Goal: Task Accomplishment & Management: Use online tool/utility

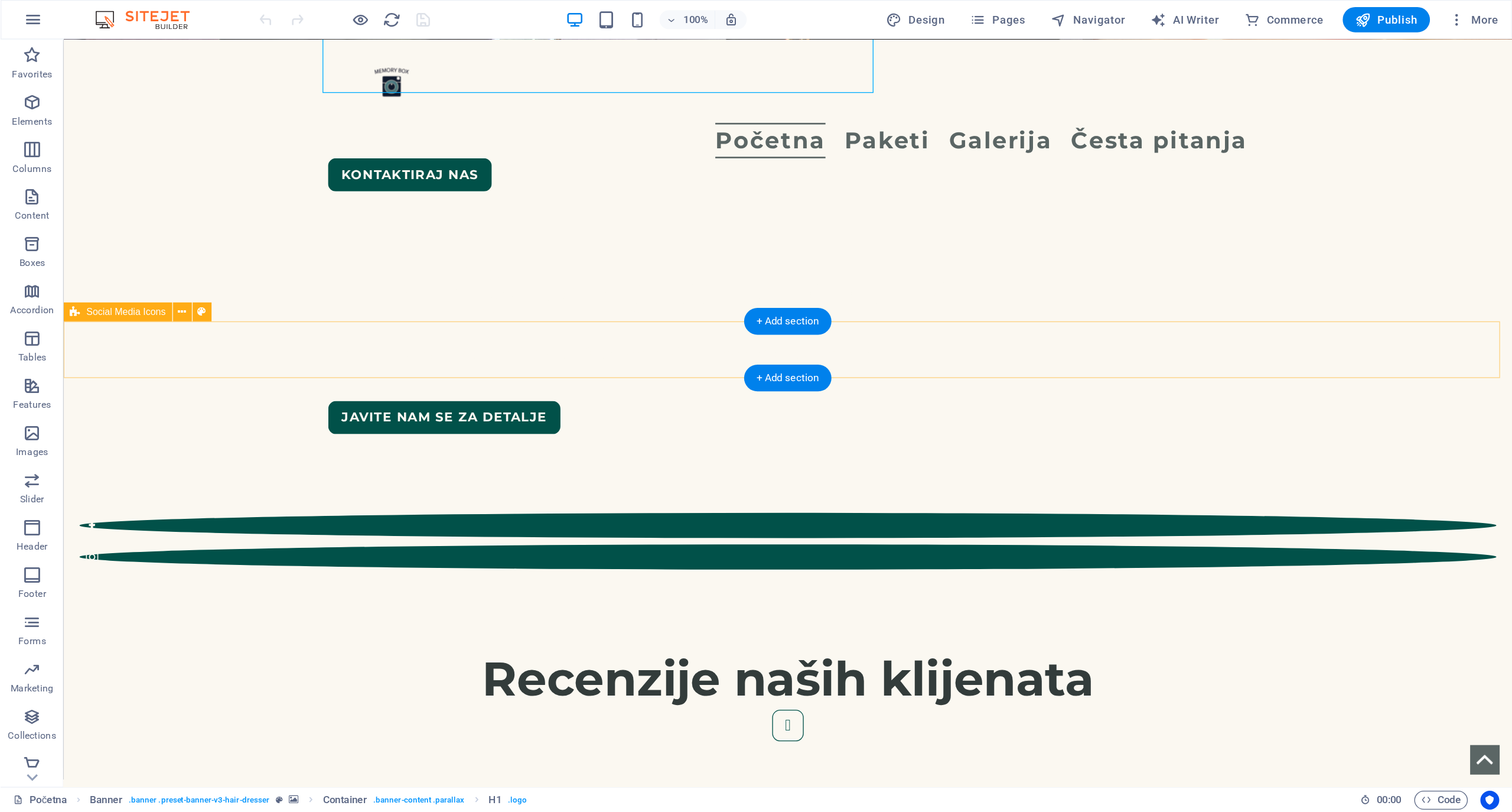
scroll to position [414, 0]
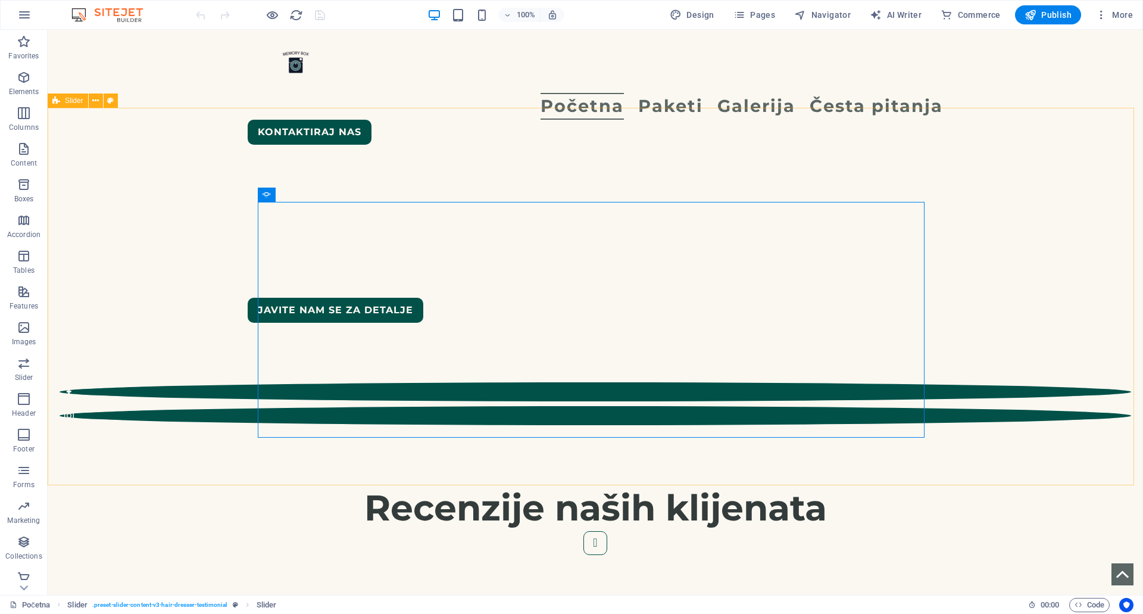
click at [77, 103] on span "Slider" at bounding box center [74, 100] width 18 height 7
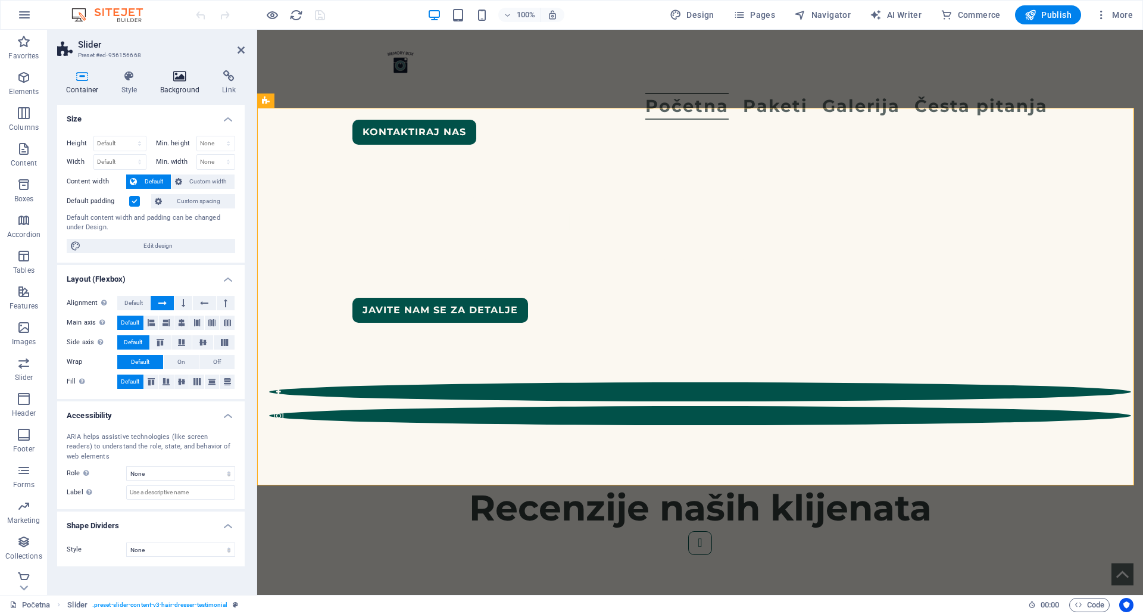
click at [188, 74] on icon at bounding box center [180, 76] width 58 height 12
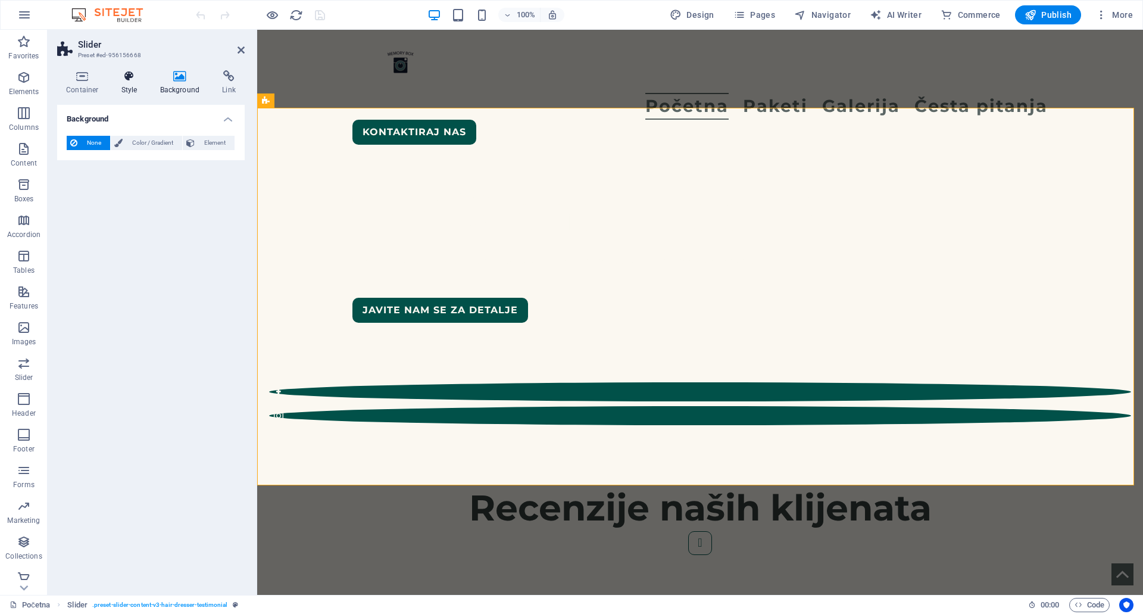
click at [136, 74] on icon at bounding box center [129, 76] width 34 height 12
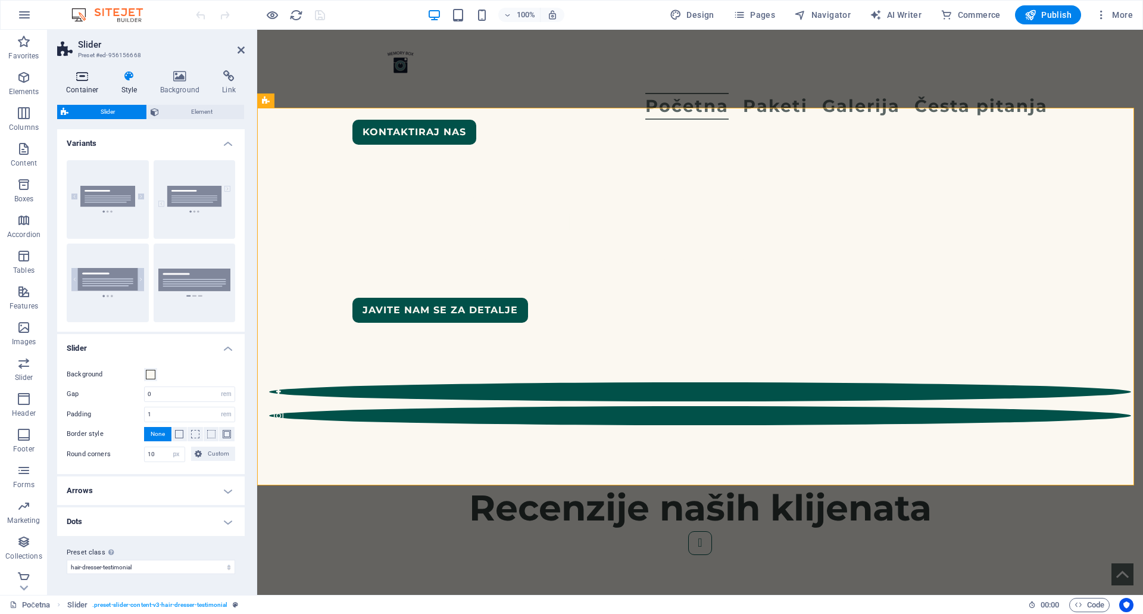
click at [105, 76] on icon at bounding box center [82, 76] width 51 height 12
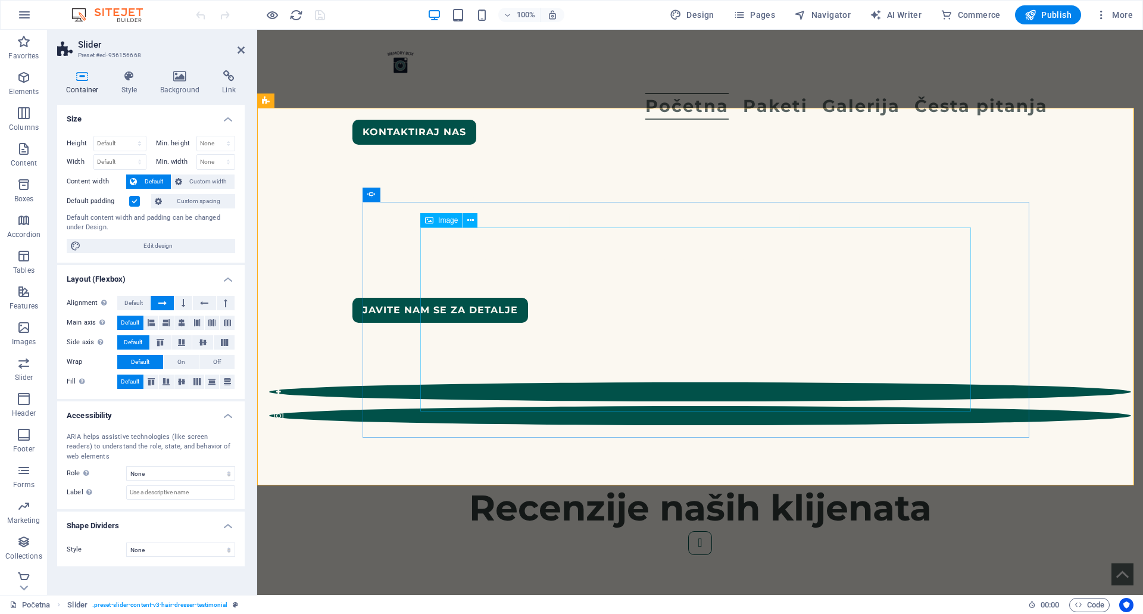
click at [446, 222] on span "Image" at bounding box center [448, 220] width 20 height 7
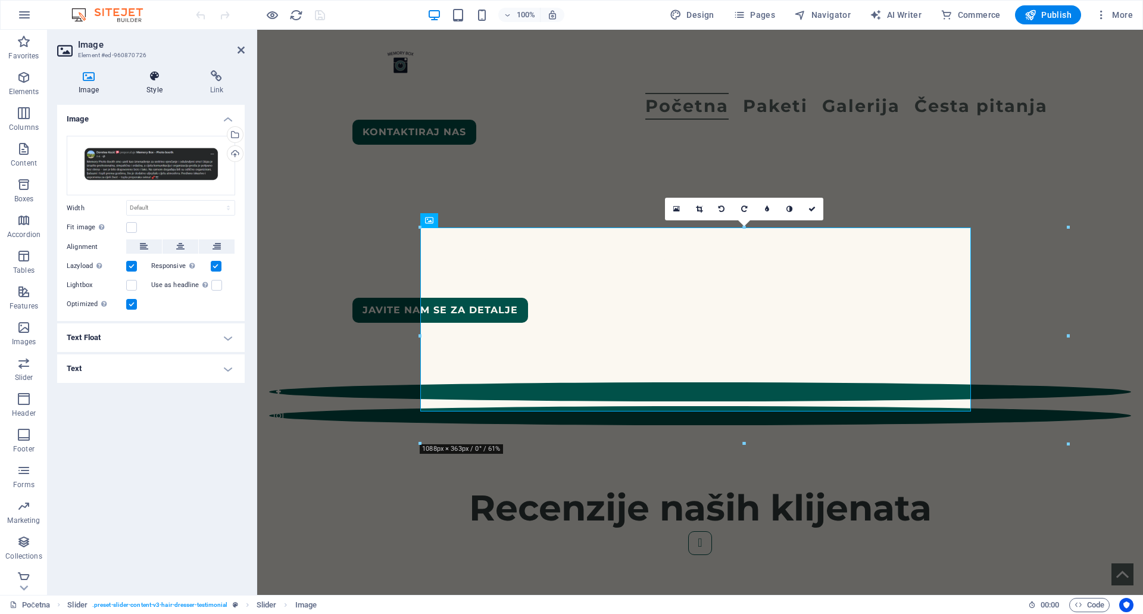
click at [145, 80] on icon at bounding box center [154, 76] width 58 height 12
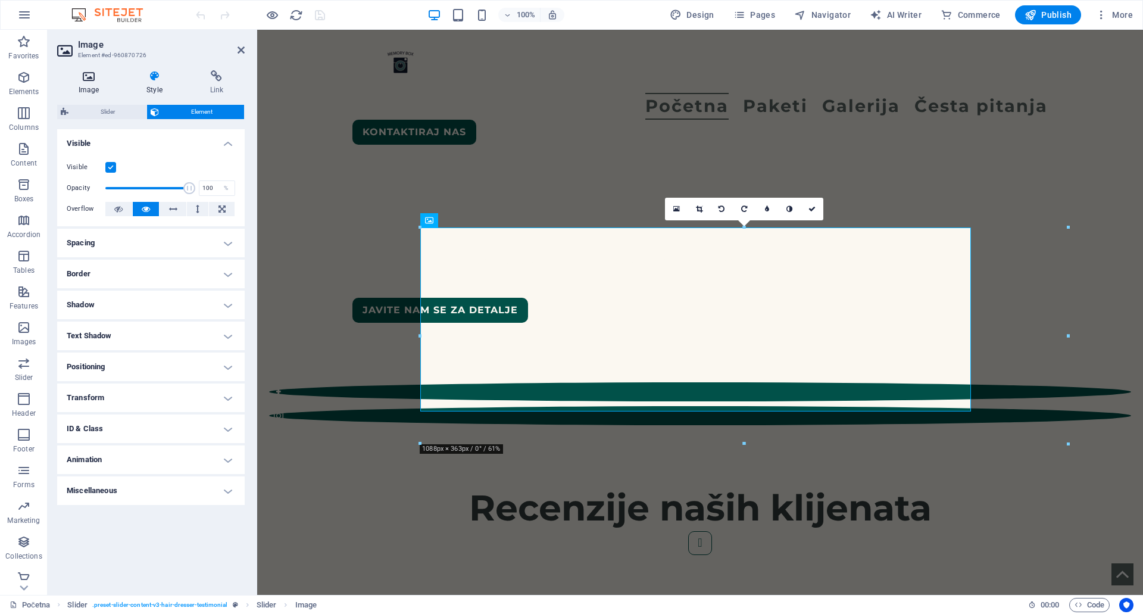
click at [82, 79] on icon at bounding box center [88, 76] width 63 height 12
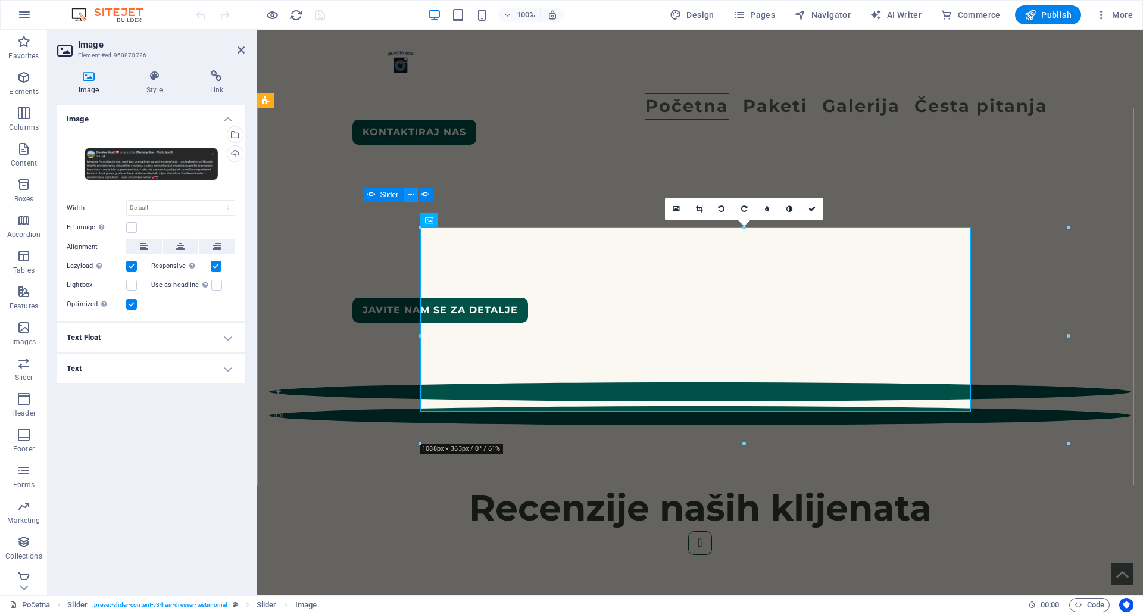
click at [408, 198] on icon at bounding box center [411, 195] width 7 height 12
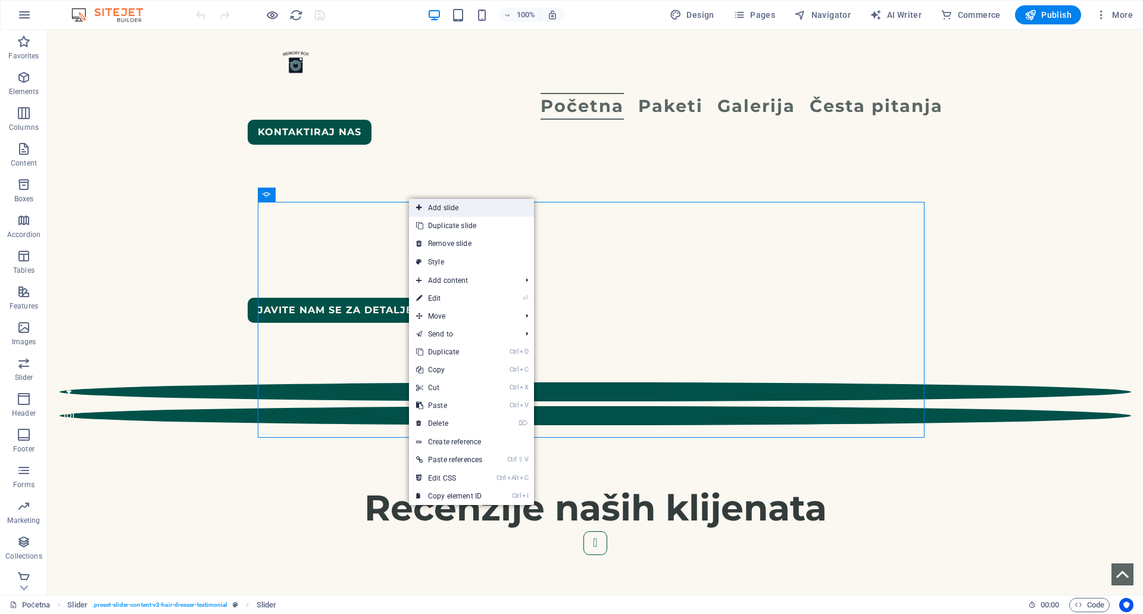
click at [423, 207] on link "Add slide" at bounding box center [471, 208] width 125 height 18
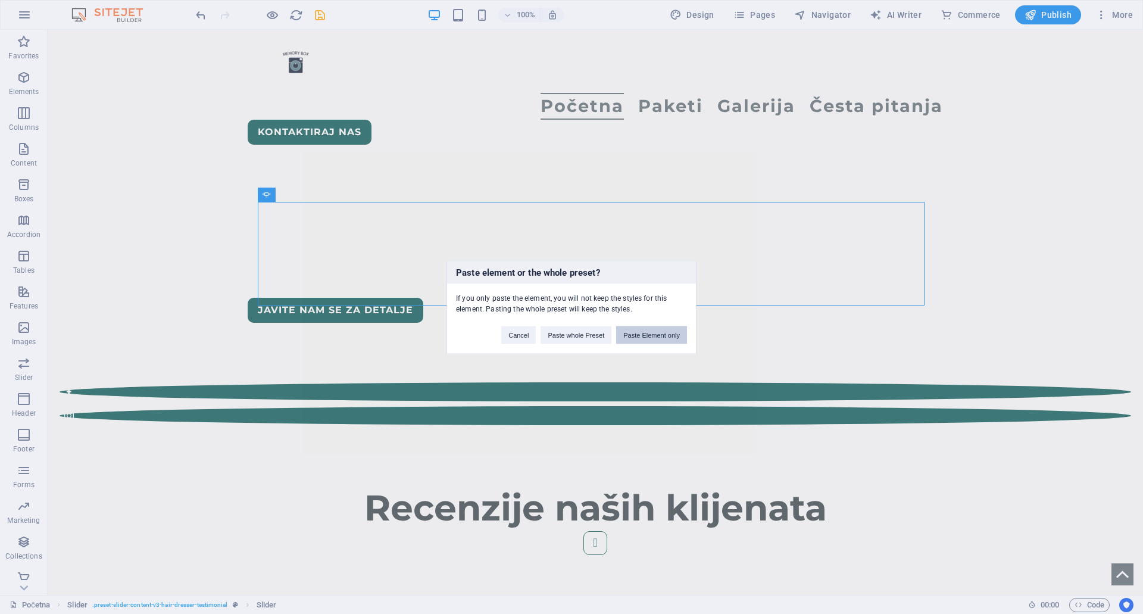
click at [640, 335] on button "Paste Element only" at bounding box center [651, 335] width 71 height 18
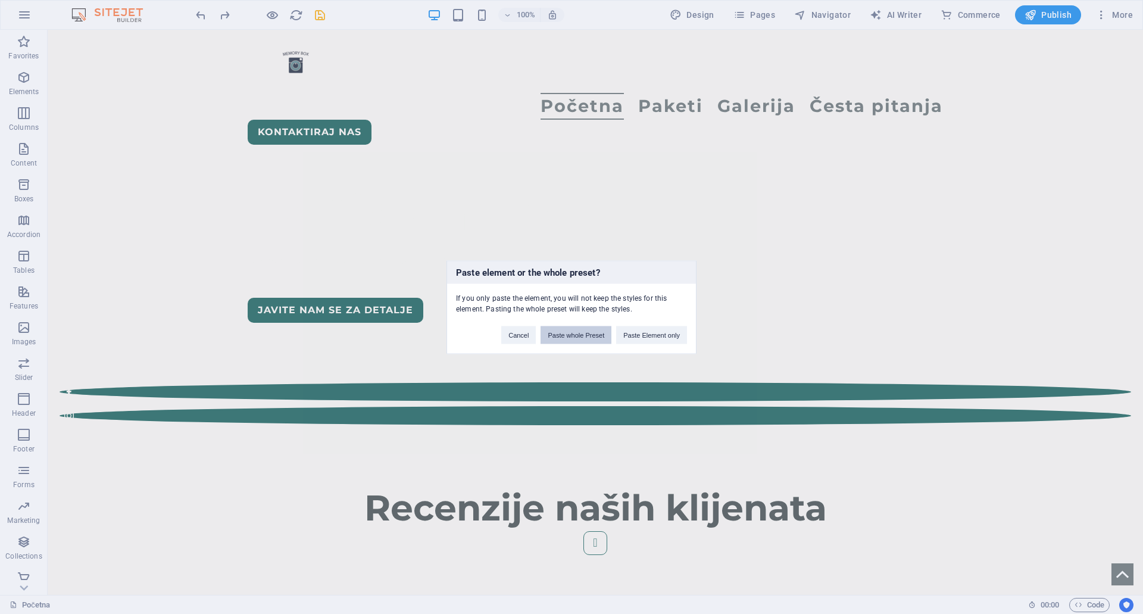
click at [568, 332] on button "Paste whole Preset" at bounding box center [575, 335] width 71 height 18
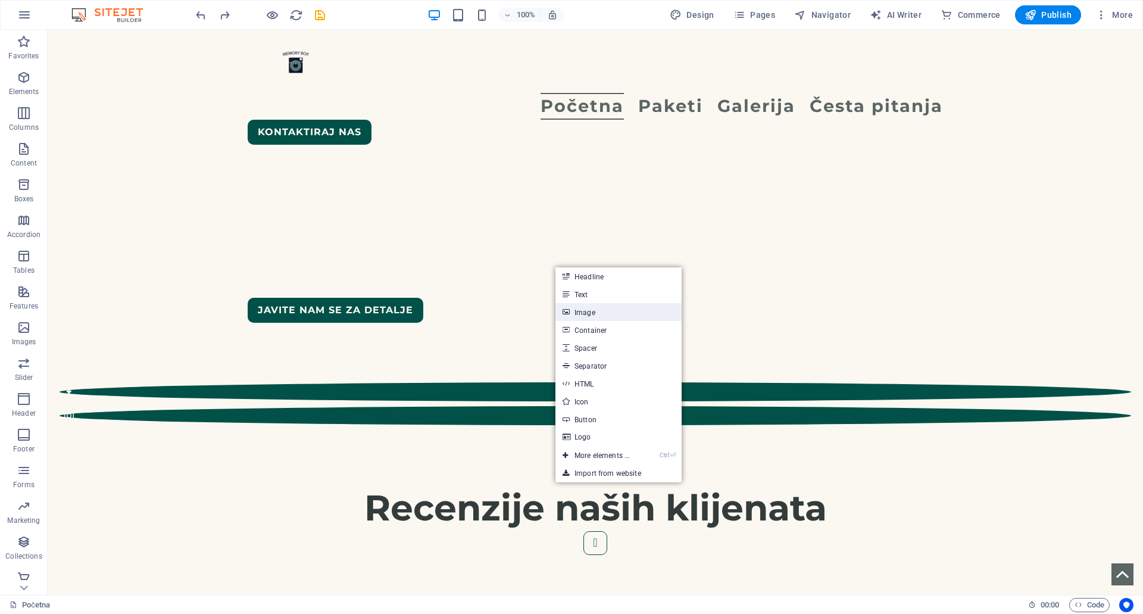
drag, startPoint x: 593, startPoint y: 311, endPoint x: 345, endPoint y: 274, distance: 251.5
click at [593, 311] on link "Image" at bounding box center [618, 312] width 126 height 18
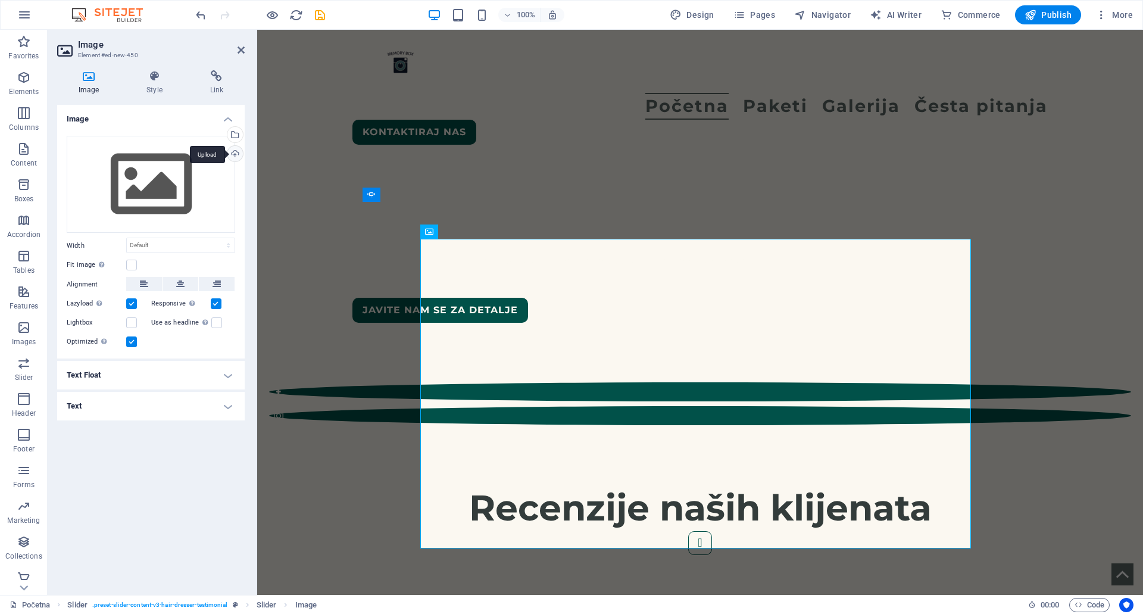
click at [235, 152] on div "Upload" at bounding box center [234, 155] width 18 height 18
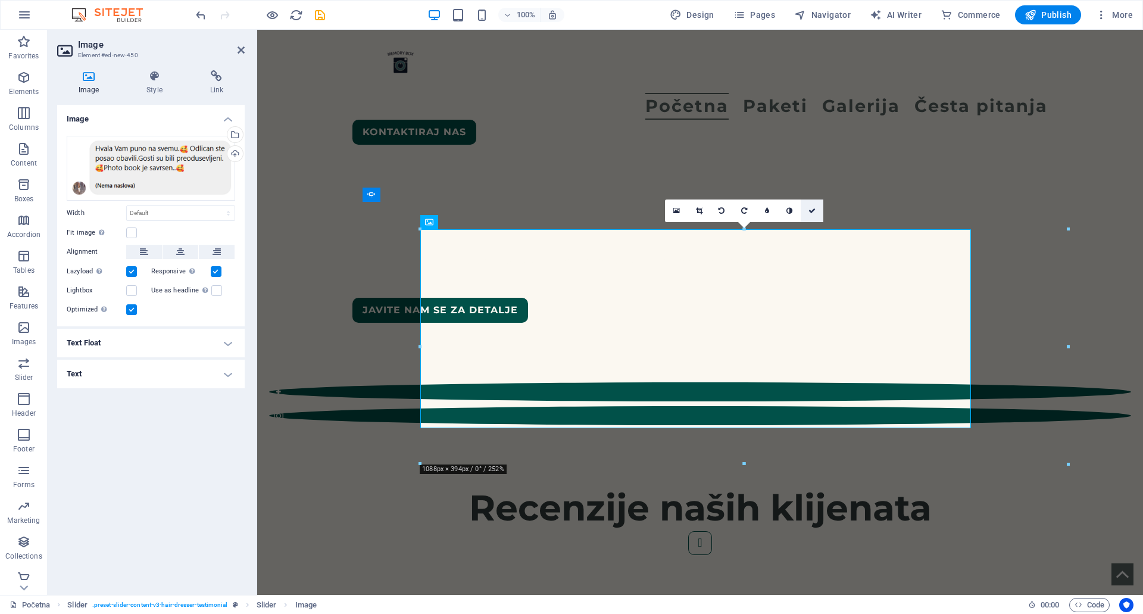
click at [808, 211] on icon at bounding box center [811, 210] width 7 height 7
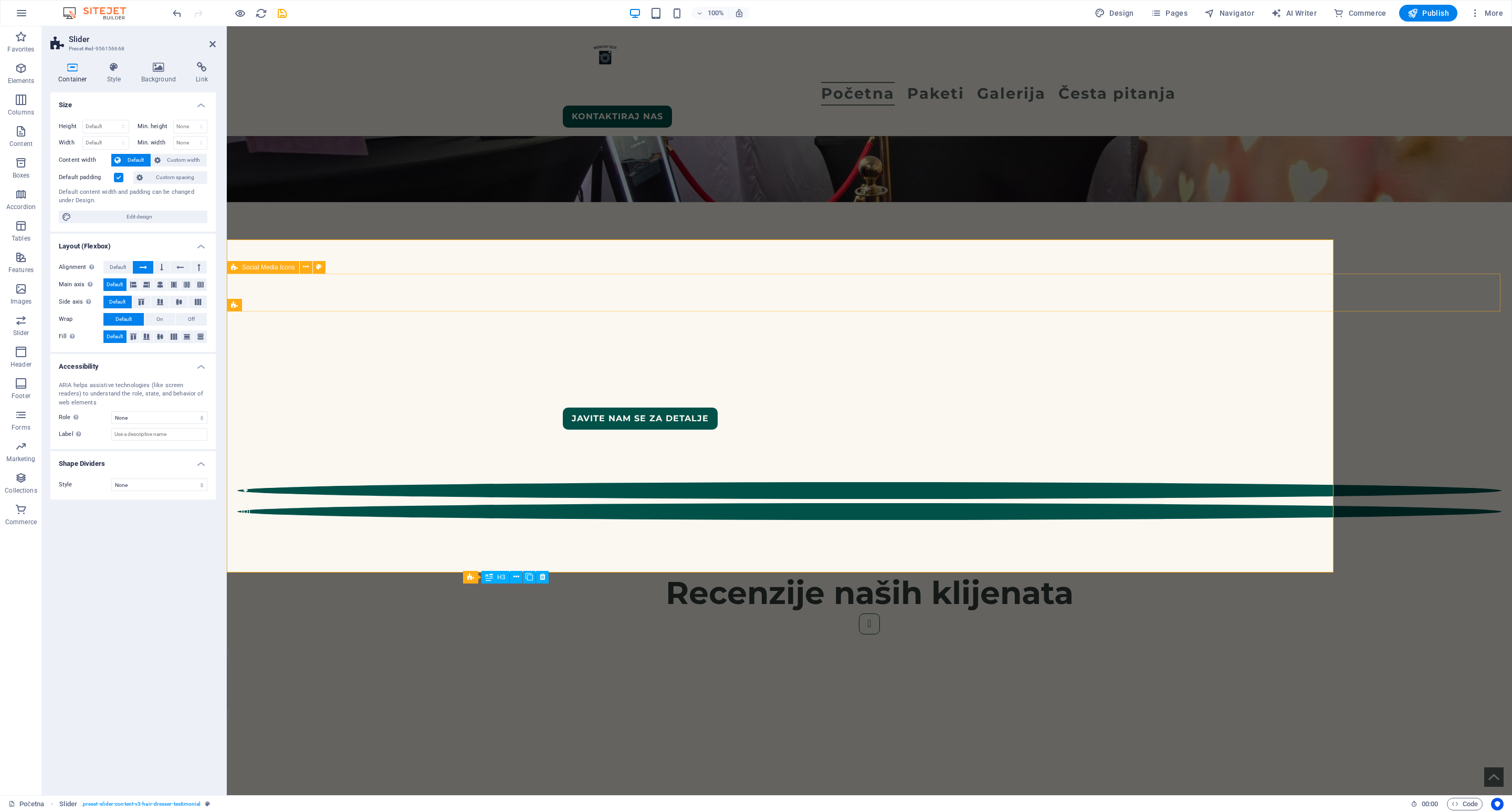
scroll to position [368, 0]
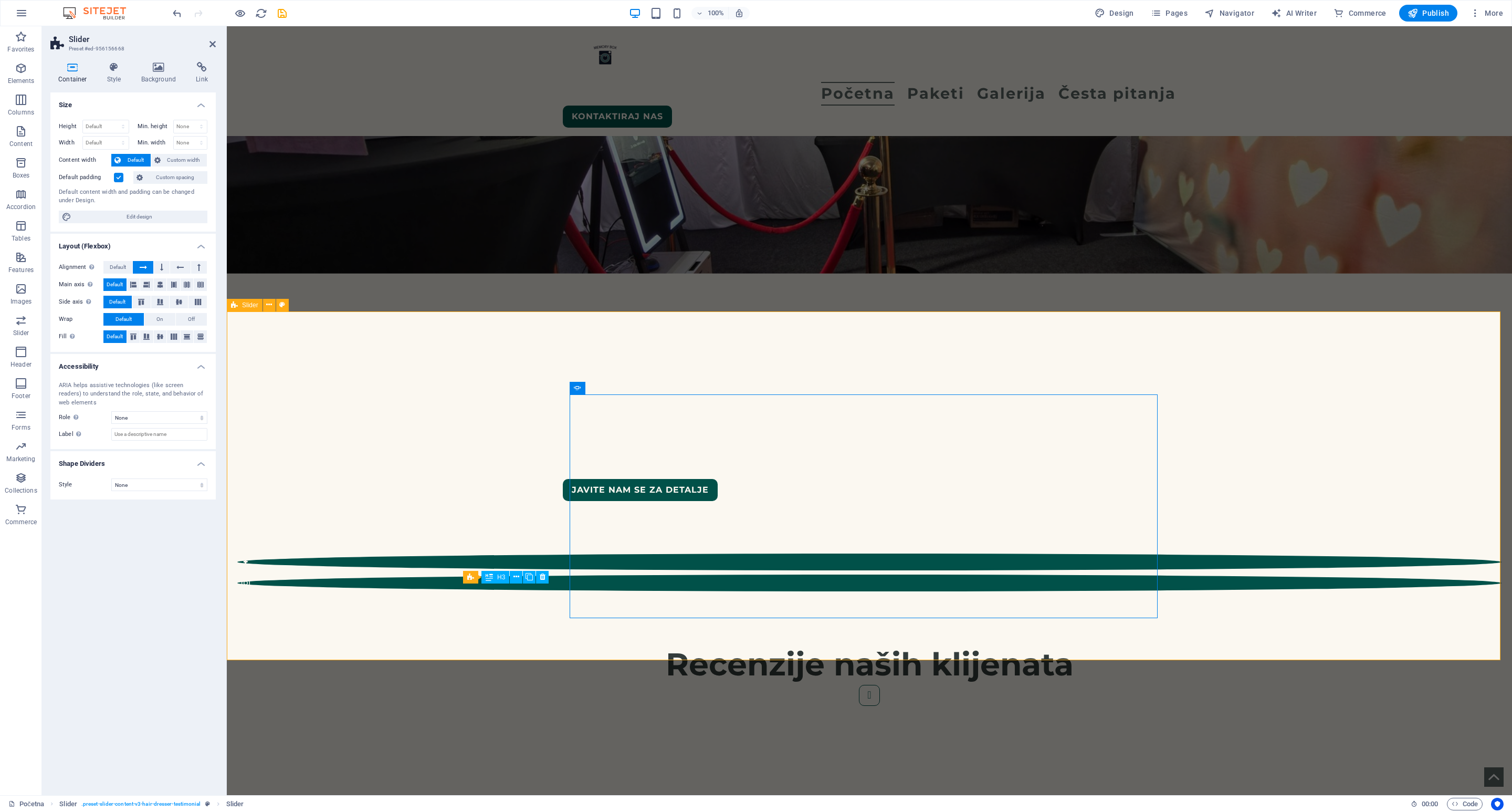
click at [467, 541] on div "Recenzije naših klijenata 1 2 3" at bounding box center [869, 797] width 1285 height 391
click at [451, 541] on div "Recenzije naših klijenata 1 2 3" at bounding box center [869, 794] width 1285 height 385
click at [451, 541] on div "Recenzije naših klijenata 1 2 3" at bounding box center [869, 791] width 1285 height 378
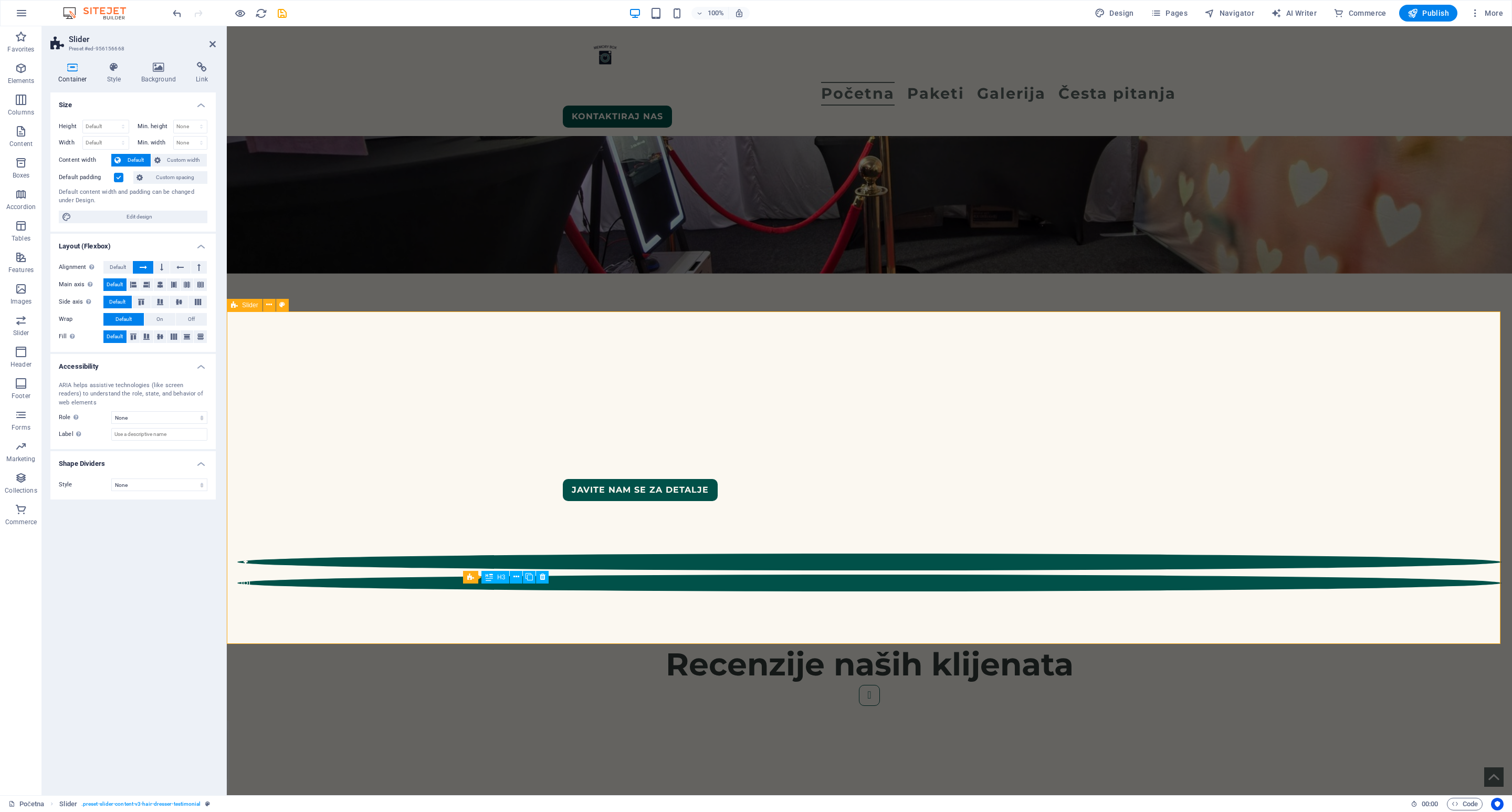
click at [1007, 541] on div "Recenzije naših klijenata 1 2 3" at bounding box center [869, 789] width 1285 height 375
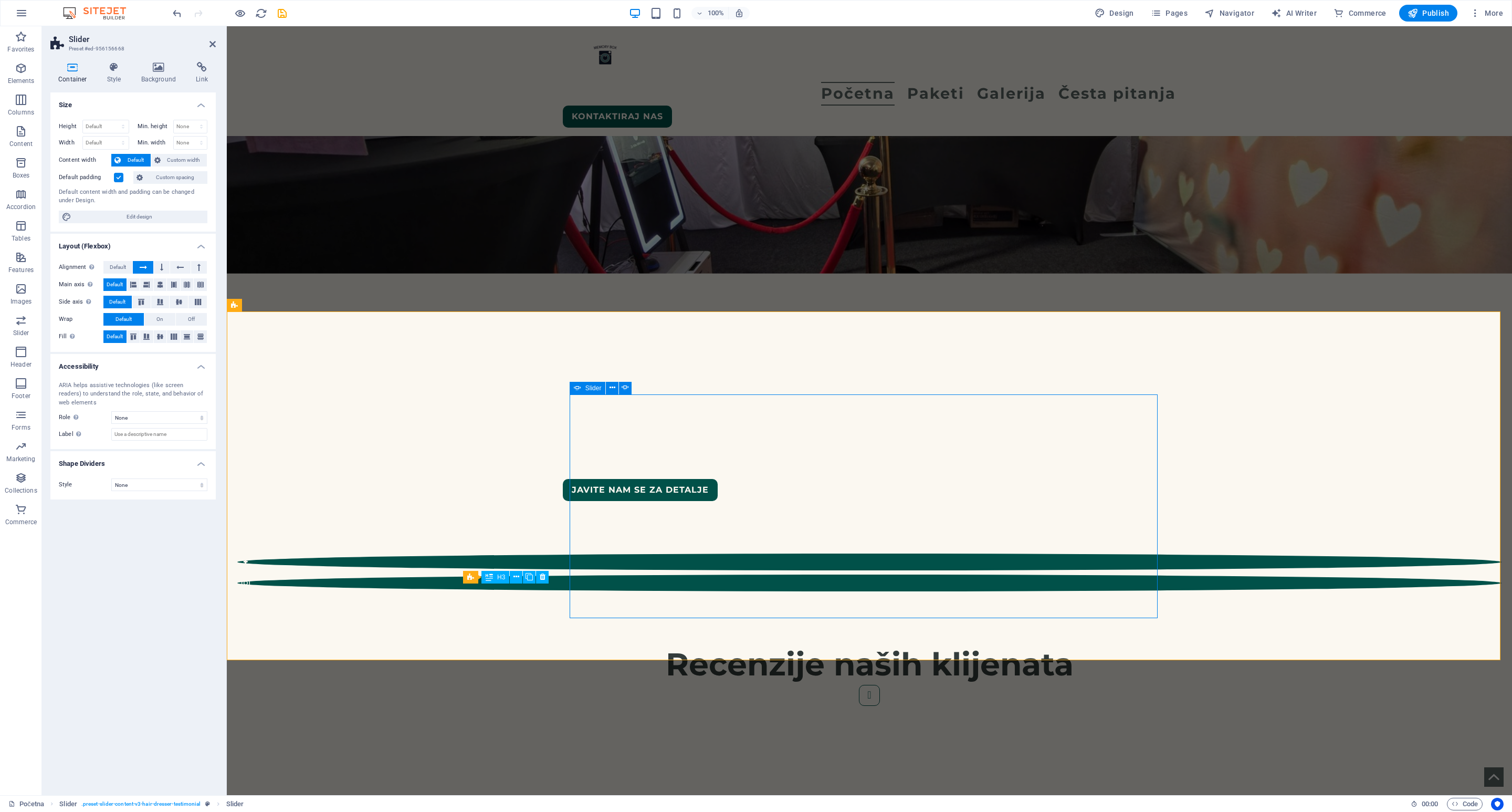
click at [600, 541] on div "1 2 3" at bounding box center [869, 817] width 588 height 266
select select "ms"
select select "s"
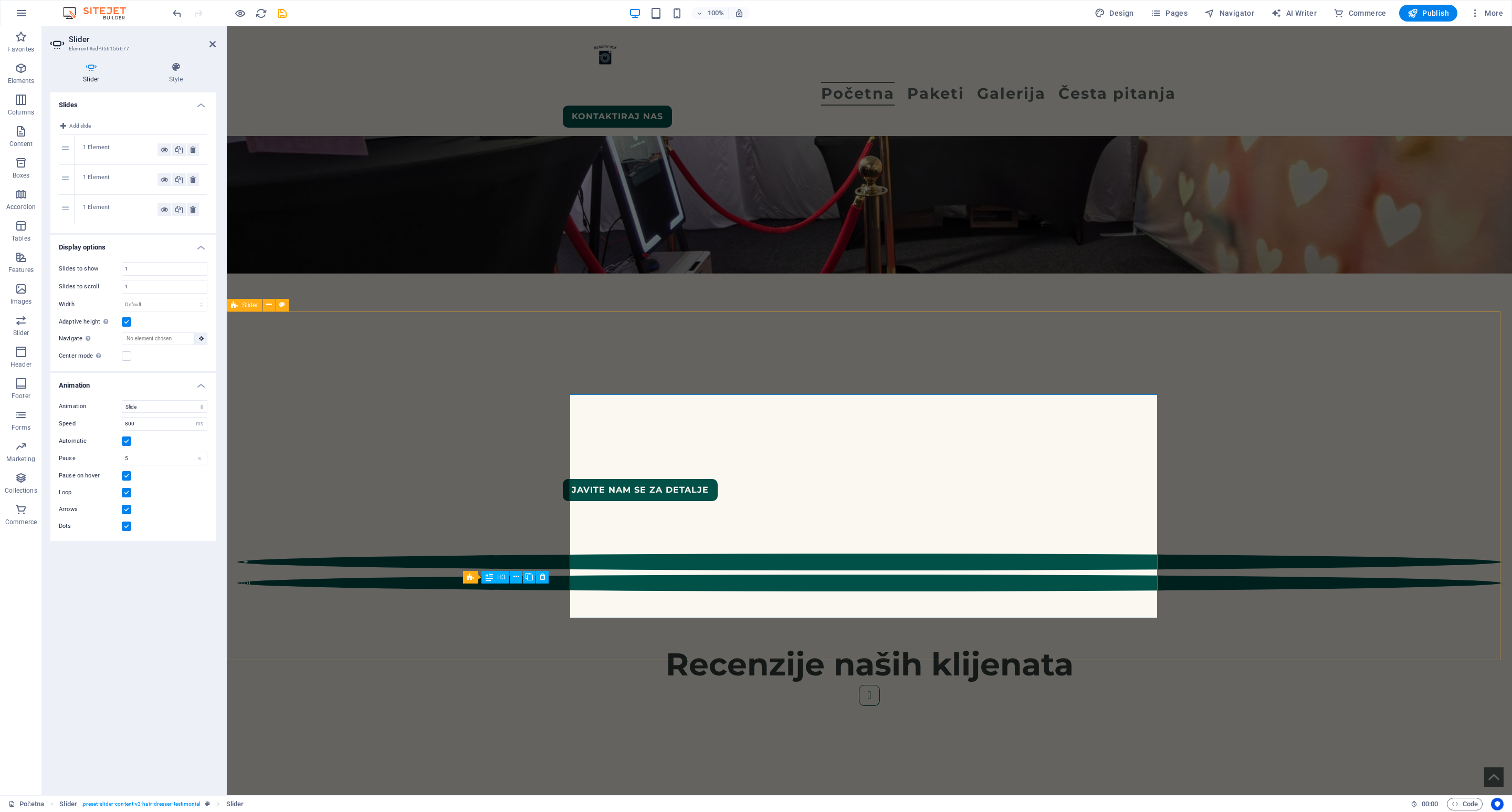
click at [386, 541] on div "Recenzije naših klijenata 1 2 3" at bounding box center [869, 797] width 1285 height 391
select select "rem"
select select "px"
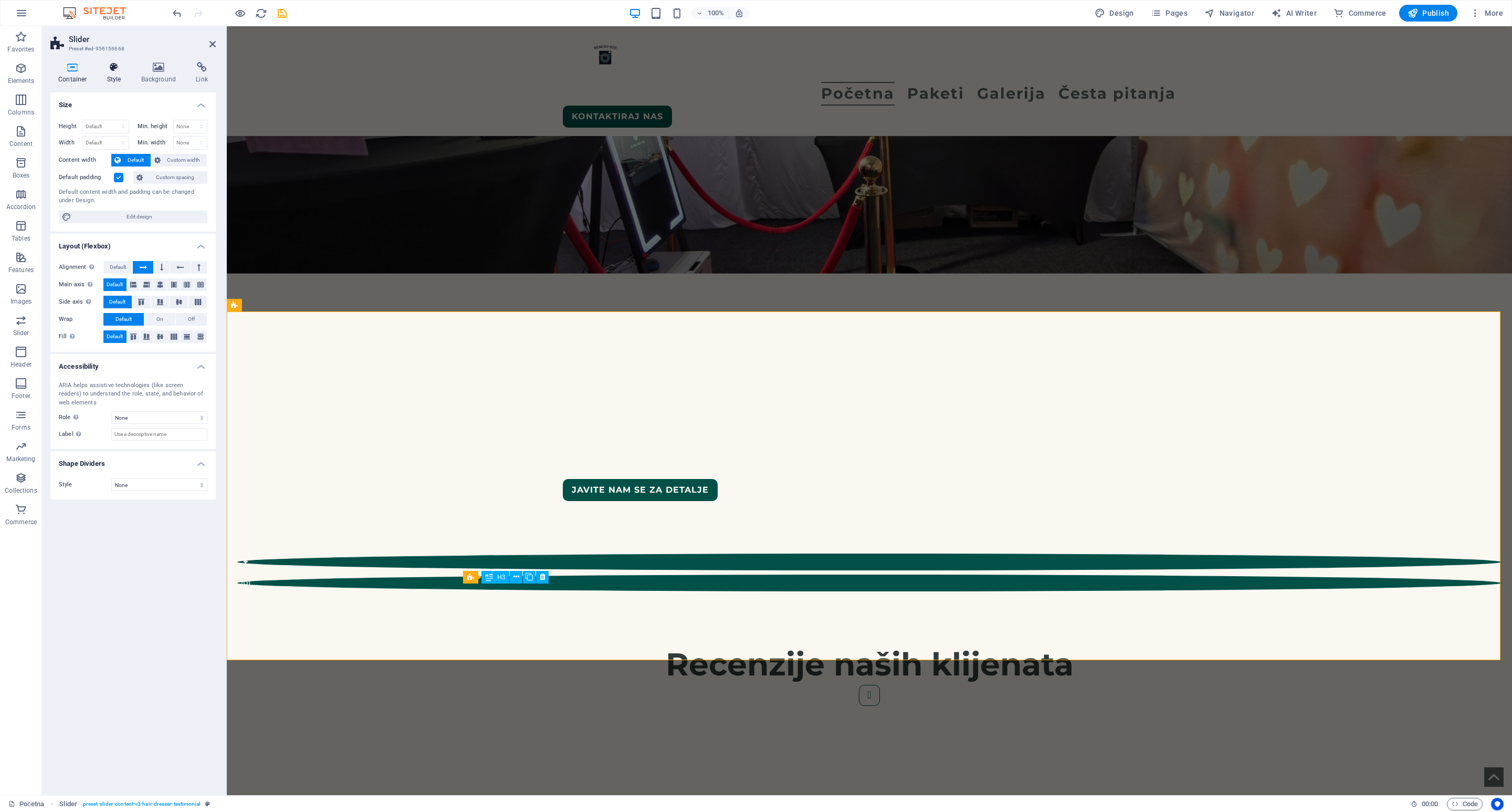
click at [112, 71] on icon at bounding box center [114, 67] width 30 height 11
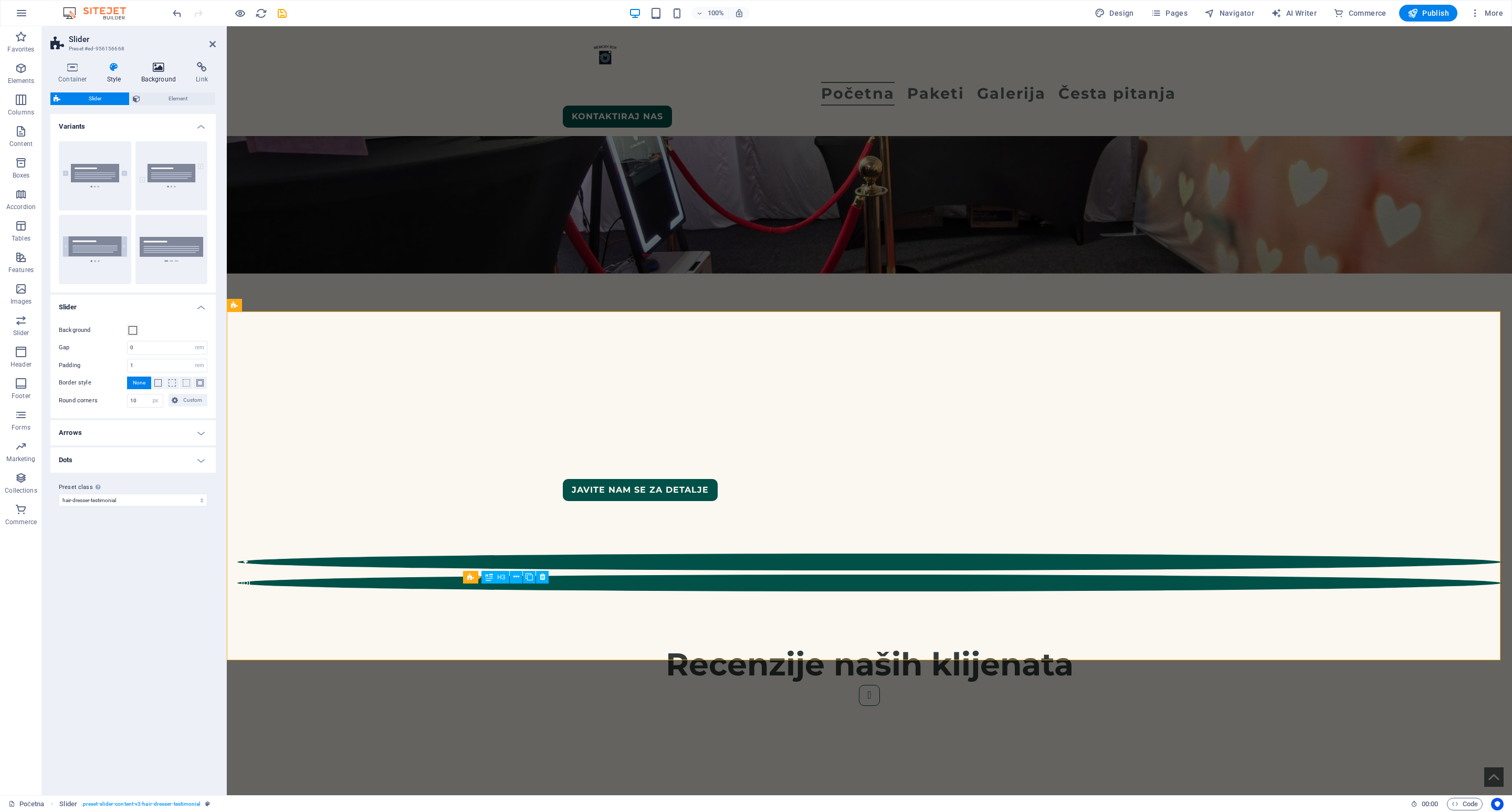
click at [153, 65] on icon at bounding box center [159, 67] width 51 height 11
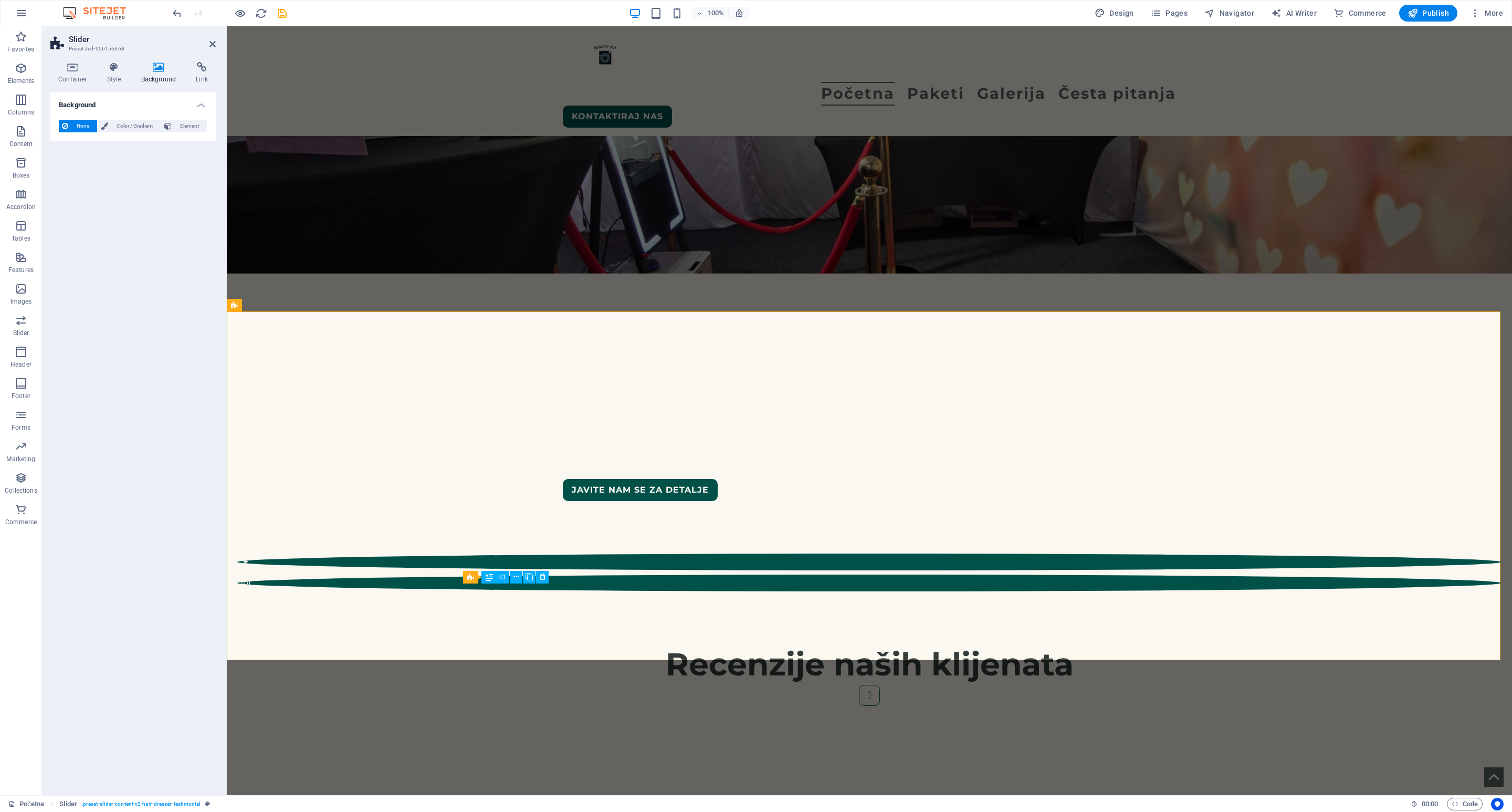
click at [191, 60] on div "Container Style Background Link Size Height Default px rem % vh vw Min. height …" at bounding box center [133, 425] width 183 height 741
click at [202, 62] on icon at bounding box center [202, 67] width 28 height 11
click at [71, 70] on icon at bounding box center [72, 67] width 45 height 11
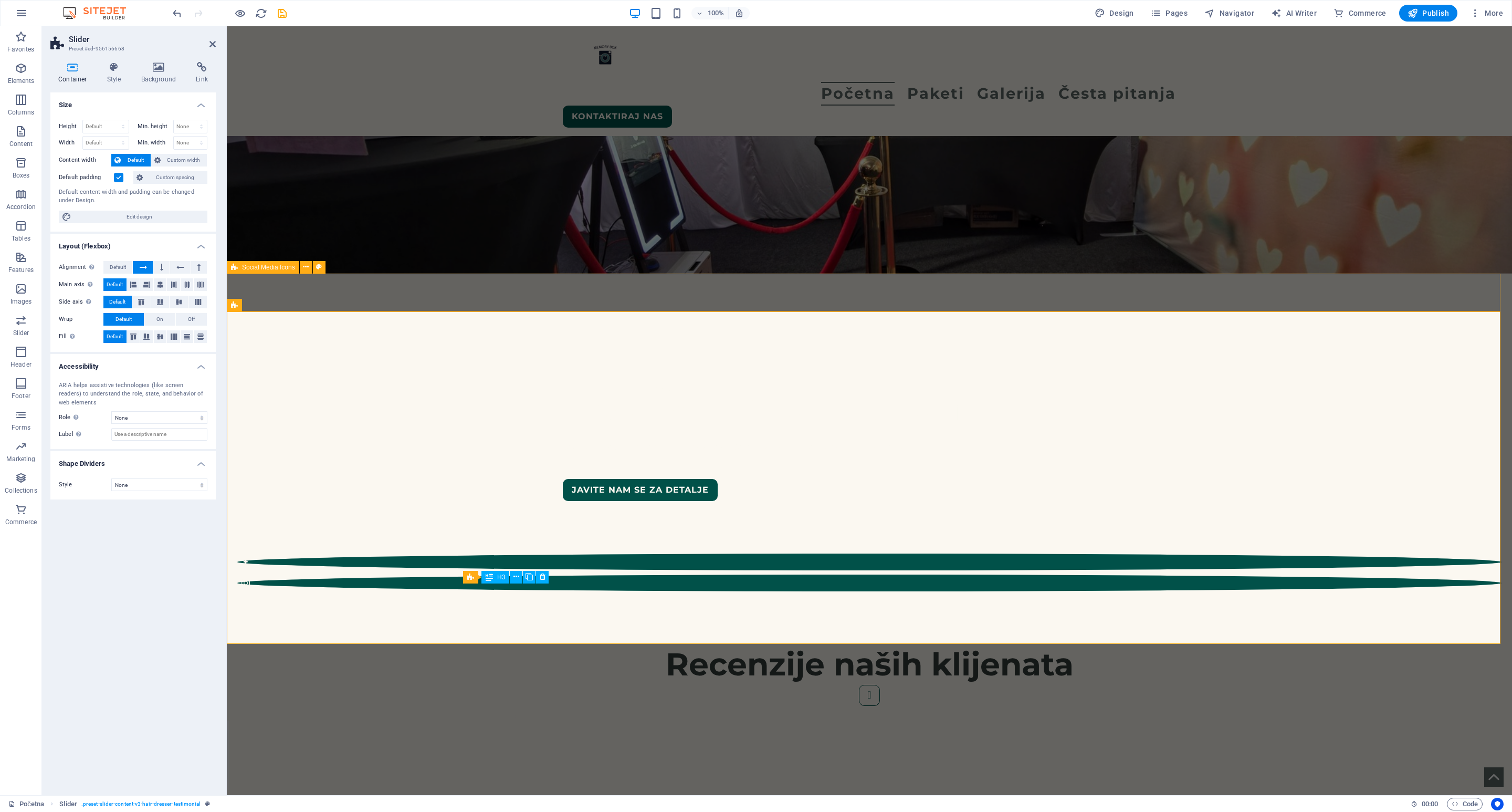
click at [1007, 539] on div at bounding box center [869, 573] width 1285 height 67
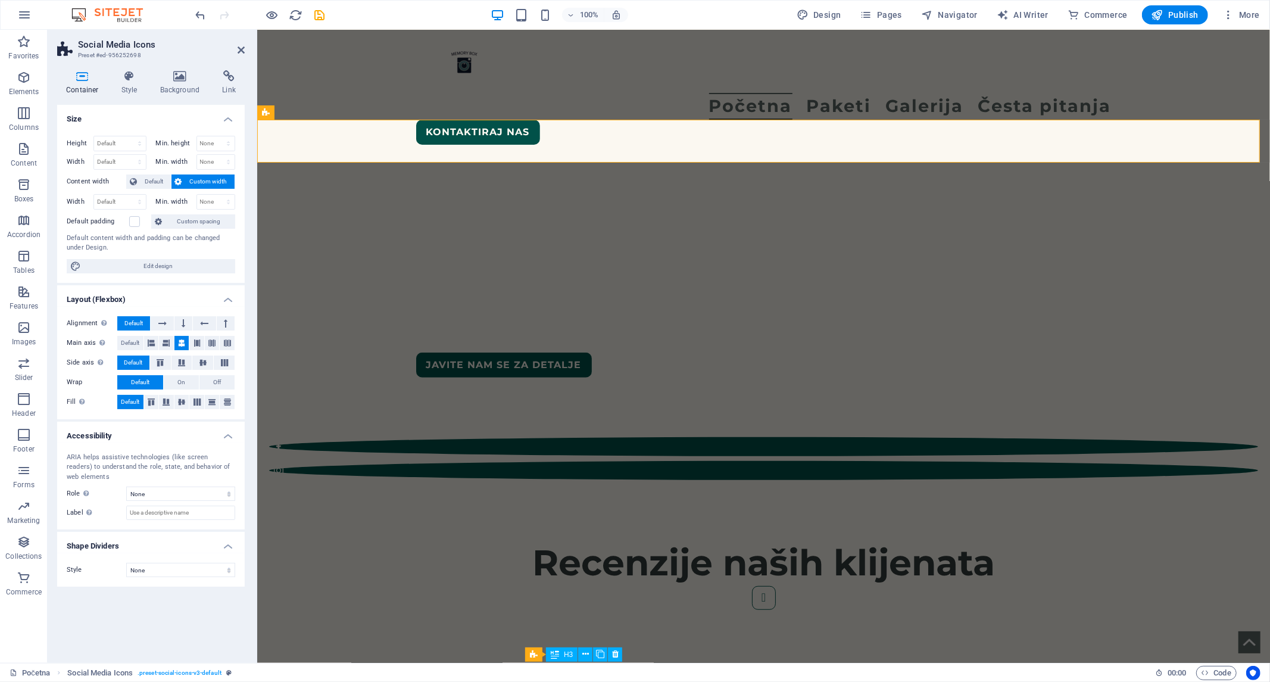
click at [83, 81] on icon at bounding box center [82, 76] width 51 height 12
click at [132, 79] on icon at bounding box center [129, 76] width 34 height 12
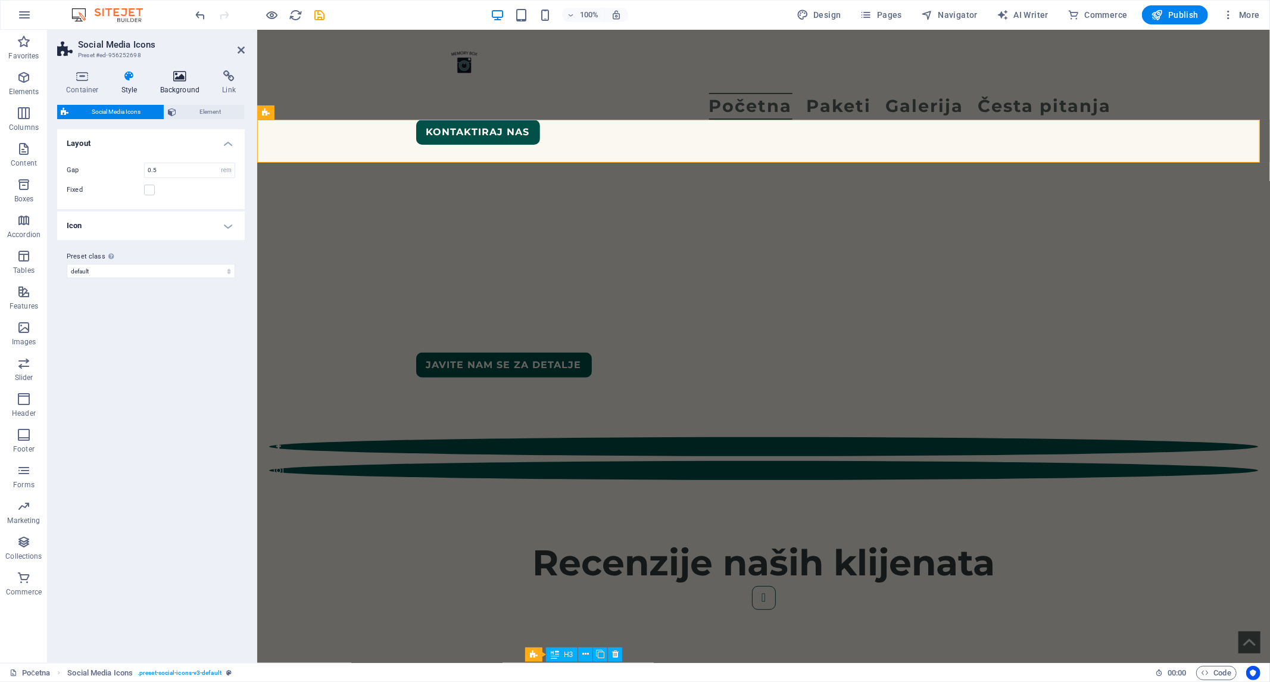
click at [174, 71] on icon at bounding box center [180, 76] width 58 height 12
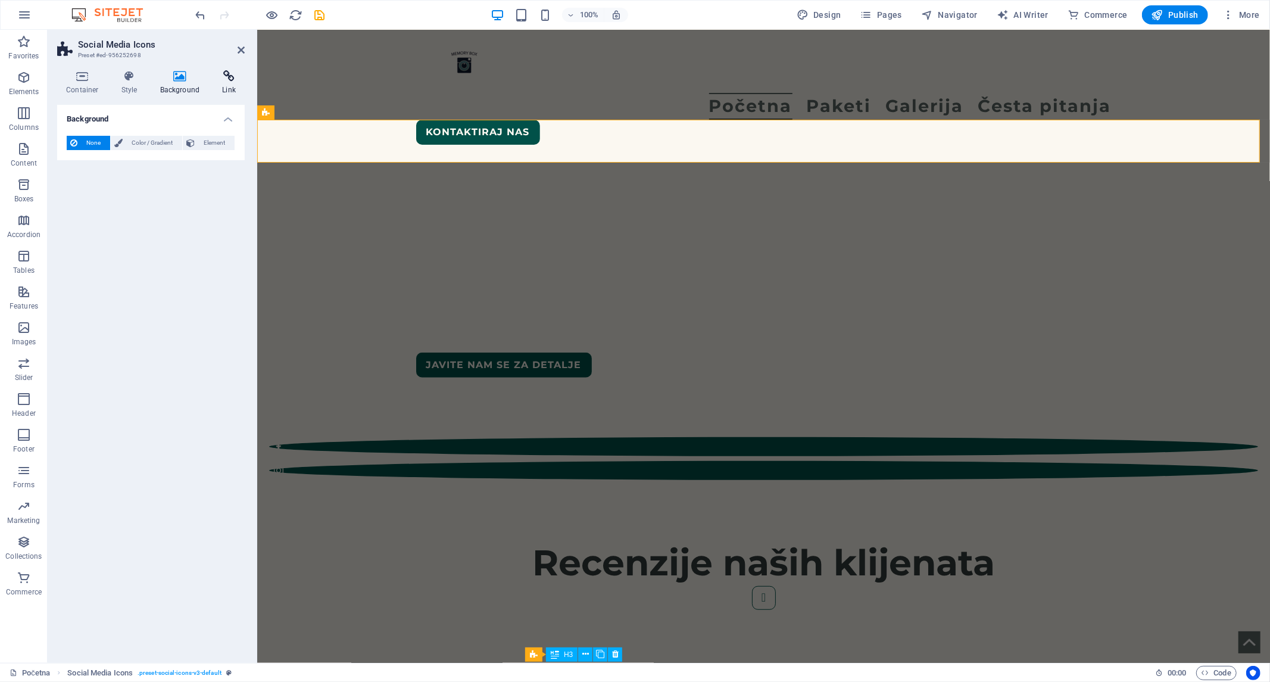
click at [233, 73] on icon at bounding box center [229, 76] width 32 height 12
click at [167, 76] on icon at bounding box center [180, 76] width 58 height 12
click at [141, 143] on span "Color / Gradient" at bounding box center [152, 143] width 52 height 14
click at [110, 168] on span "Gradient" at bounding box center [114, 165] width 30 height 17
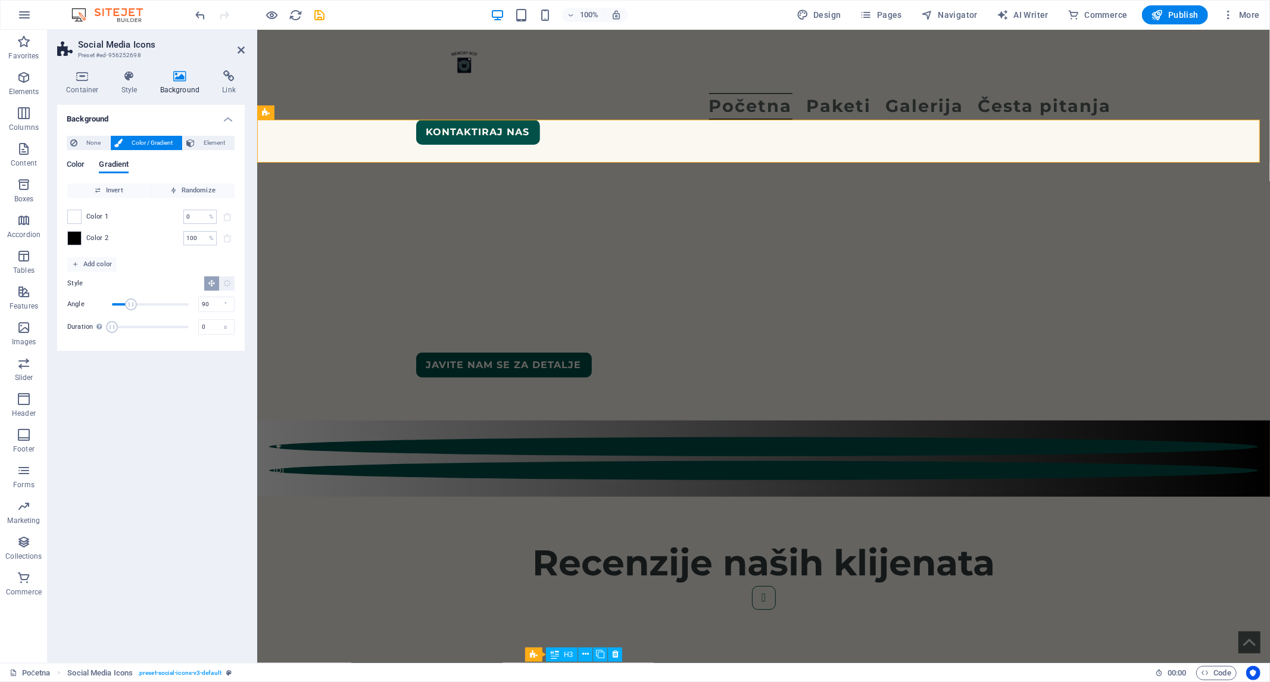
click at [69, 168] on span "Color" at bounding box center [76, 165] width 18 height 17
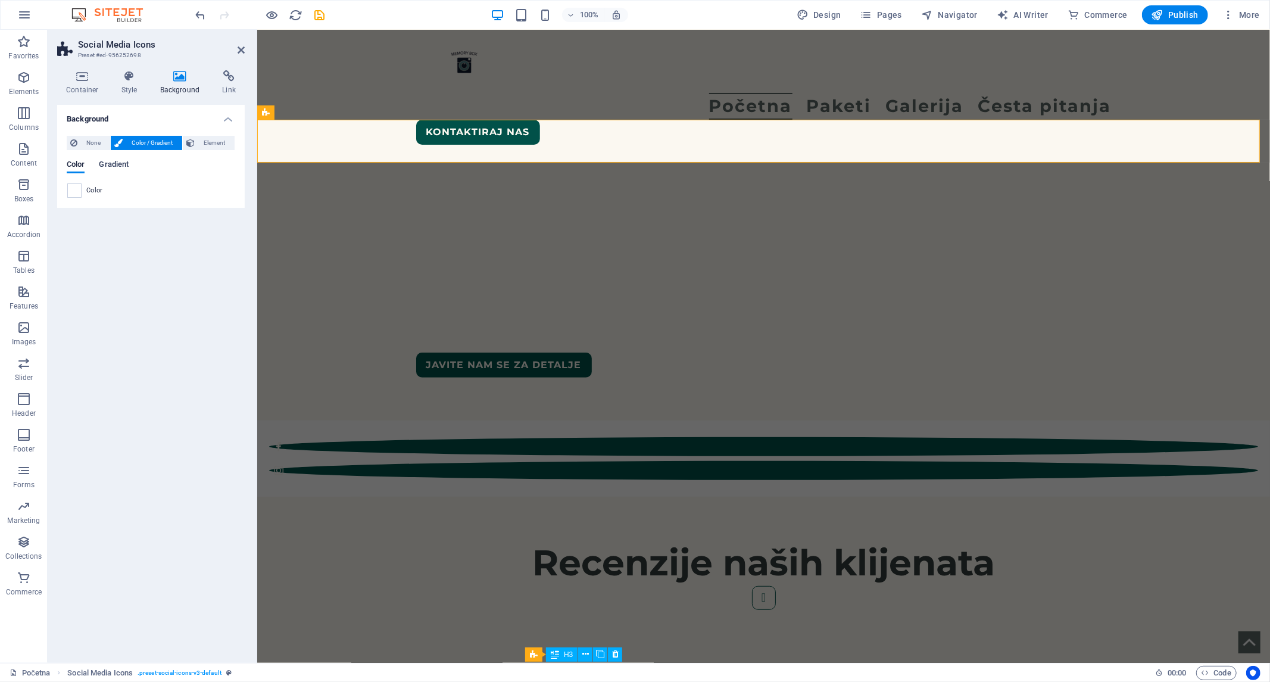
click at [99, 169] on div "Color Gradient" at bounding box center [151, 171] width 168 height 23
click at [86, 165] on div "Color Gradient" at bounding box center [151, 171] width 168 height 23
click at [239, 45] on icon at bounding box center [240, 50] width 7 height 10
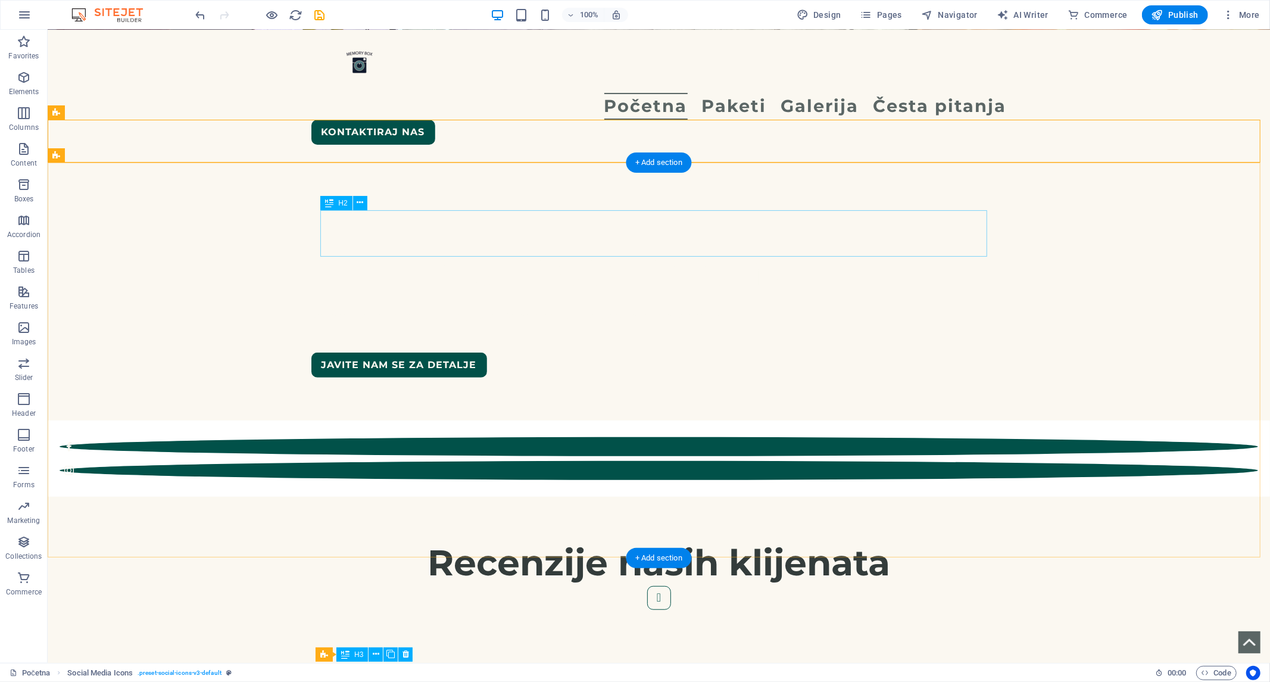
click at [399, 539] on div "Recenzije naših klijenata" at bounding box center [658, 562] width 667 height 46
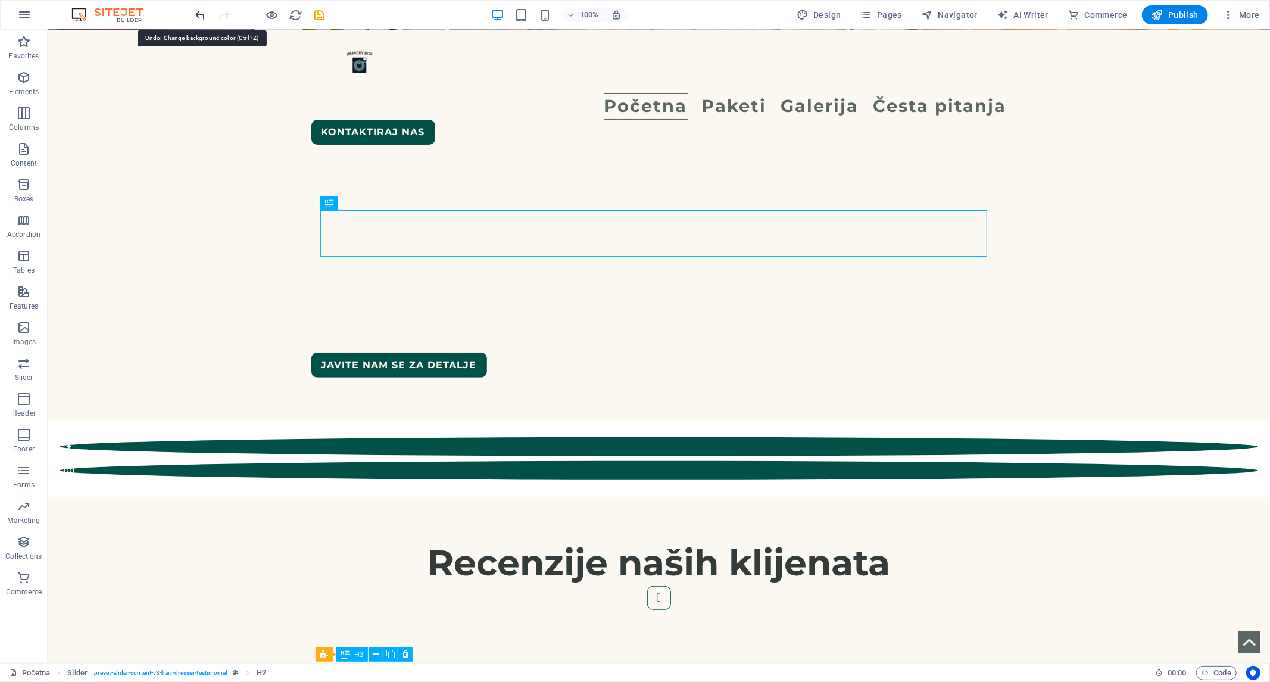
click at [195, 18] on icon "undo" at bounding box center [201, 15] width 14 height 14
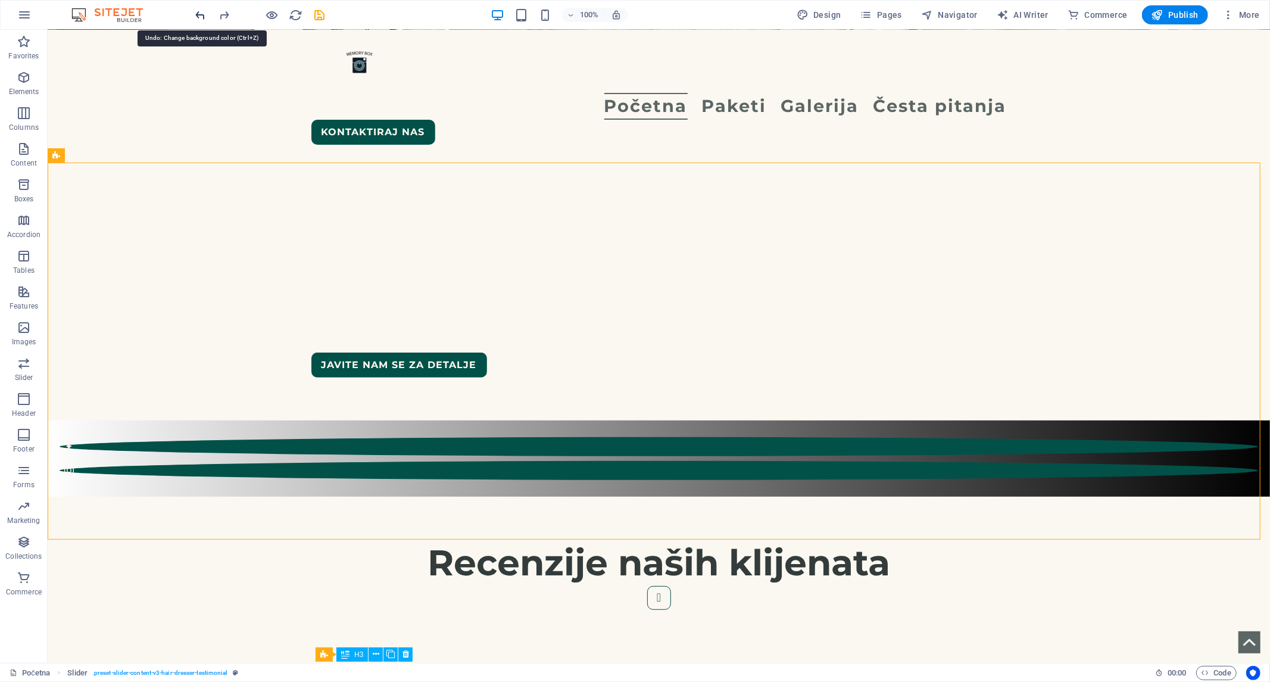
click at [198, 15] on icon "undo" at bounding box center [201, 15] width 14 height 14
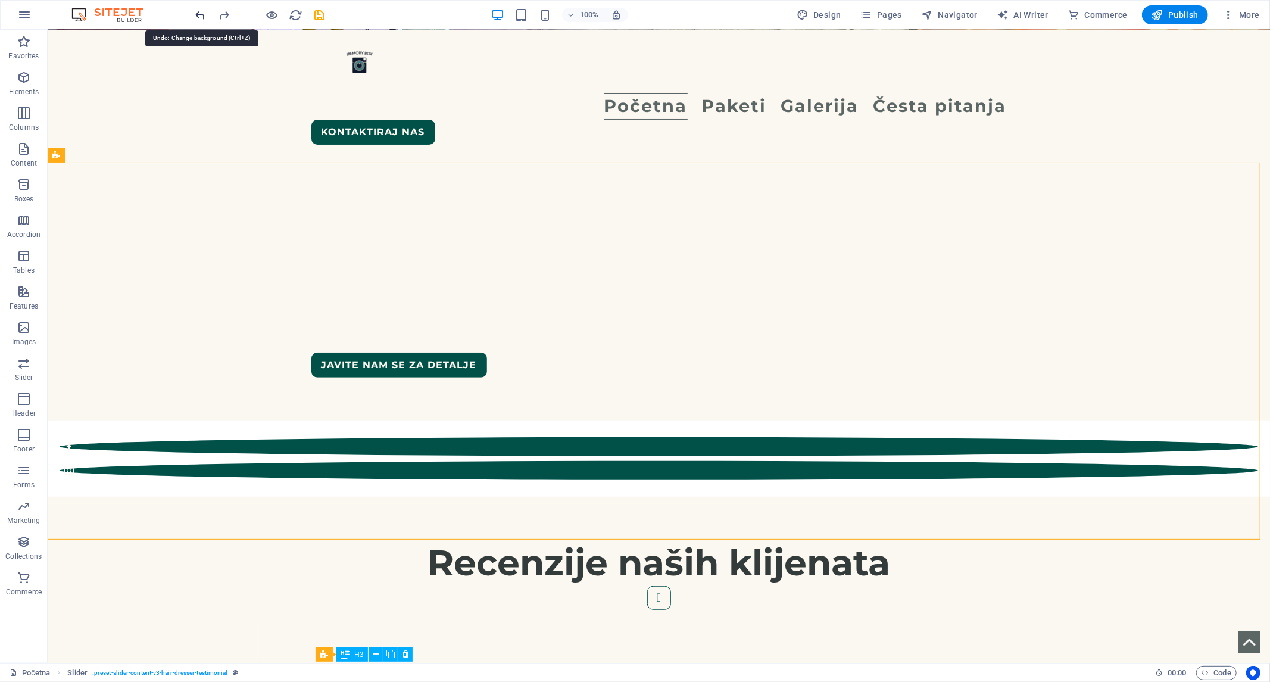
click at [199, 14] on icon "undo" at bounding box center [201, 15] width 14 height 14
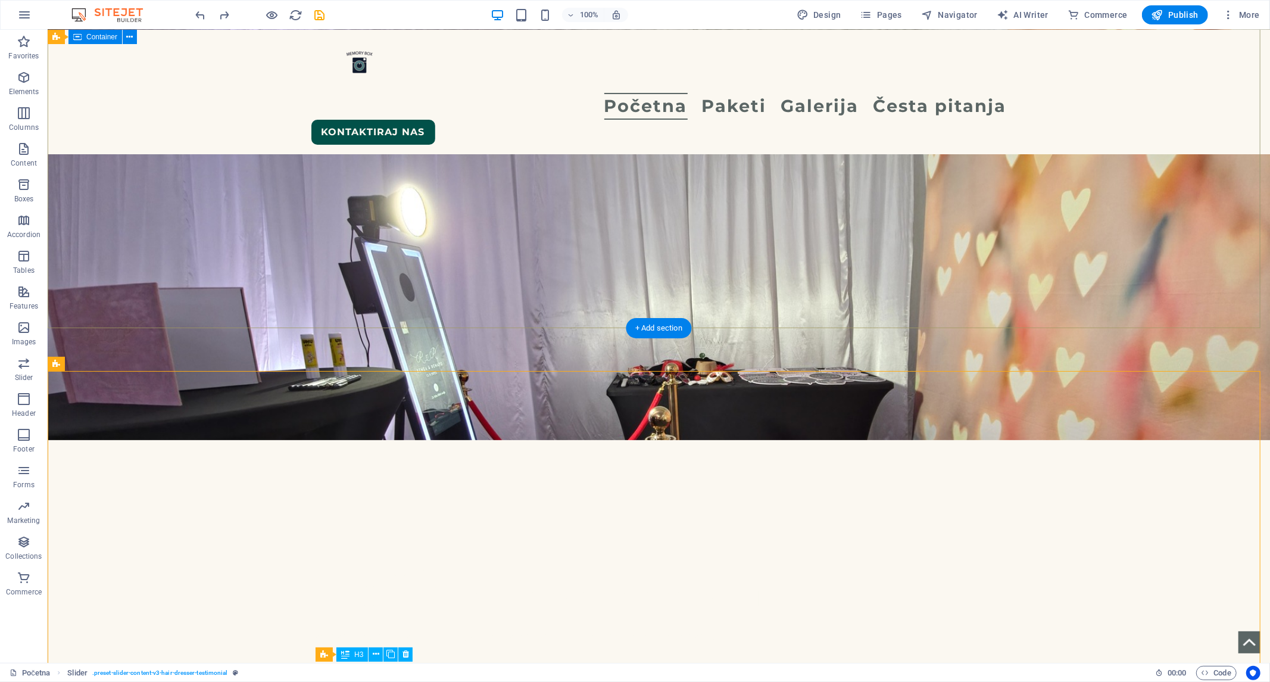
scroll to position [86, 0]
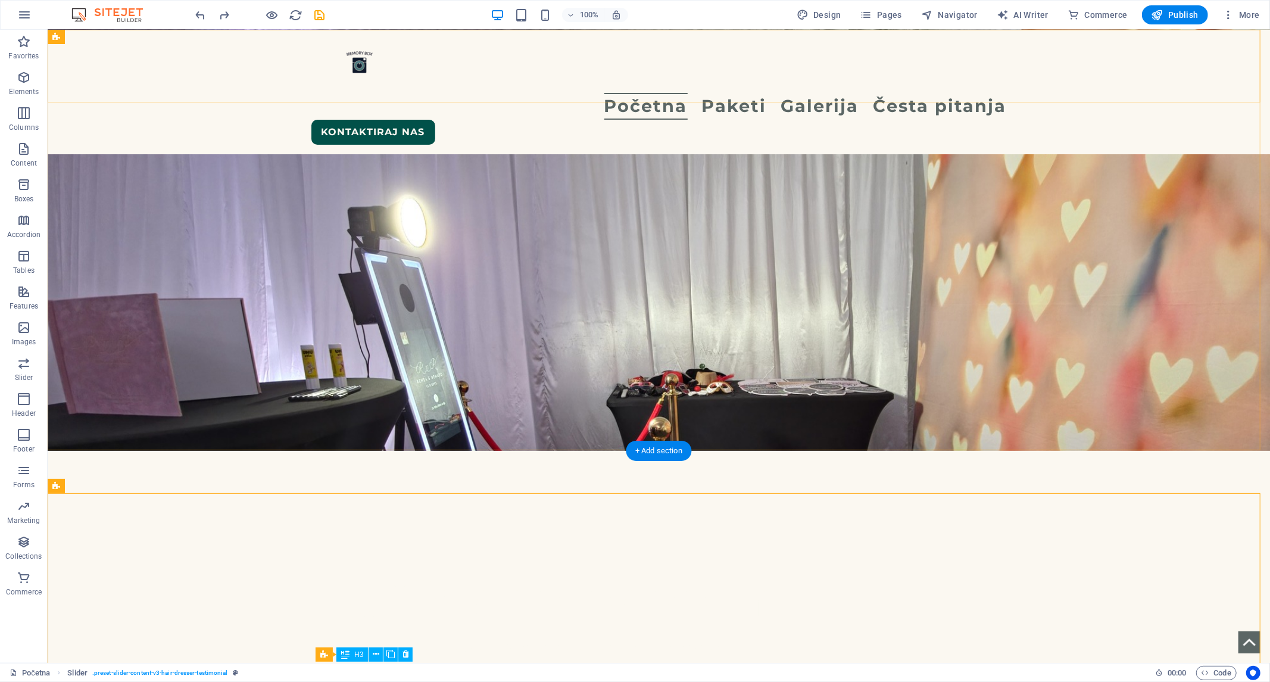
click at [190, 53] on div "Početna Paketi Galerija Česta pitanja Kontaktiraj nas Menu" at bounding box center [658, 91] width 1222 height 124
select select "rem"
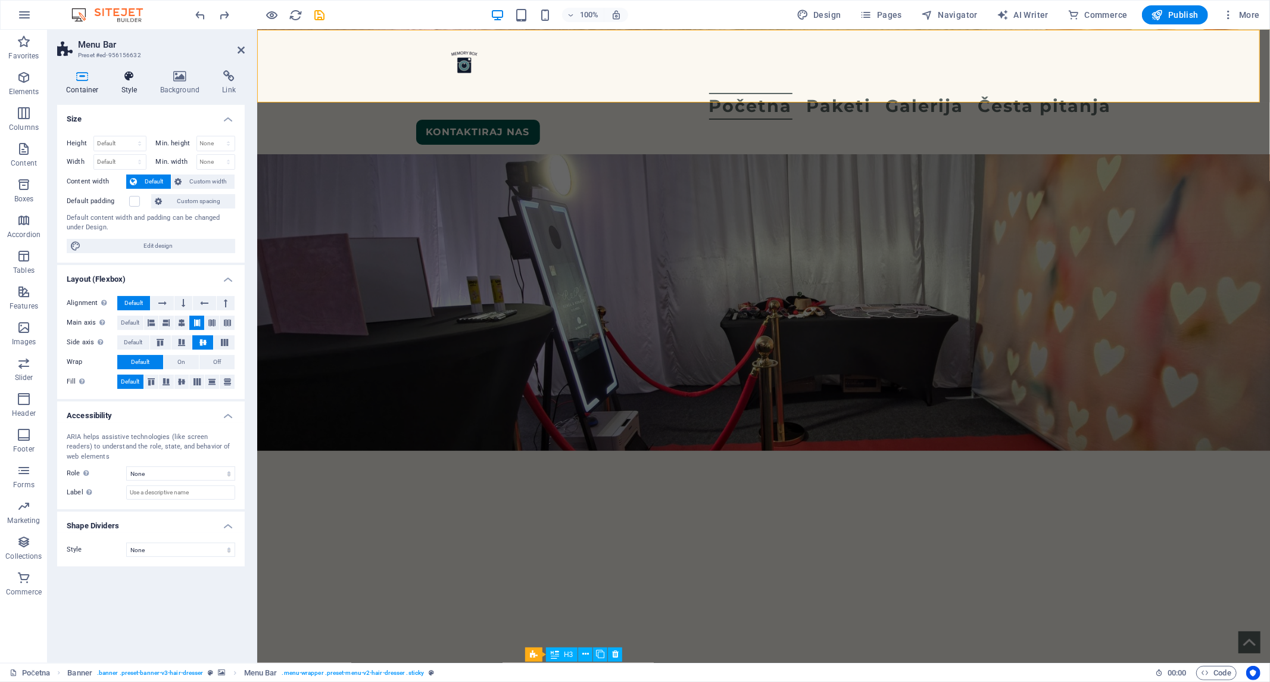
click at [126, 80] on icon at bounding box center [129, 76] width 34 height 12
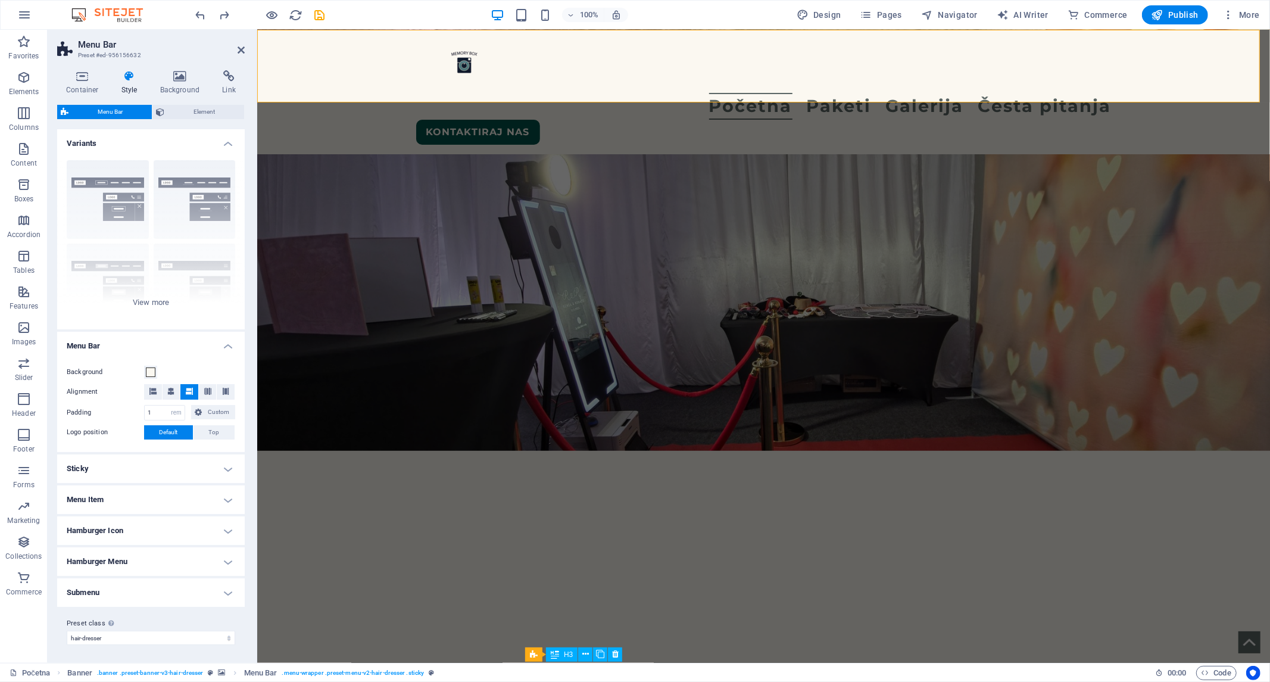
click at [227, 521] on h4 "Hamburger Icon" at bounding box center [150, 530] width 187 height 29
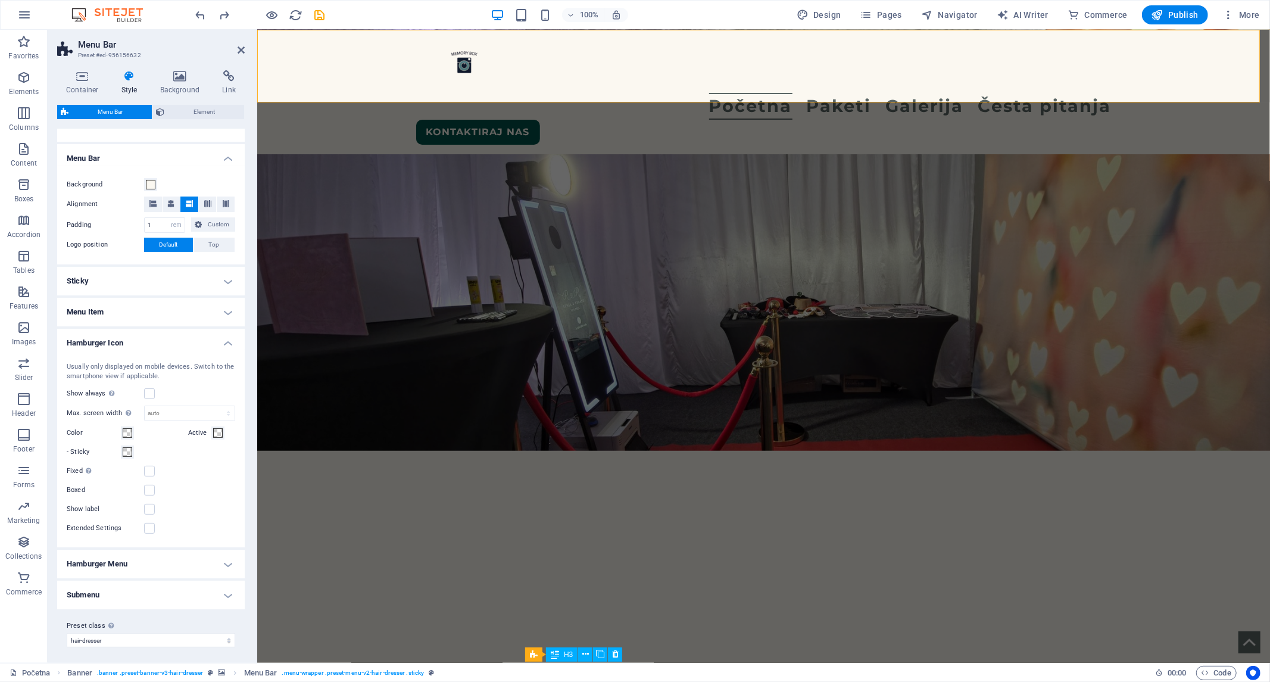
scroll to position [189, 0]
click at [222, 558] on h4 "Hamburger Menu" at bounding box center [150, 562] width 187 height 29
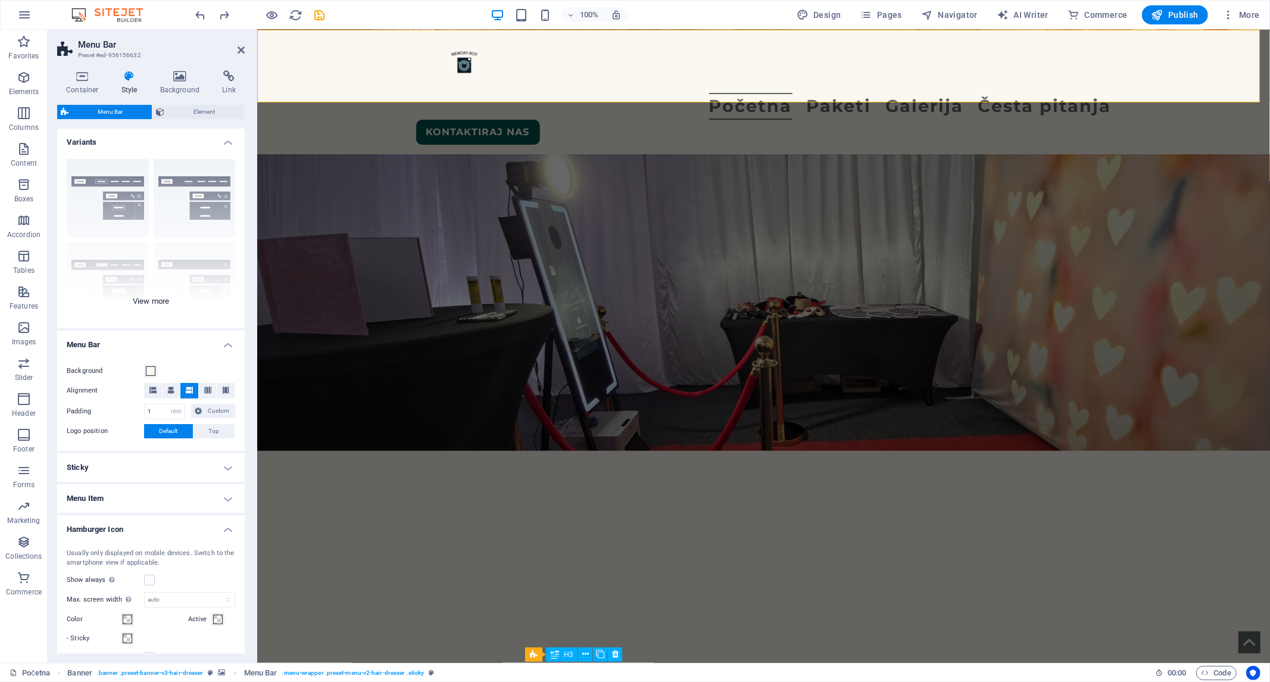
scroll to position [0, 0]
click at [182, 80] on icon at bounding box center [180, 76] width 58 height 12
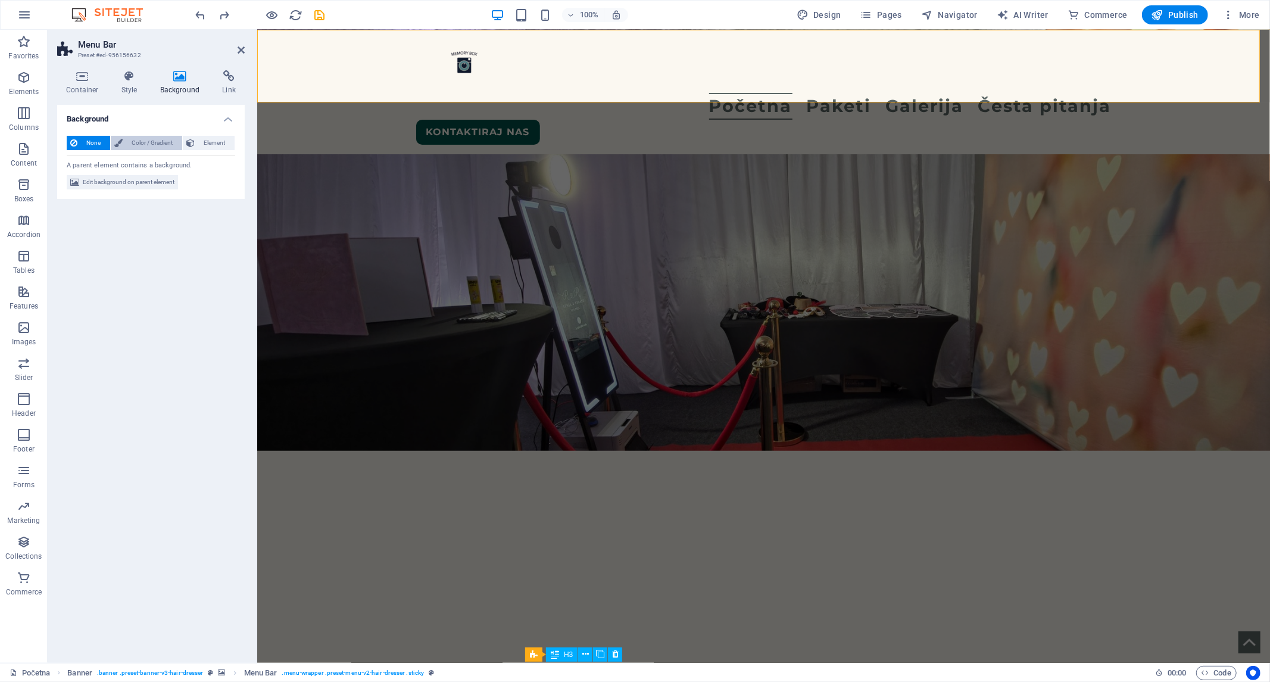
click at [151, 140] on span "Color / Gradient" at bounding box center [152, 143] width 52 height 14
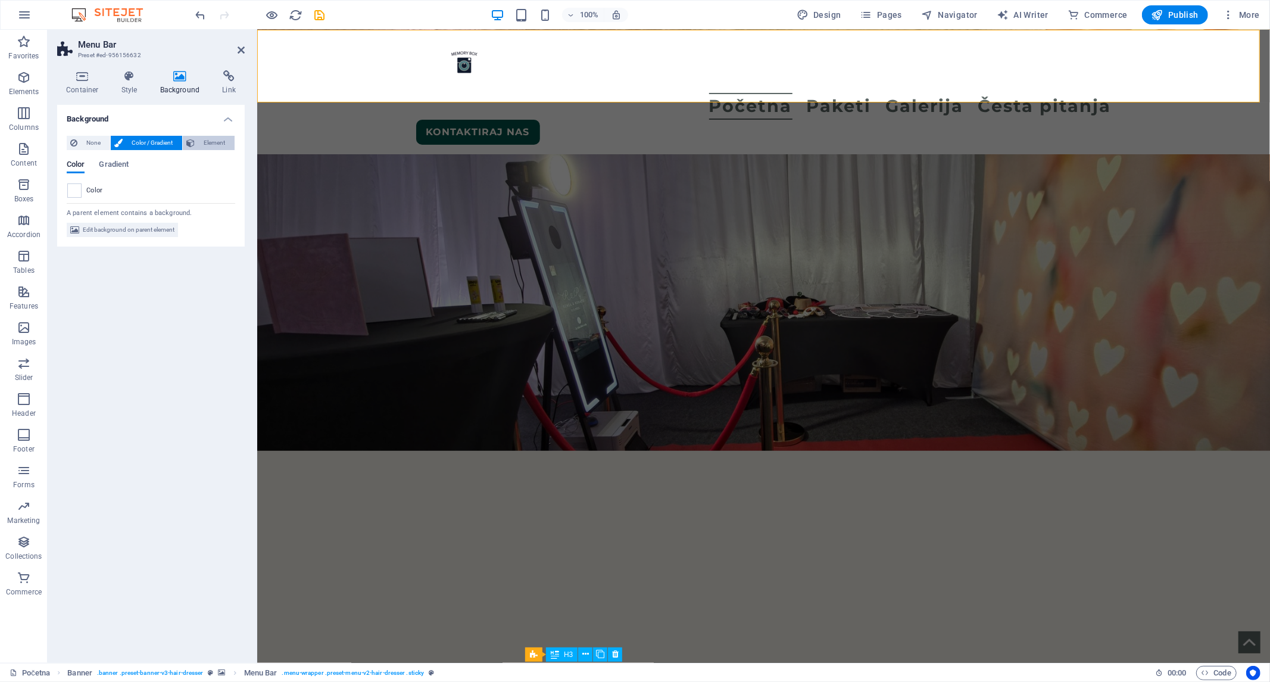
click at [198, 141] on span "Element" at bounding box center [214, 143] width 33 height 14
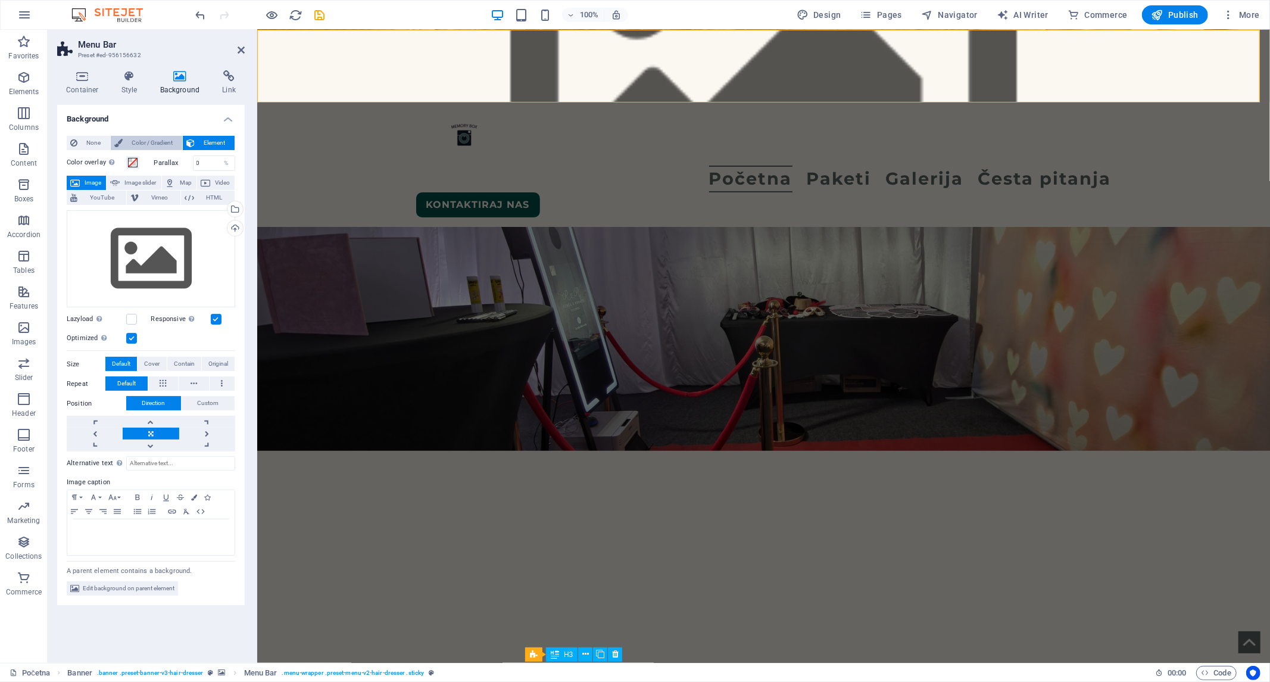
click at [147, 140] on span "Color / Gradient" at bounding box center [152, 143] width 52 height 14
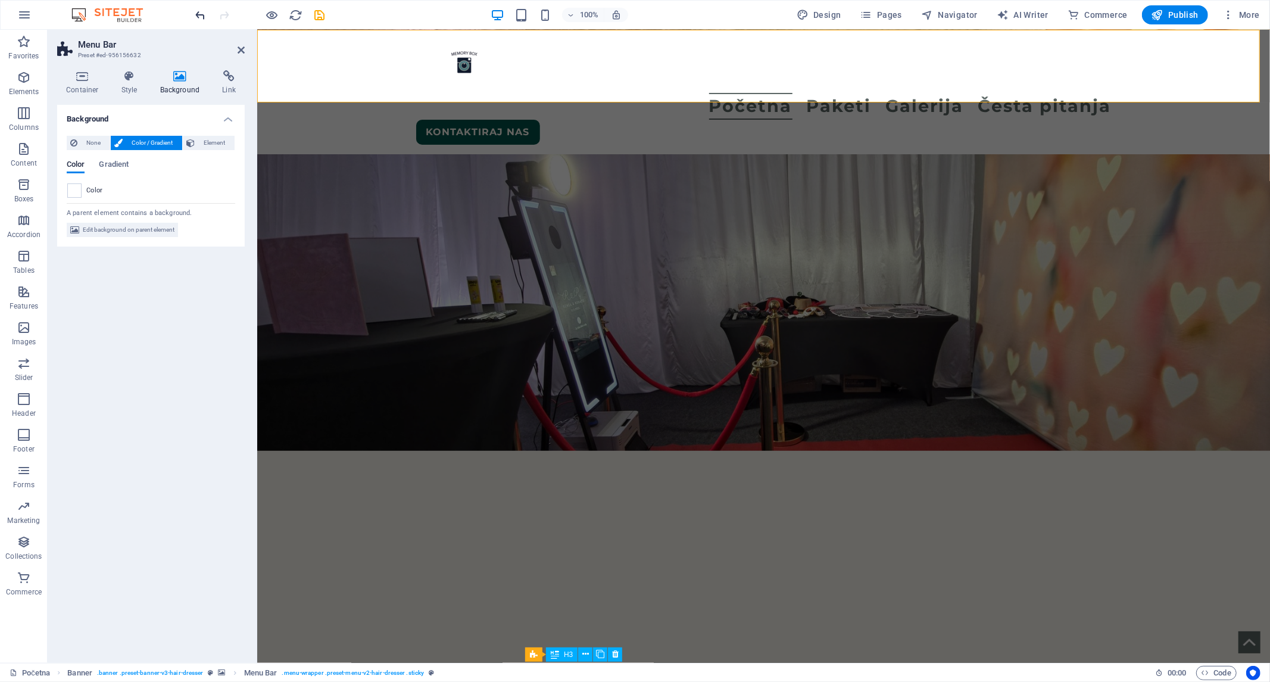
click at [194, 20] on icon "undo" at bounding box center [201, 15] width 14 height 14
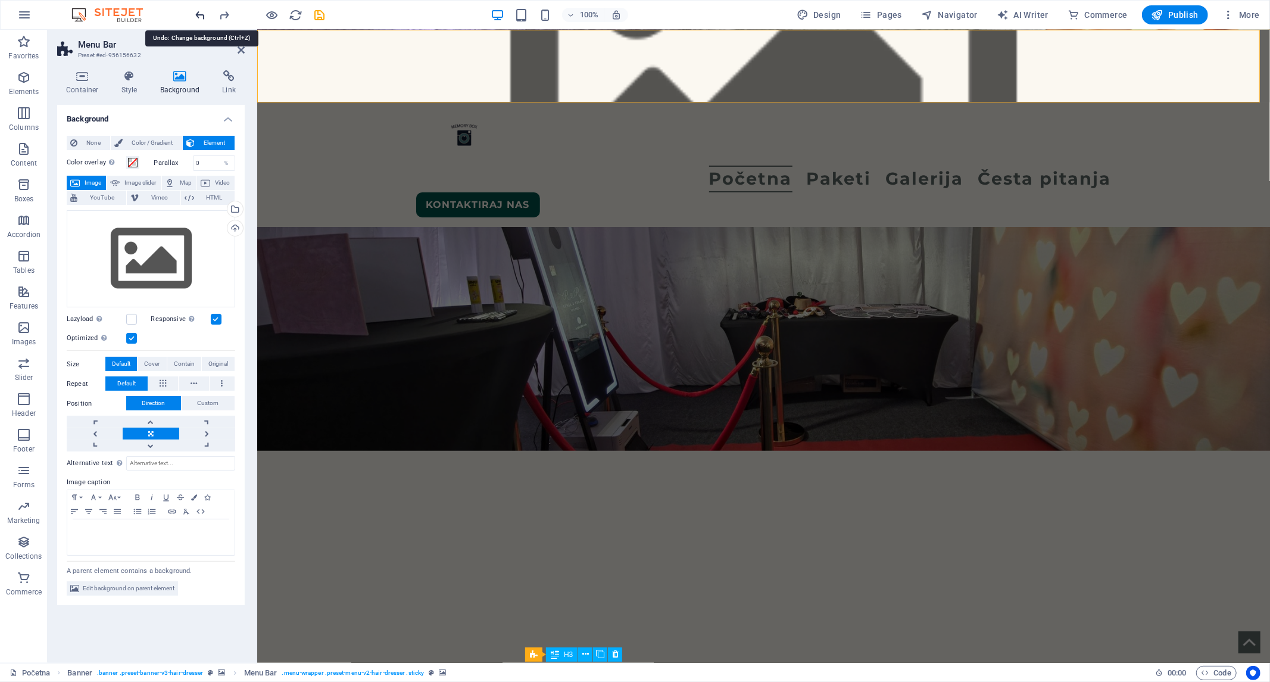
click at [194, 20] on icon "undo" at bounding box center [201, 15] width 14 height 14
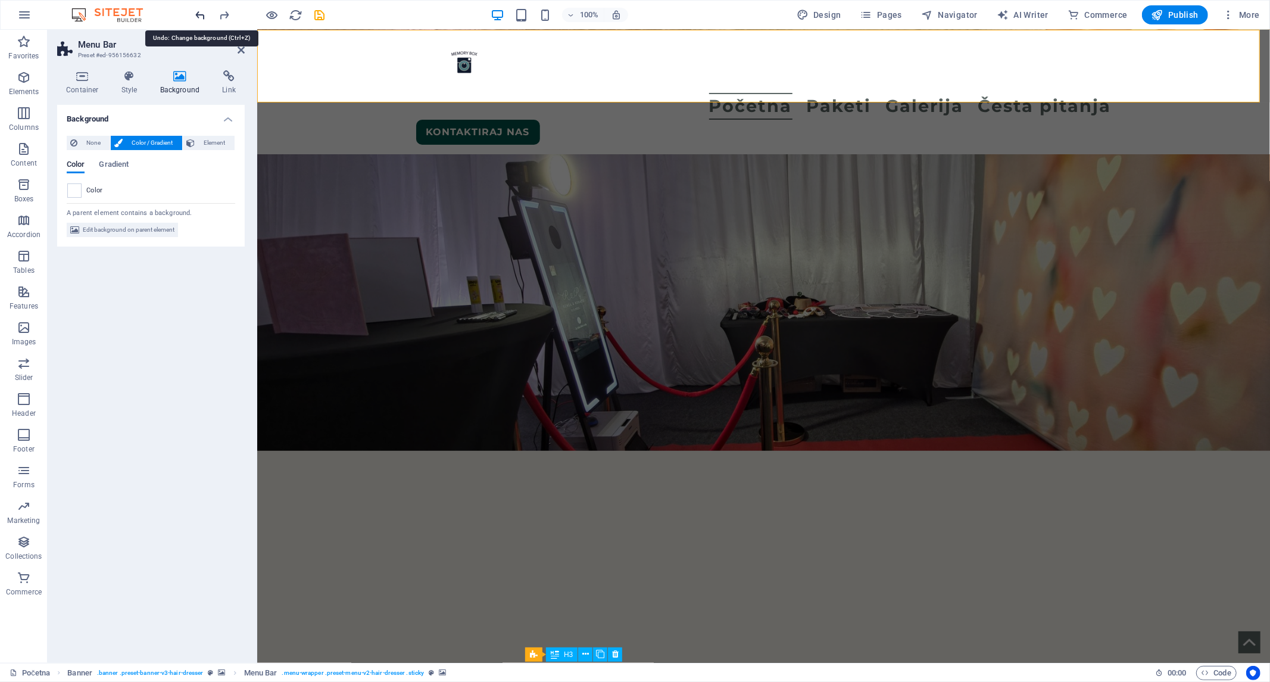
click at [194, 20] on icon "undo" at bounding box center [201, 15] width 14 height 14
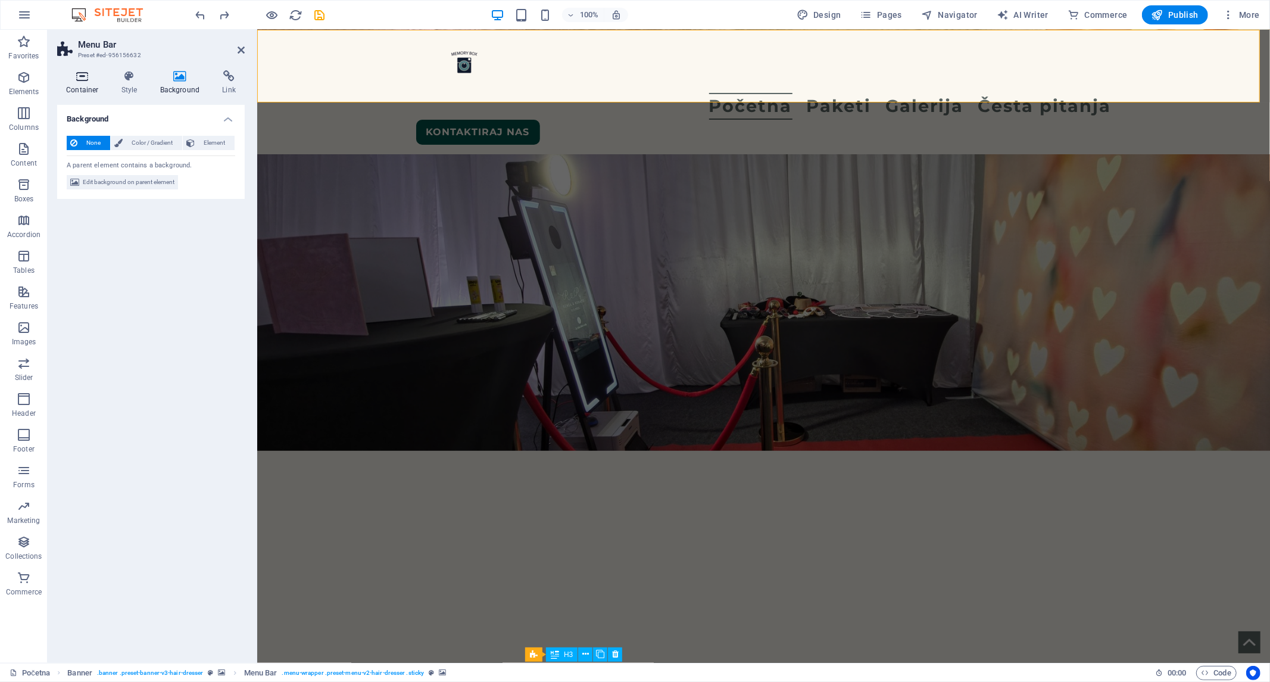
click at [84, 76] on icon at bounding box center [82, 76] width 51 height 12
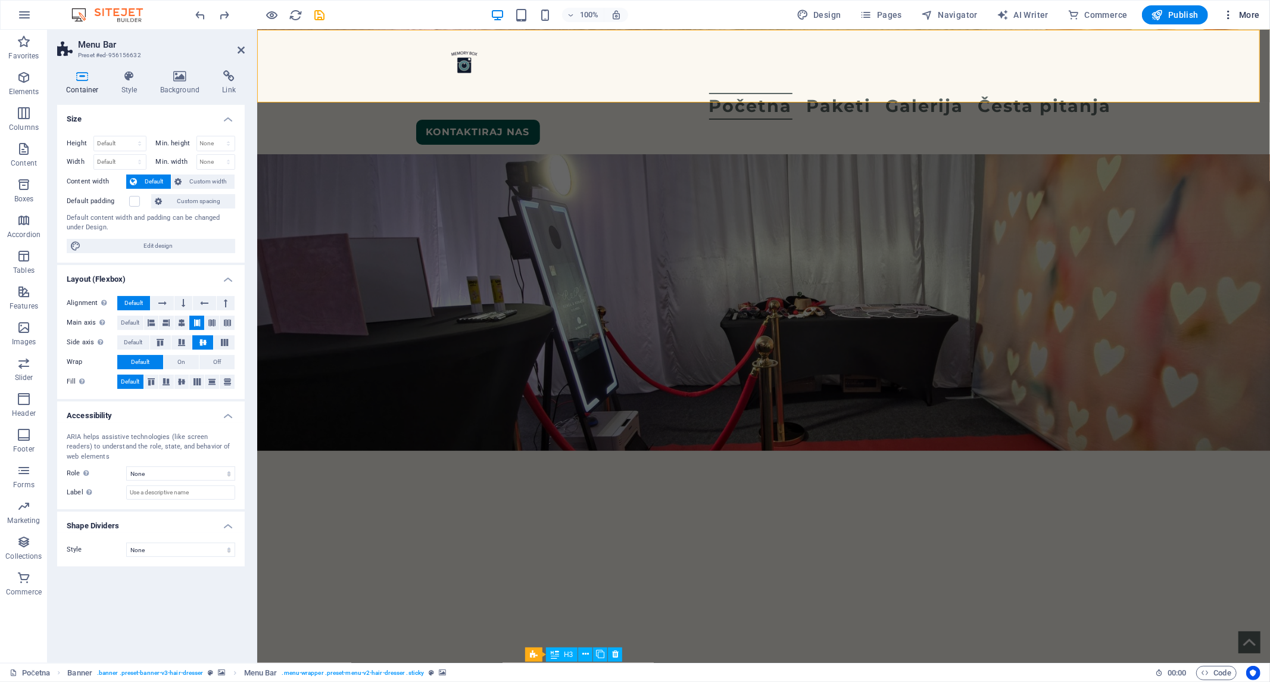
click at [1142, 9] on span "More" at bounding box center [1240, 15] width 37 height 12
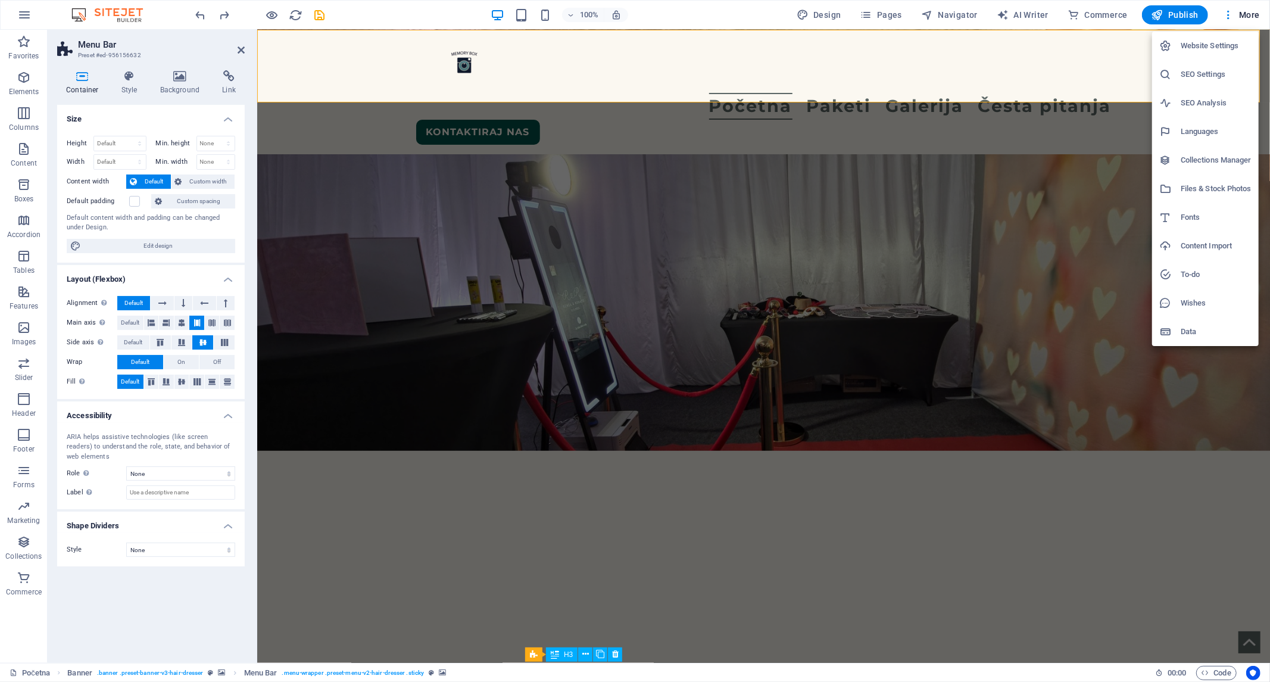
click at [1142, 49] on h6 "Website Settings" at bounding box center [1215, 46] width 71 height 14
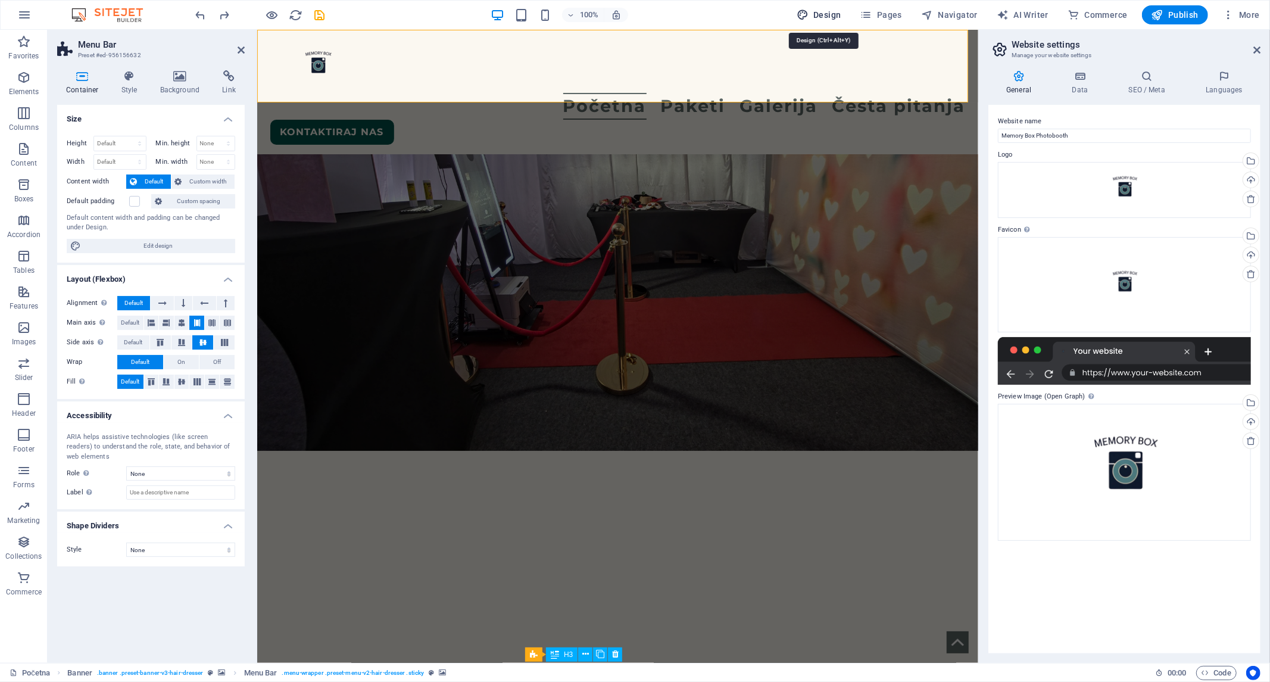
click at [808, 10] on icon "button" at bounding box center [802, 15] width 12 height 12
select select "px"
select select "400"
select select "px"
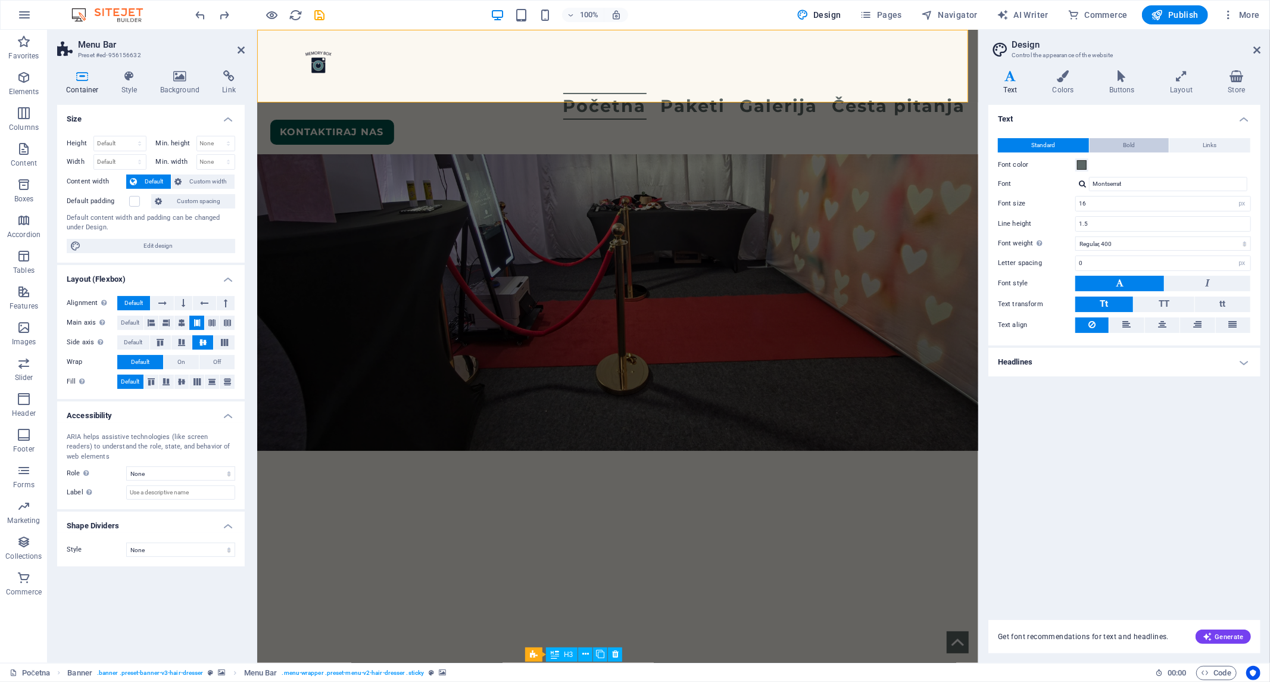
click at [1126, 145] on span "Bold" at bounding box center [1129, 145] width 12 height 14
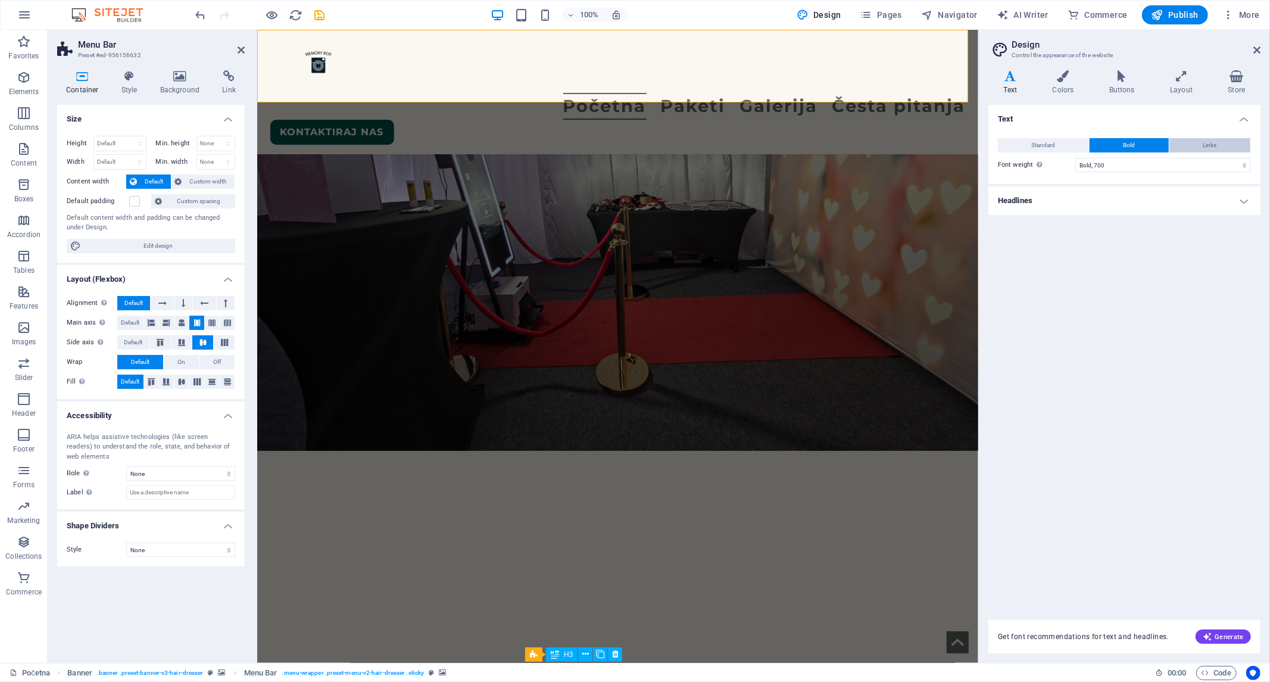
click at [1142, 144] on button "Links" at bounding box center [1209, 145] width 81 height 14
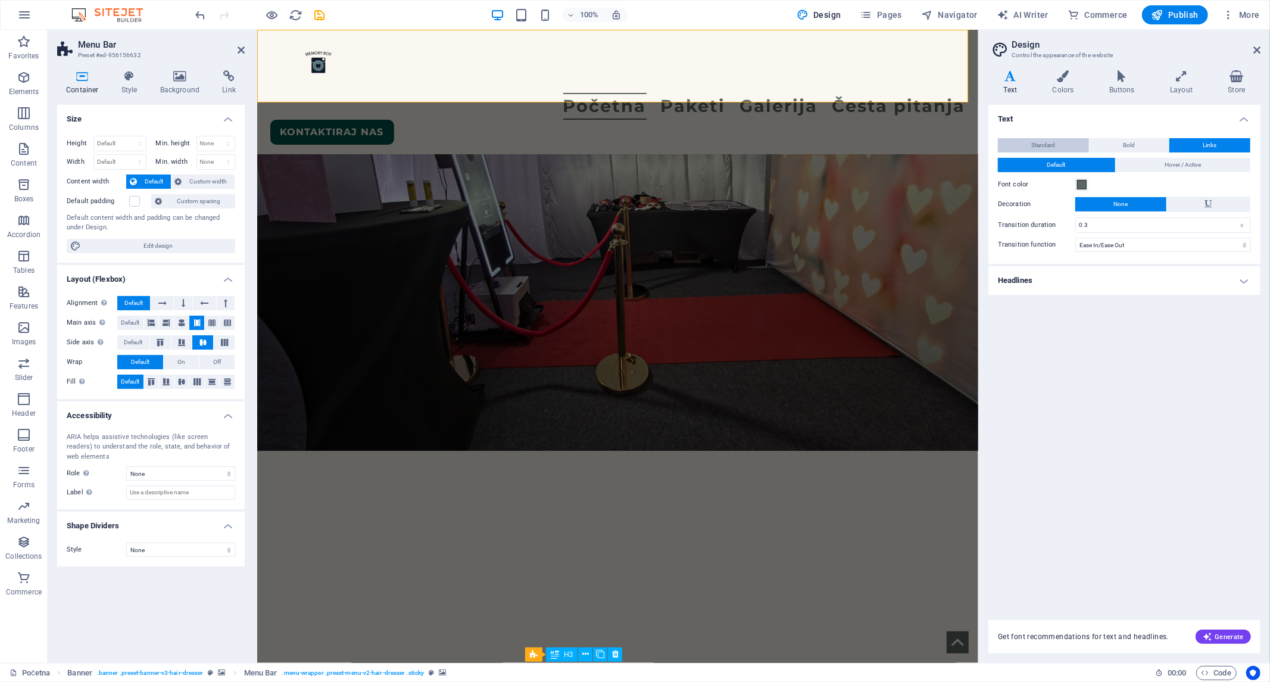
click at [1054, 143] on span "Standard" at bounding box center [1043, 145] width 24 height 14
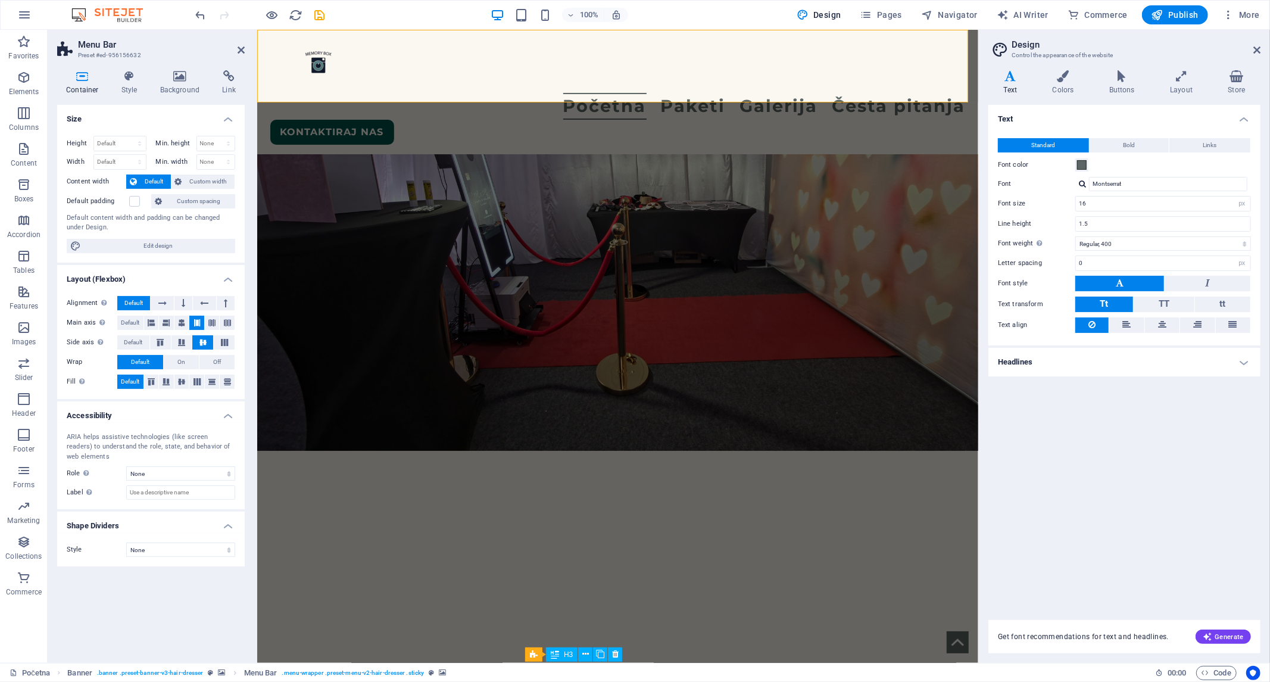
click at [1142, 357] on h4 "Headlines" at bounding box center [1124, 362] width 272 height 29
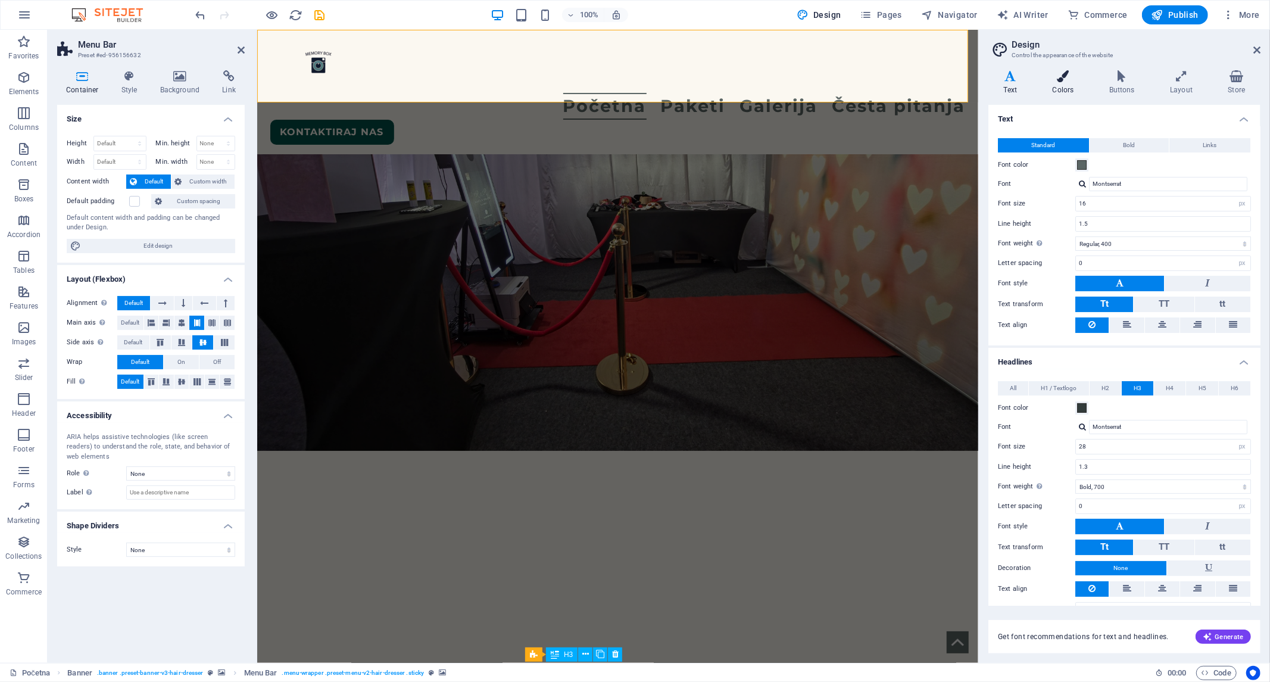
click at [1067, 72] on icon at bounding box center [1063, 76] width 52 height 12
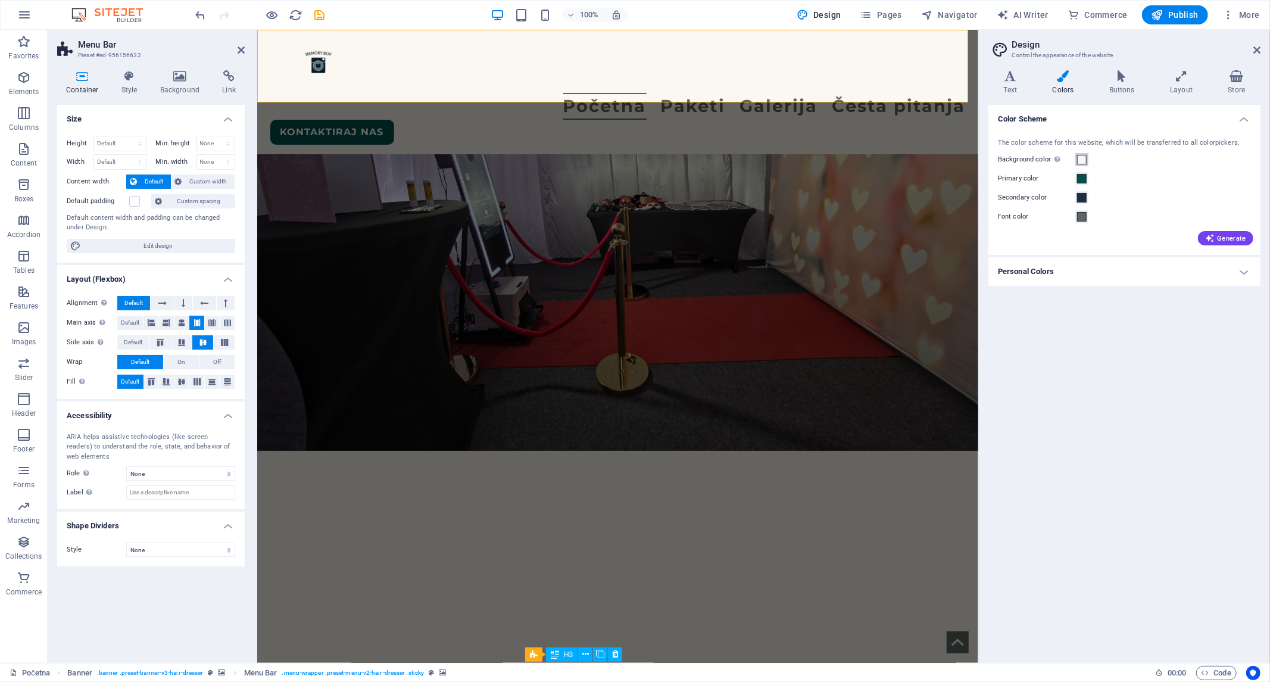
click at [1078, 161] on span at bounding box center [1082, 160] width 10 height 10
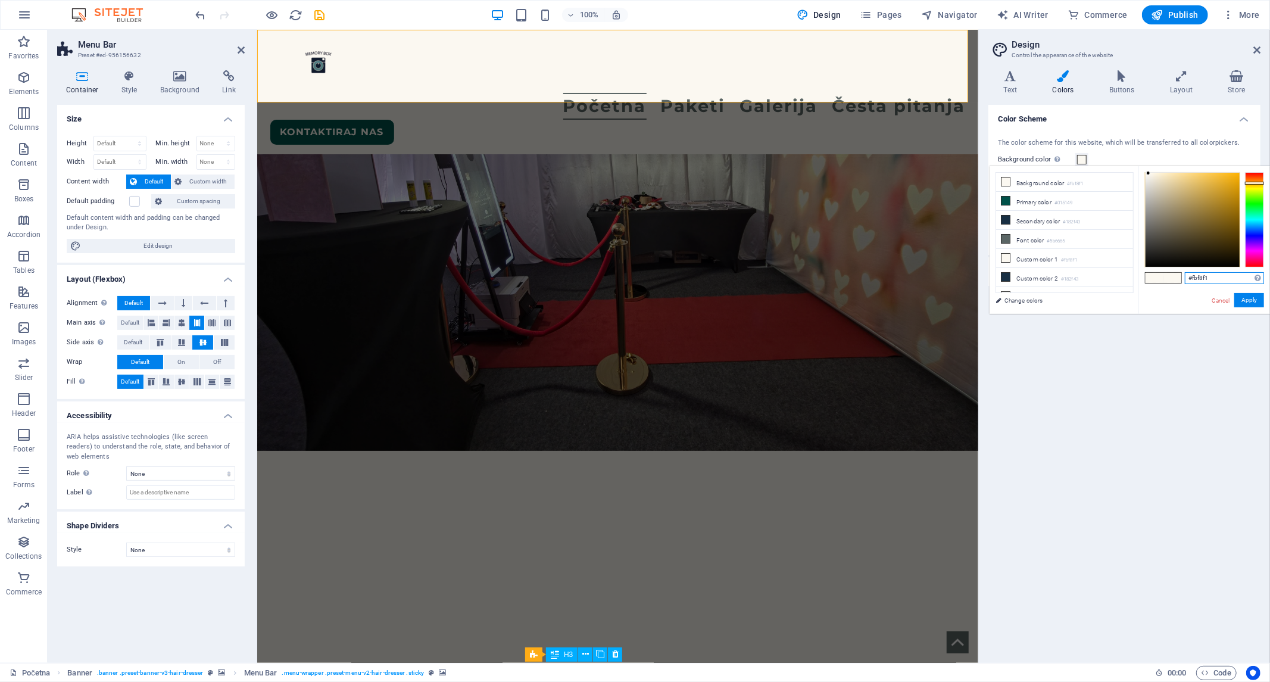
click at [1142, 279] on input "#fbf8f1" at bounding box center [1223, 278] width 79 height 12
click at [1142, 274] on input "#fbf8f1" at bounding box center [1223, 278] width 79 height 12
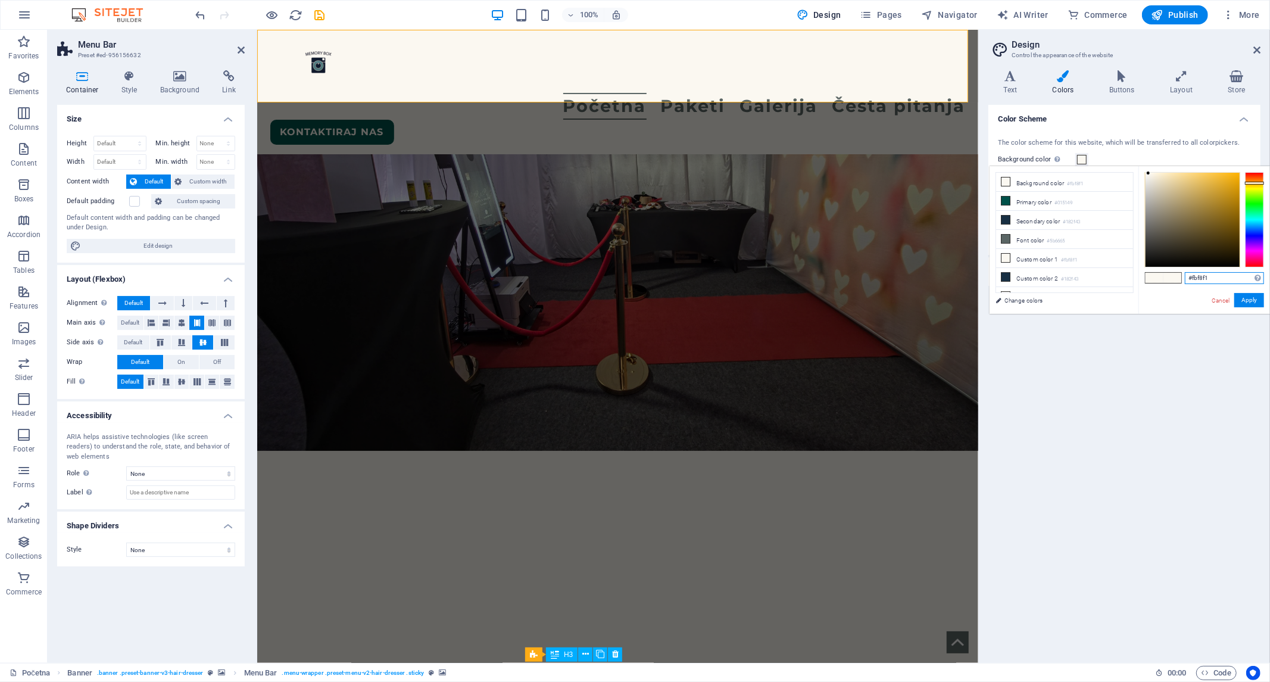
click at [1142, 274] on input "#fbf8f1" at bounding box center [1223, 278] width 79 height 12
click at [1142, 46] on icon at bounding box center [1256, 50] width 7 height 10
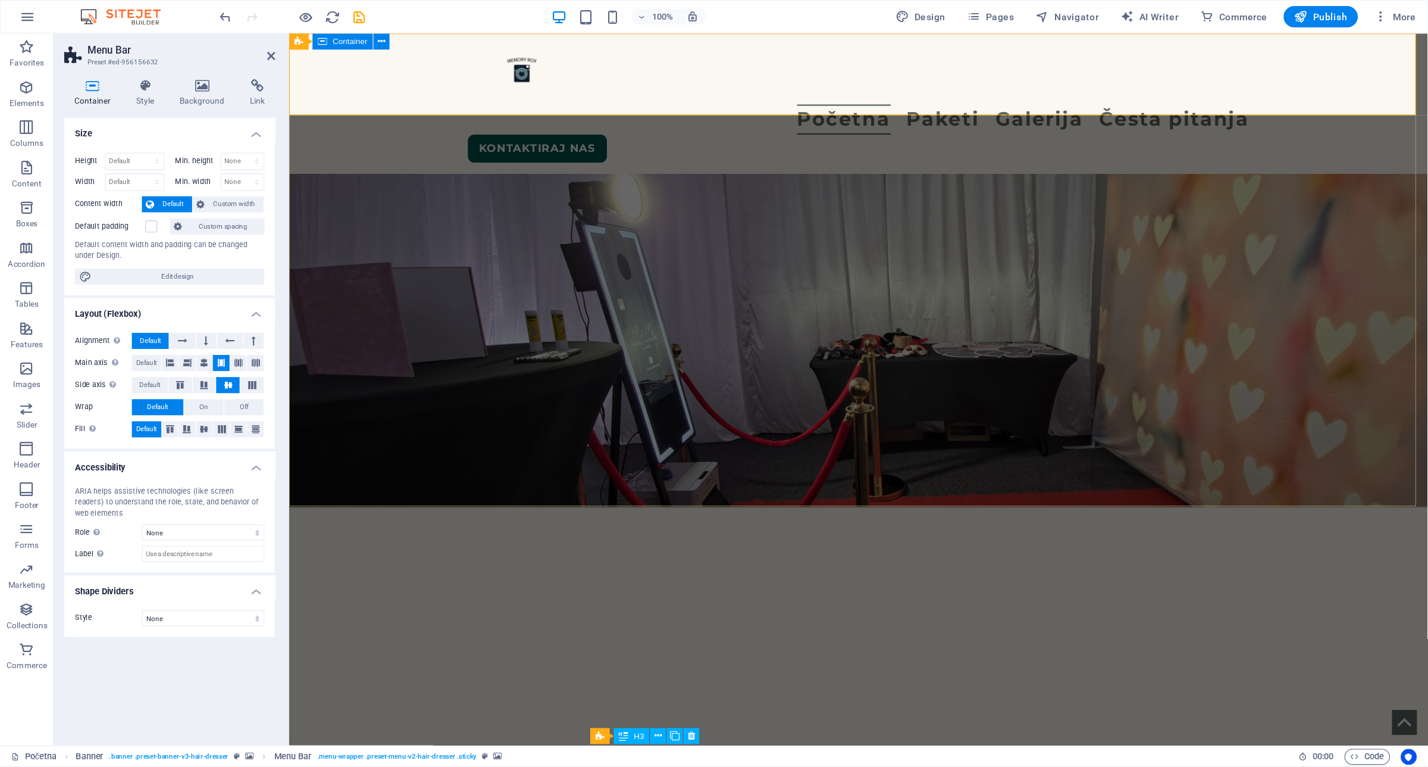
scroll to position [350, 0]
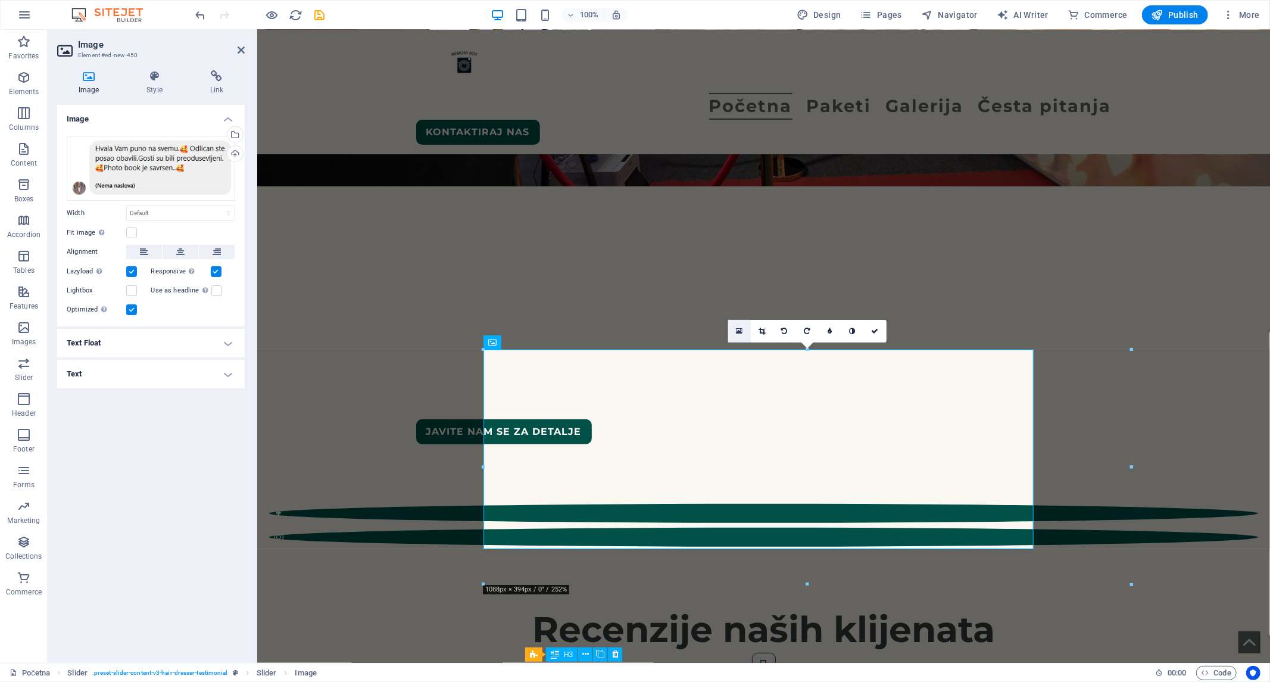
click at [734, 326] on link at bounding box center [739, 331] width 23 height 23
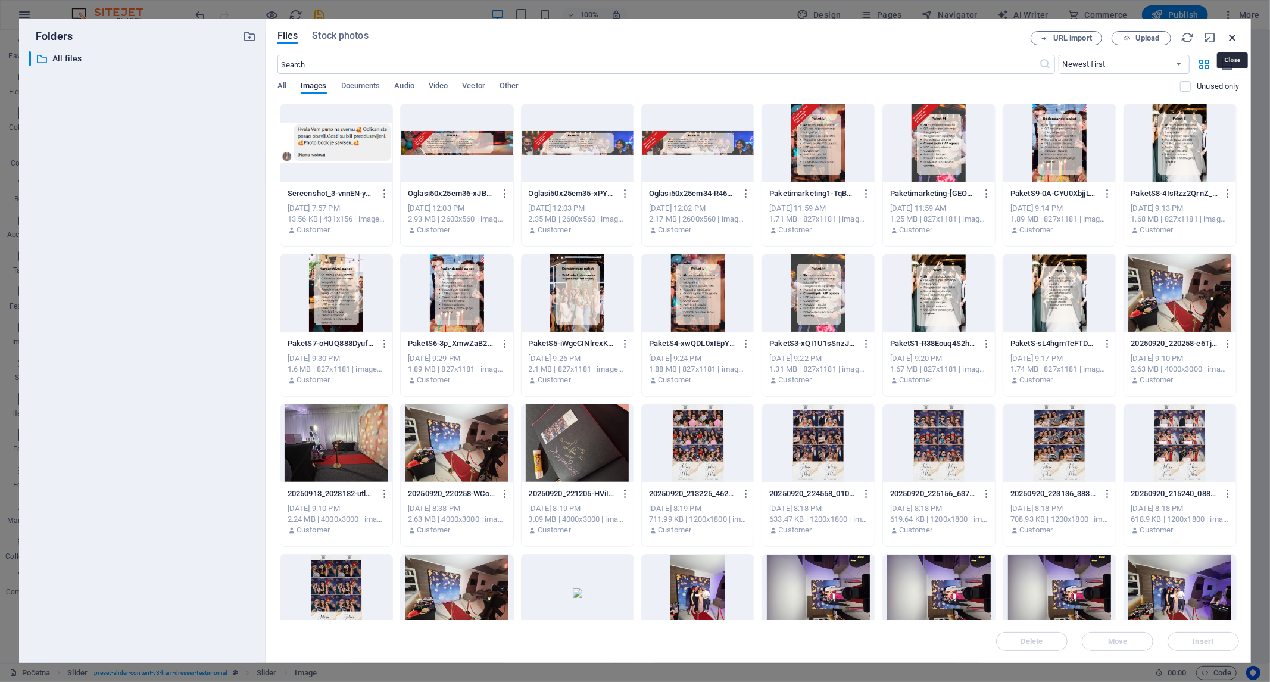
drag, startPoint x: 1227, startPoint y: 38, endPoint x: 642, endPoint y: 65, distance: 585.7
click at [1142, 38] on icon "button" at bounding box center [1232, 37] width 13 height 13
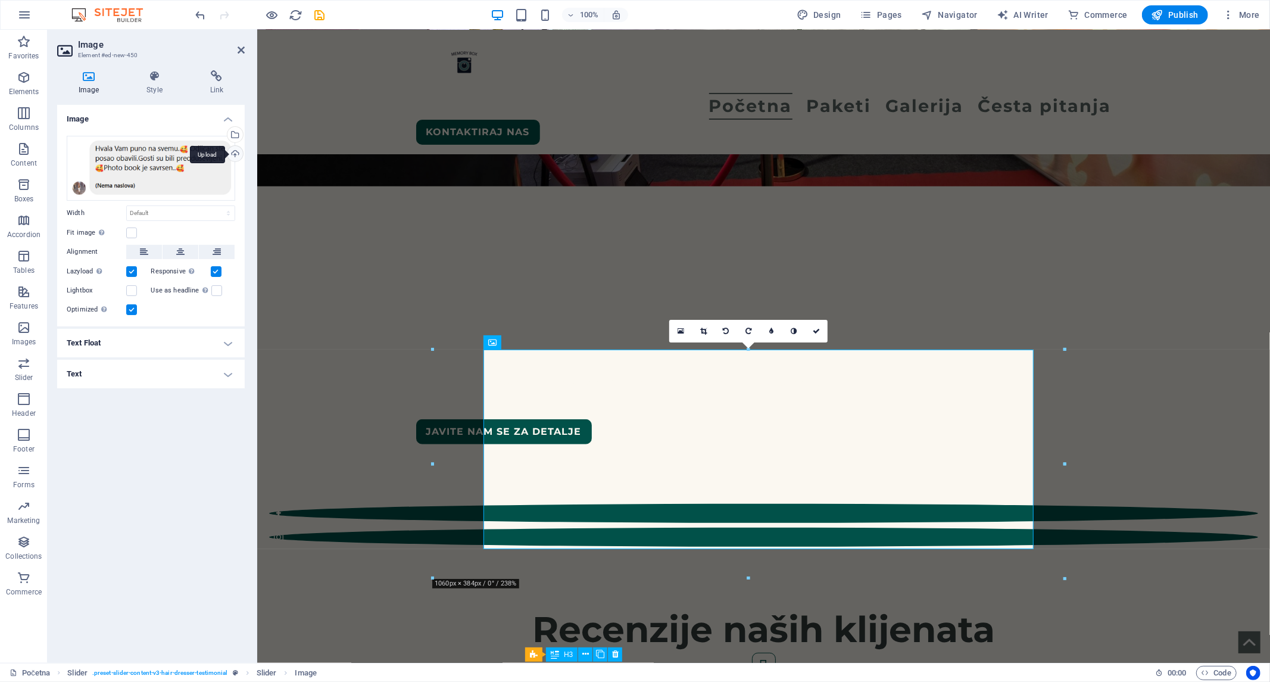
click at [235, 151] on div "Upload" at bounding box center [234, 155] width 18 height 18
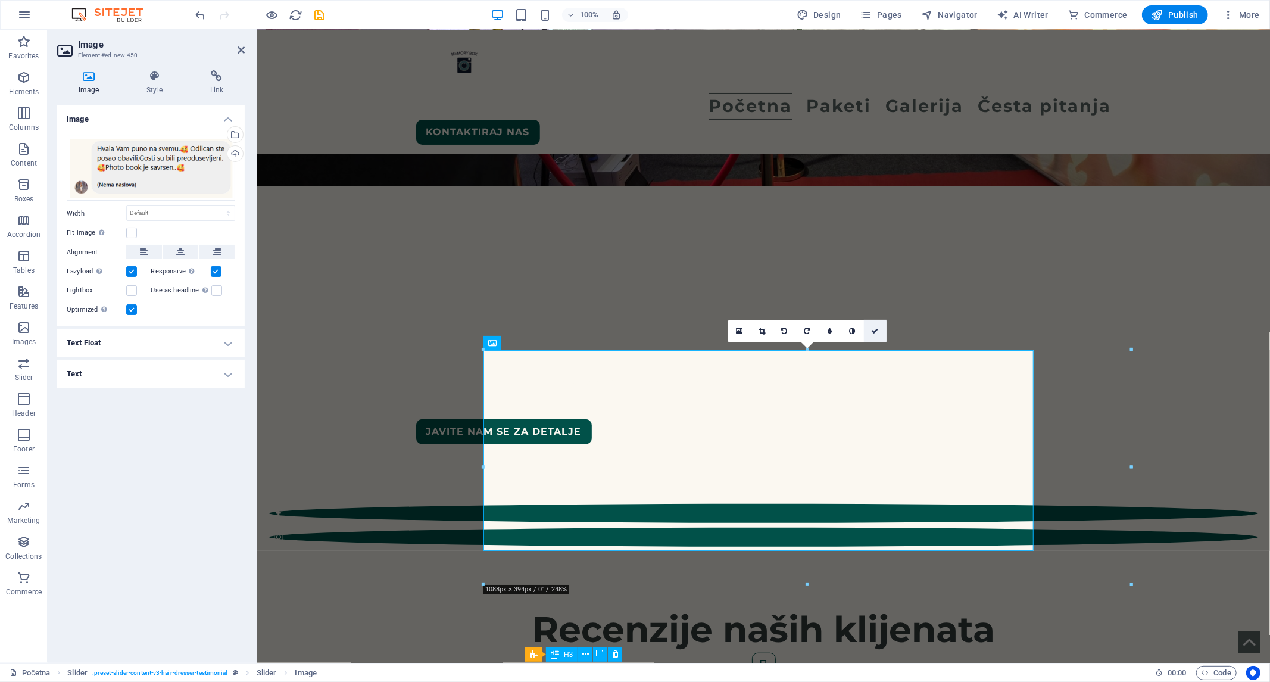
drag, startPoint x: 872, startPoint y: 328, endPoint x: 824, endPoint y: 299, distance: 55.8
click at [872, 328] on icon at bounding box center [874, 330] width 7 height 7
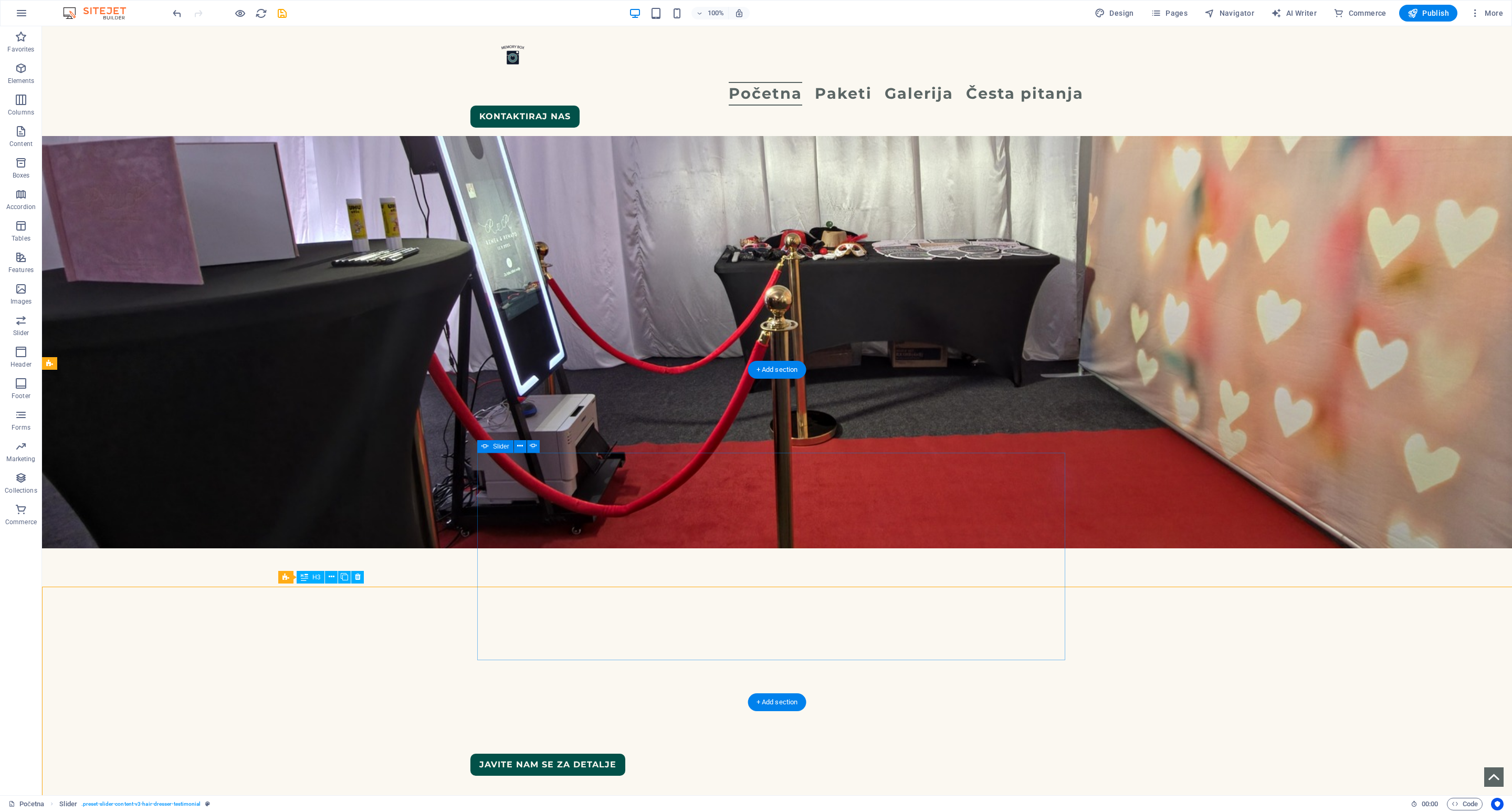
scroll to position [310, 0]
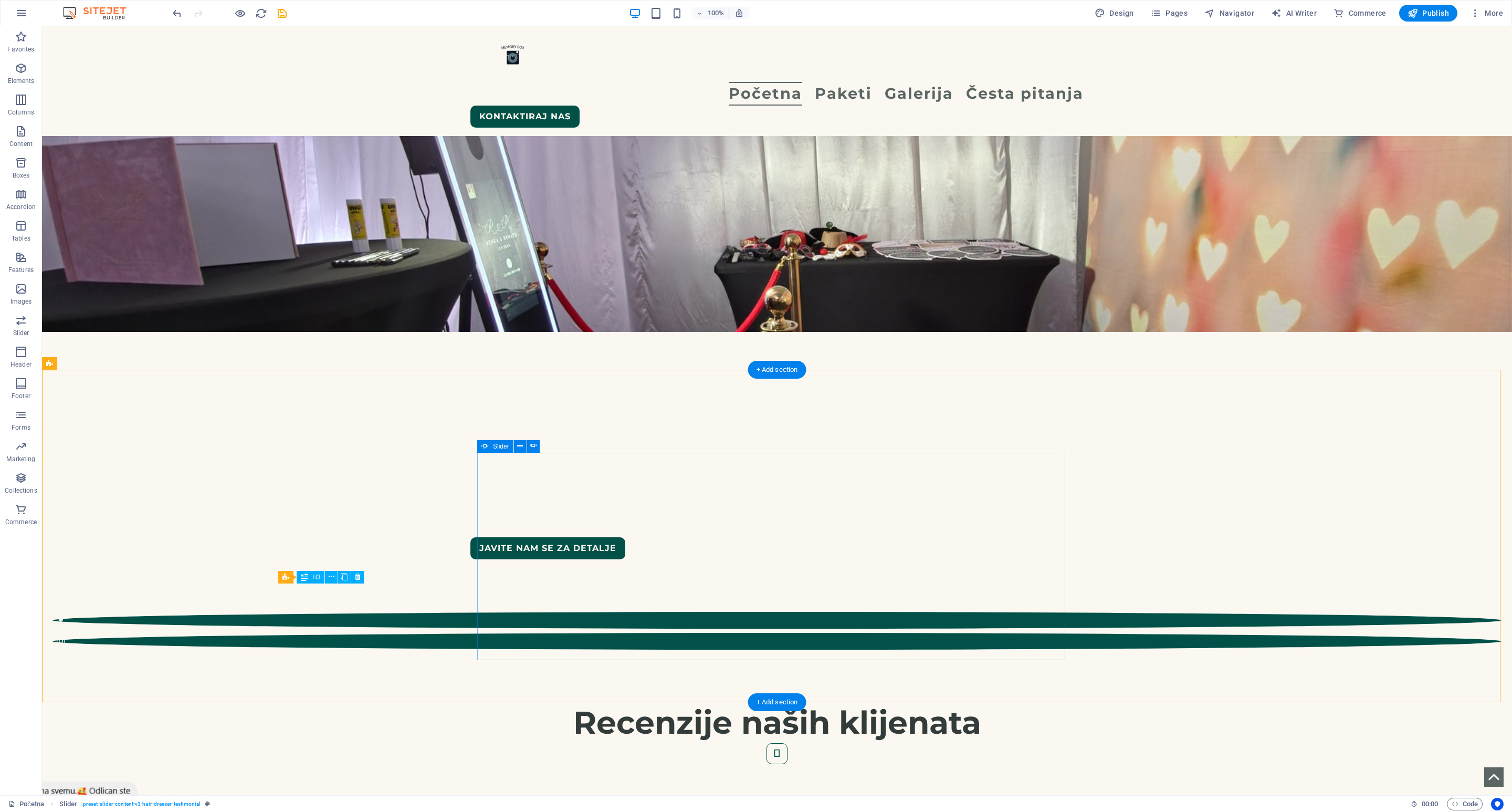
click at [1007, 13] on span "Pages" at bounding box center [1170, 13] width 37 height 11
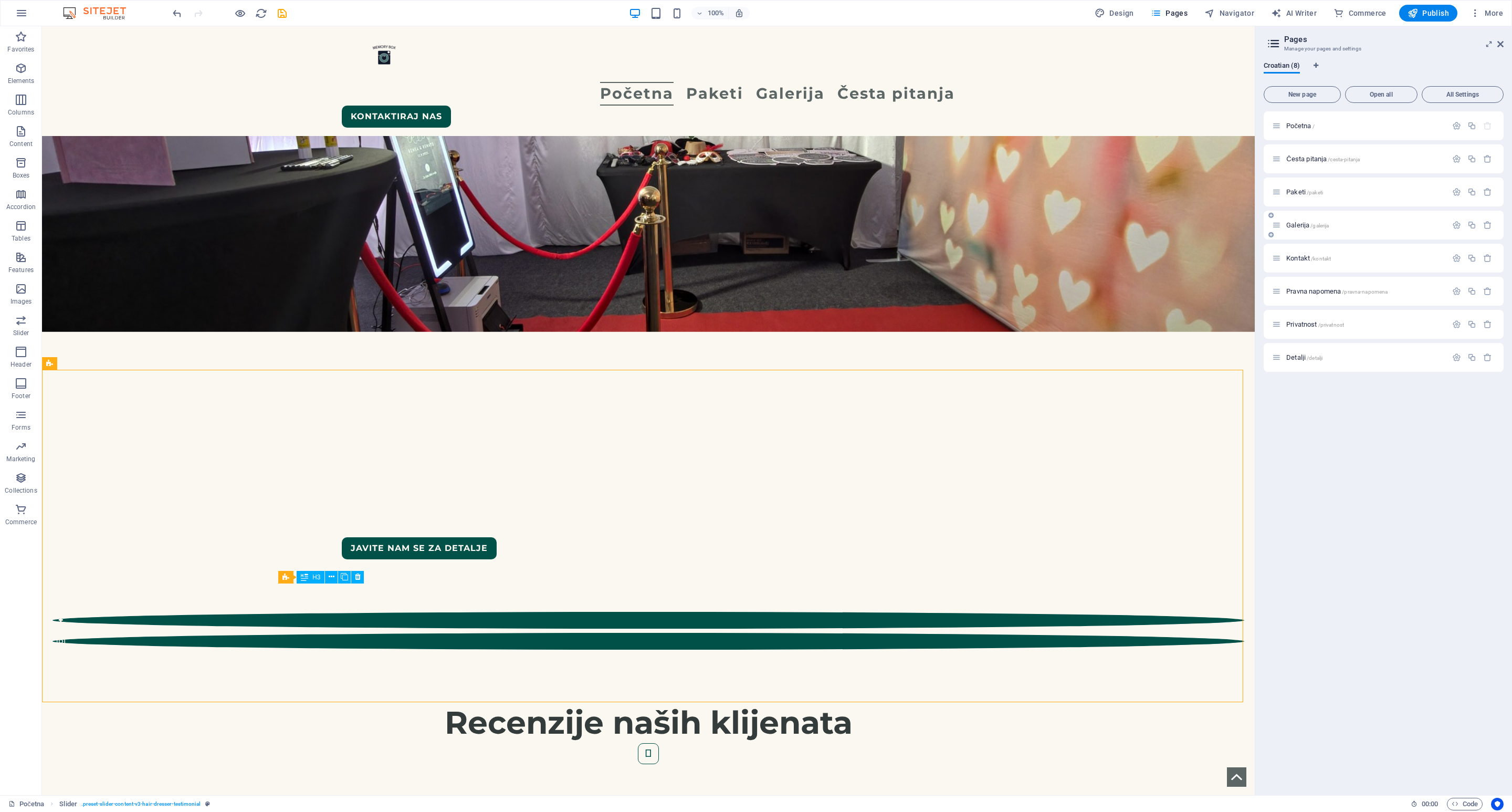
click at [1007, 219] on div "Galerija /galerija" at bounding box center [1359, 225] width 175 height 12
click at [1007, 222] on span "Galerija /galerija" at bounding box center [1307, 225] width 42 height 8
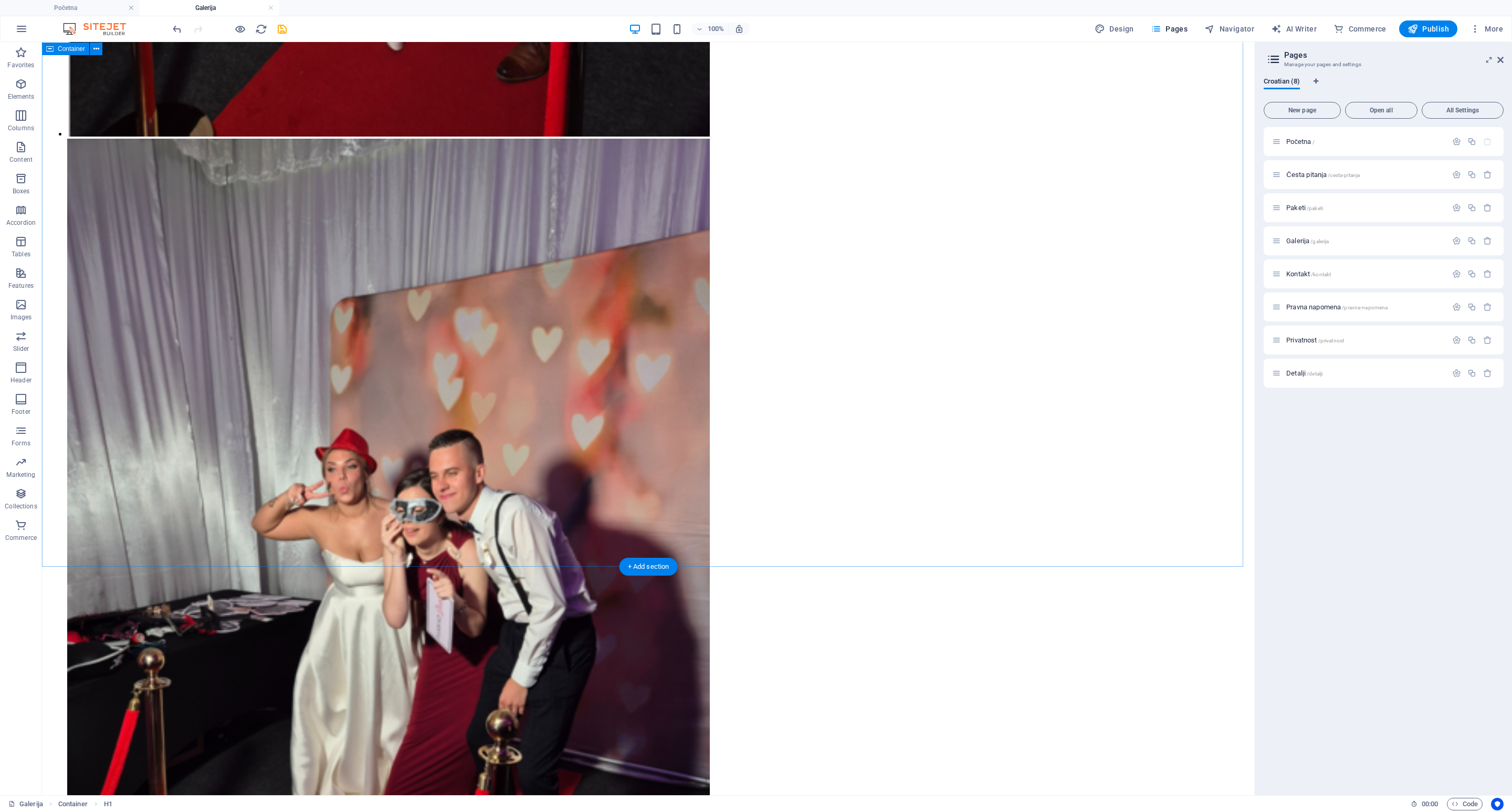
scroll to position [1970, 0]
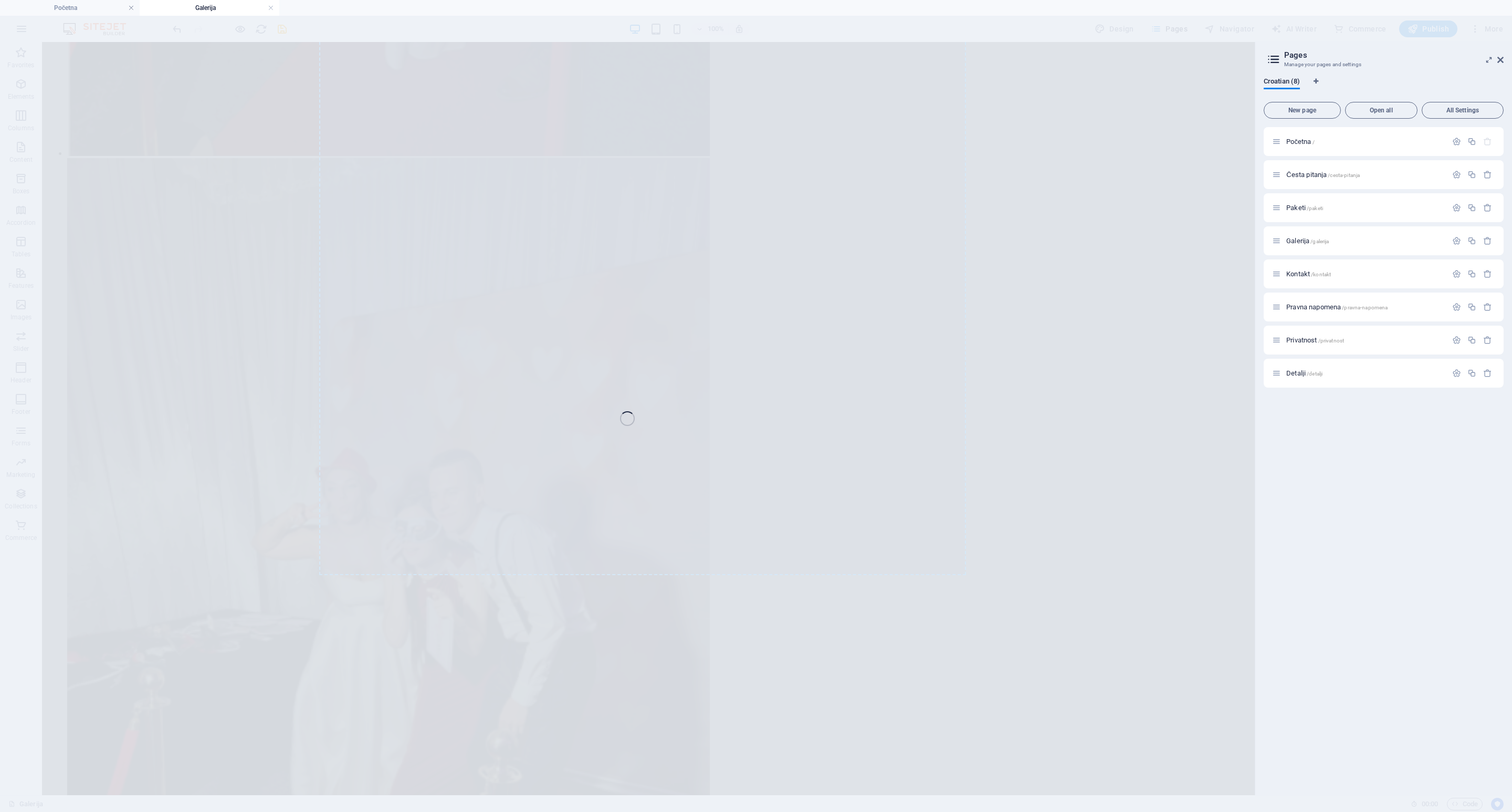
select select "3"
select select "px"
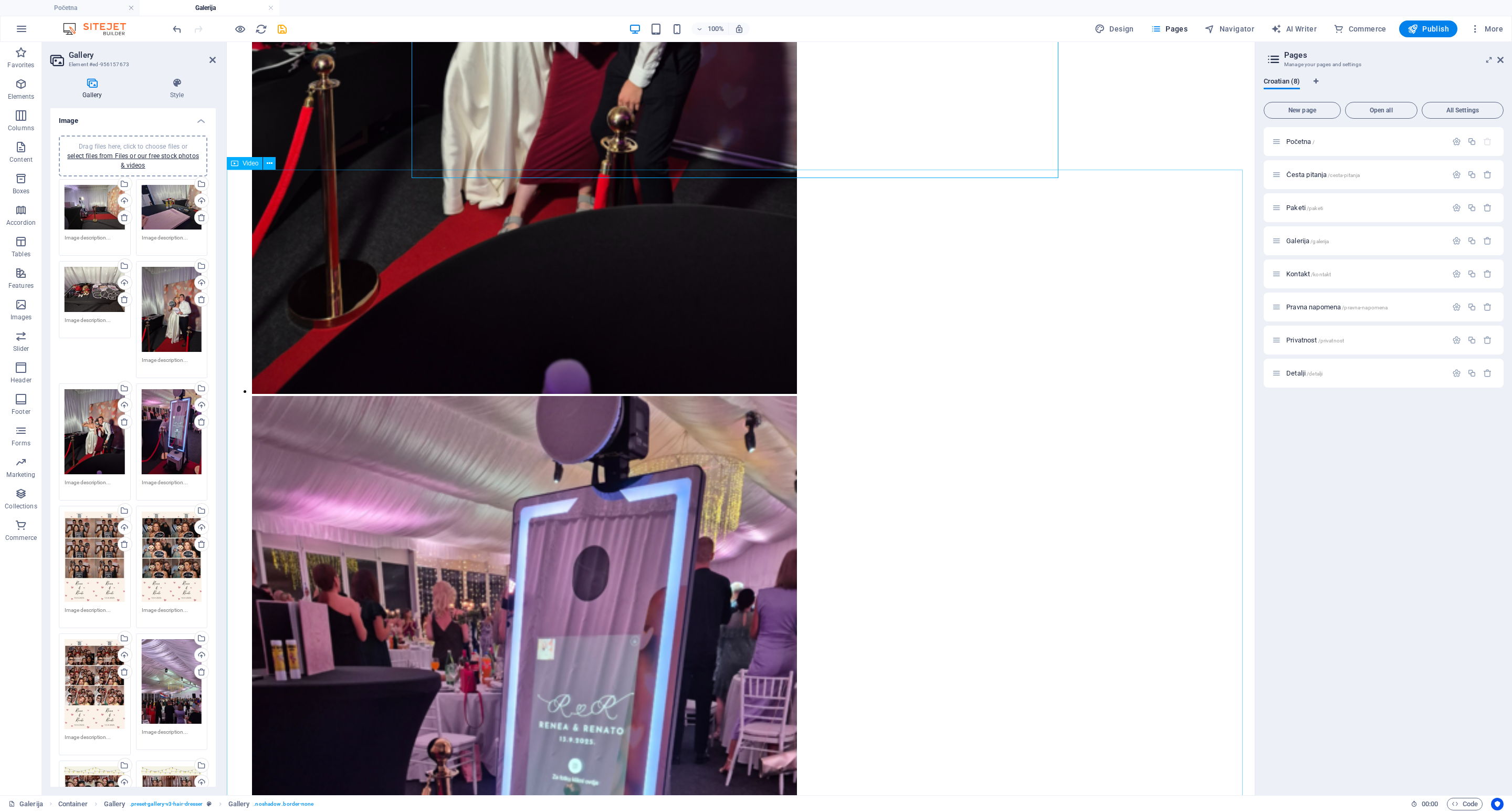
scroll to position [1974, 0]
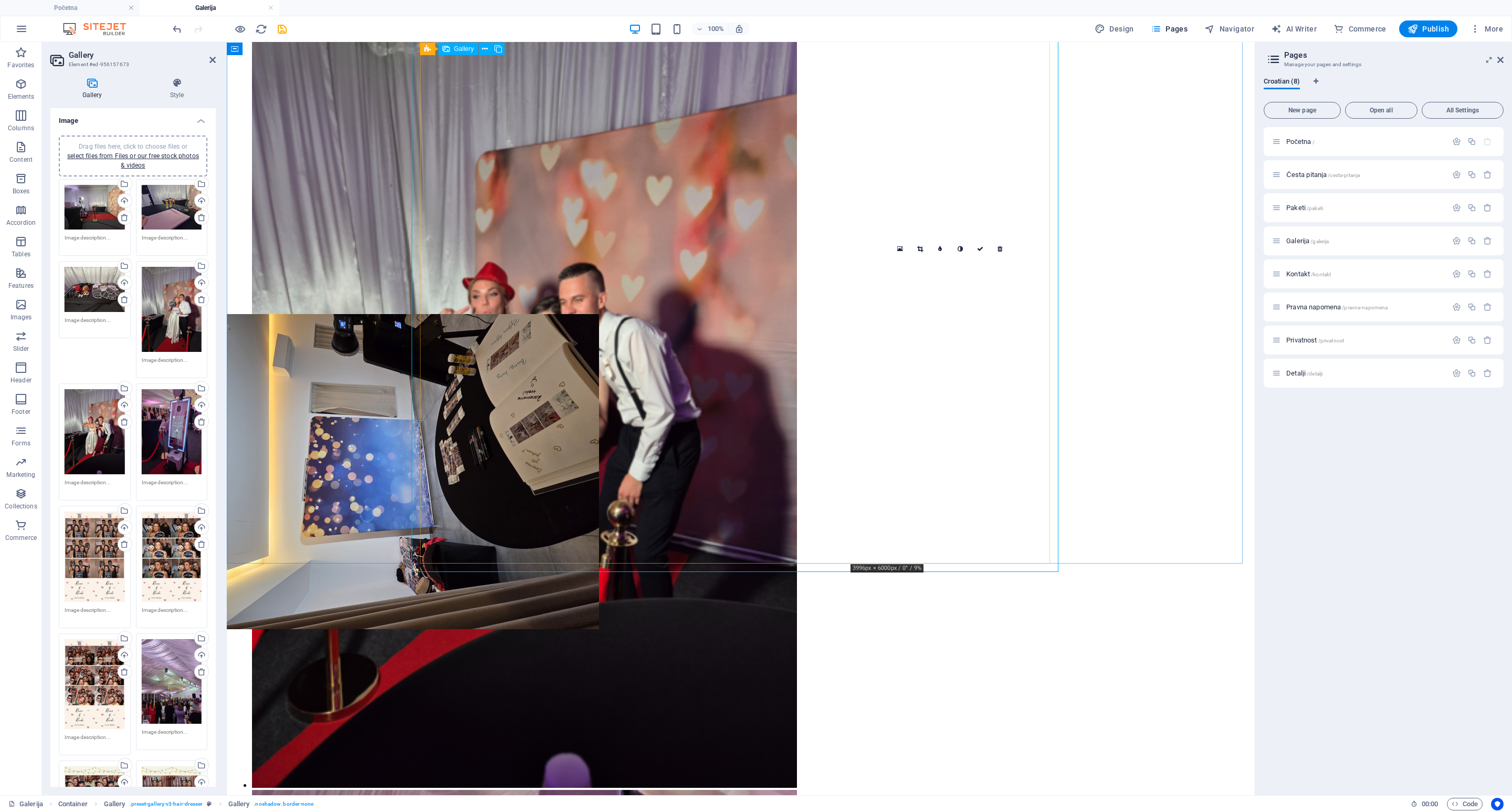
drag, startPoint x: 917, startPoint y: 397, endPoint x: 500, endPoint y: 543, distance: 441.8
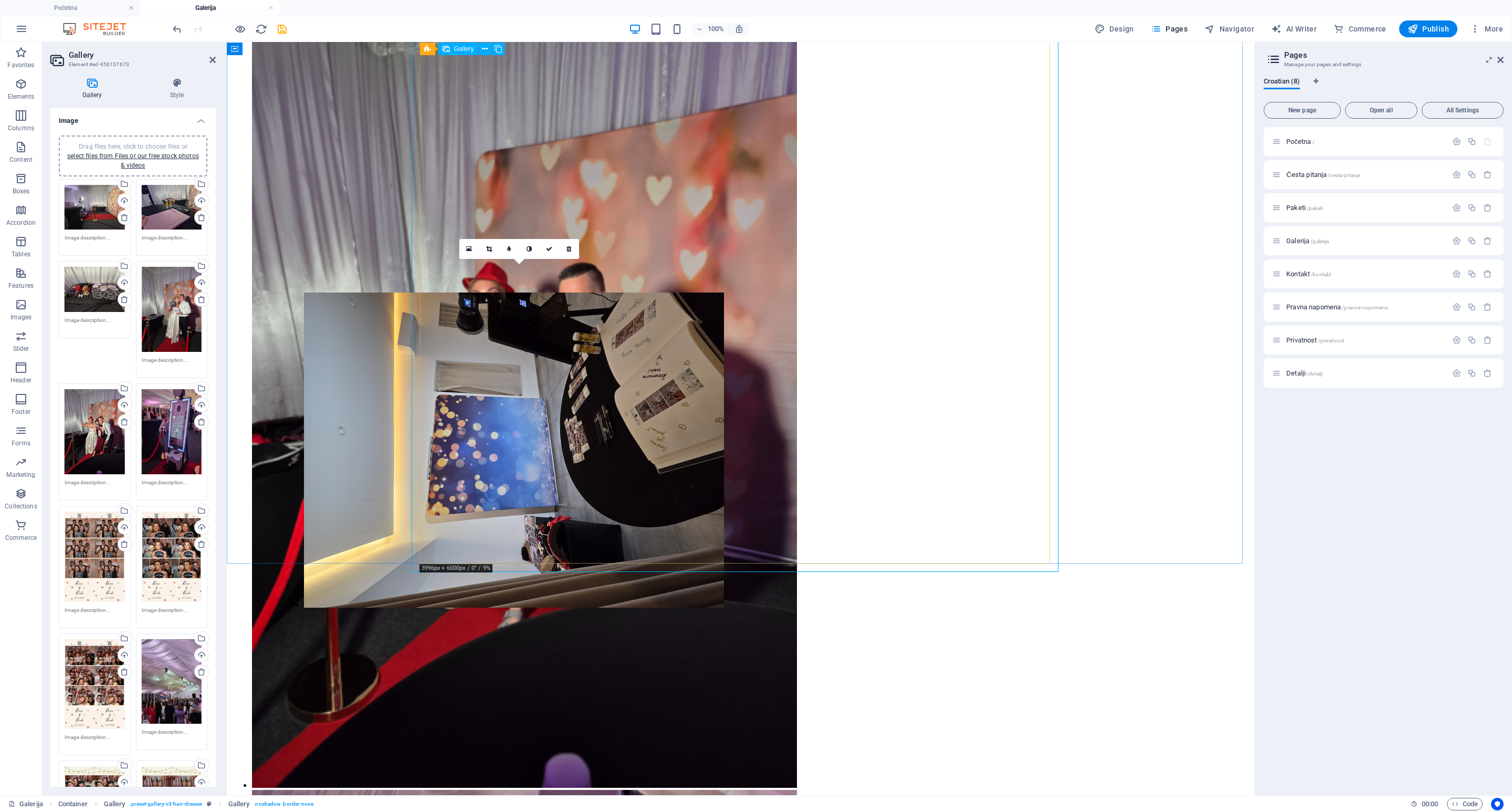
drag, startPoint x: 635, startPoint y: 445, endPoint x: 688, endPoint y: 531, distance: 101.0
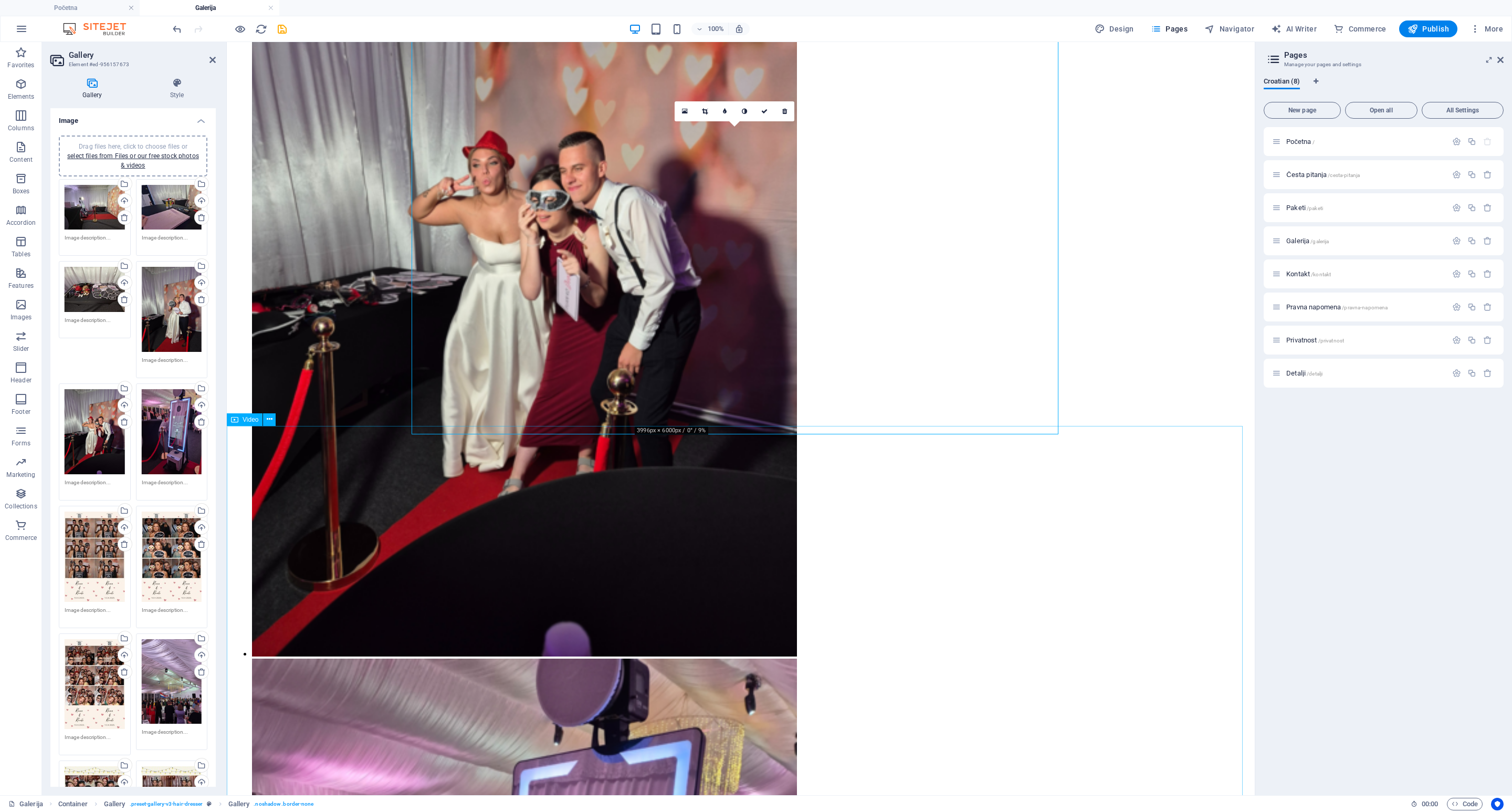
scroll to position [2131, 0]
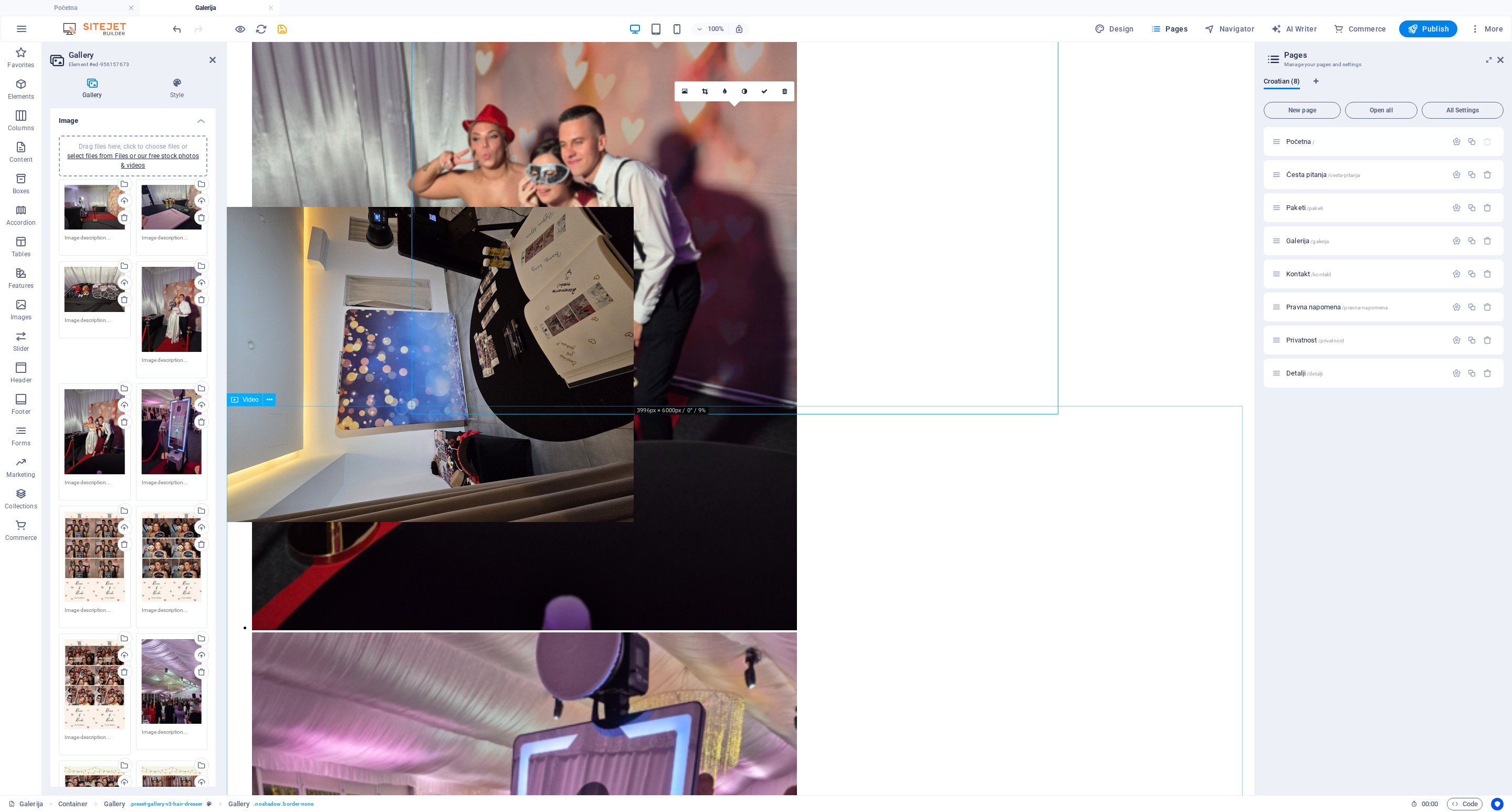
drag, startPoint x: 735, startPoint y: 216, endPoint x: 507, endPoint y: 457, distance: 331.8
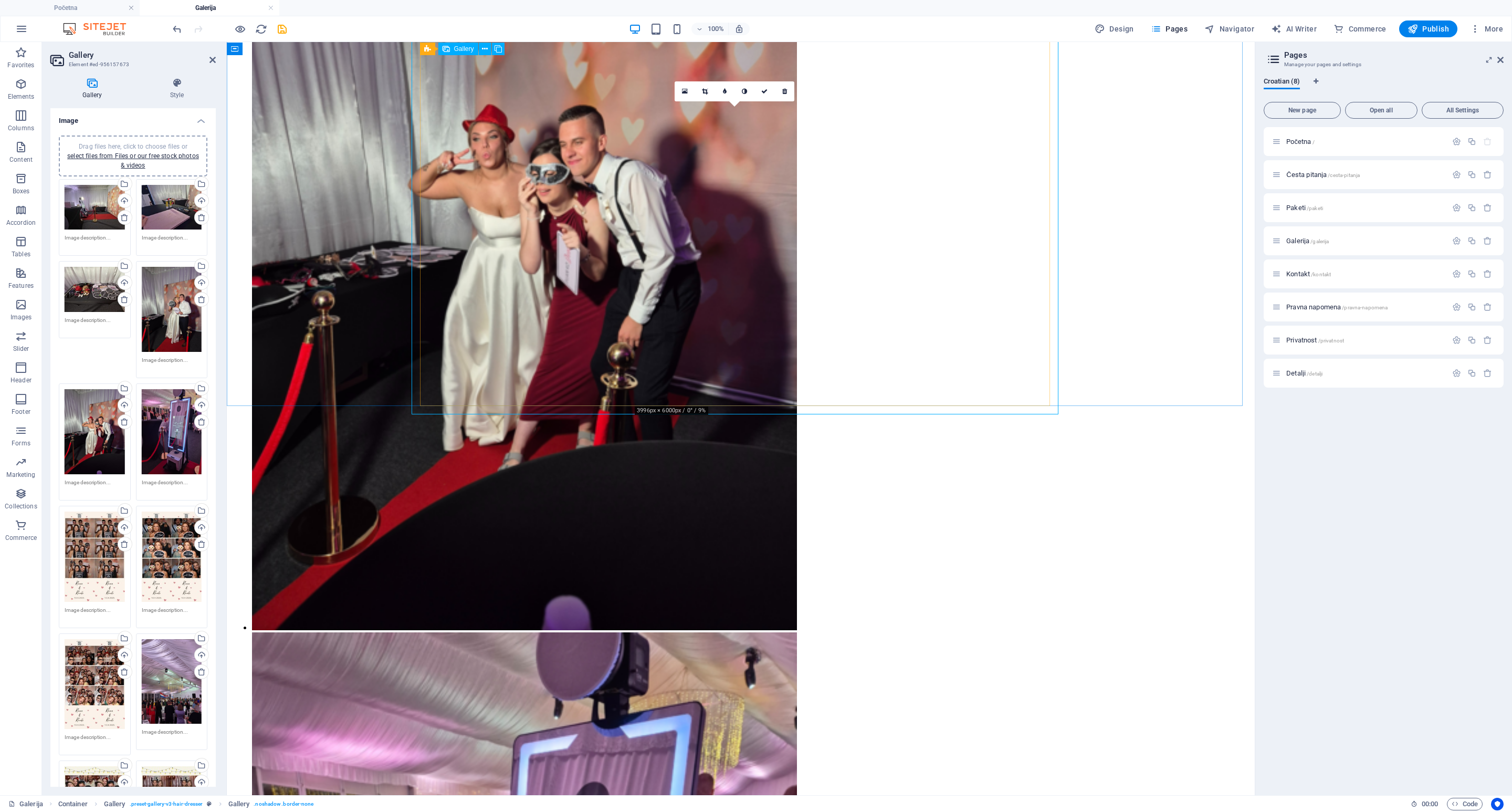
click at [185, 31] on div at bounding box center [228, 28] width 117 height 17
click at [177, 30] on icon "undo" at bounding box center [177, 29] width 12 height 12
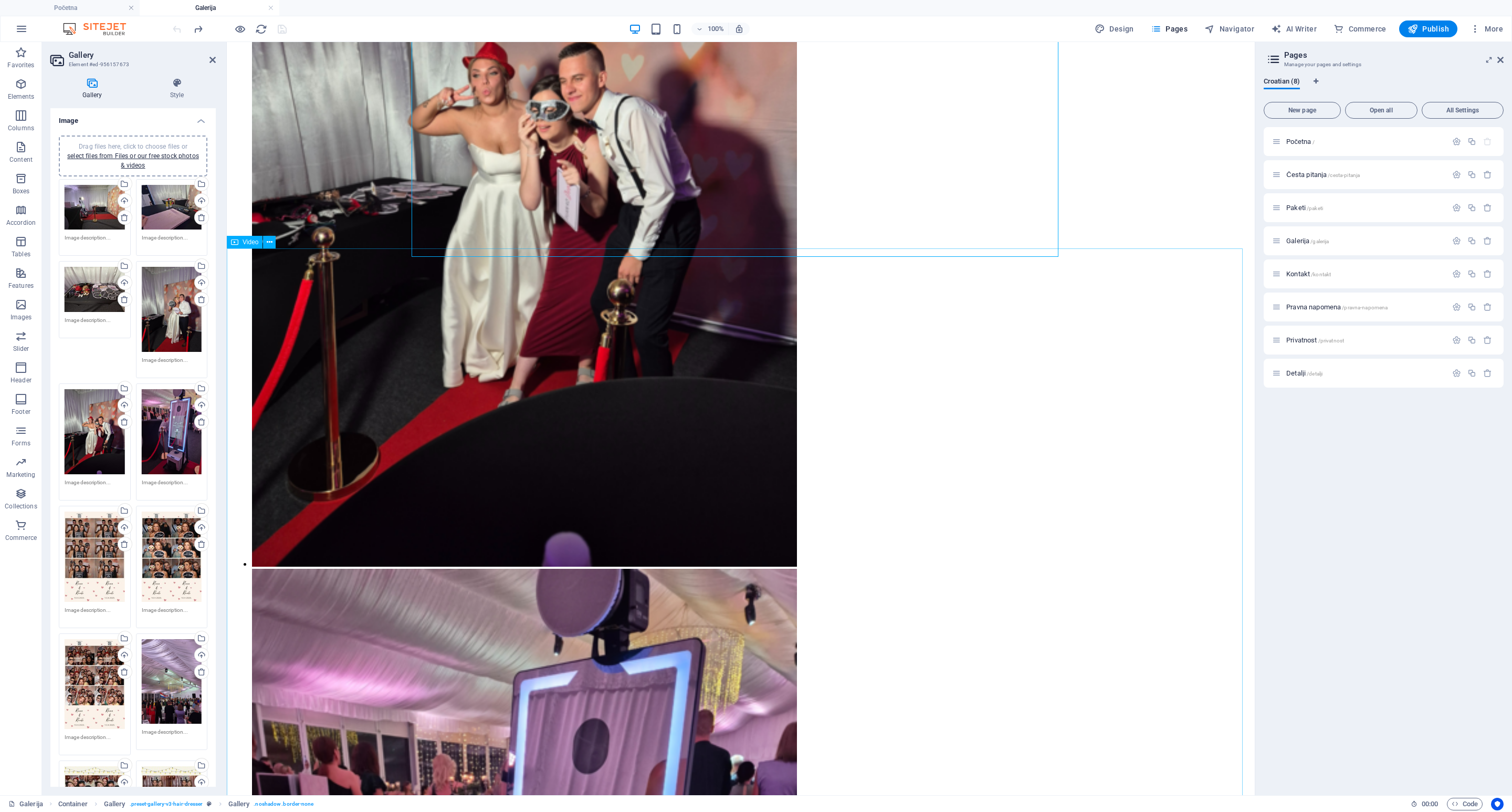
scroll to position [1974, 0]
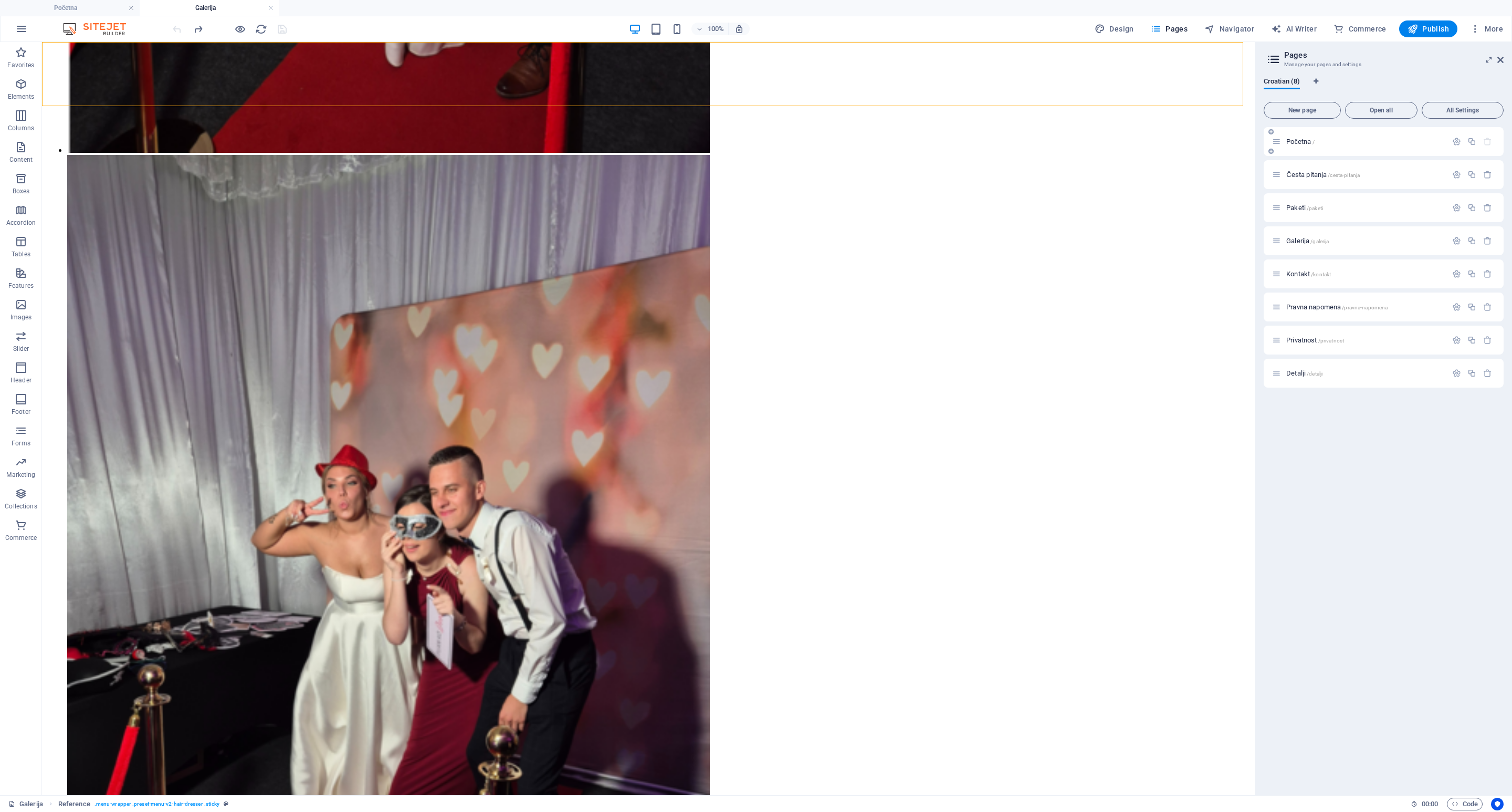
click at [1007, 131] on div "Početna /" at bounding box center [1384, 141] width 240 height 29
click at [1007, 136] on div "Početna /" at bounding box center [1359, 142] width 175 height 12
click at [1007, 143] on span "Početna /" at bounding box center [1300, 141] width 28 height 8
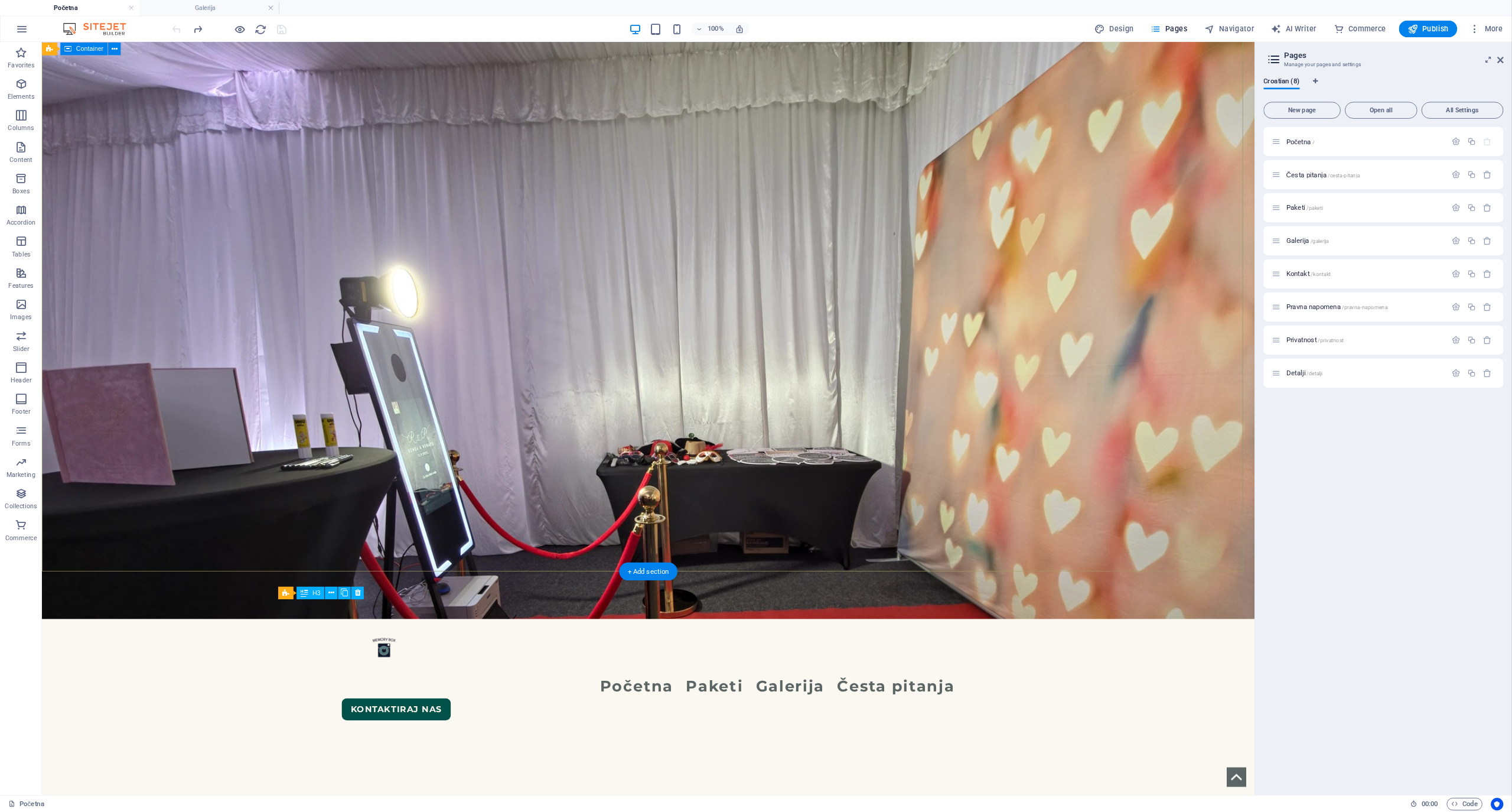
scroll to position [0, 0]
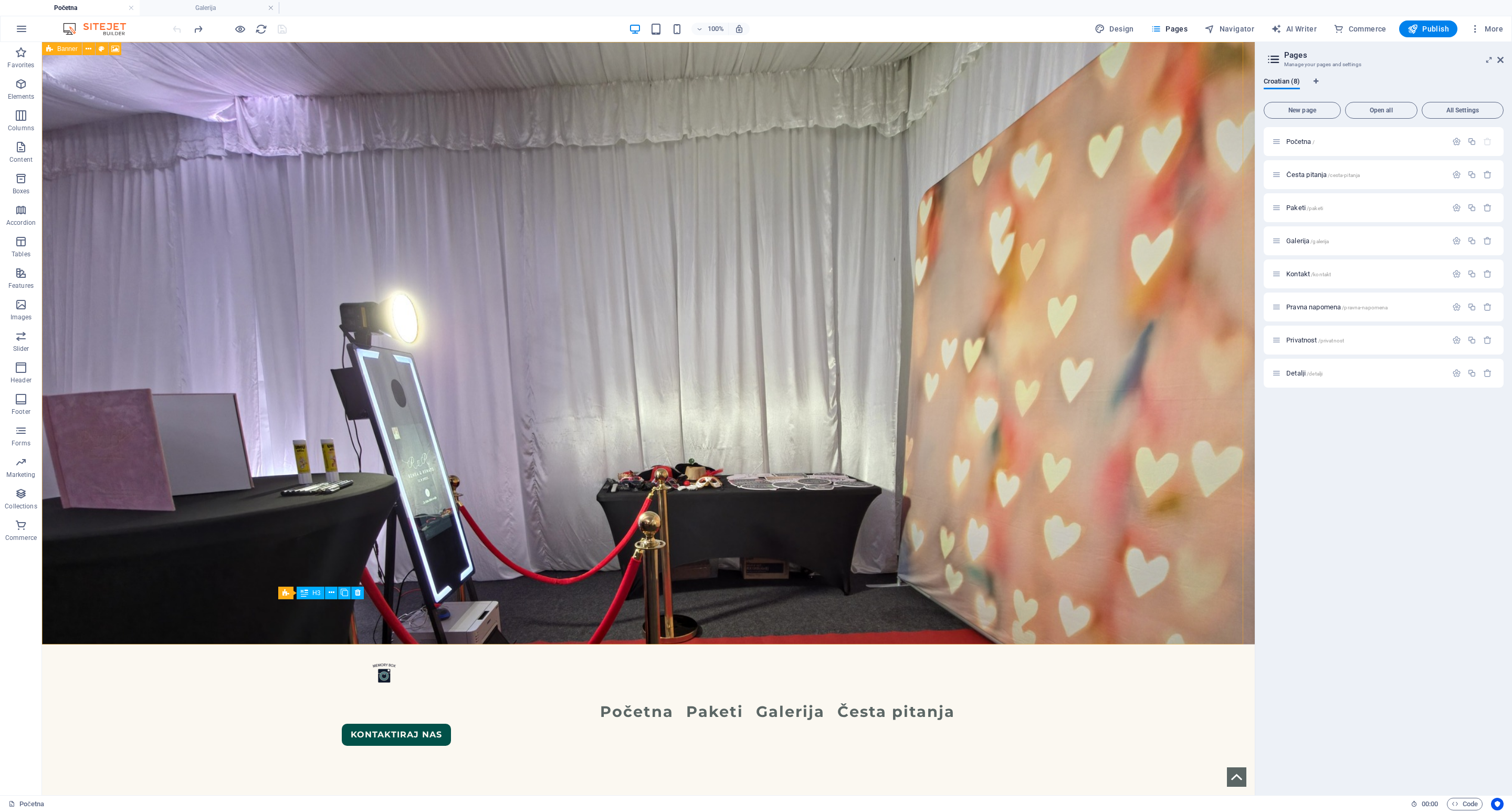
click at [57, 46] on span "Banner" at bounding box center [67, 49] width 20 height 6
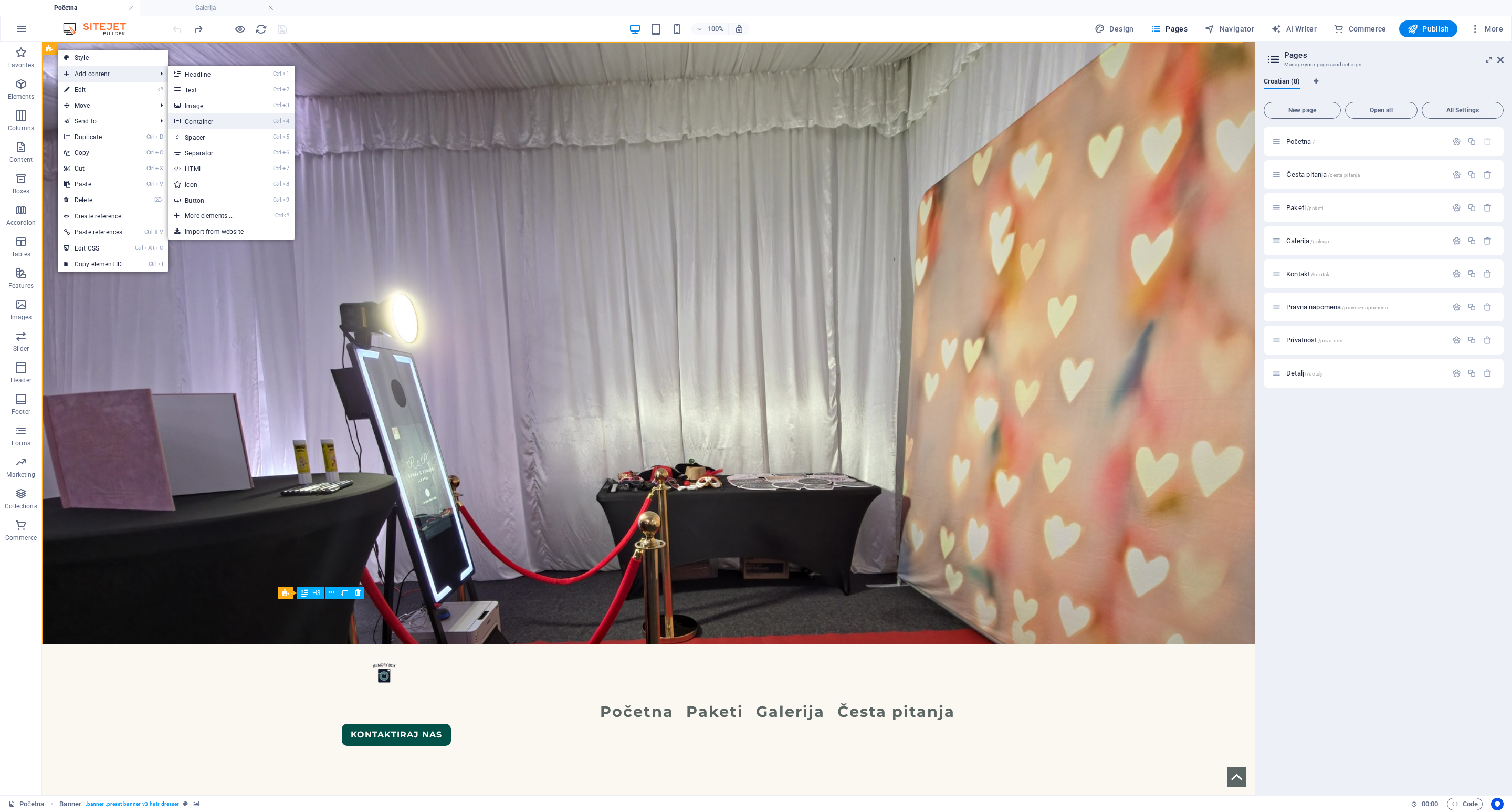
click at [209, 117] on link "Ctrl 4 Container" at bounding box center [211, 122] width 86 height 16
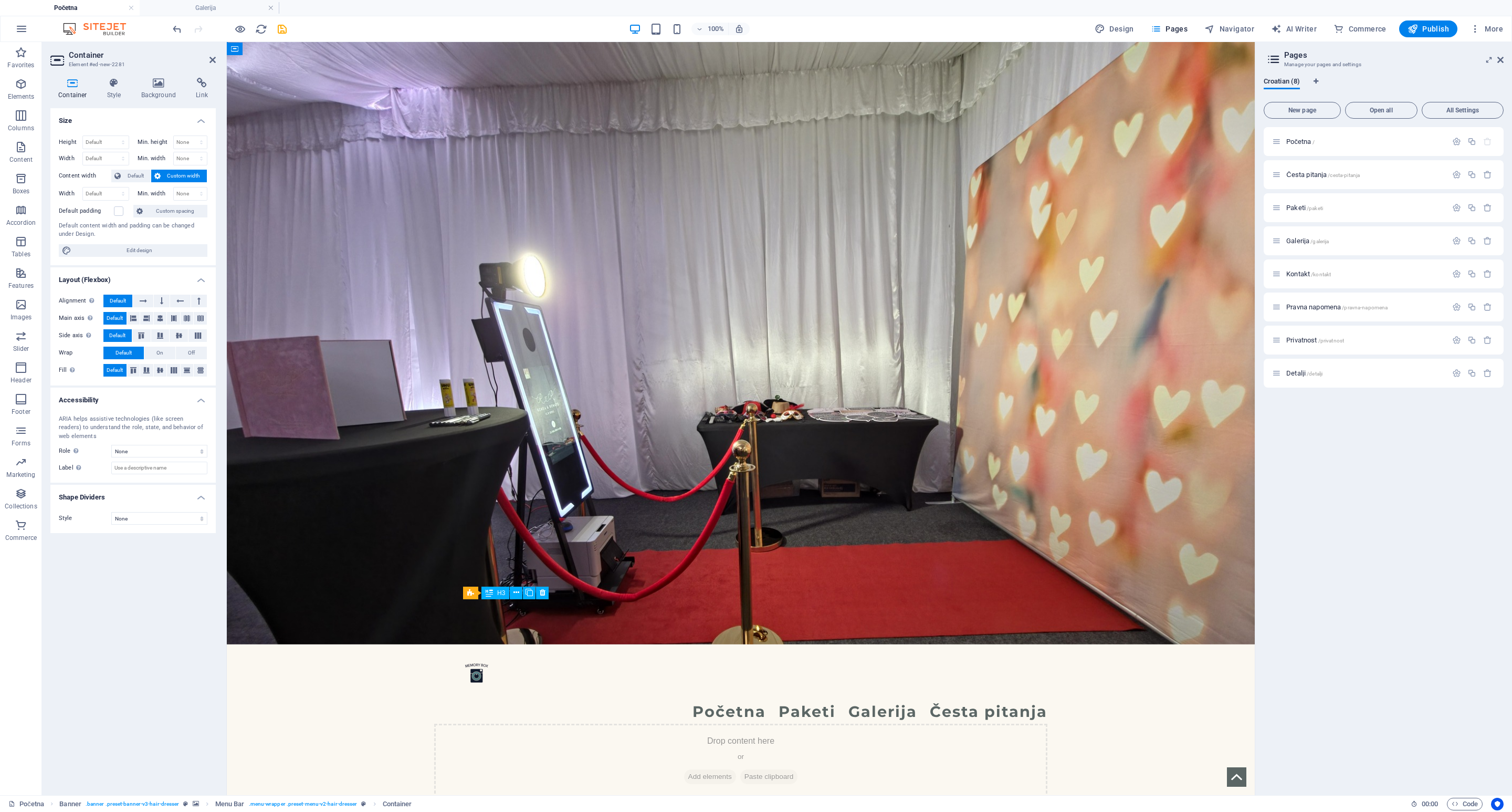
drag, startPoint x: 771, startPoint y: 67, endPoint x: 760, endPoint y: 159, distance: 92.7
click at [169, 32] on div "100% Design Pages Navigator AI Writer Commerce Publish More" at bounding box center [756, 28] width 1511 height 26
click at [175, 30] on icon "undo" at bounding box center [177, 29] width 12 height 12
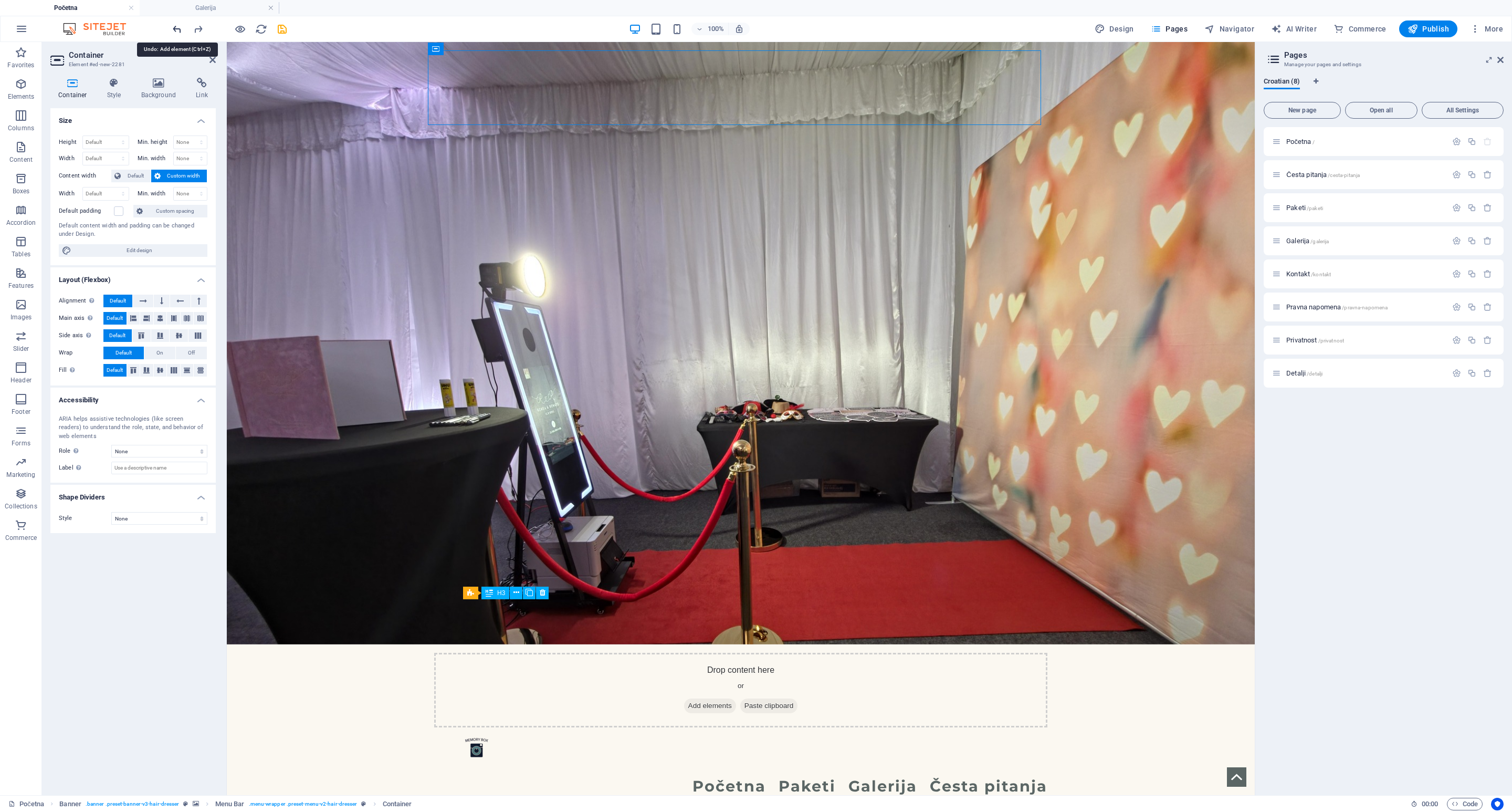
click at [175, 30] on icon "undo" at bounding box center [177, 29] width 12 height 12
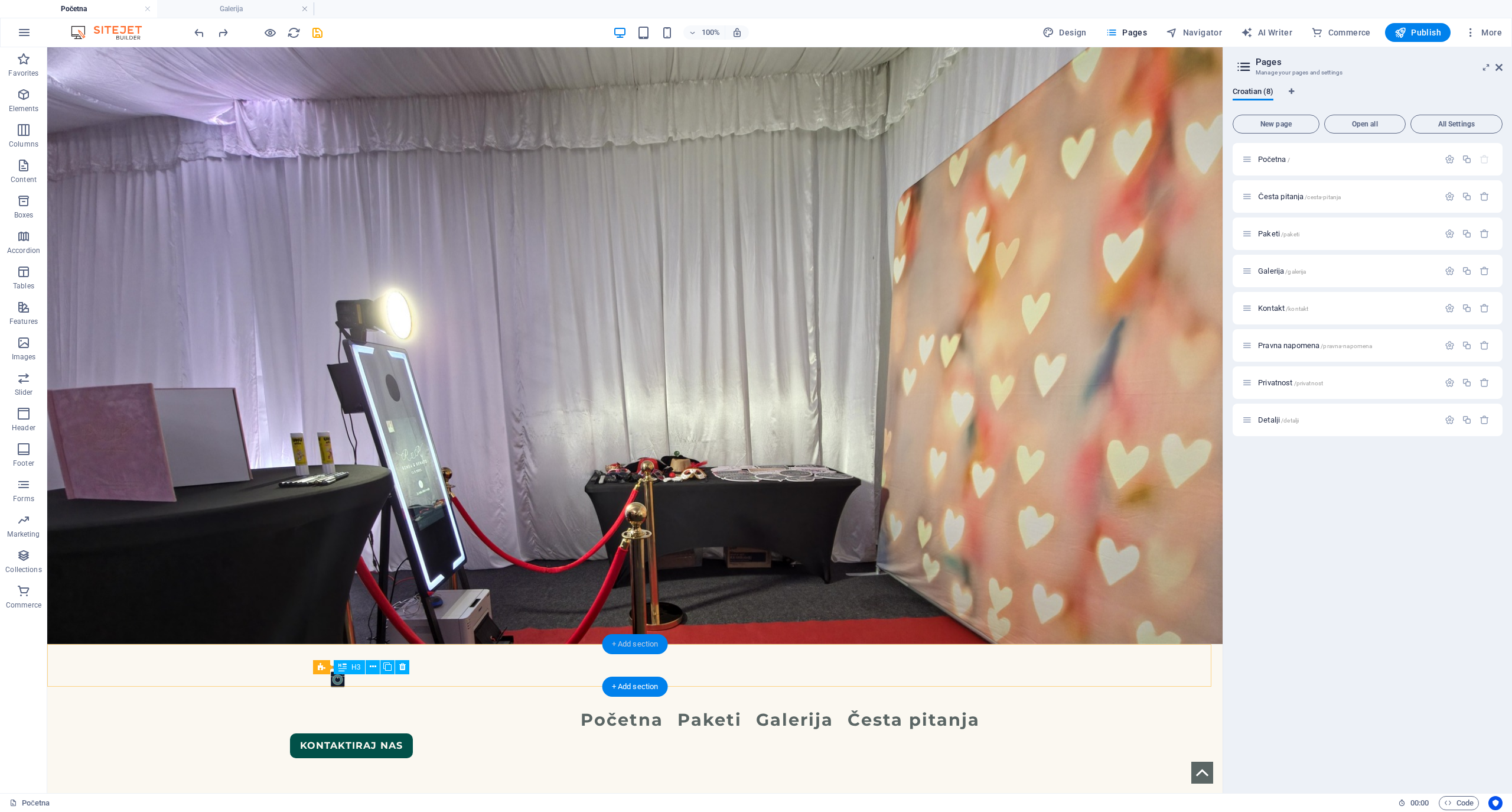
click at [619, 609] on div "+ Add section" at bounding box center [635, 644] width 65 height 20
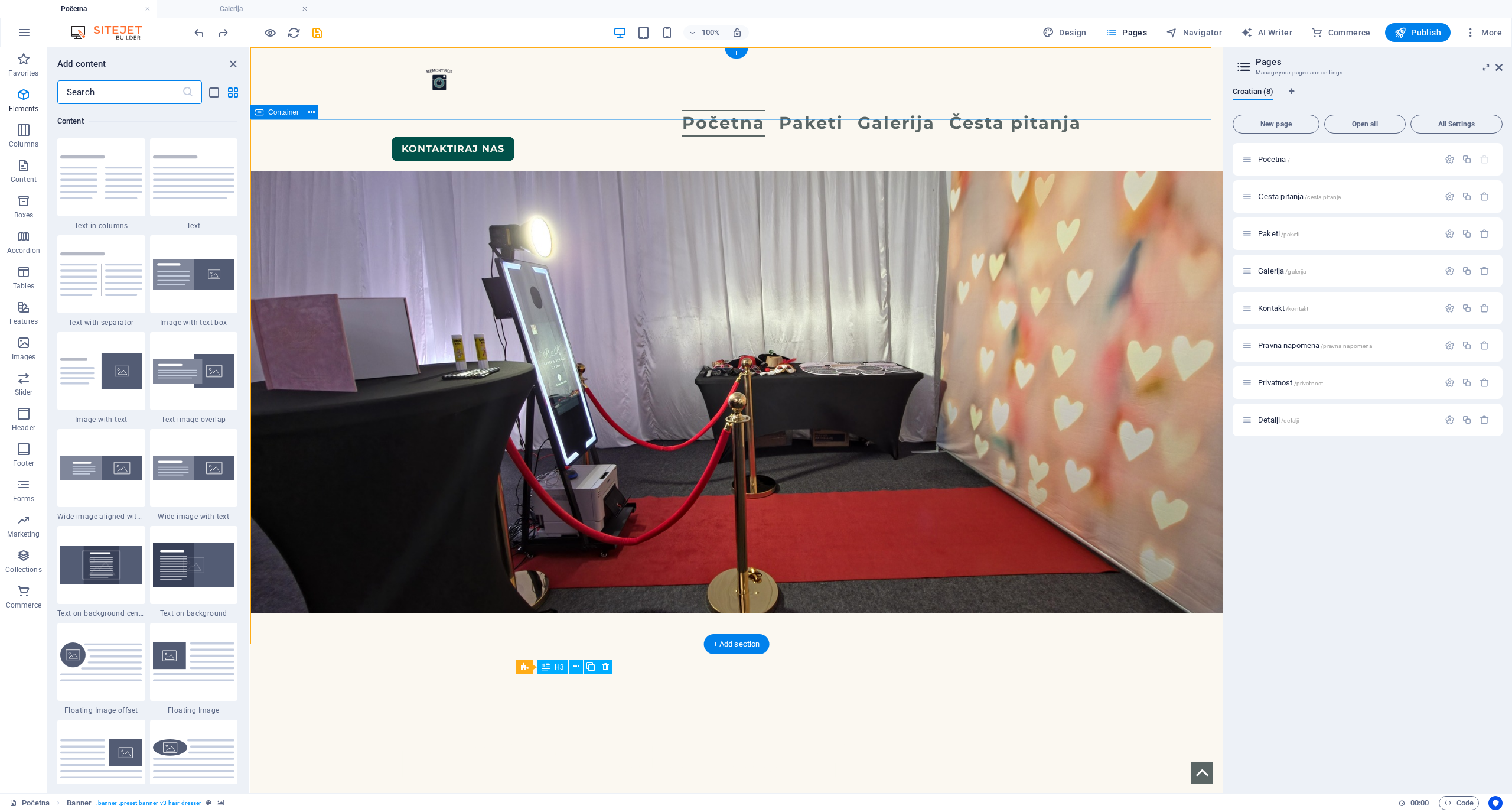
scroll to position [78, 0]
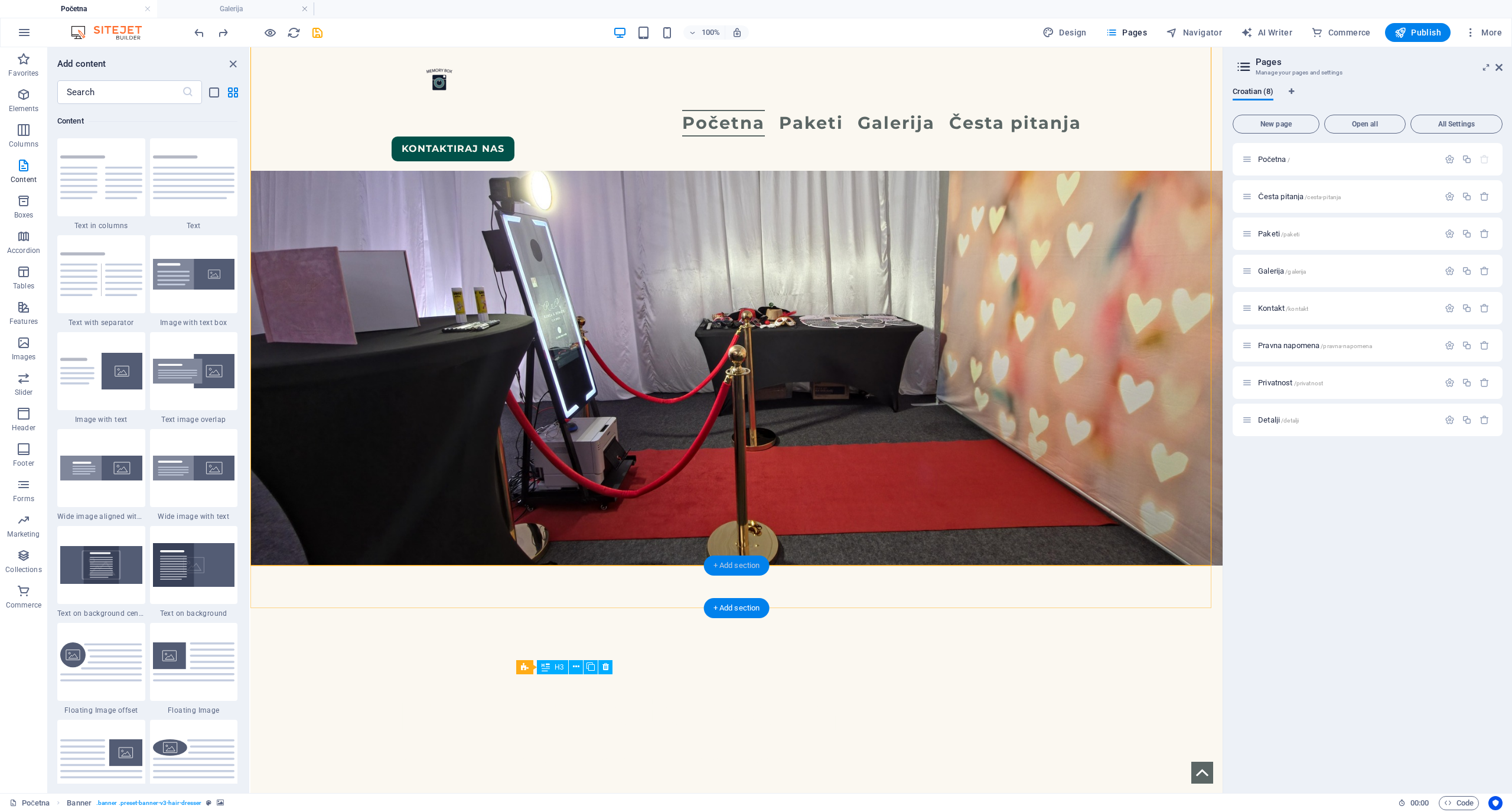
click at [742, 566] on div "+ Add section" at bounding box center [736, 565] width 65 height 20
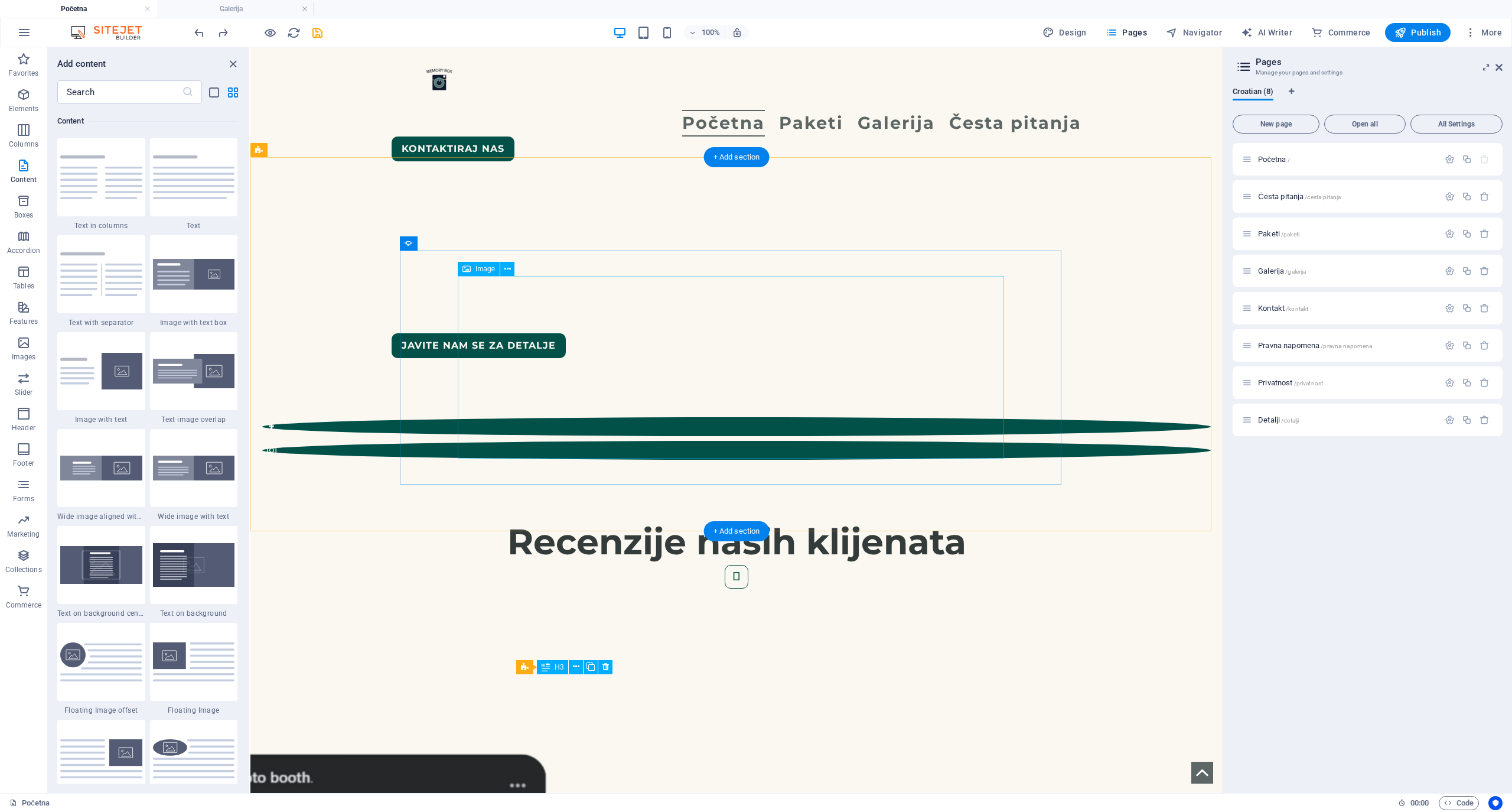
scroll to position [236, 0]
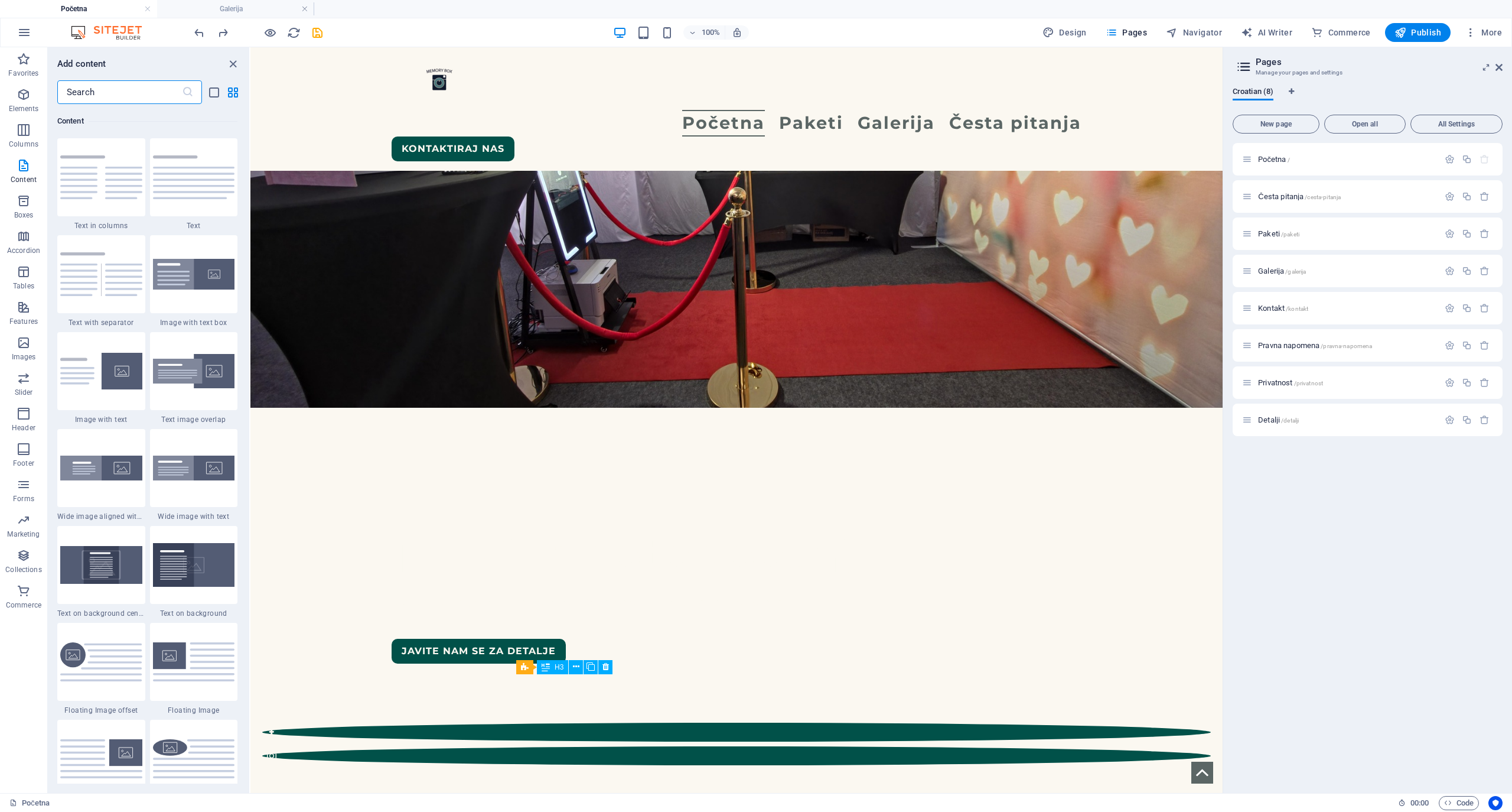
click at [104, 87] on input "text" at bounding box center [120, 92] width 125 height 24
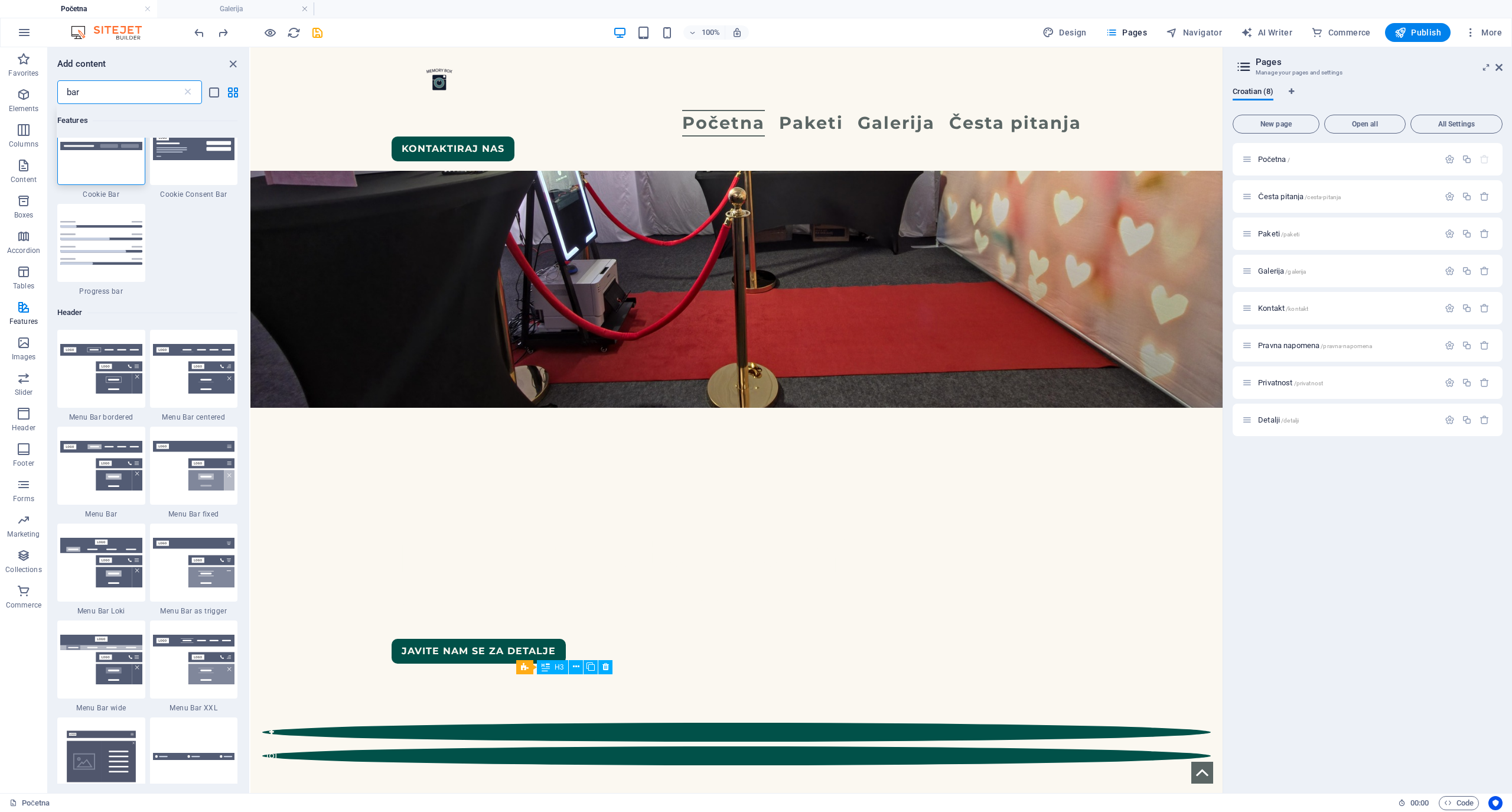
scroll to position [0, 0]
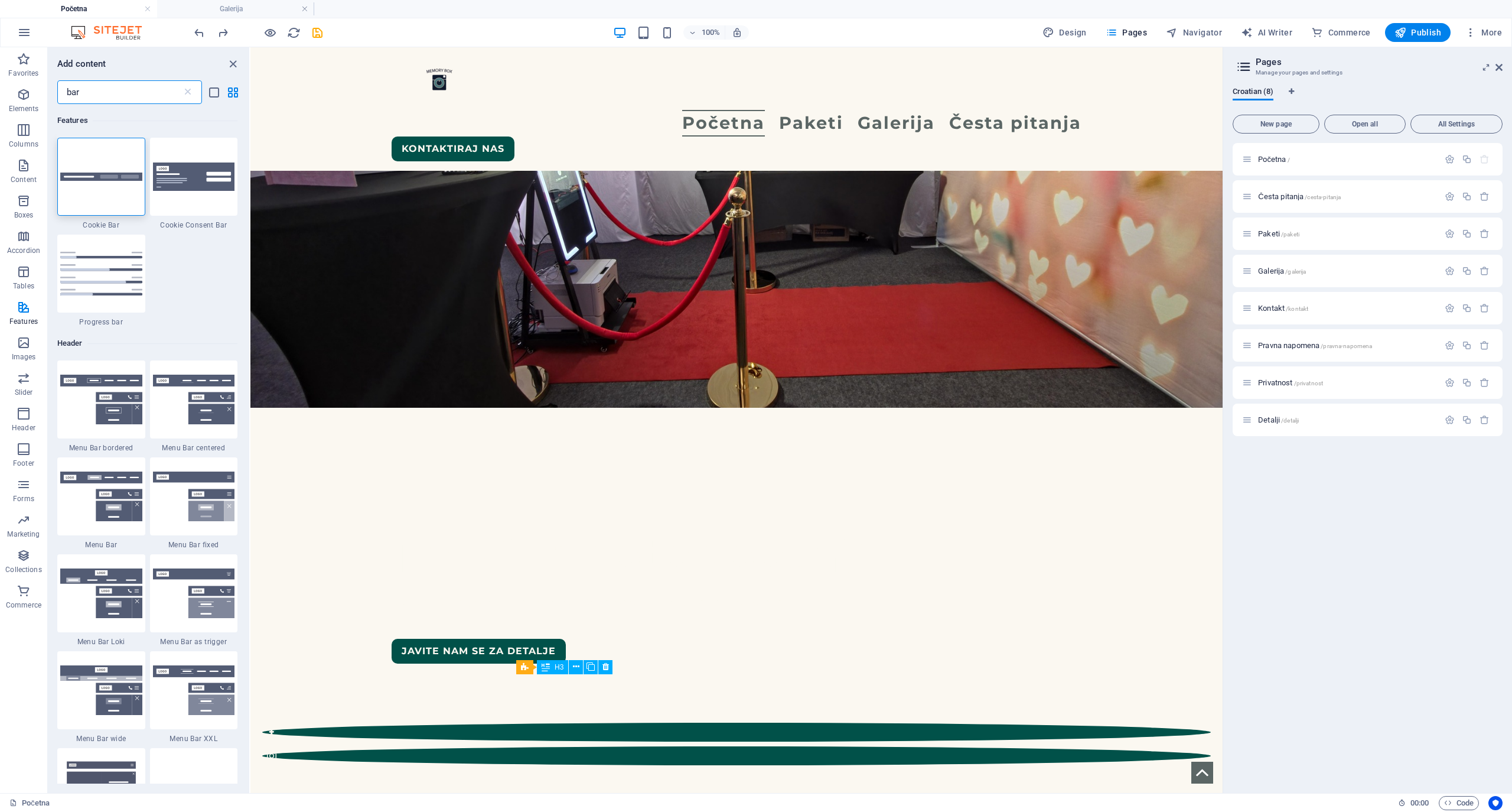
click at [104, 91] on input "bar" at bounding box center [120, 92] width 125 height 24
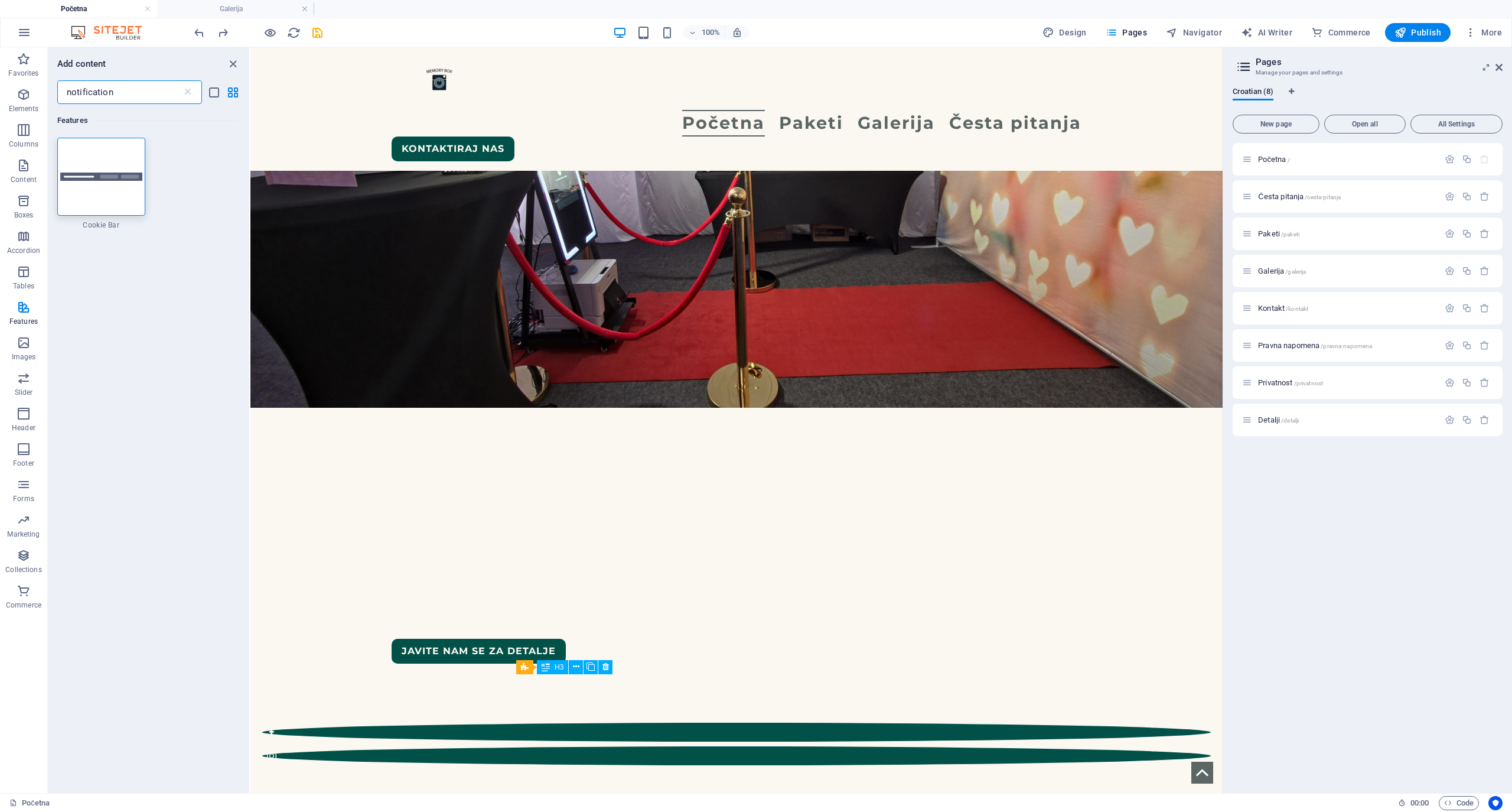
click at [135, 92] on input "notification" at bounding box center [120, 92] width 125 height 24
type input "message"
click at [120, 90] on input "message" at bounding box center [120, 92] width 125 height 24
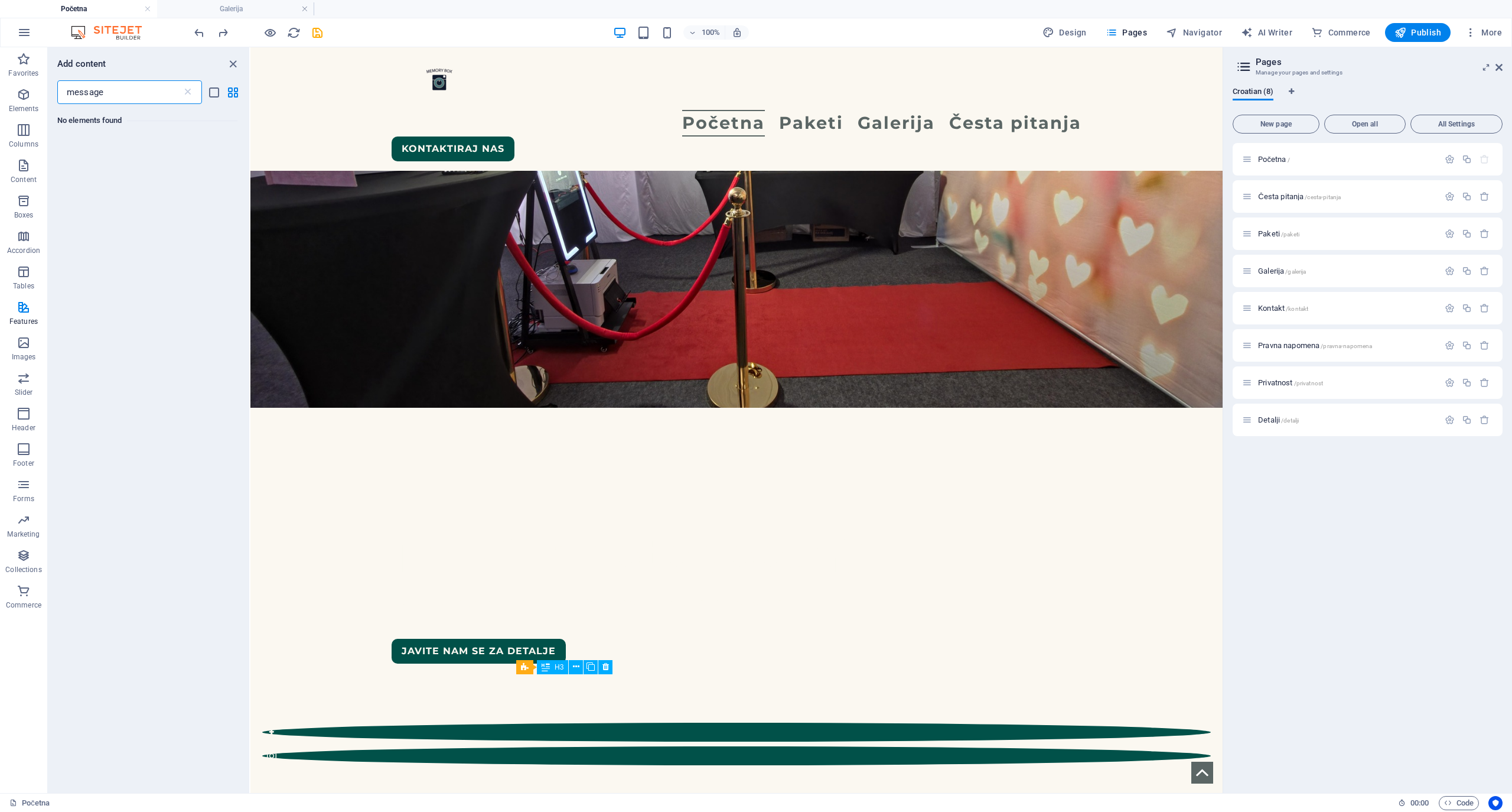
click at [120, 90] on input "message" at bounding box center [120, 92] width 125 height 24
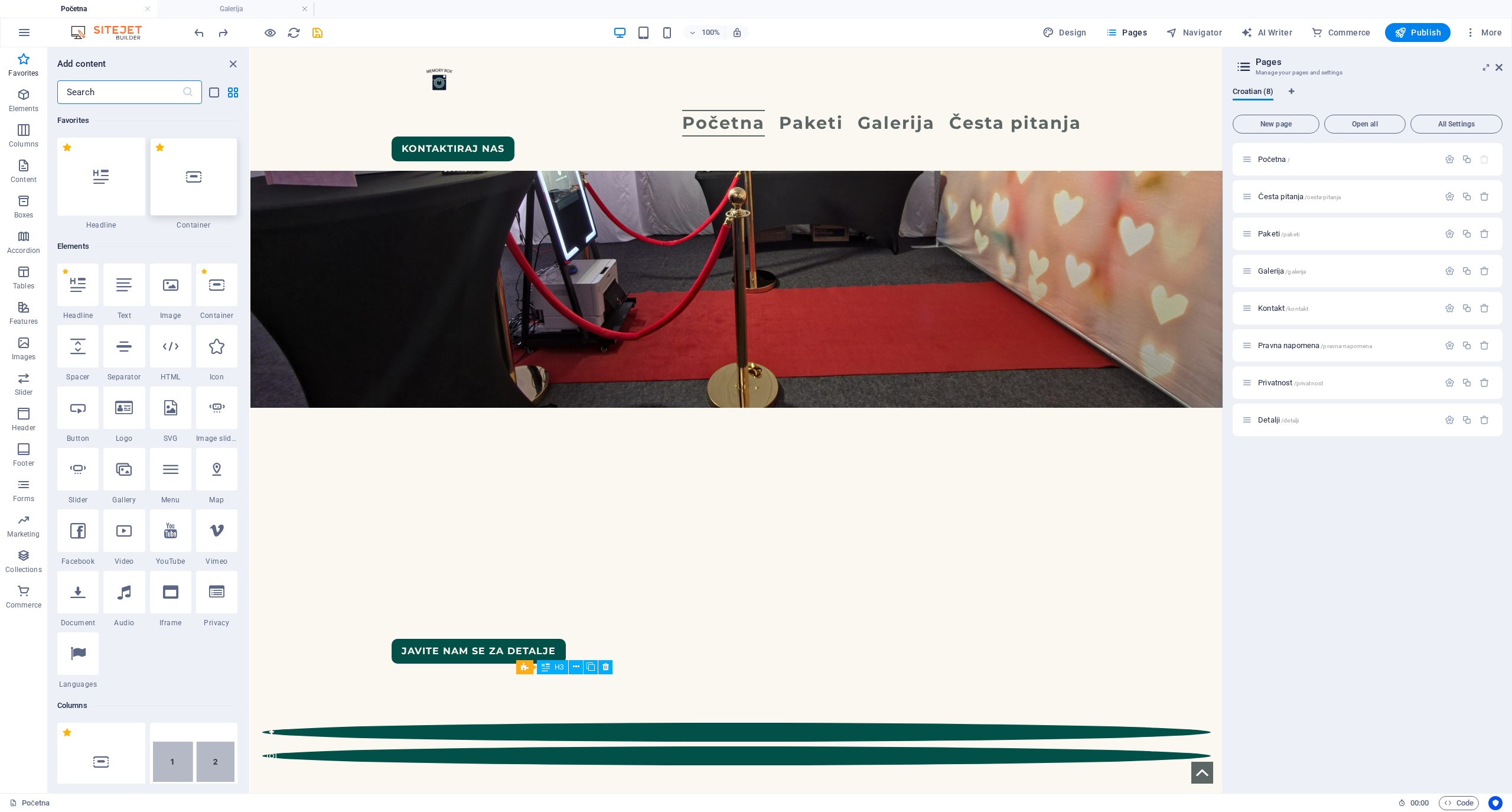
click at [200, 180] on icon at bounding box center [192, 176] width 15 height 15
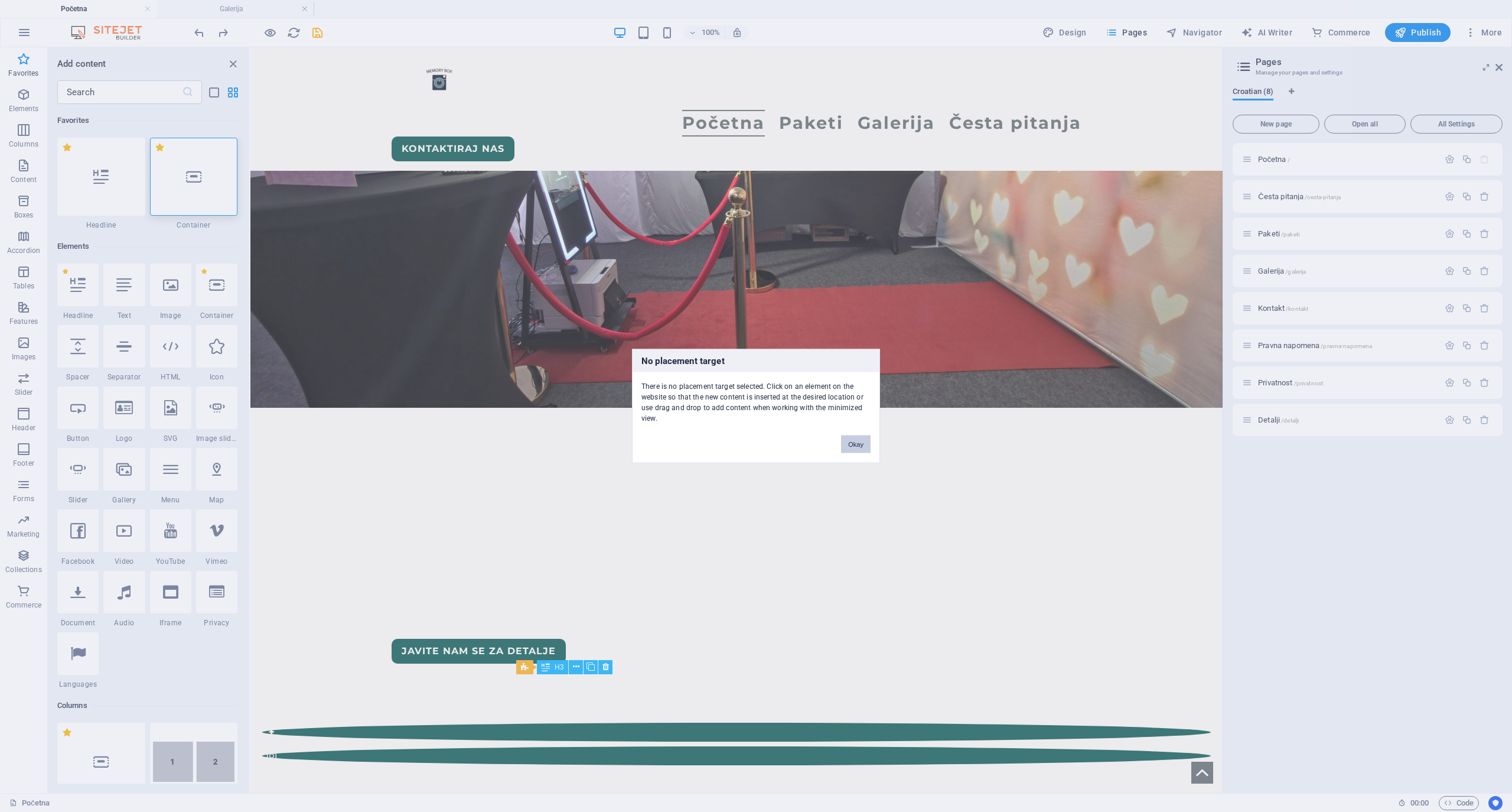
click at [854, 440] on button "Okay" at bounding box center [856, 445] width 30 height 18
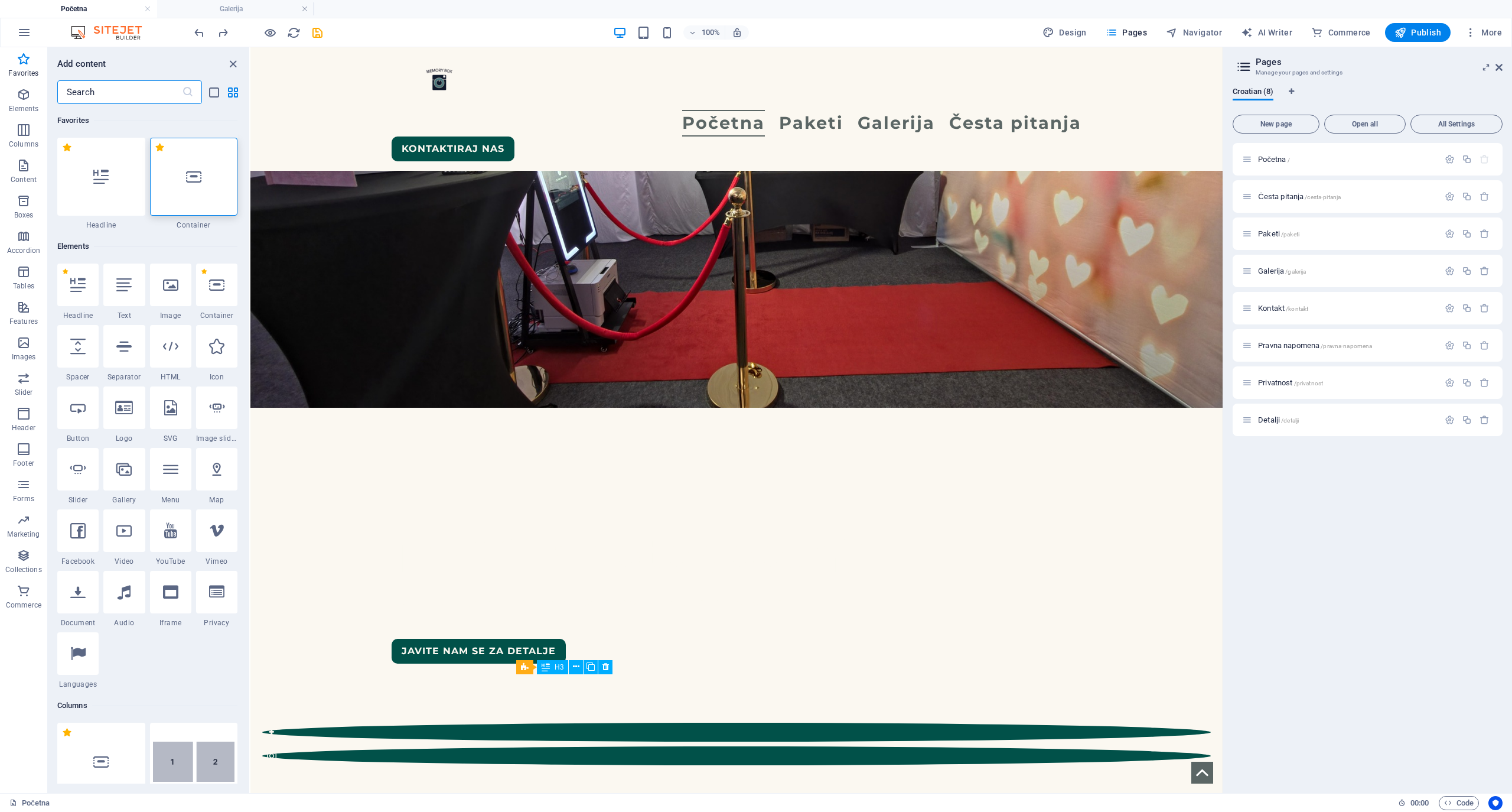
click at [141, 88] on input "text" at bounding box center [120, 92] width 125 height 24
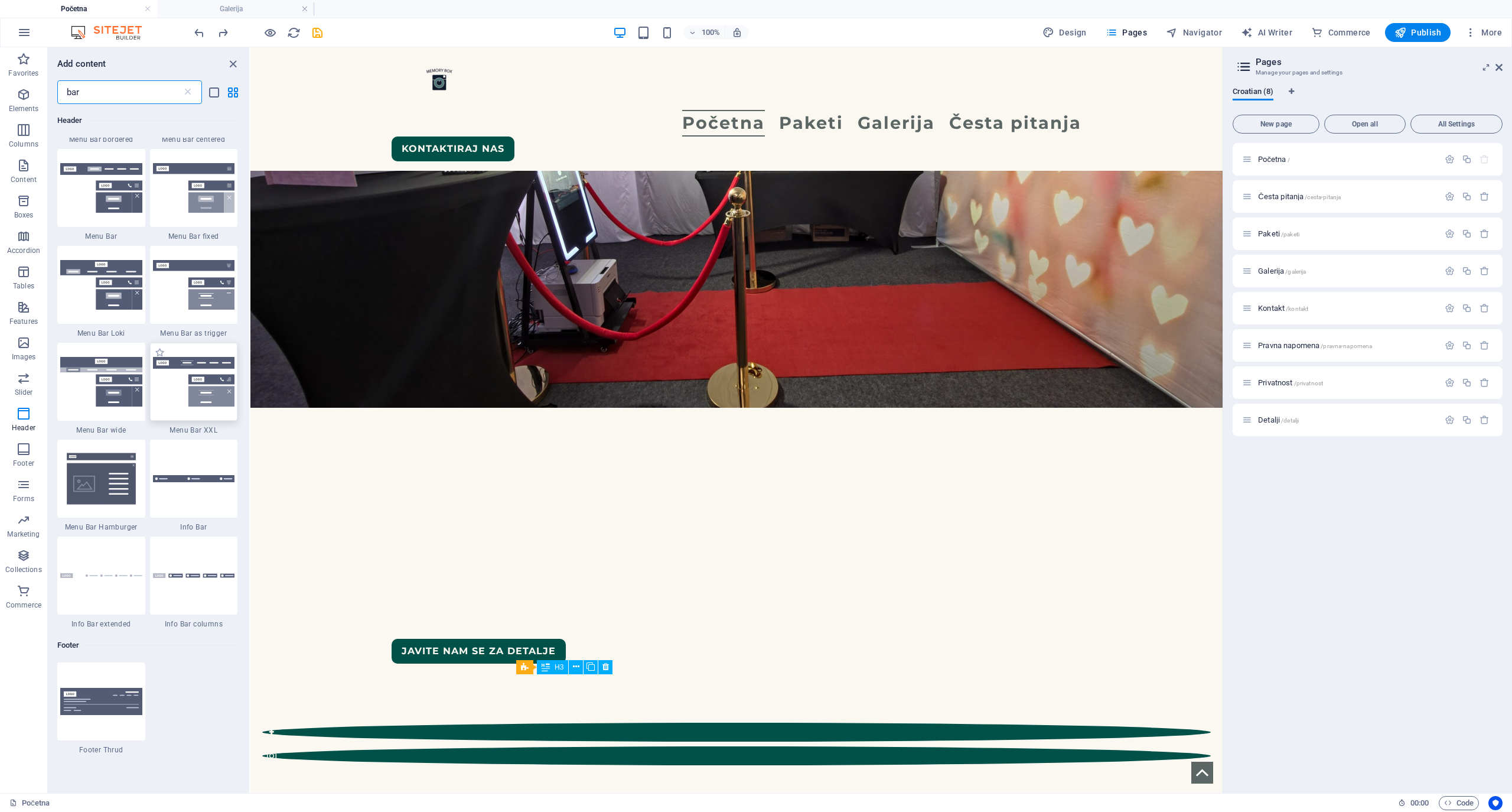
scroll to position [315, 0]
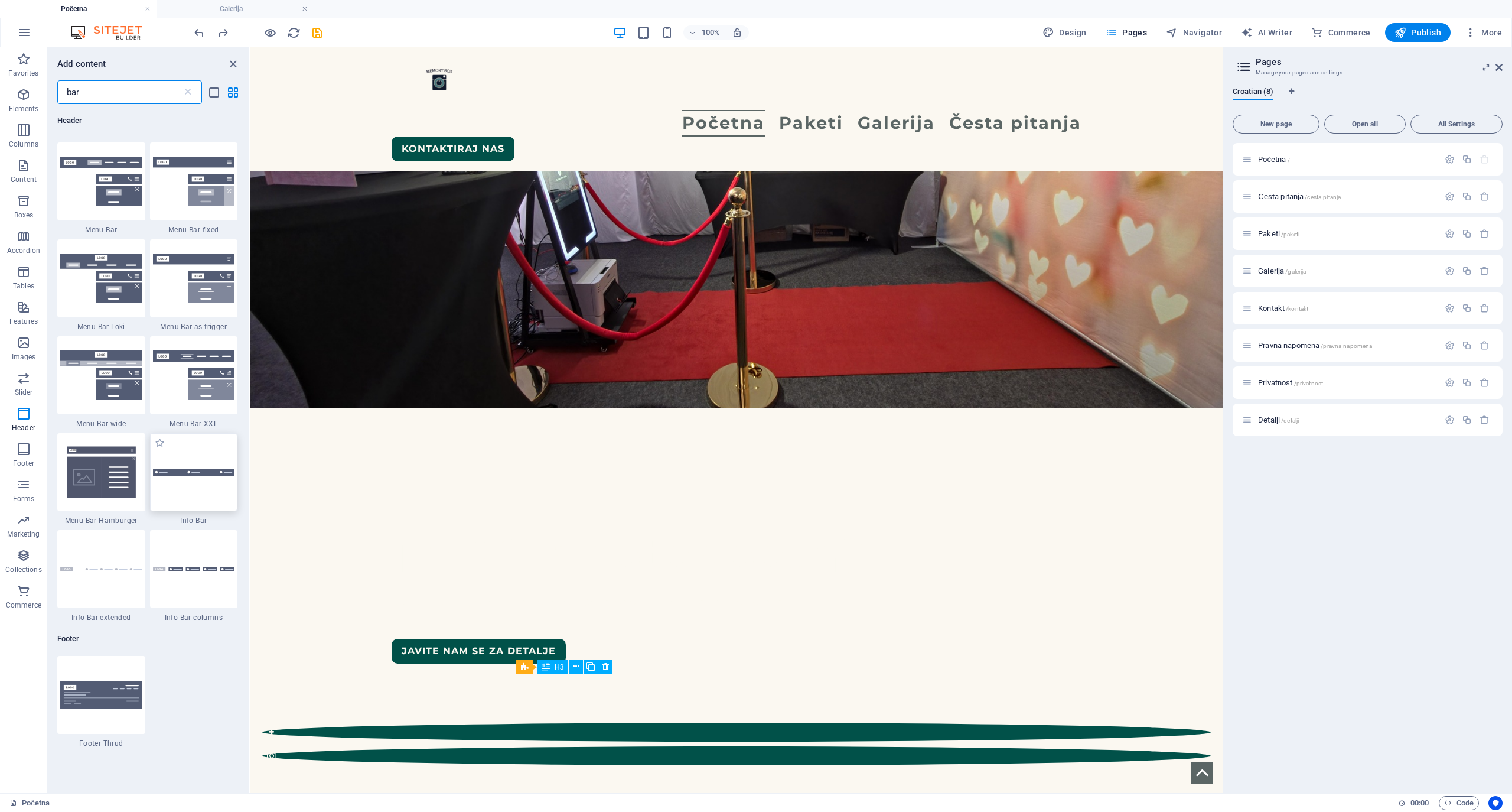
type input "bar"
click at [202, 480] on div at bounding box center [193, 472] width 88 height 78
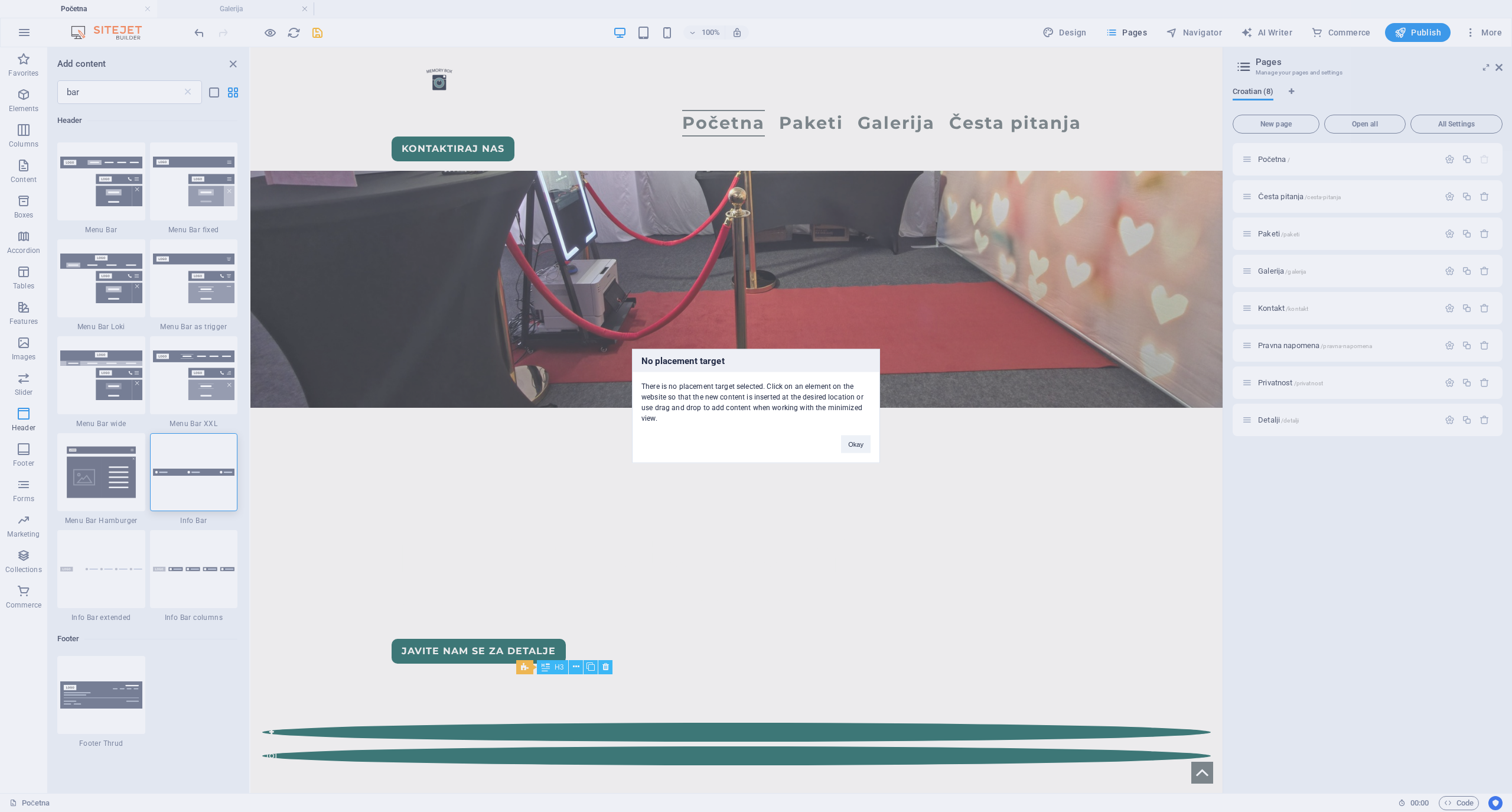
click at [210, 497] on div "No placement target There is no placement target selected. Click on an element …" at bounding box center [756, 406] width 1512 height 812
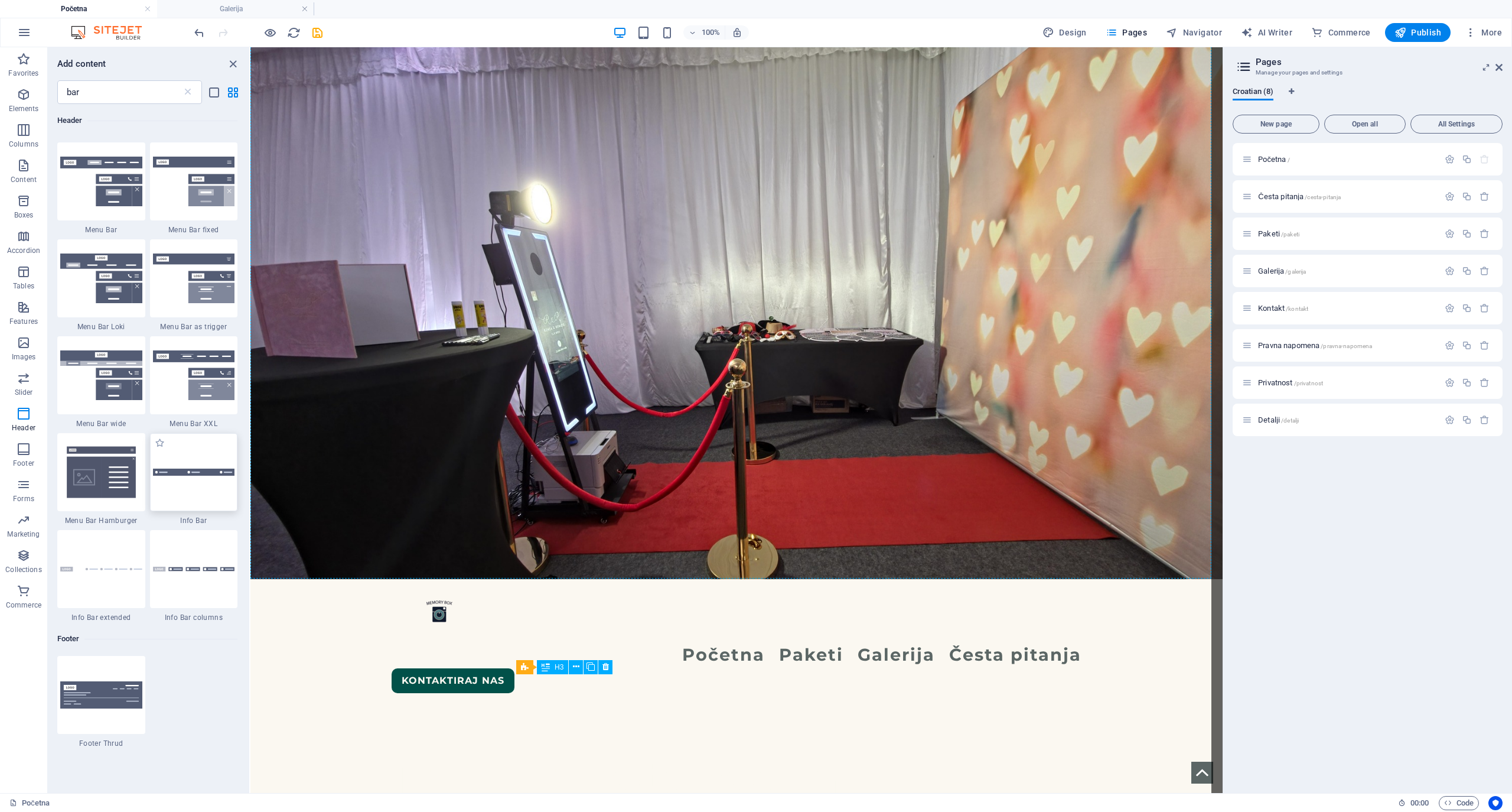
scroll to position [0, 0]
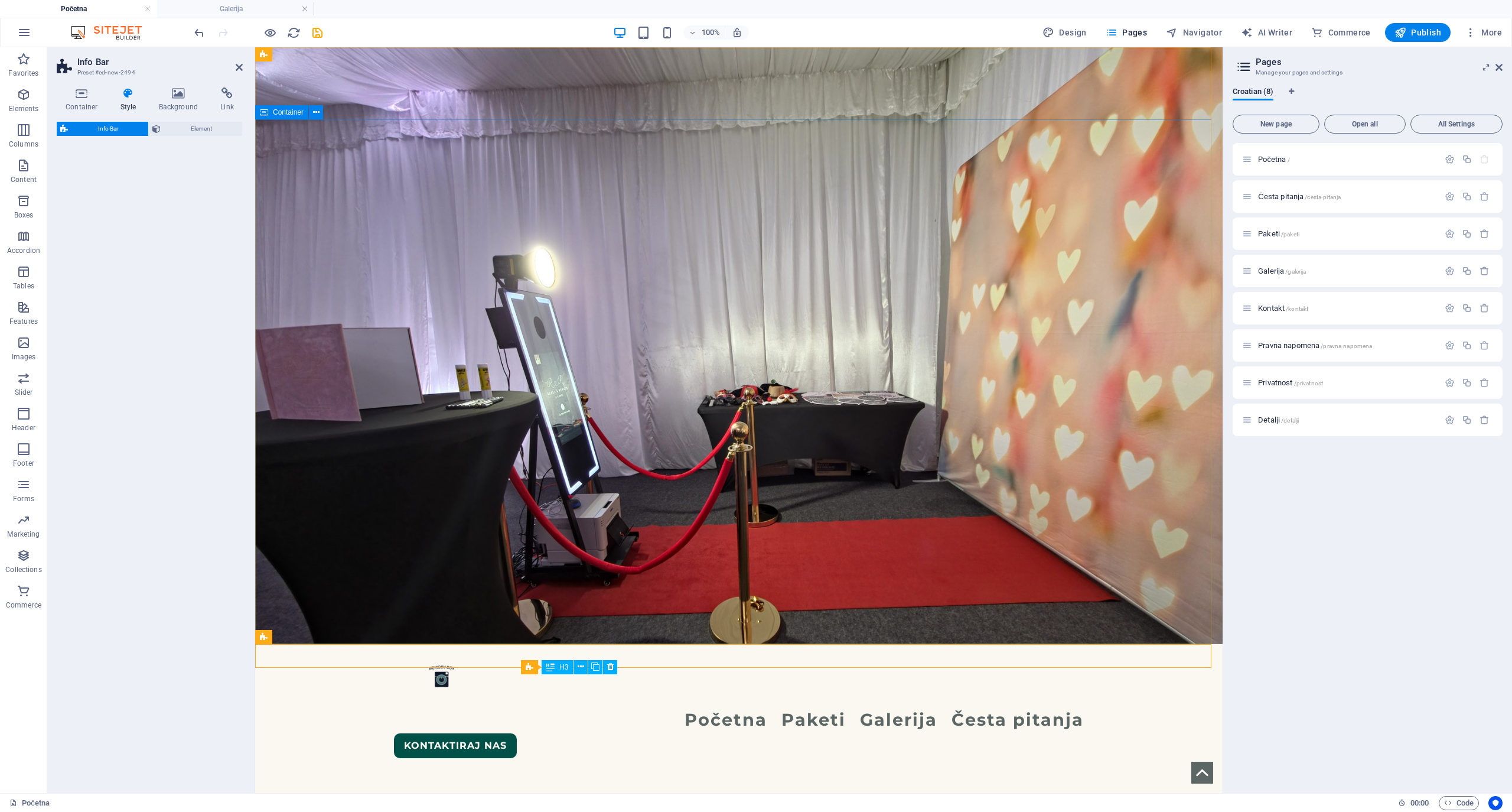
select select "rem"
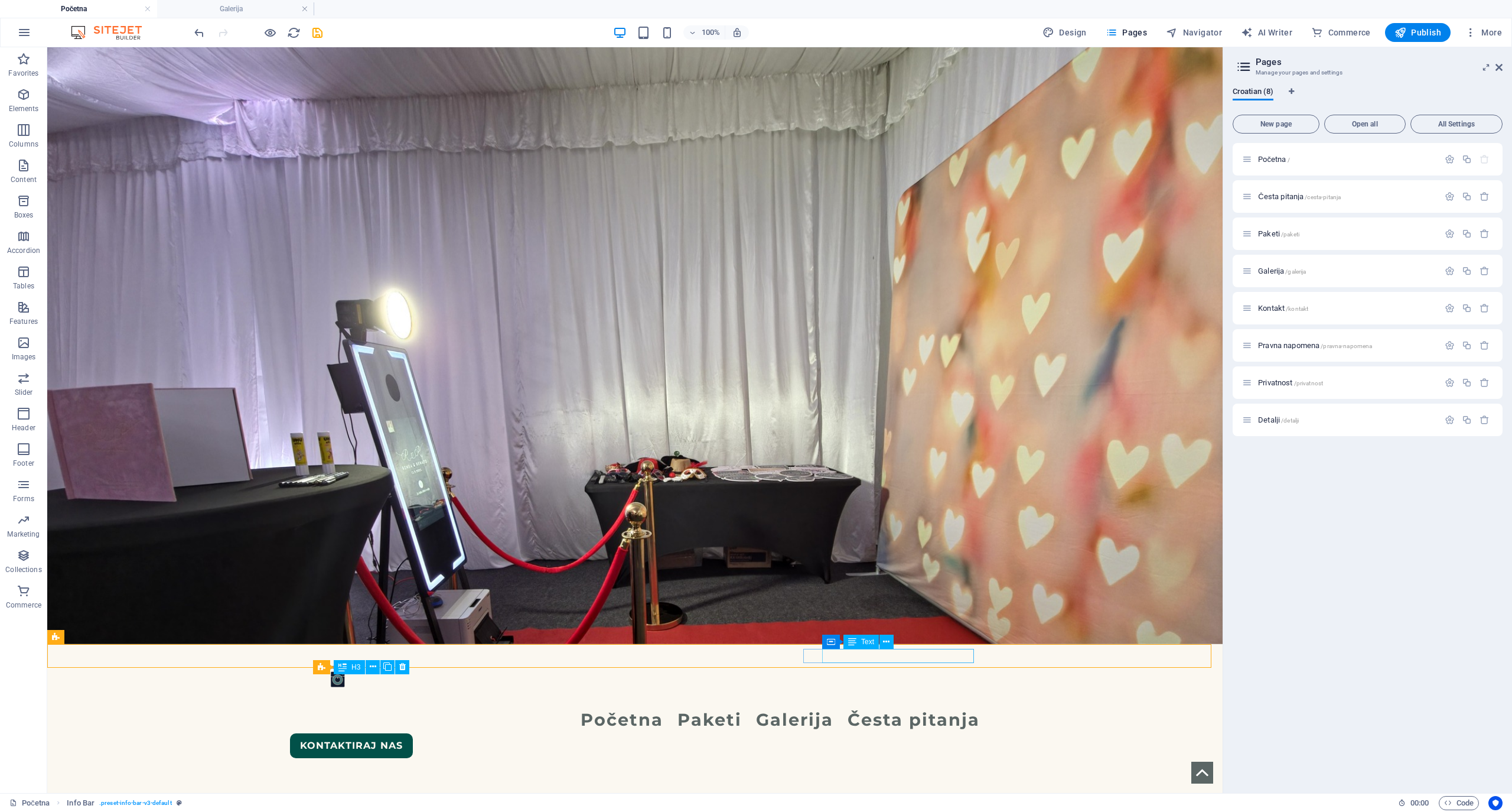
click at [342, 609] on div "H3" at bounding box center [328, 667] width 32 height 14
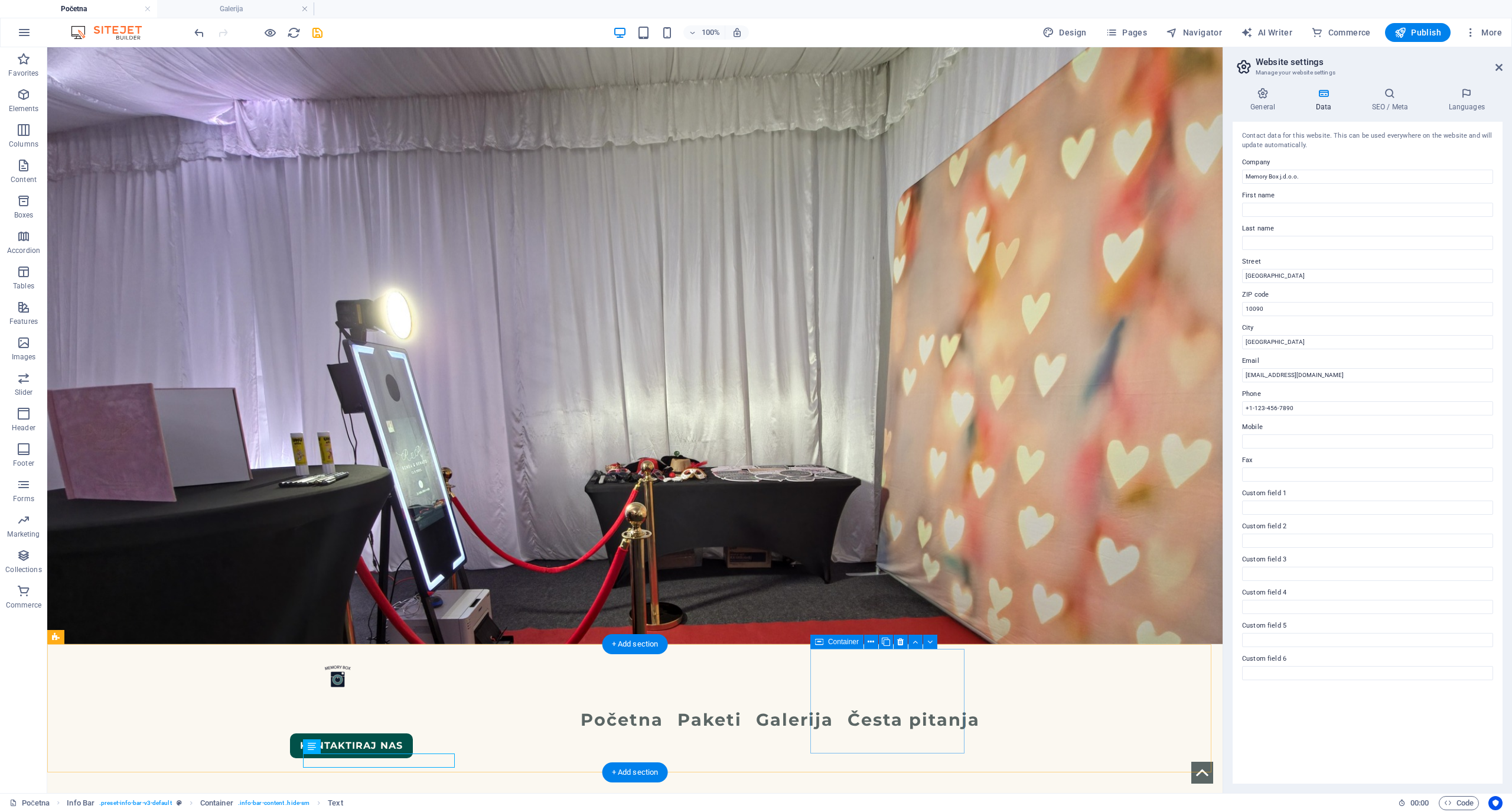
click at [899, 609] on icon at bounding box center [900, 641] width 7 height 12
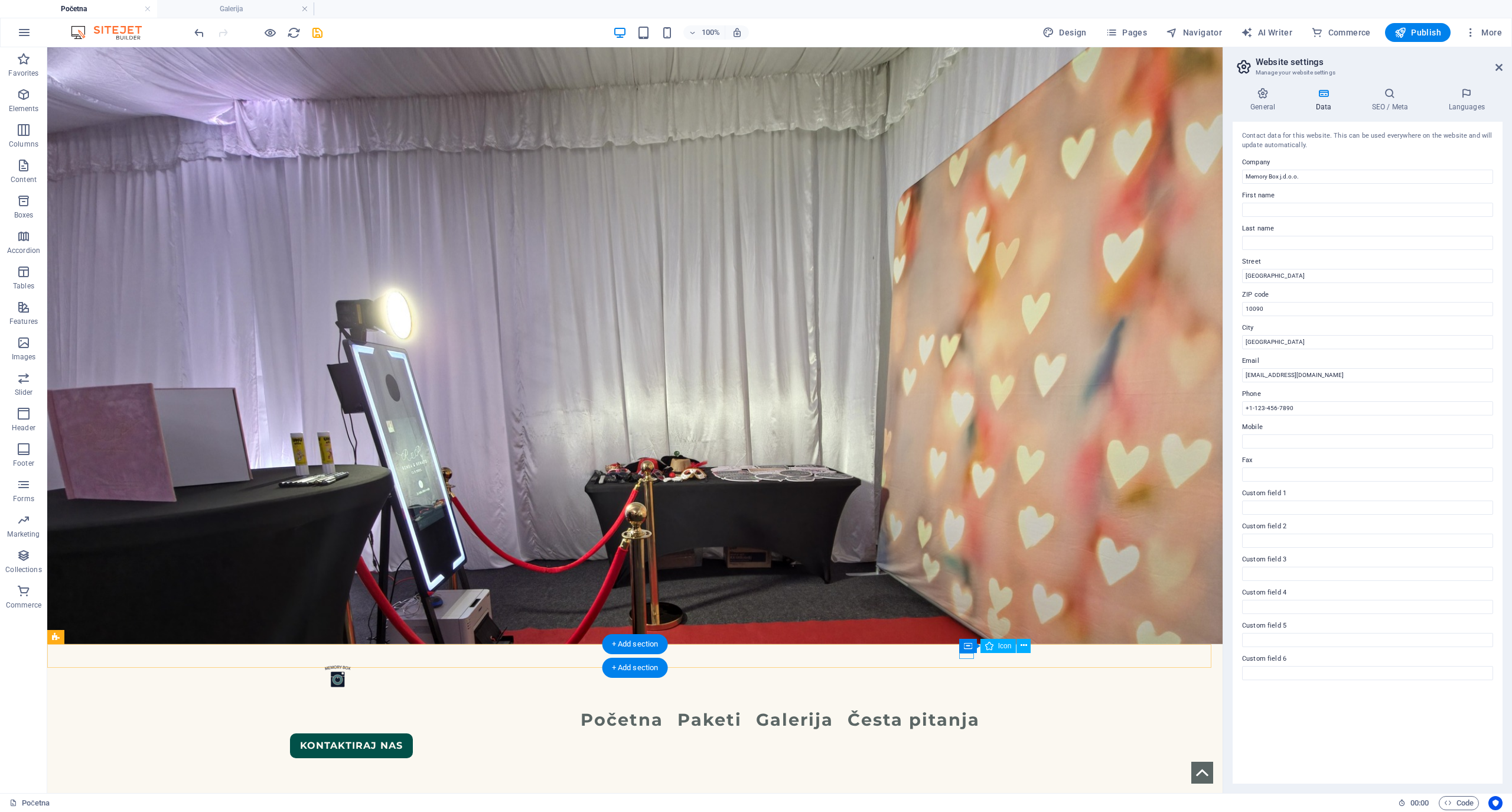
click at [907, 609] on icon at bounding box center [910, 641] width 7 height 12
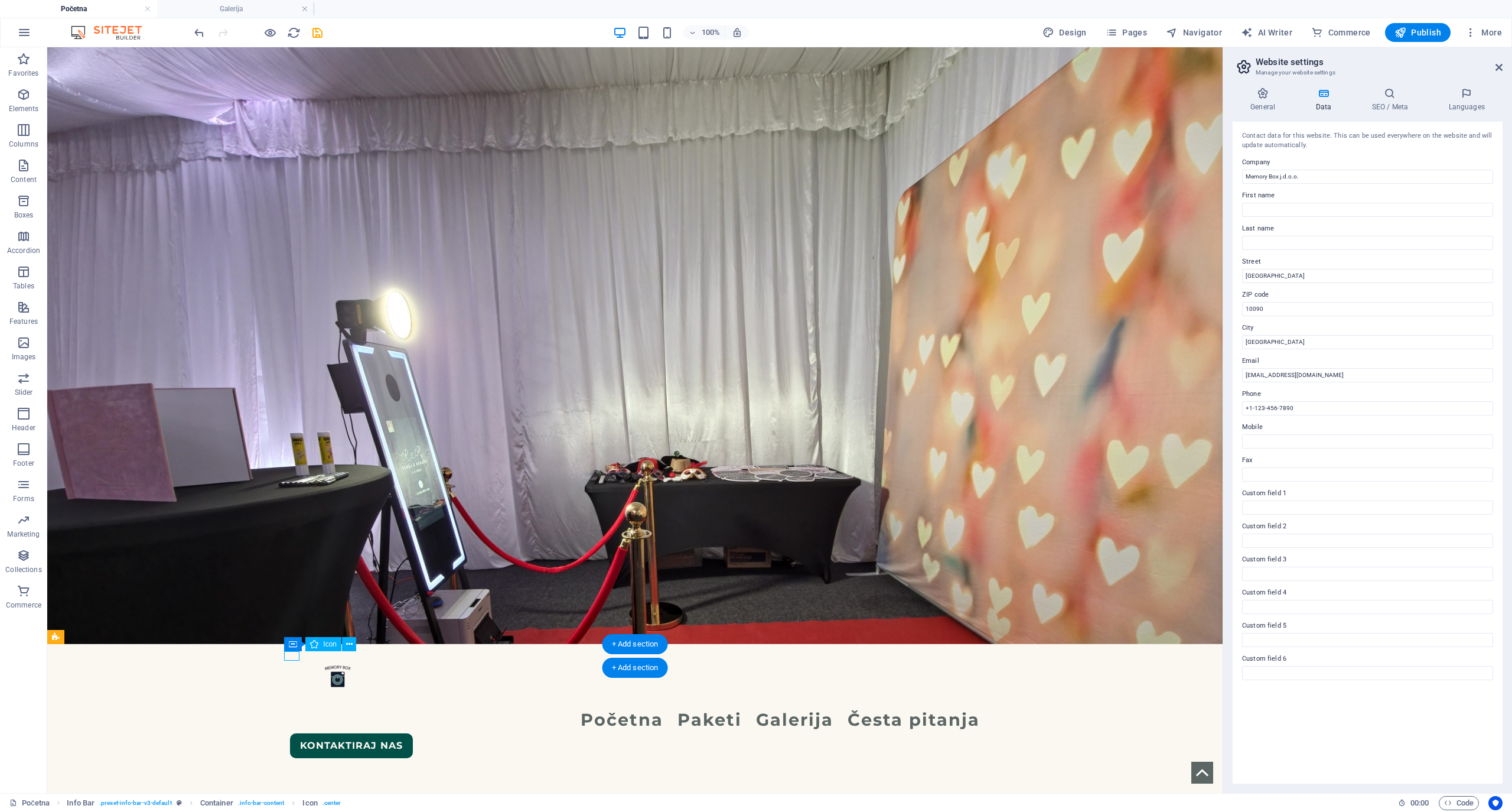
select select "xMinYMid"
select select "px"
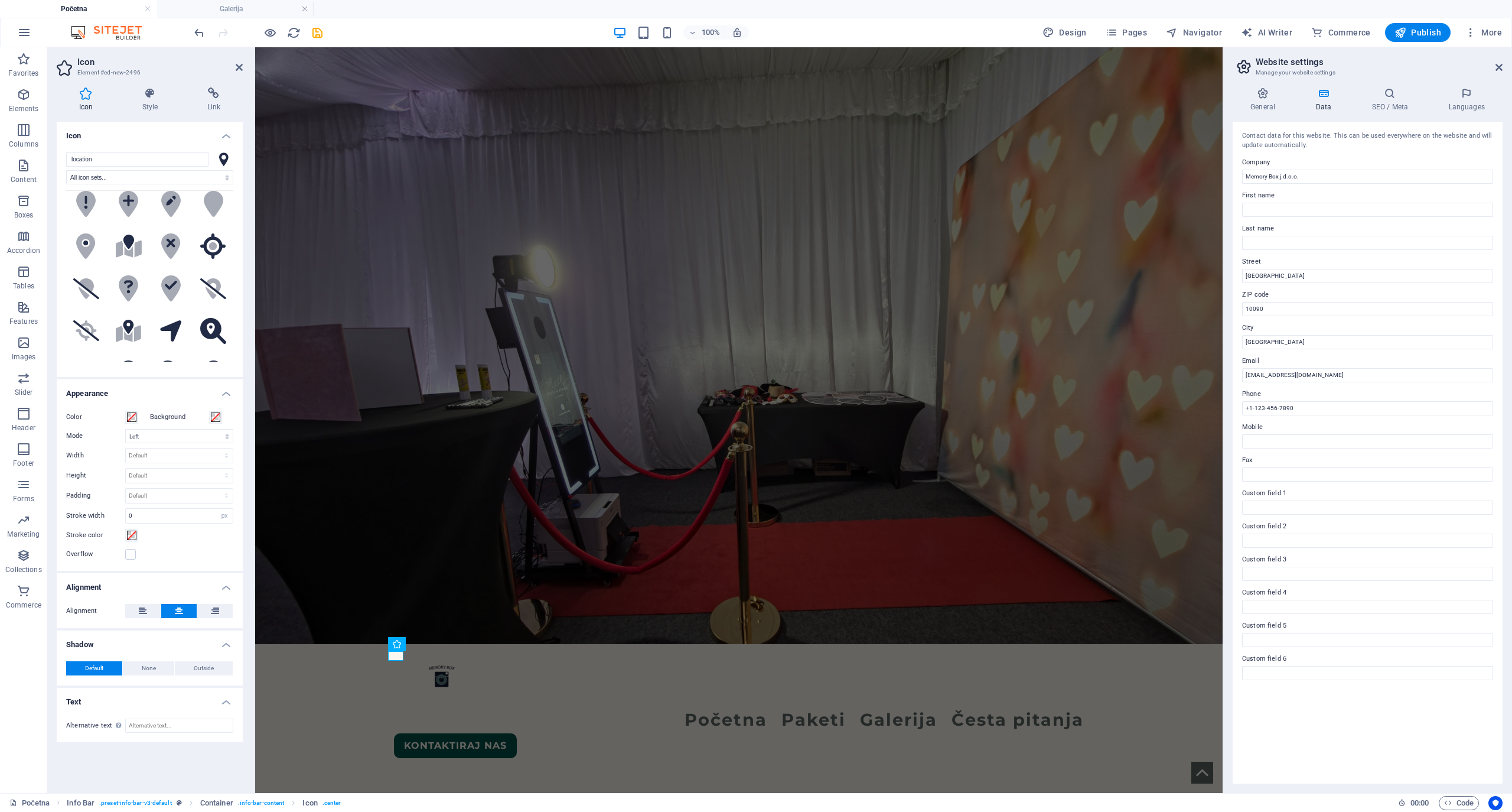
scroll to position [157, 0]
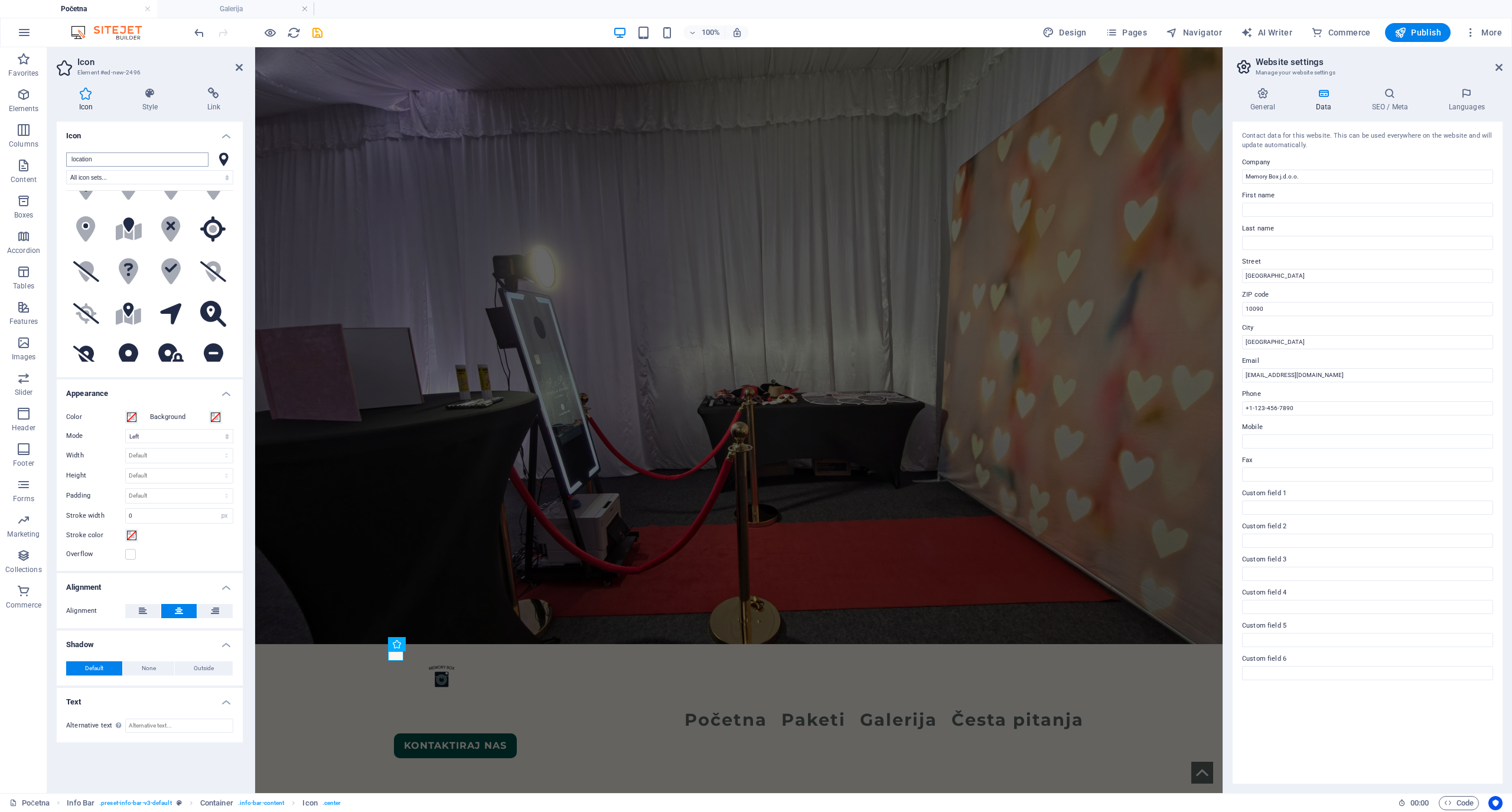
click at [128, 163] on input "location" at bounding box center [137, 160] width 142 height 14
click at [128, 160] on input "info" at bounding box center [137, 160] width 142 height 14
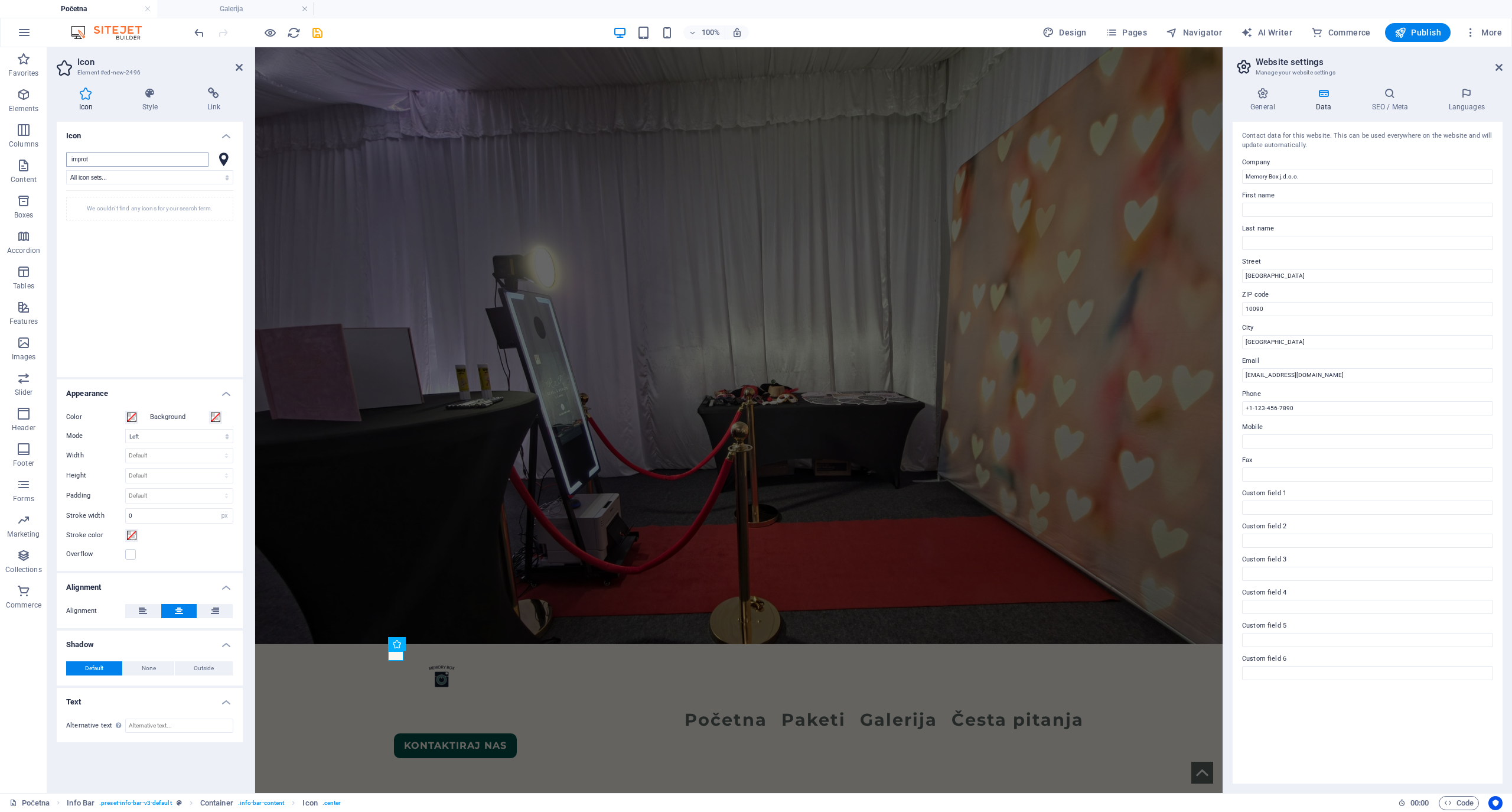
scroll to position [0, 0]
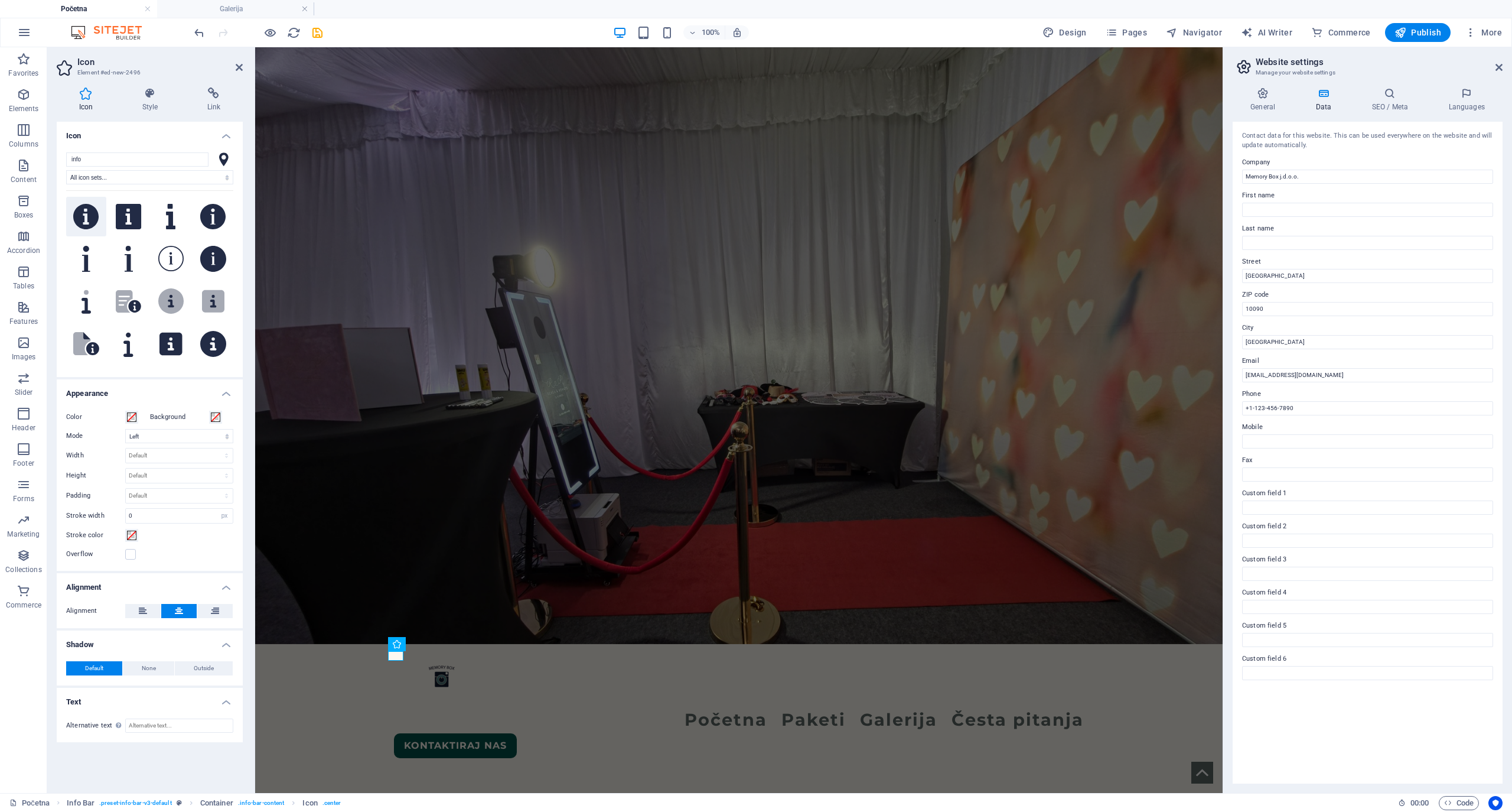
type input "info"
click at [83, 217] on icon at bounding box center [86, 216] width 26 height 26
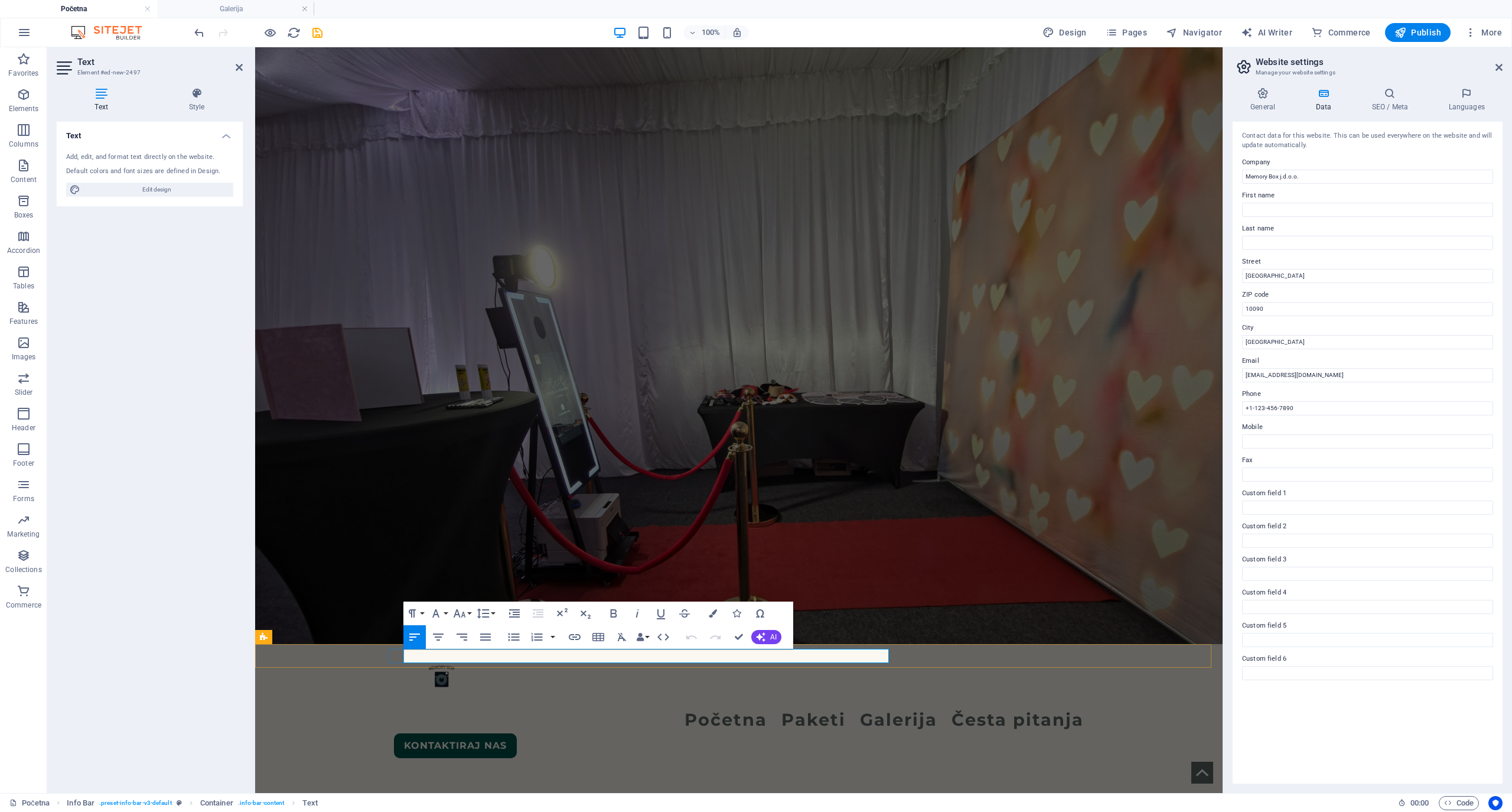
click at [447, 609] on button "Font Family" at bounding box center [438, 613] width 23 height 24
click at [446, 609] on button "Font Family" at bounding box center [438, 613] width 23 height 24
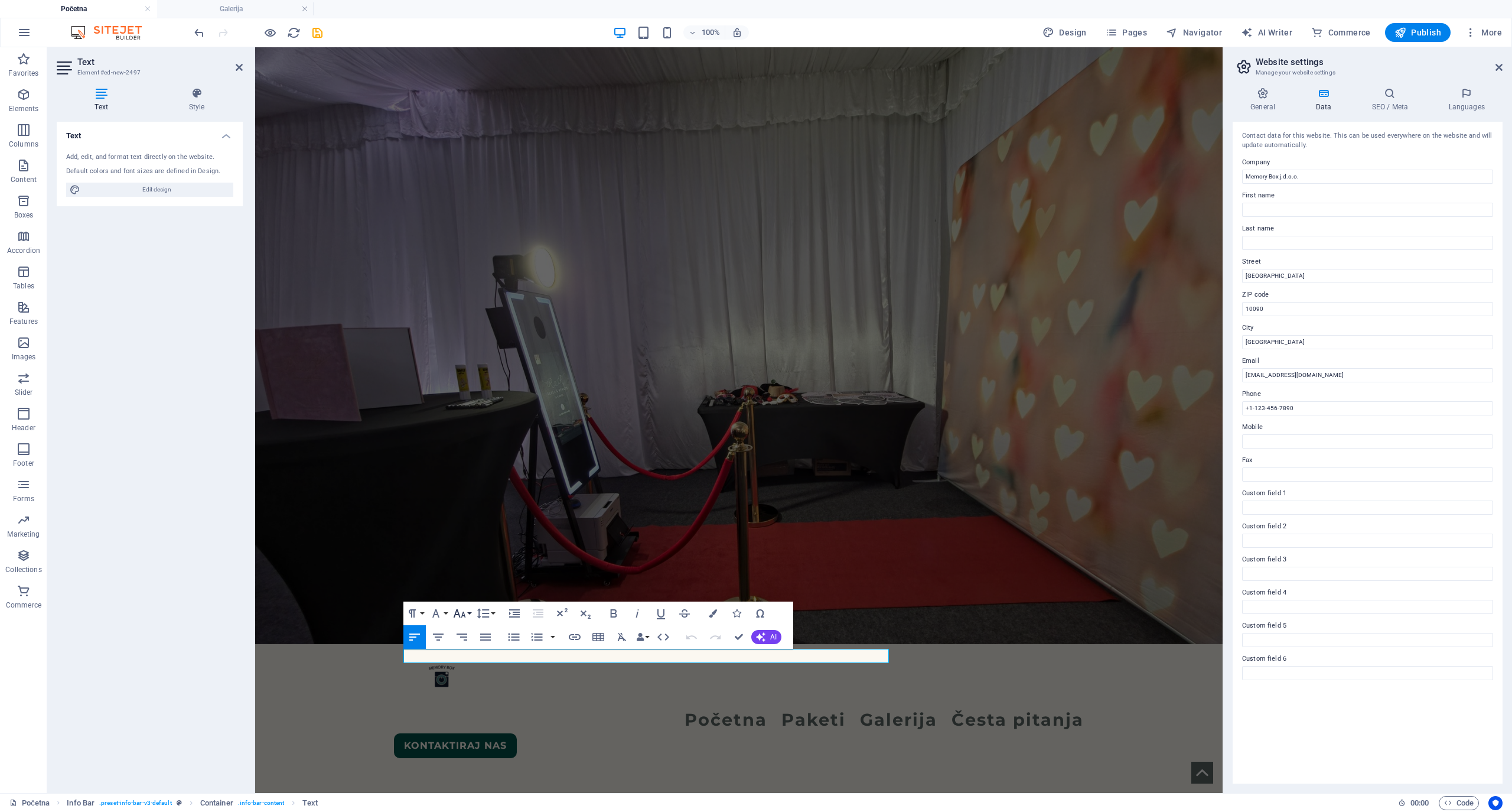
click at [461, 609] on icon "button" at bounding box center [459, 613] width 14 height 14
click at [471, 577] on link "24" at bounding box center [471, 577] width 43 height 18
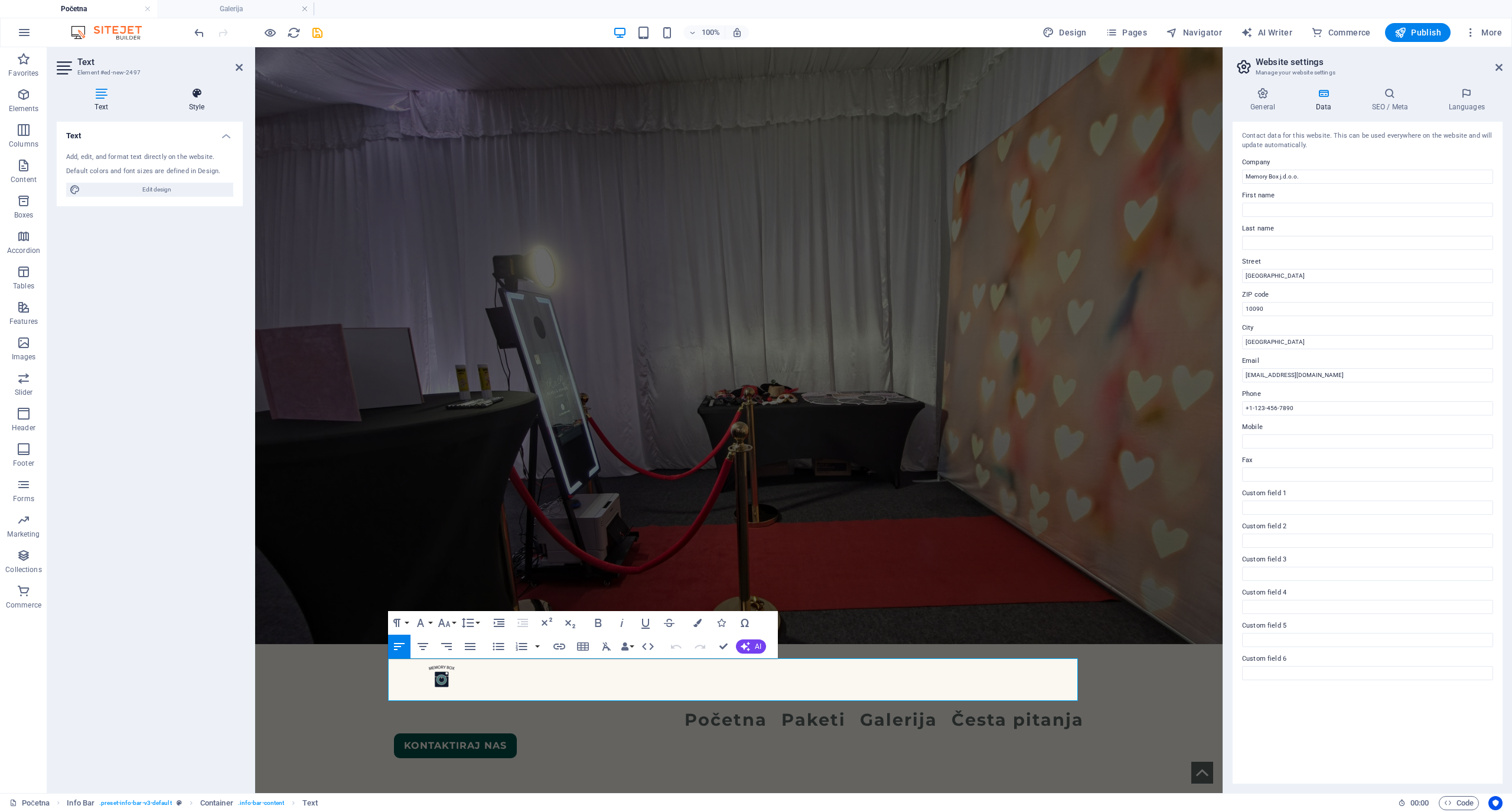
click at [192, 89] on icon at bounding box center [196, 93] width 92 height 12
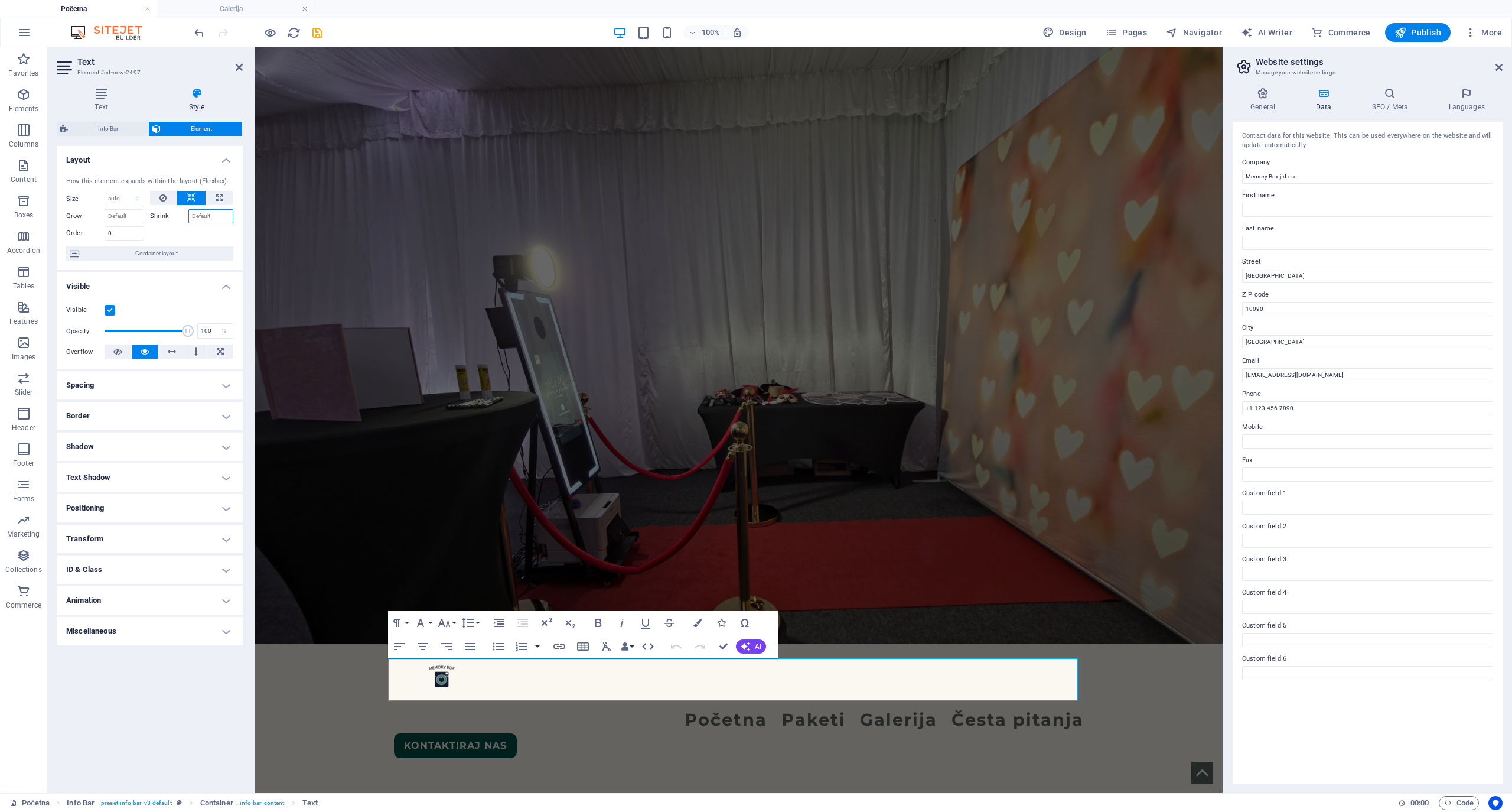
click at [203, 216] on input "Shrink" at bounding box center [211, 216] width 46 height 14
click at [218, 202] on icon at bounding box center [219, 198] width 7 height 14
type input "100"
select select "%"
click at [199, 199] on button at bounding box center [191, 198] width 29 height 14
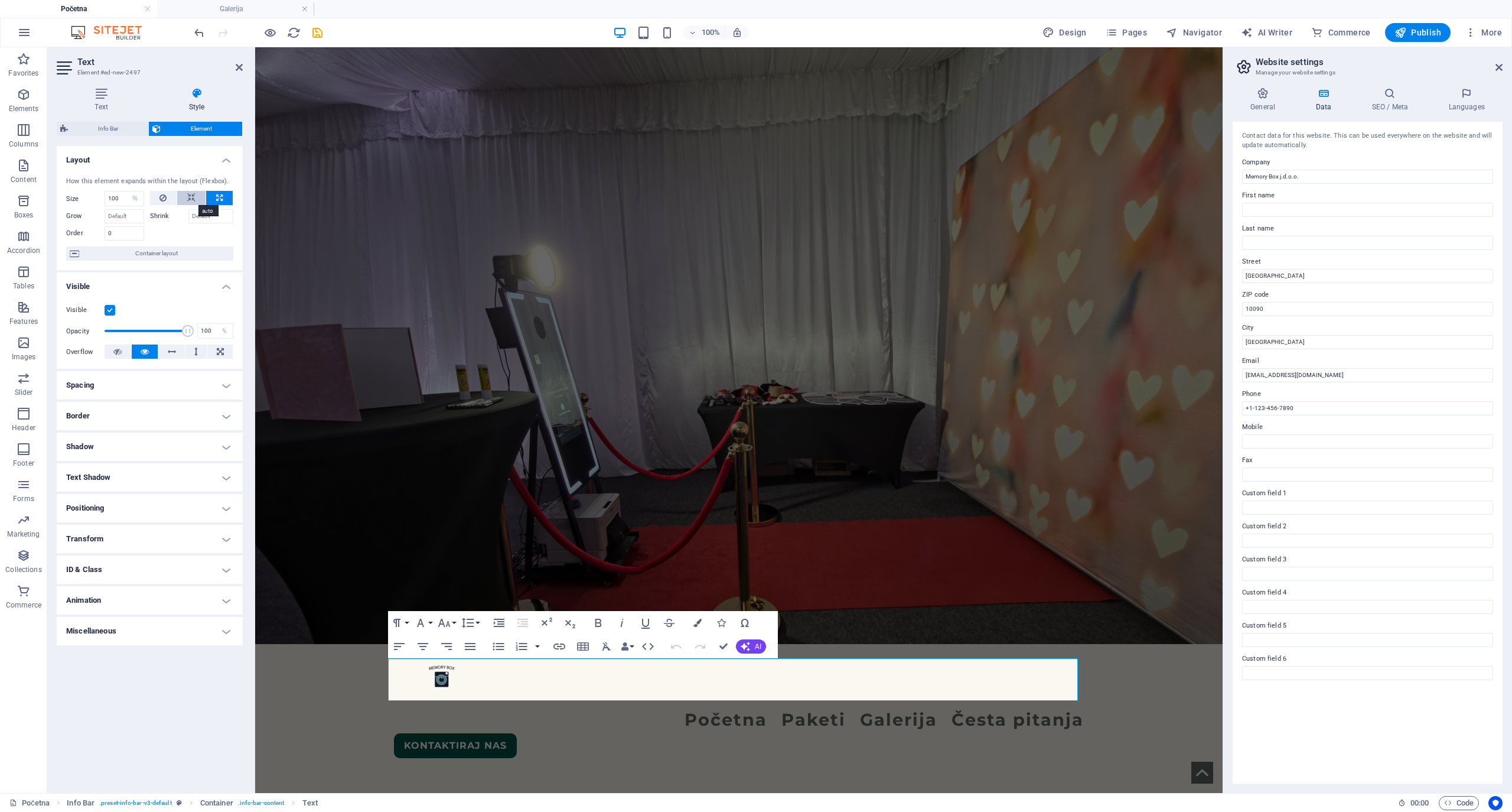
select select "DISABLED_OPTION_VALUE"
click at [169, 194] on button at bounding box center [163, 198] width 27 height 14
click at [194, 197] on button at bounding box center [191, 198] width 29 height 14
click at [169, 197] on button at bounding box center [163, 198] width 27 height 14
click at [189, 193] on icon at bounding box center [191, 198] width 8 height 14
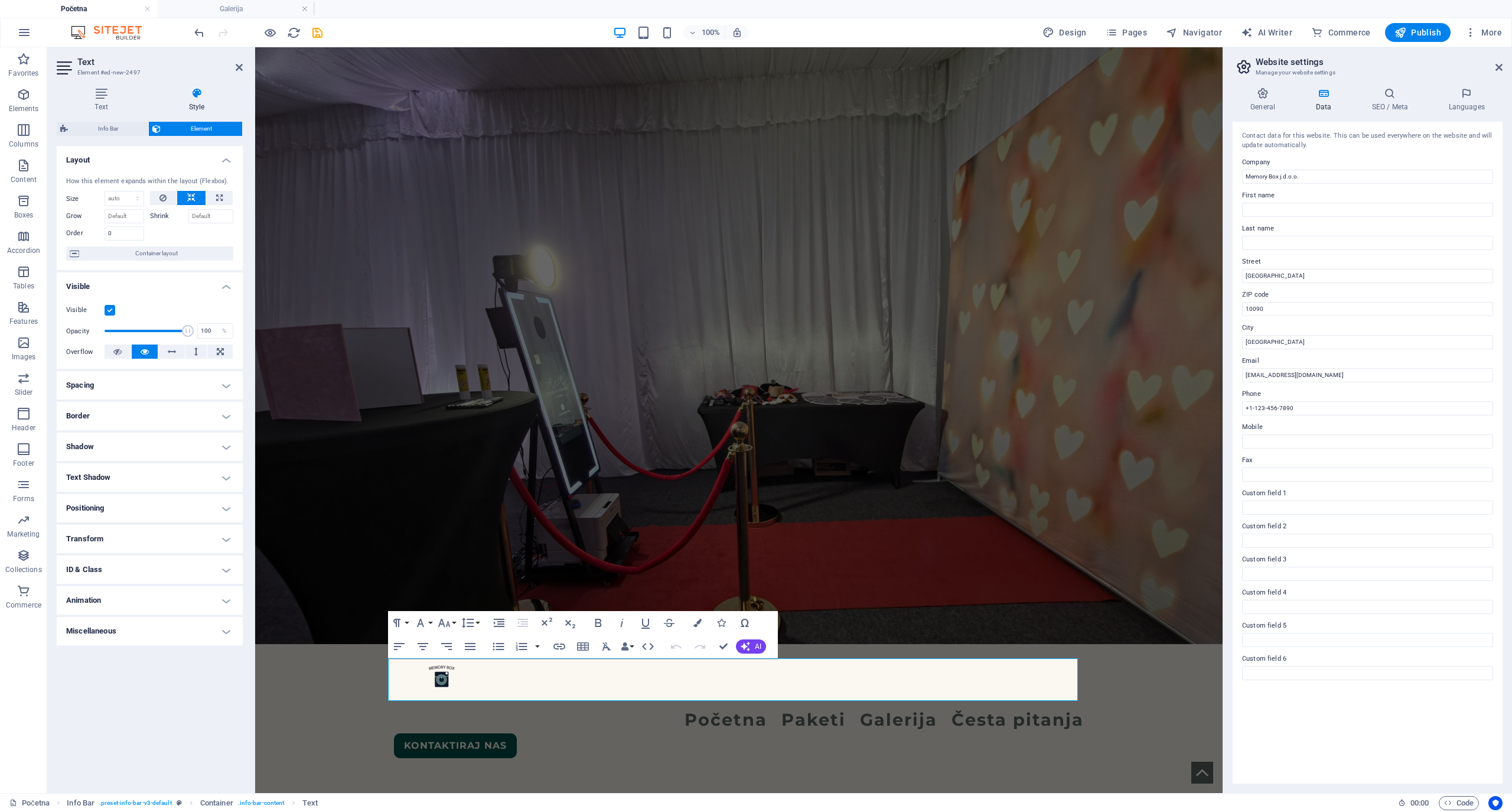
click at [228, 540] on h4 "Transform" at bounding box center [149, 539] width 186 height 29
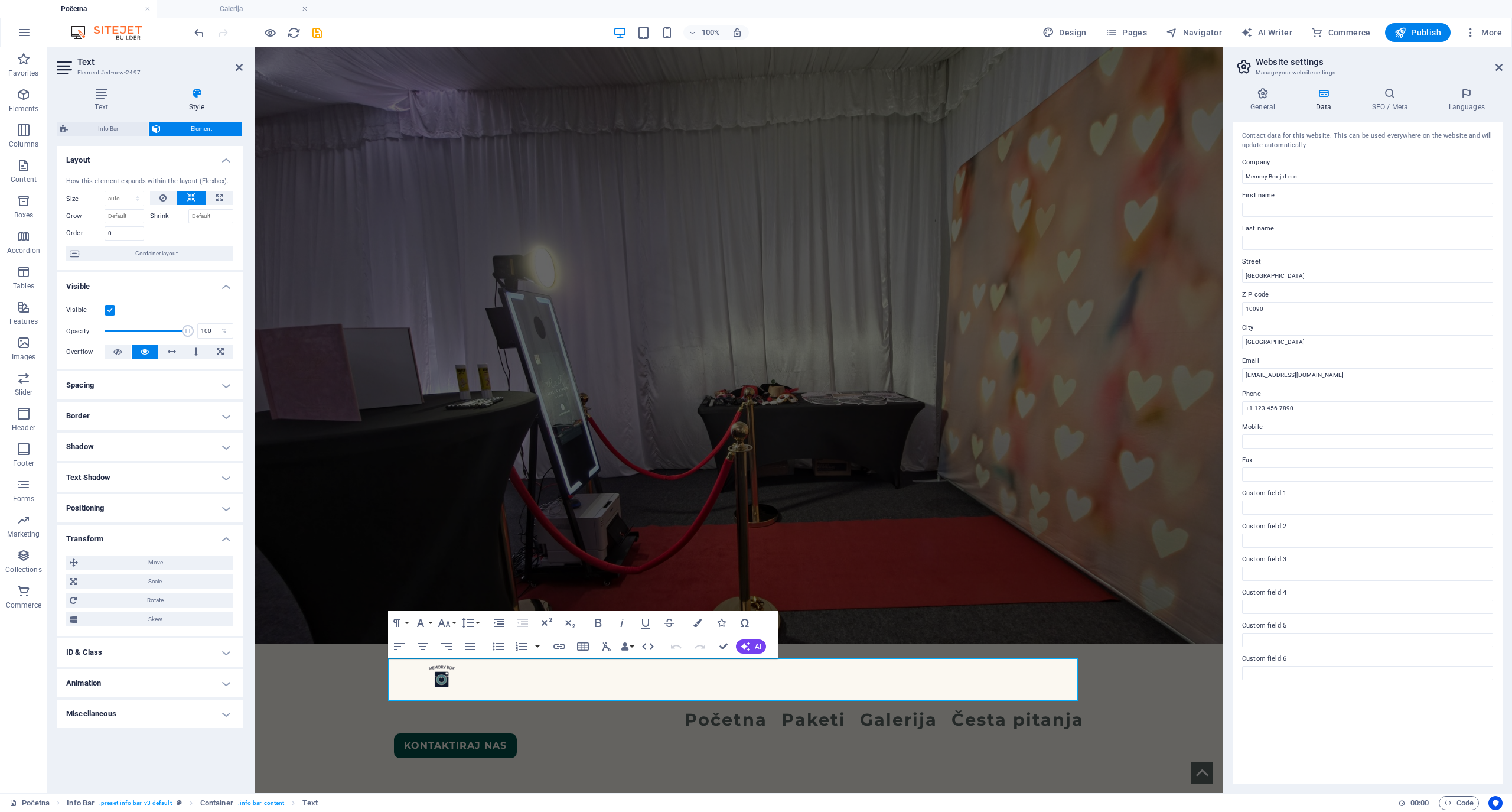
click at [230, 535] on h4 "Transform" at bounding box center [149, 535] width 186 height 21
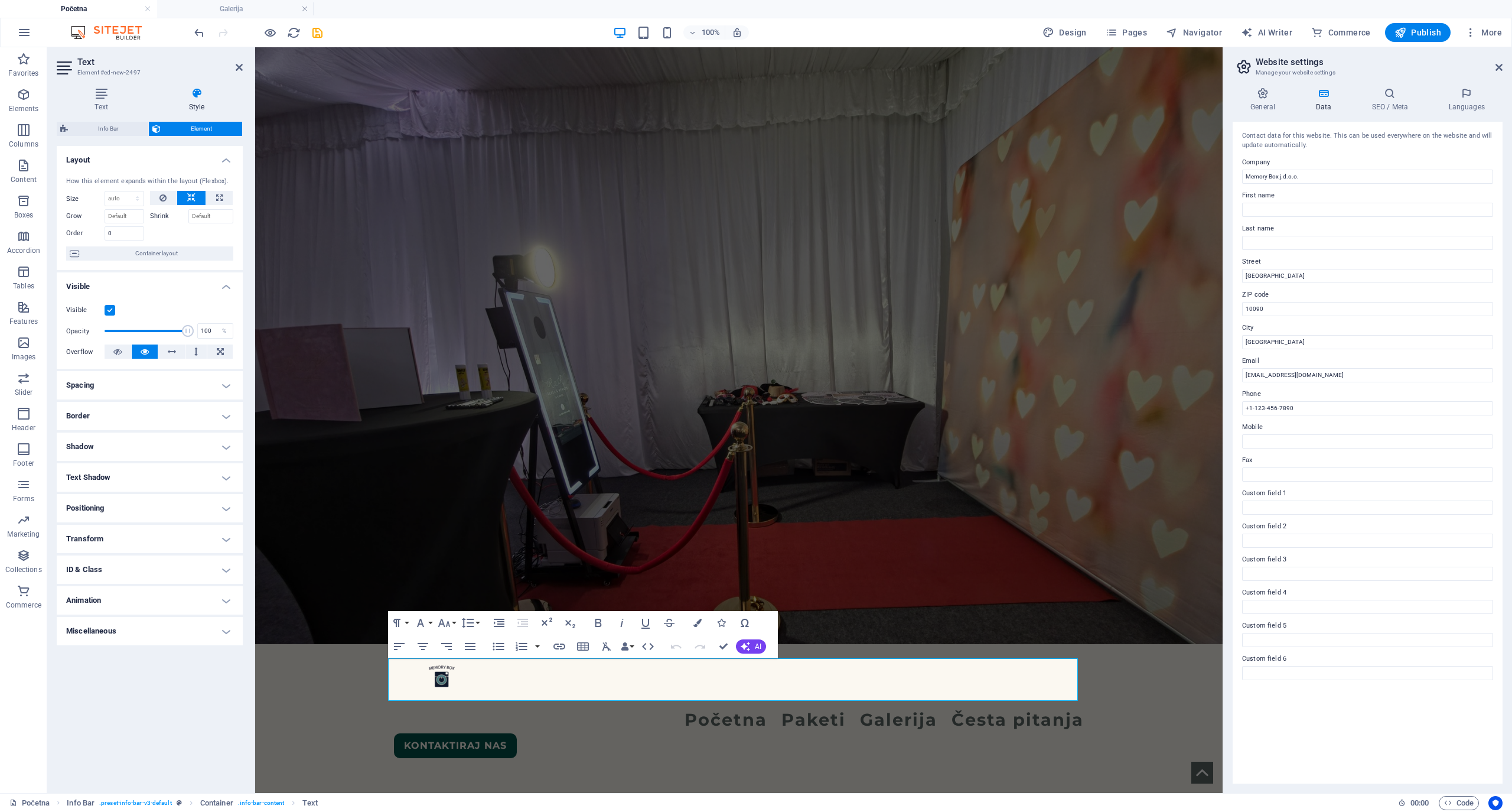
click at [169, 386] on h4 "Spacing" at bounding box center [149, 385] width 186 height 29
click at [137, 470] on h4 "Border" at bounding box center [149, 463] width 186 height 29
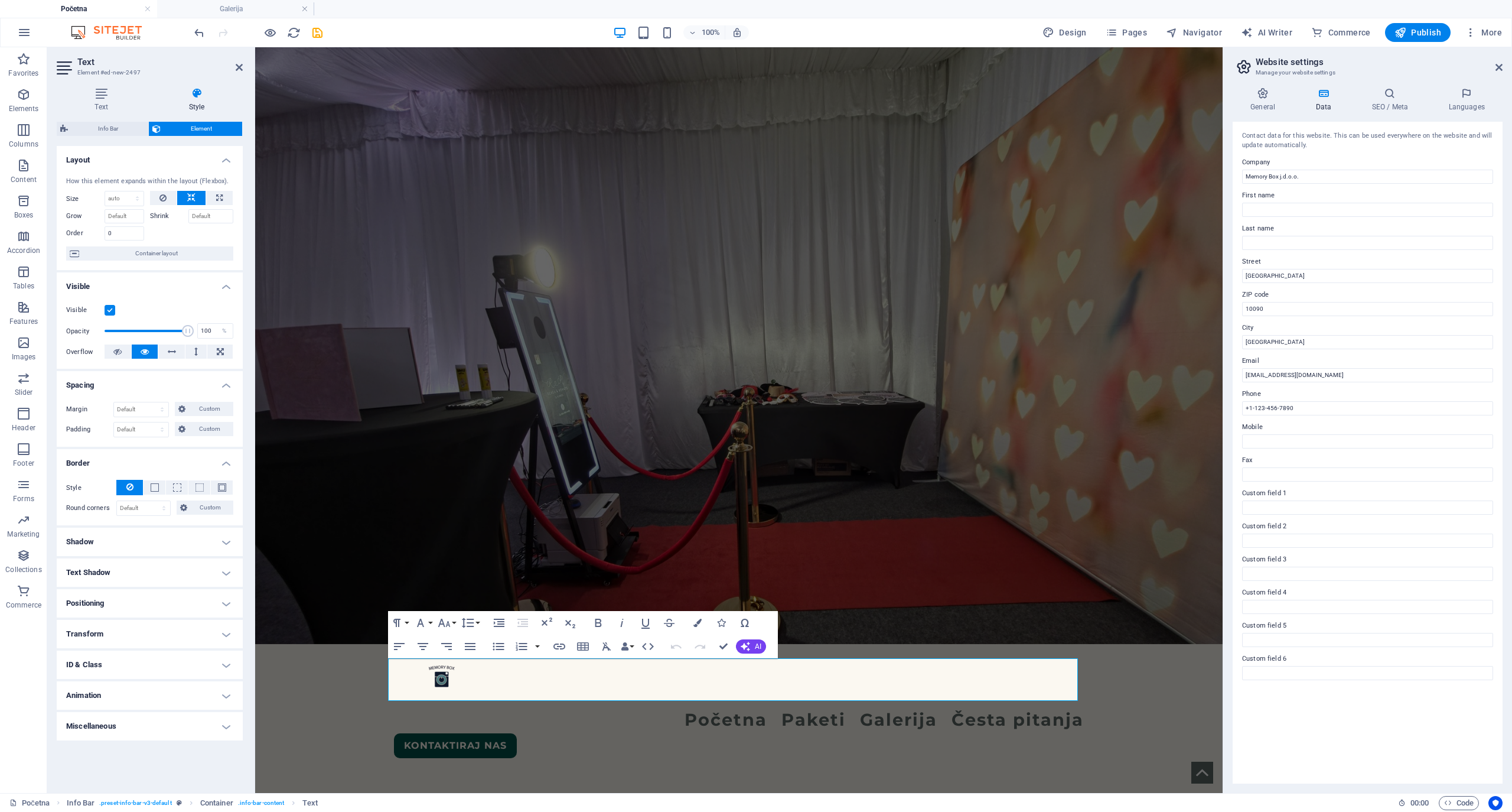
click at [149, 539] on h4 "Shadow" at bounding box center [149, 542] width 186 height 29
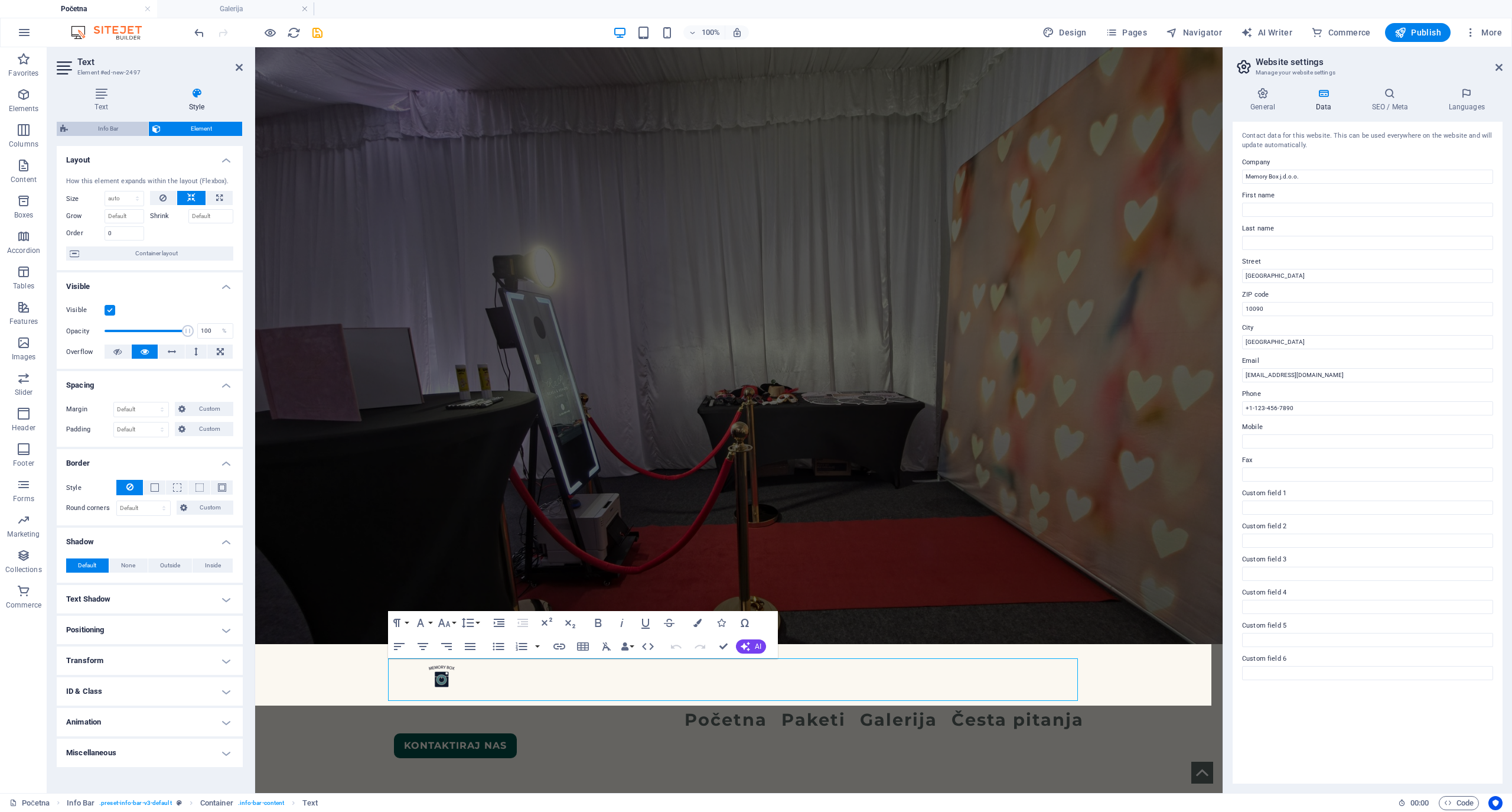
click at [114, 131] on span "Info Bar" at bounding box center [108, 129] width 73 height 14
select select "rem"
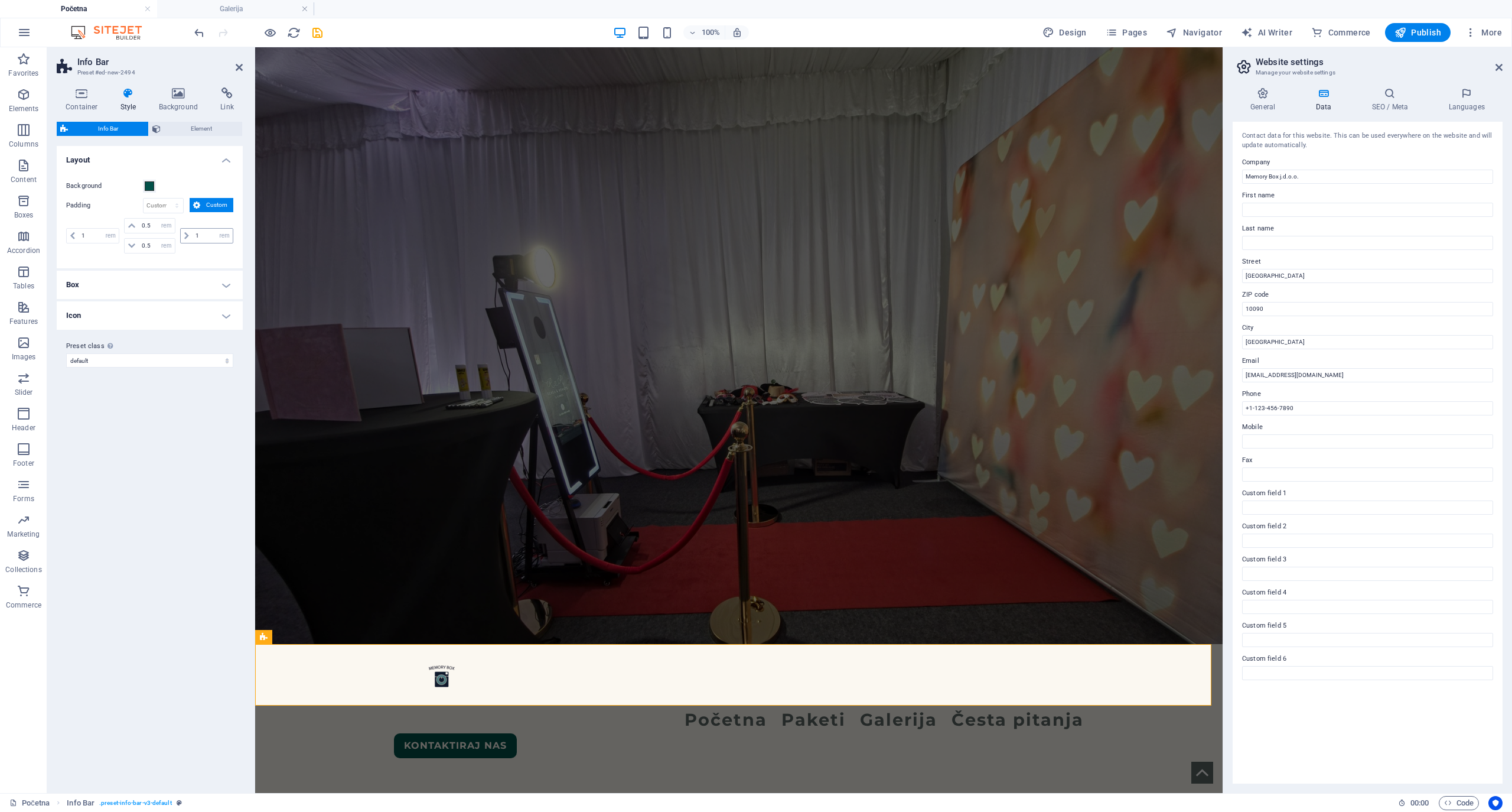
click at [185, 237] on icon at bounding box center [187, 235] width 5 height 7
click at [186, 234] on icon at bounding box center [187, 235] width 5 height 7
click at [134, 223] on icon at bounding box center [131, 225] width 7 height 7
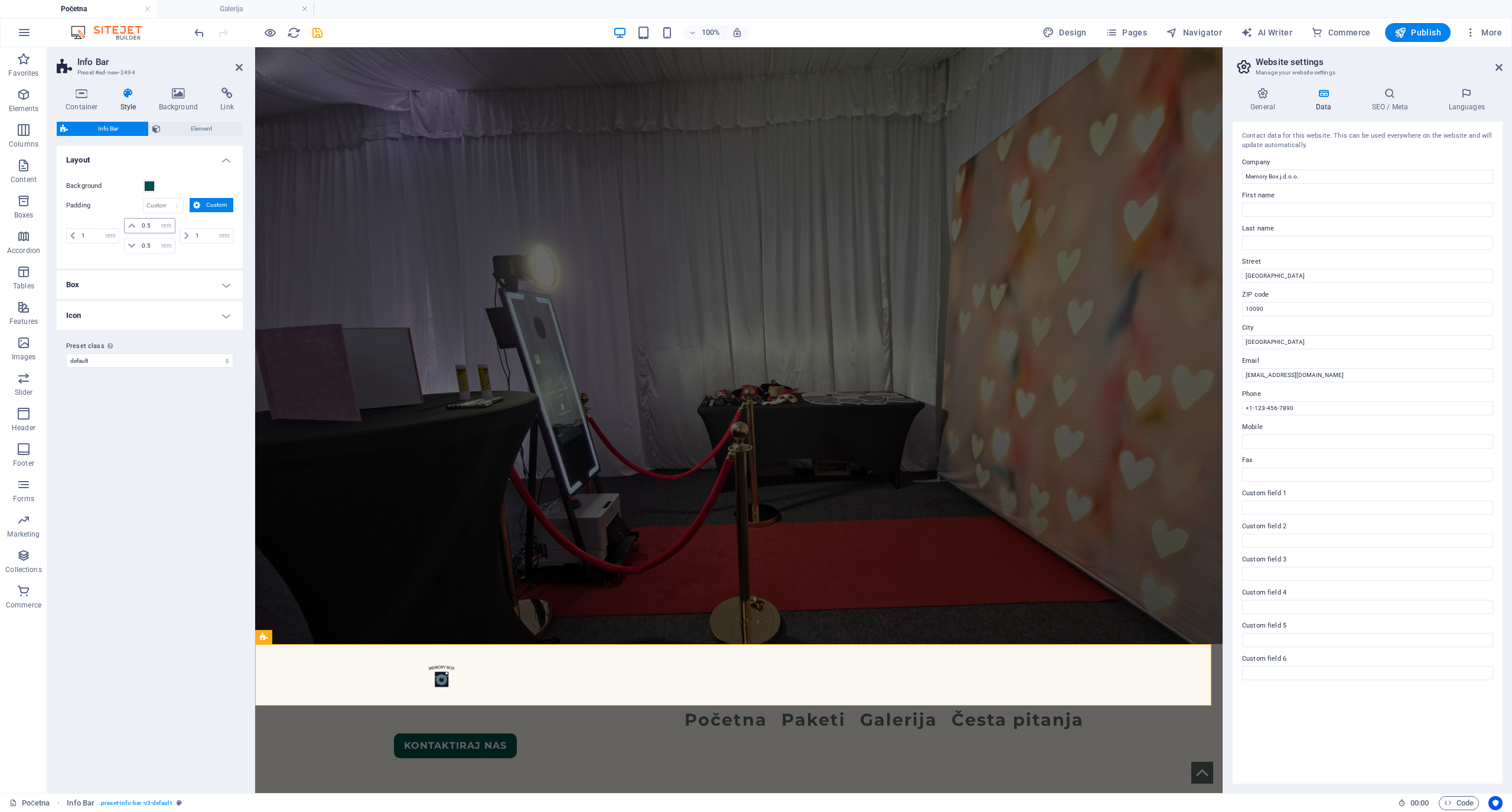
click at [132, 223] on icon at bounding box center [131, 225] width 7 height 7
click at [225, 285] on h4 "Box" at bounding box center [149, 285] width 186 height 29
click at [218, 312] on select "px rem % vh vw" at bounding box center [224, 312] width 17 height 14
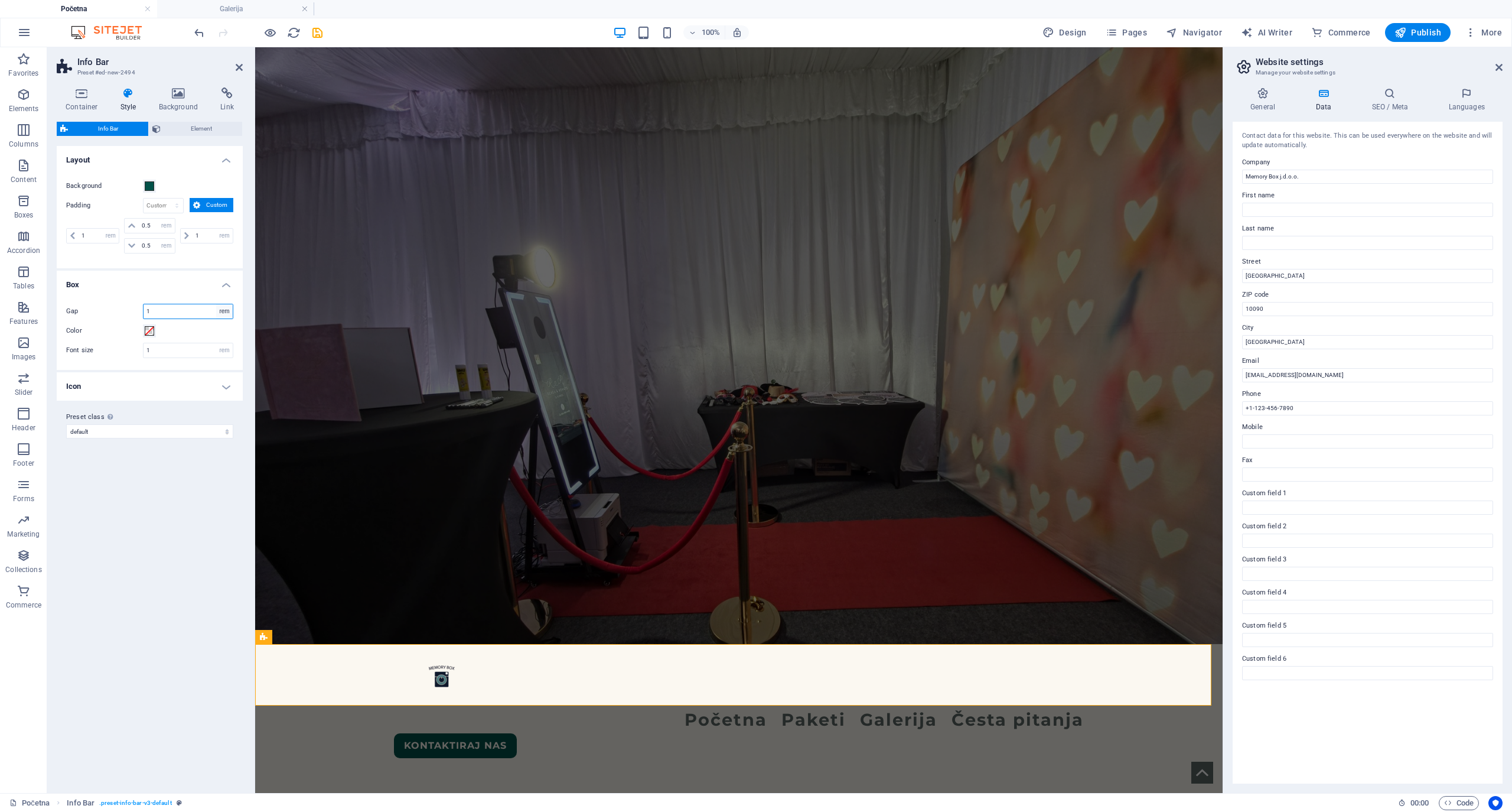
select select "px"
click at [216, 305] on select "px rem % vh vw" at bounding box center [224, 312] width 17 height 14
click at [188, 316] on input "16" at bounding box center [189, 312] width 89 height 14
type input "0"
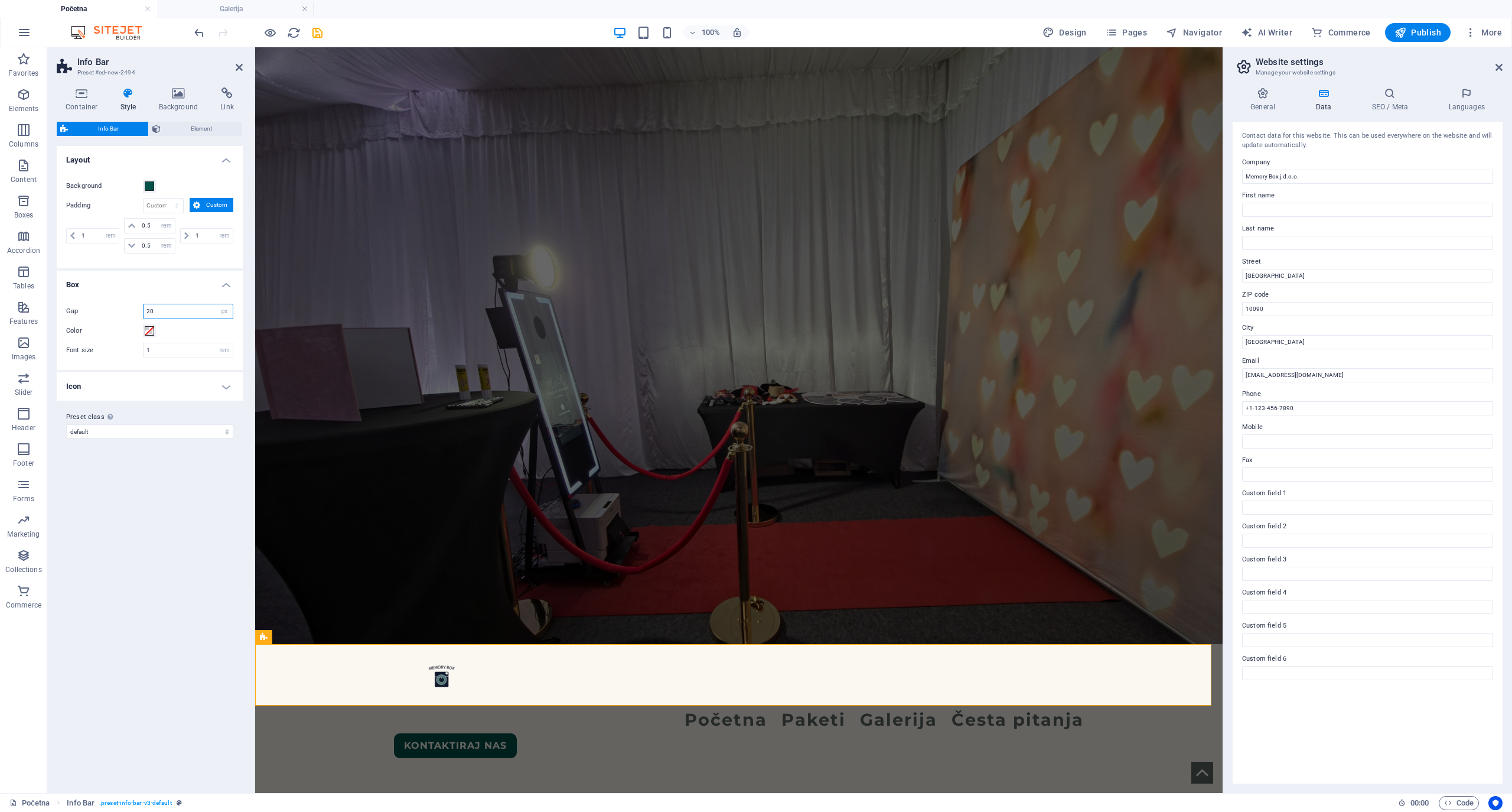
click at [188, 315] on input "20" at bounding box center [189, 312] width 89 height 14
type input "40"
click at [212, 500] on div "Variants Default Layout Background Padding px rem % vh vw Custom Custom 1 px re…" at bounding box center [149, 465] width 186 height 637
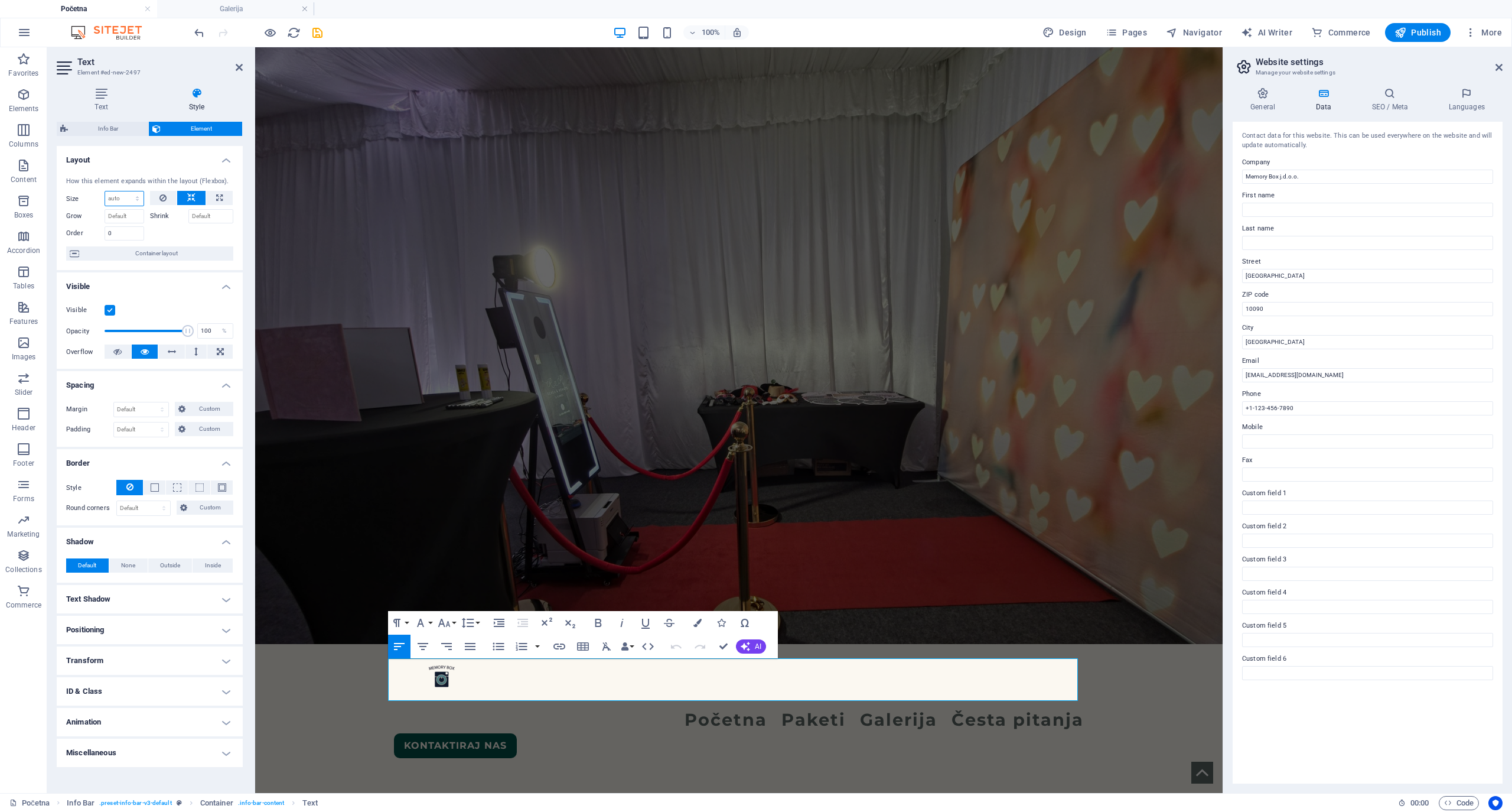
click at [126, 200] on select "Default auto px % 1/1 1/2 1/3 1/4 1/5 1/6 1/7 1/8 1/9 1/10" at bounding box center [124, 199] width 39 height 14
select select "1/8"
click at [126, 192] on select "Default auto px % 1/1 1/2 1/3 1/4 1/5 1/6 1/7 1/8 1/9 1/10" at bounding box center [124, 199] width 39 height 14
type input "12.5"
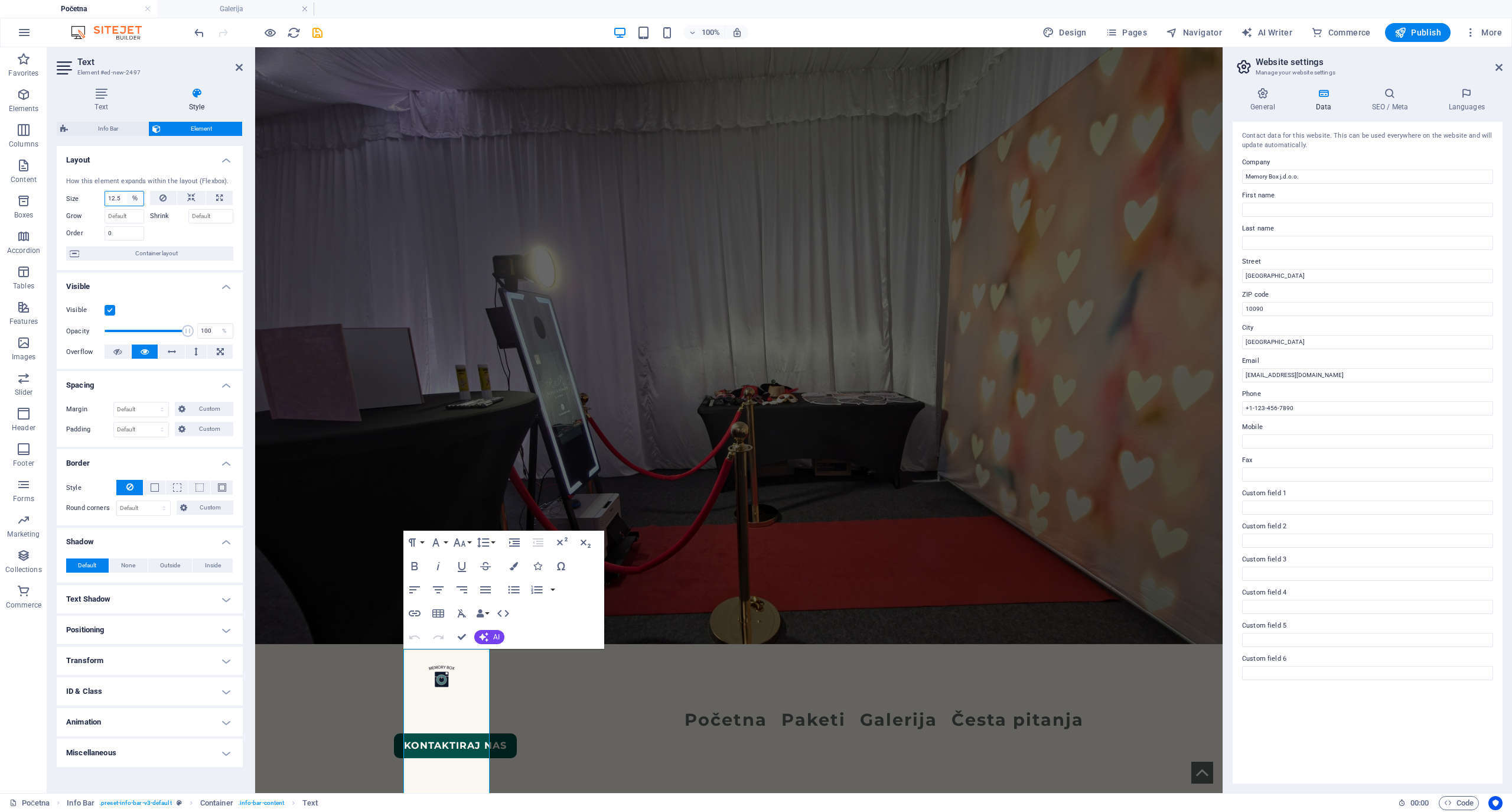
click at [136, 200] on select "Default auto px % 1/1 1/2 1/3 1/4 1/5 1/6 1/7 1/8 1/9 1/10" at bounding box center [135, 199] width 17 height 14
select select "1/1"
click at [127, 192] on select "Default auto px % 1/1 1/2 1/3 1/4 1/5 1/6 1/7 1/8 1/9 1/10" at bounding box center [135, 199] width 17 height 14
type input "100"
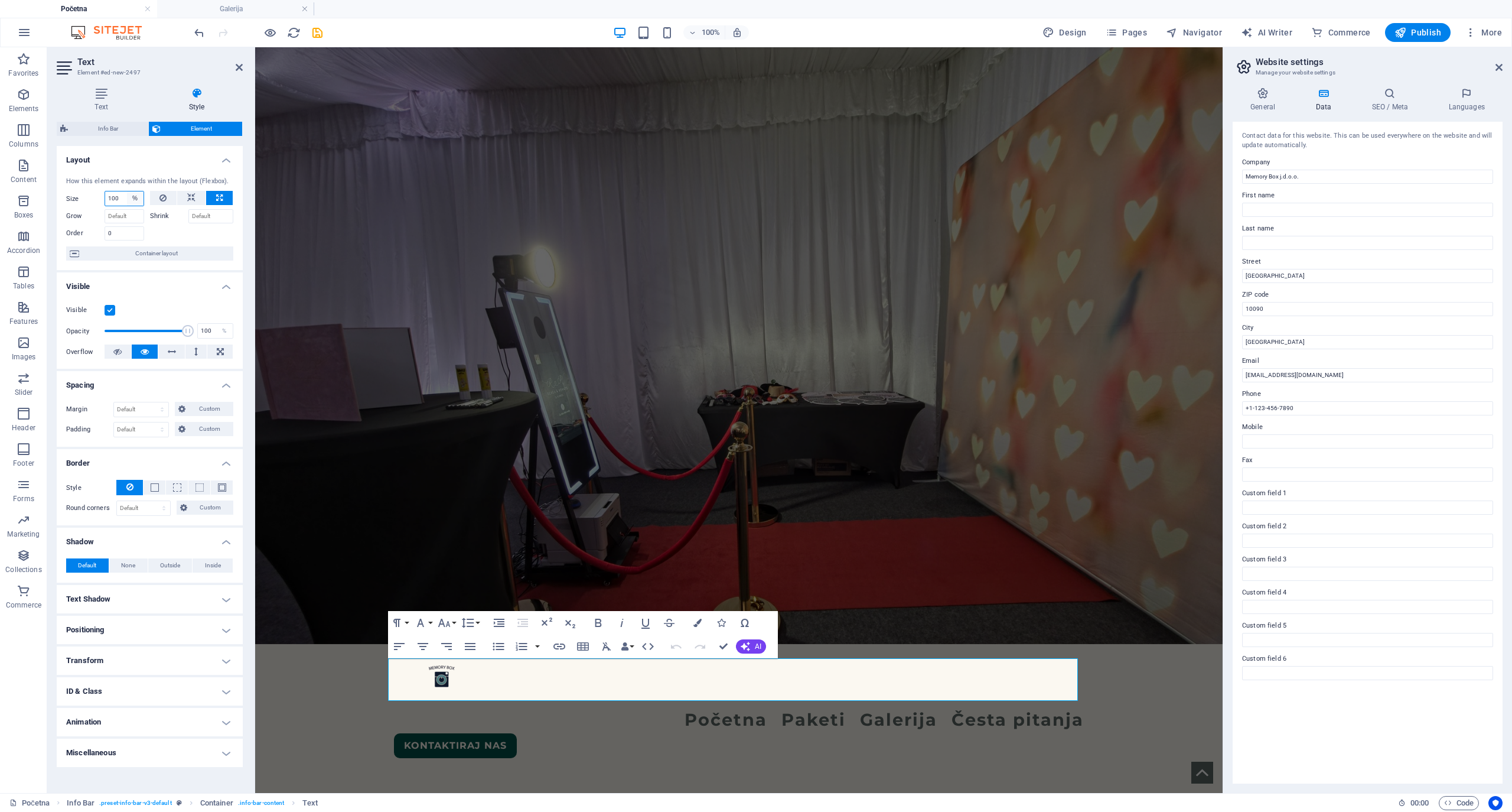
click at [134, 192] on select "Default auto px % 1/1 1/2 1/3 1/4 1/5 1/6 1/7 1/8 1/9 1/10" at bounding box center [135, 199] width 17 height 14
select select "1/2"
click at [127, 192] on select "Default auto px % 1/1 1/2 1/3 1/4 1/5 1/6 1/7 1/8 1/9 1/10" at bounding box center [135, 199] width 17 height 14
type input "50"
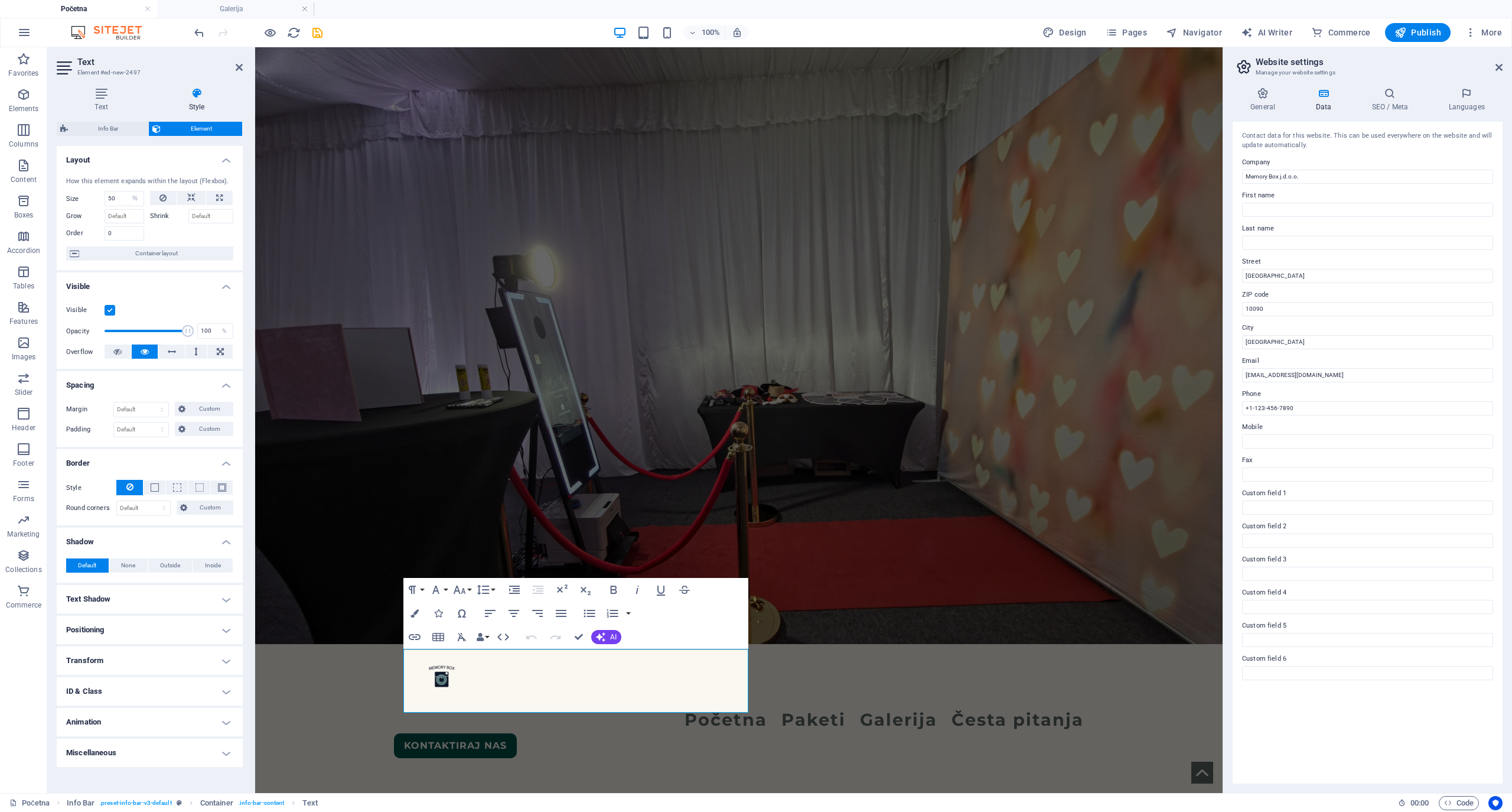
click at [139, 189] on div "How this element expands within the layout (Flexbox). Size 50 Default auto px %…" at bounding box center [149, 218] width 186 height 103
click at [139, 191] on div "50 Default auto px % 1/1 1/2 1/3 1/4 1/5 1/6 1/7 1/8 1/9 1/10" at bounding box center [124, 198] width 40 height 15
drag, startPoint x: 138, startPoint y: 197, endPoint x: 136, endPoint y: 203, distance: 6.3
click at [138, 197] on select "Default auto px % 1/1 1/2 1/3 1/4 1/5 1/6 1/7 1/8 1/9 1/10" at bounding box center [135, 199] width 17 height 14
select select "auto"
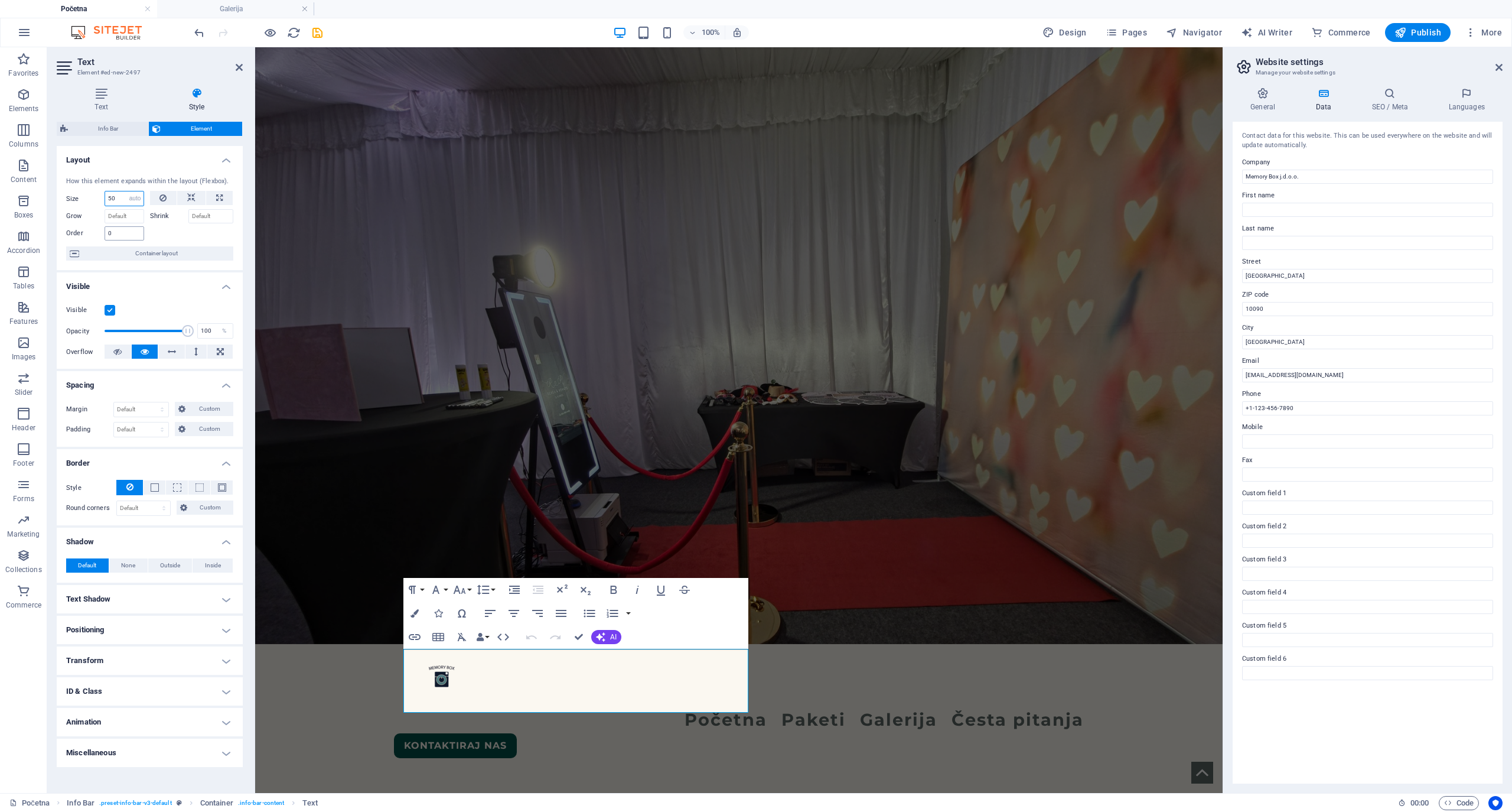
click at [127, 192] on select "Default auto px % 1/1 1/2 1/3 1/4 1/5 1/6 1/7 1/8 1/9 1/10" at bounding box center [135, 199] width 17 height 14
select select "DISABLED_OPTION_VALUE"
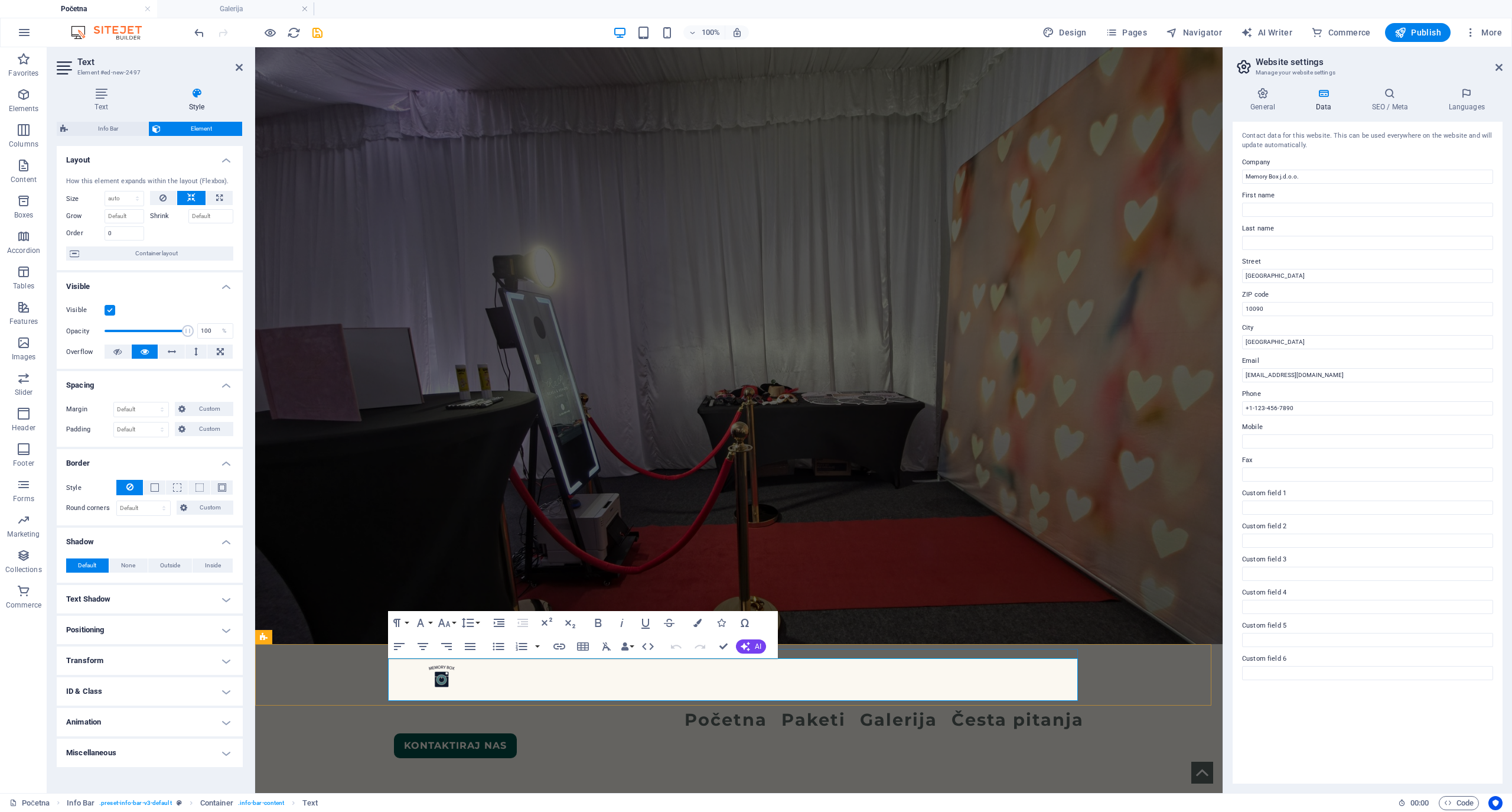
click at [426, 609] on icon "button" at bounding box center [421, 622] width 14 height 14
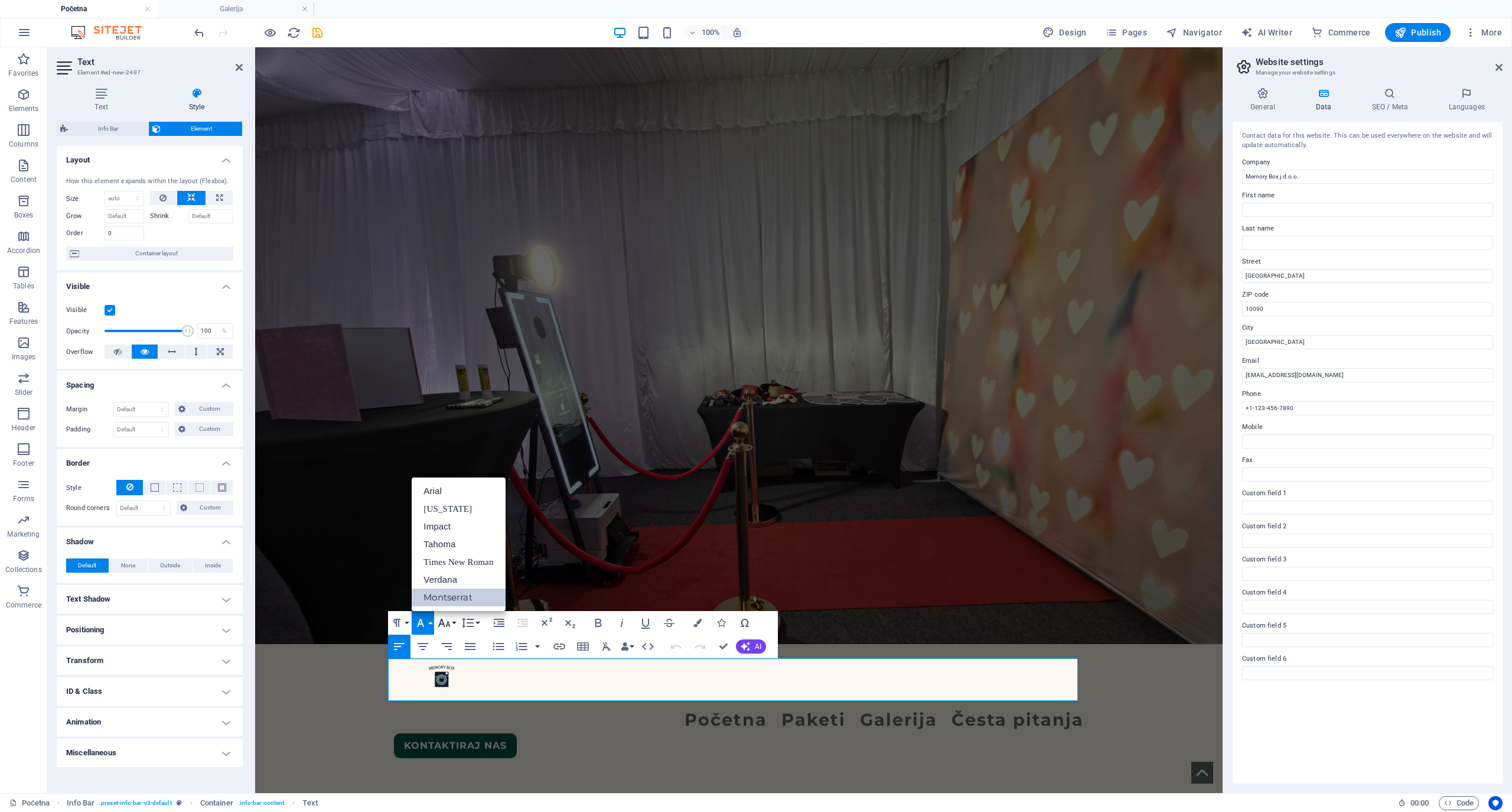
click at [447, 609] on icon "button" at bounding box center [444, 622] width 12 height 8
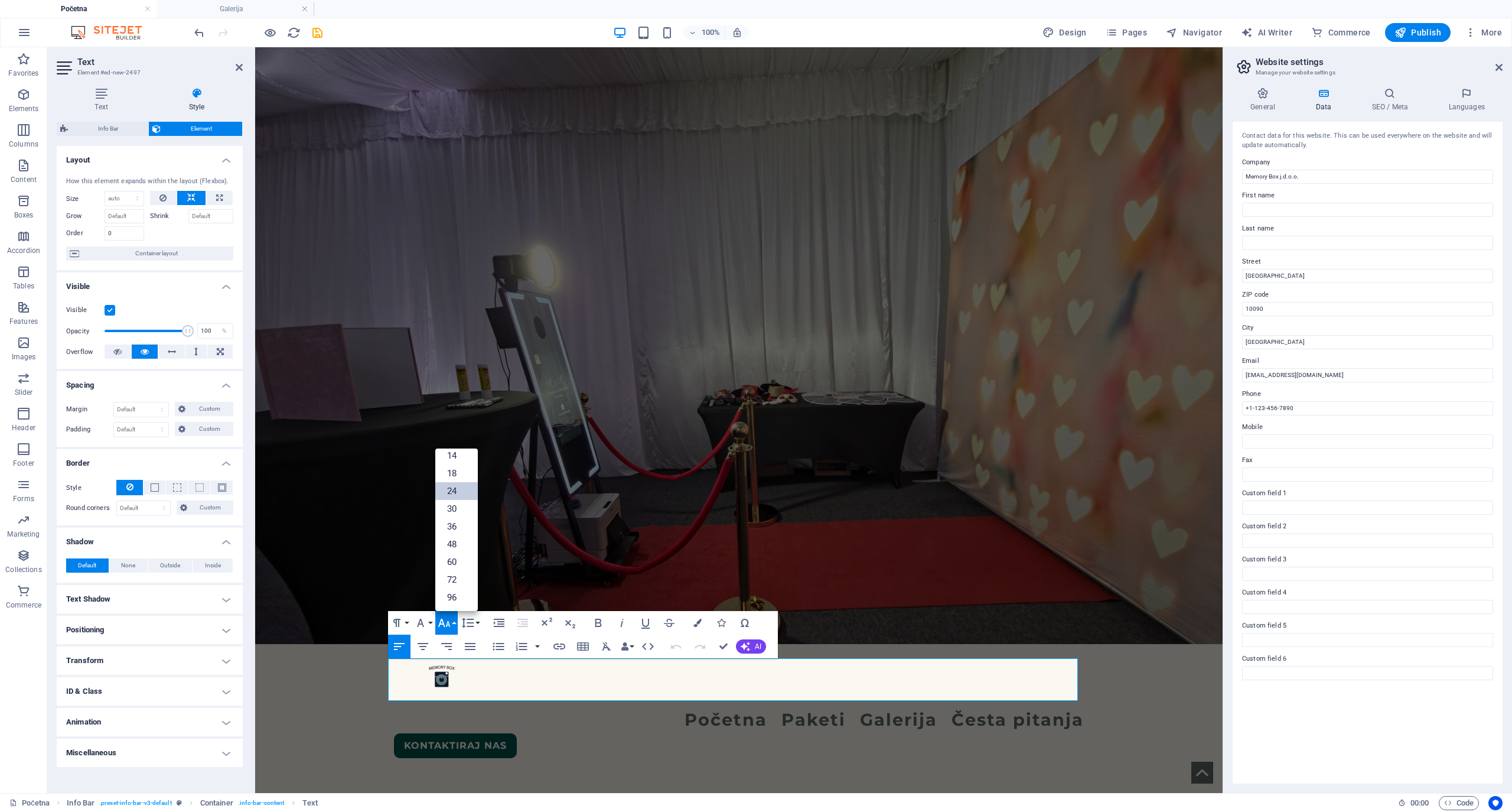
scroll to position [95, 0]
click at [454, 471] on link "18" at bounding box center [456, 474] width 43 height 18
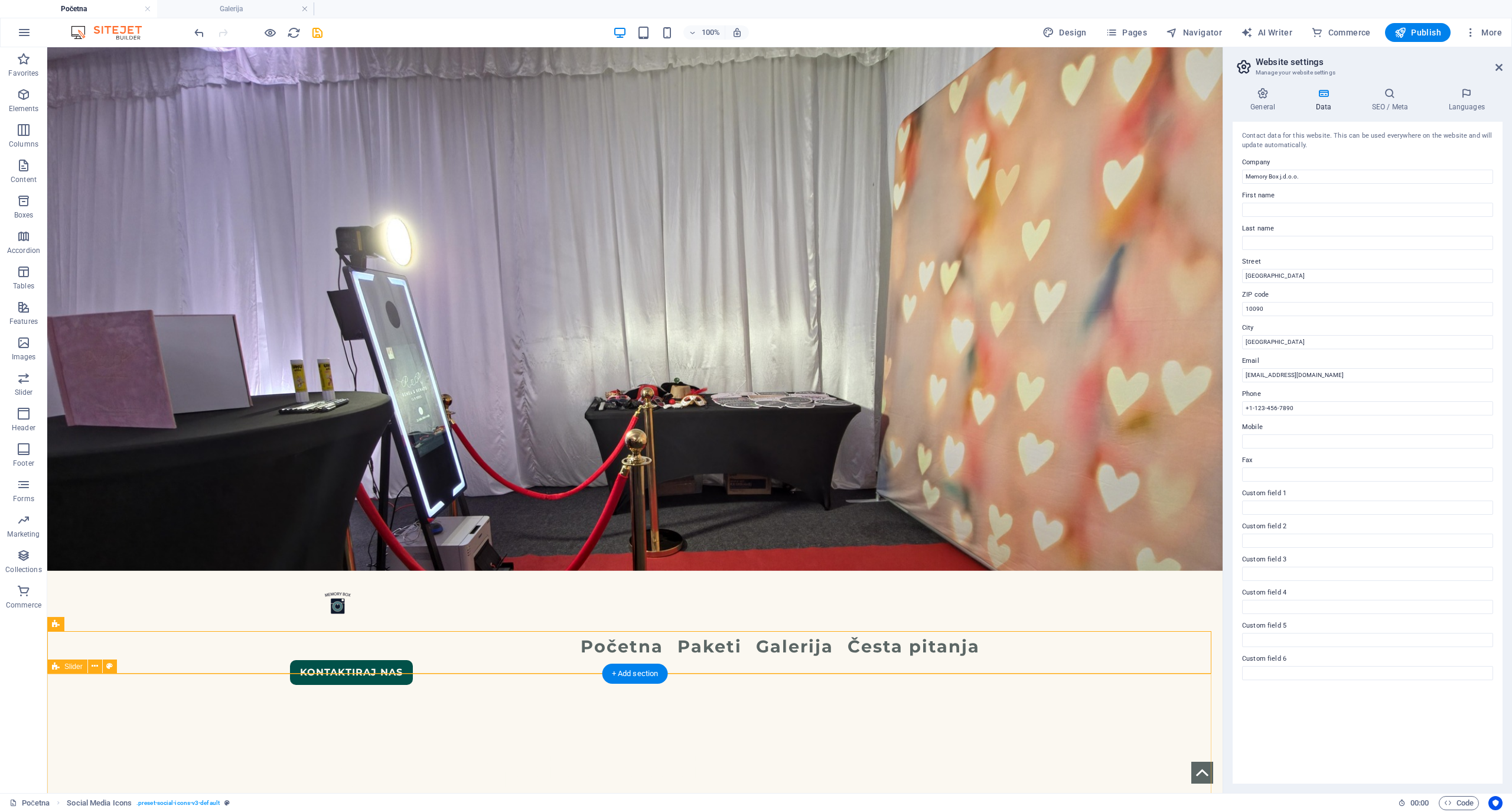
scroll to position [78, 0]
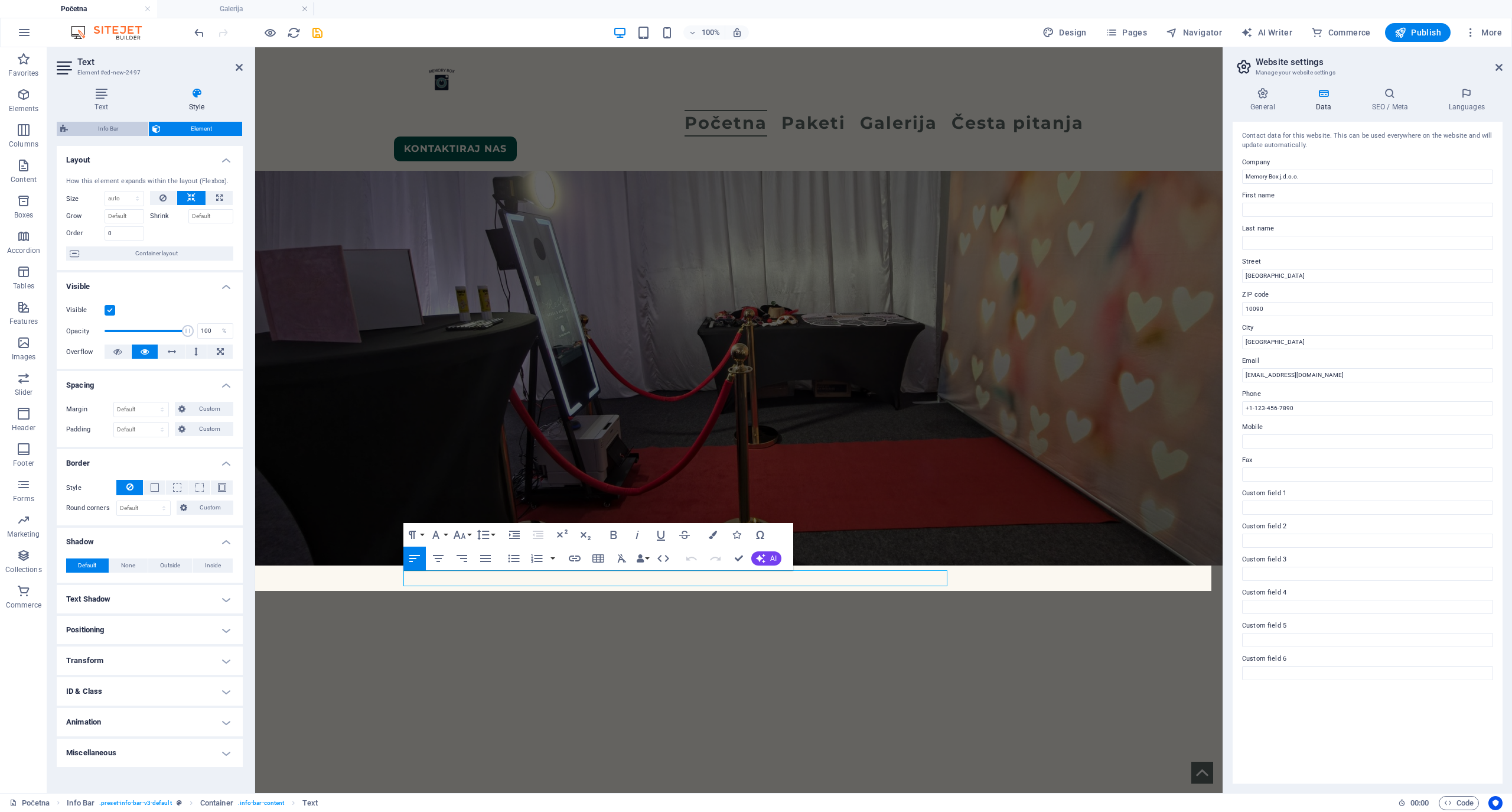
click at [114, 124] on span "Info Bar" at bounding box center [108, 129] width 73 height 14
select select "rem"
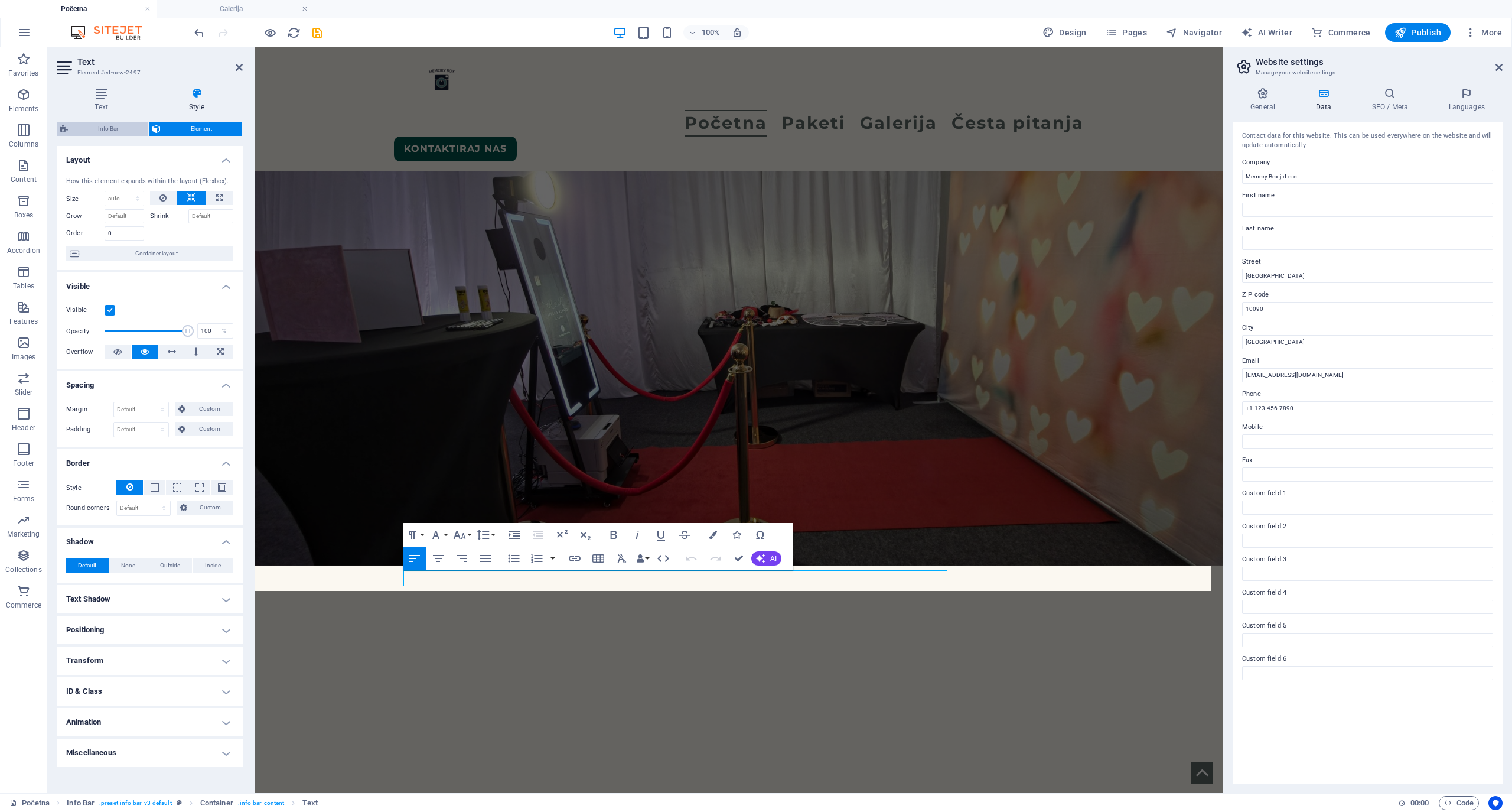
select select "px"
select select "rem"
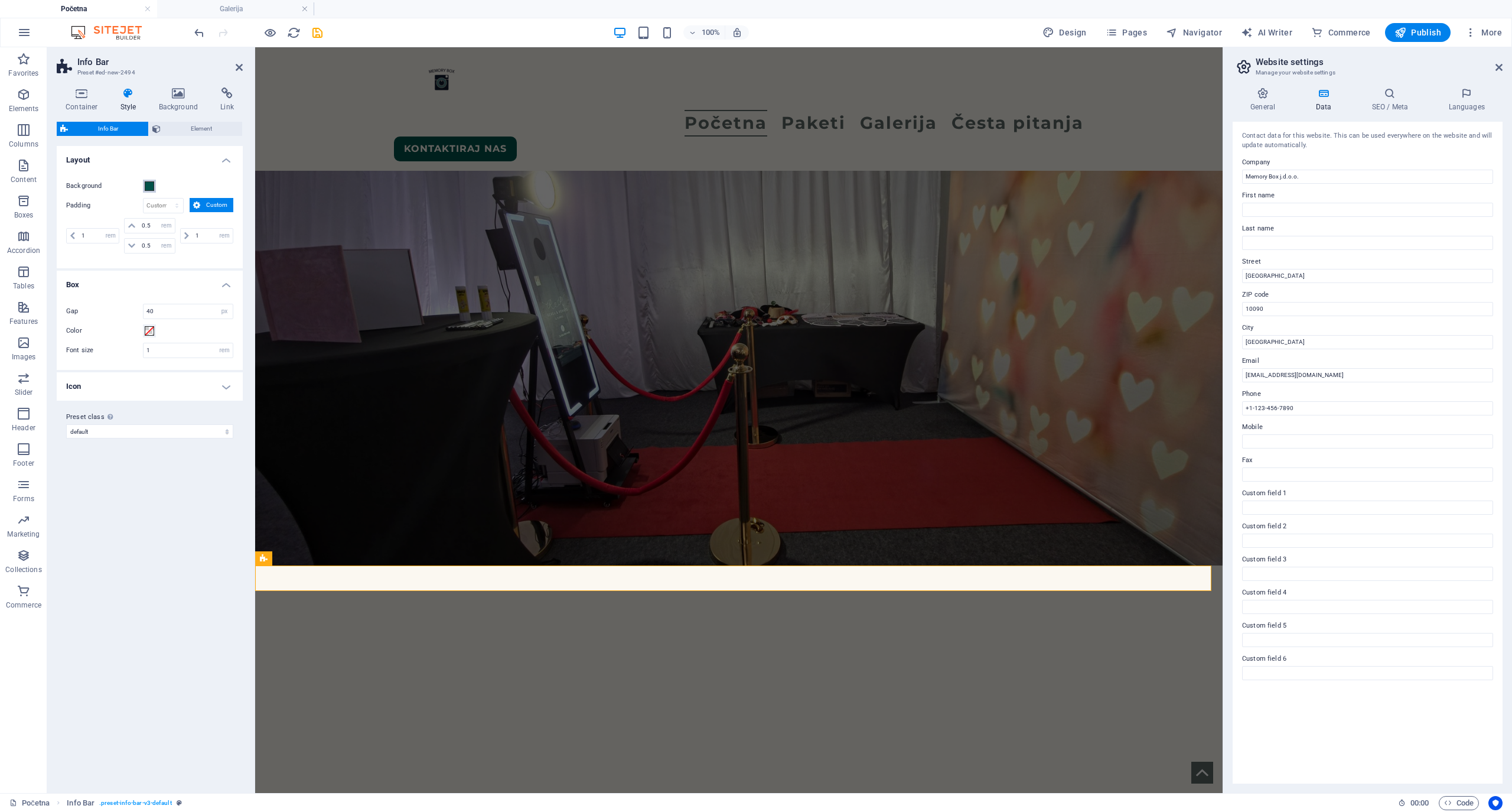
click at [152, 185] on span at bounding box center [150, 187] width 10 height 10
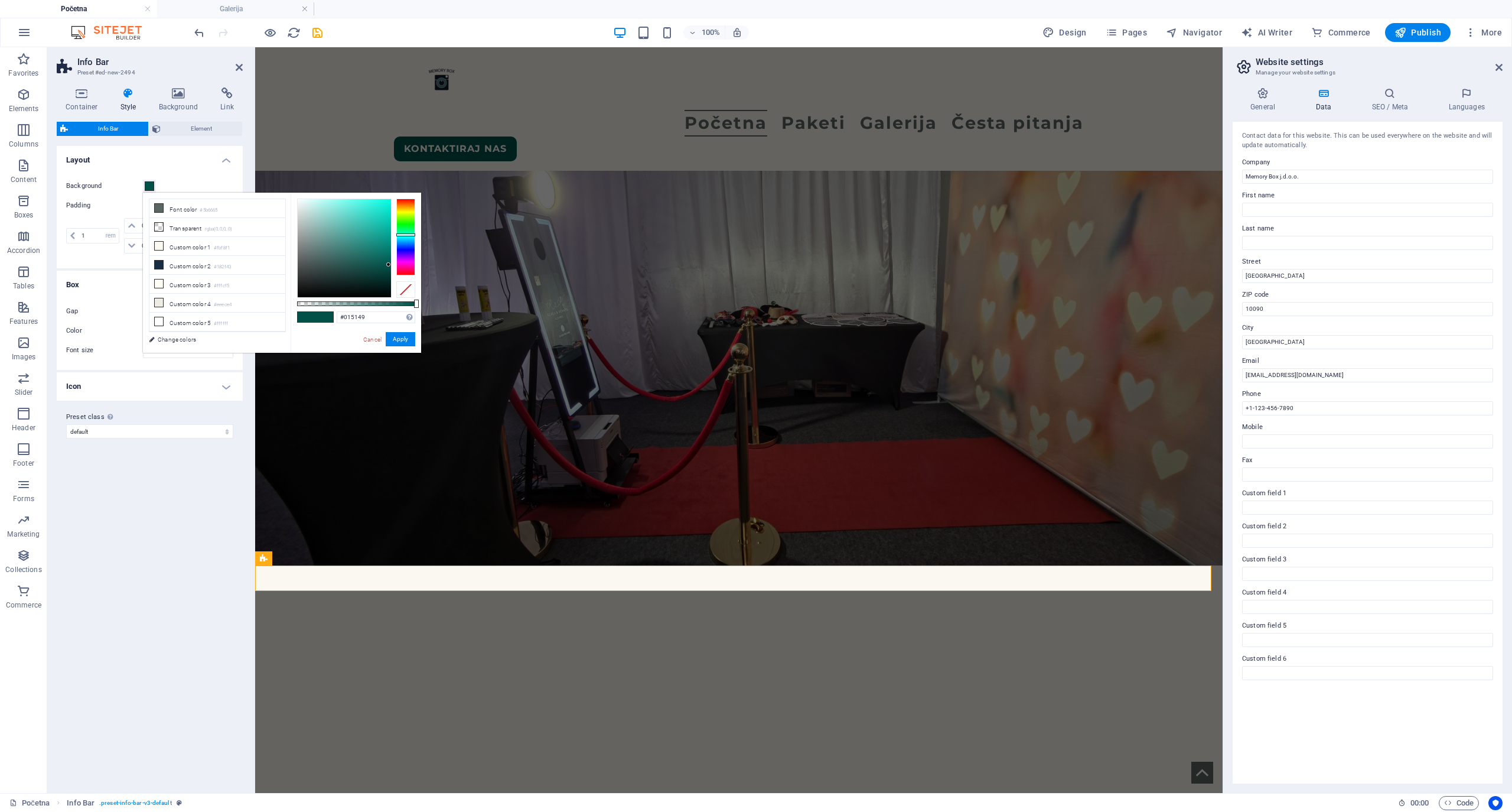
scroll to position [62, 0]
click at [408, 266] on div at bounding box center [405, 236] width 19 height 76
click at [322, 203] on div at bounding box center [344, 248] width 93 height 98
drag, startPoint x: 409, startPoint y: 202, endPoint x: 412, endPoint y: 195, distance: 7.6
click at [412, 195] on div "#f5b3b3 Supported formats #0852ed rgb(8, 82, 237) rgba(8, 82, 237, 90%) hsv(221…" at bounding box center [356, 358] width 131 height 332
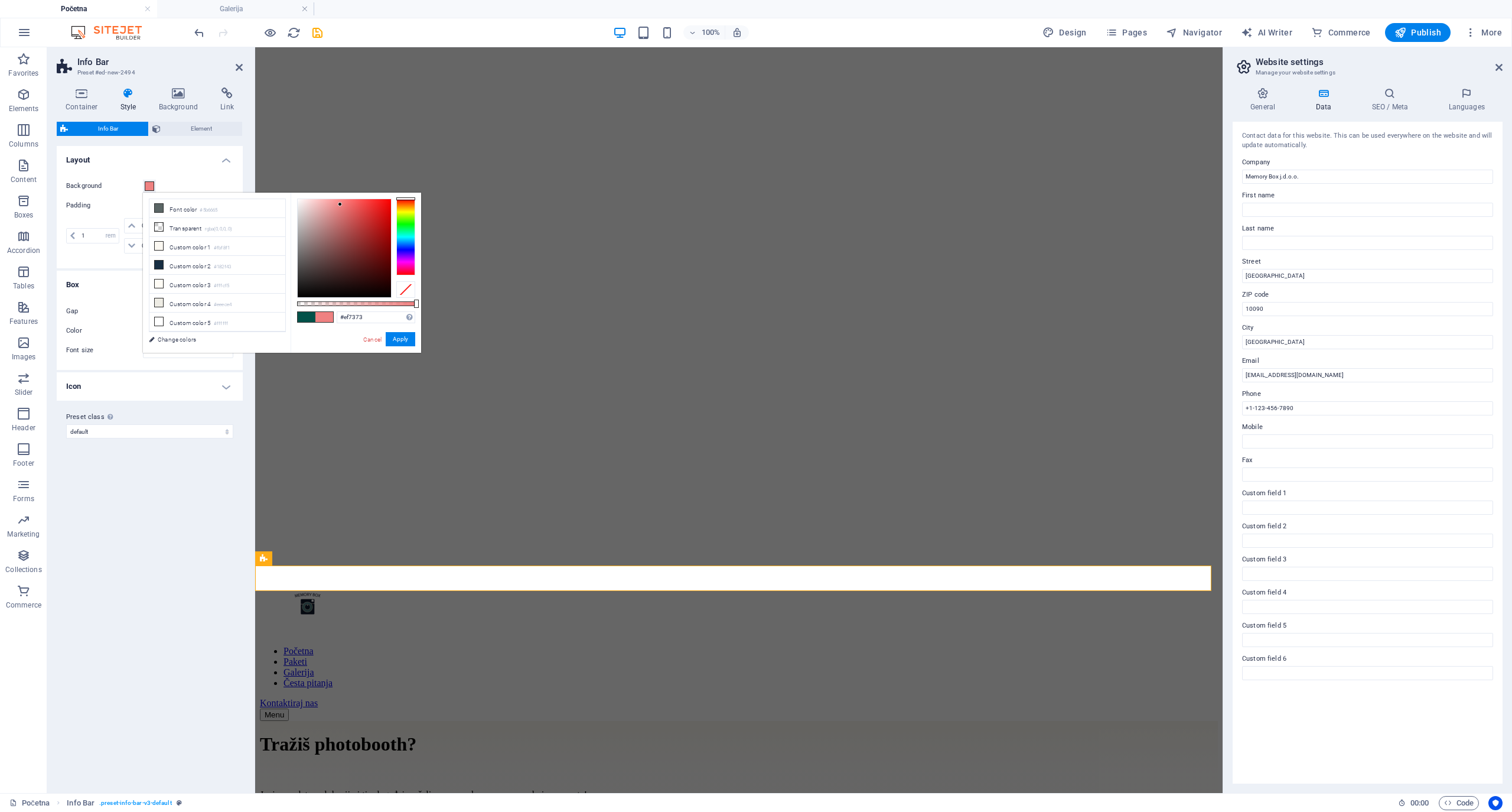
type input "#ef7171"
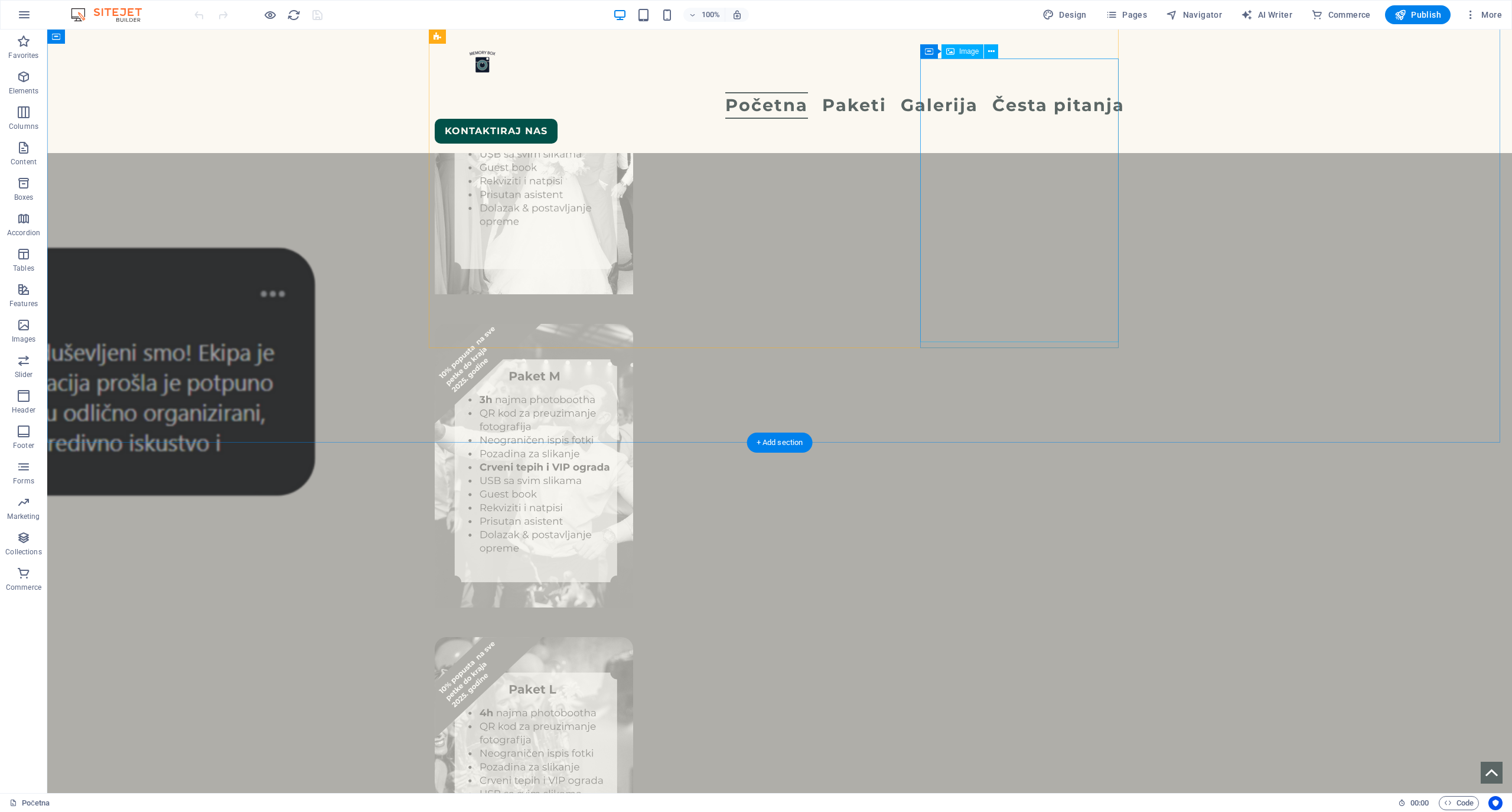
scroll to position [2206, 0]
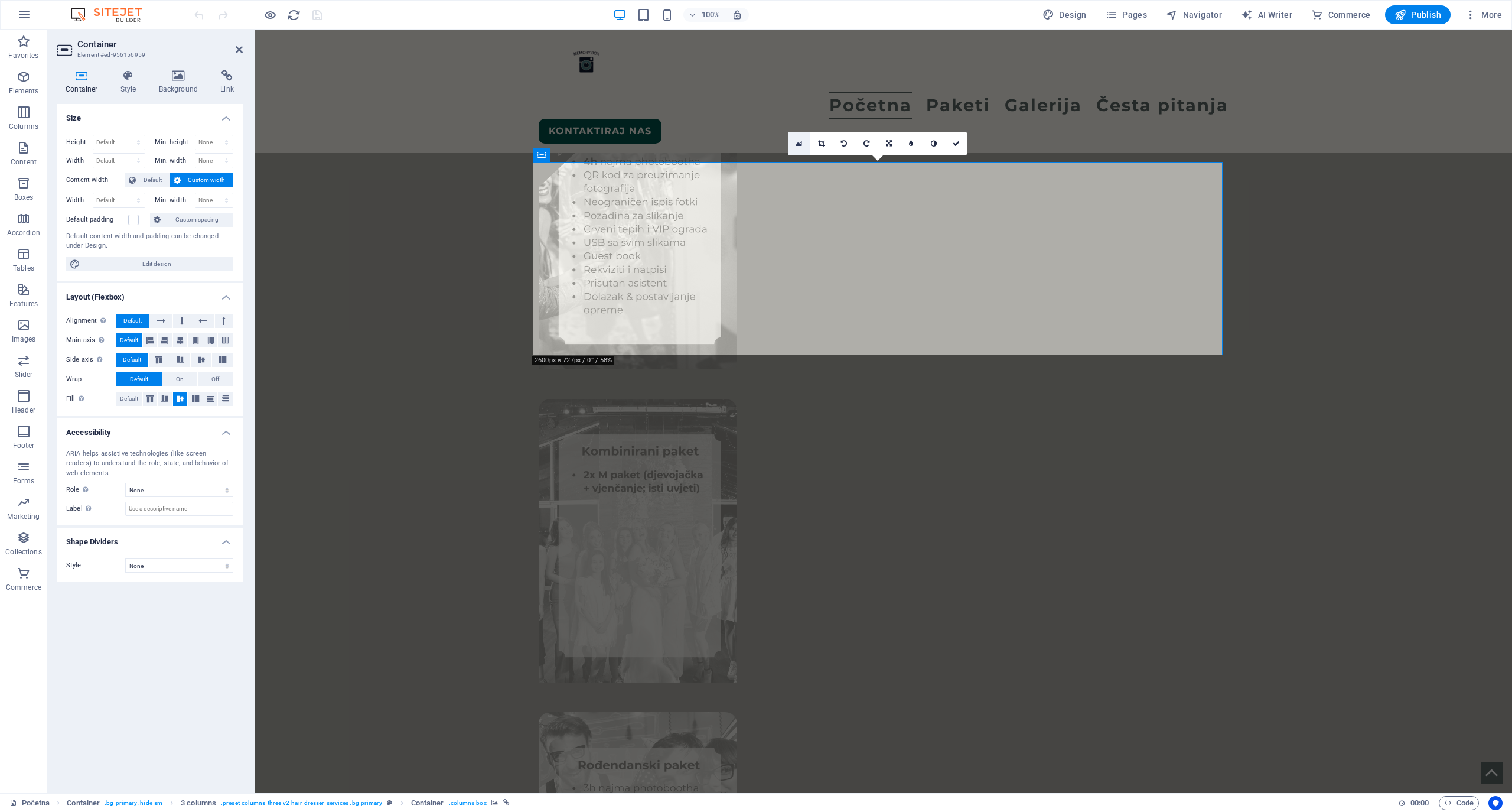
click at [803, 143] on link at bounding box center [799, 143] width 23 height 23
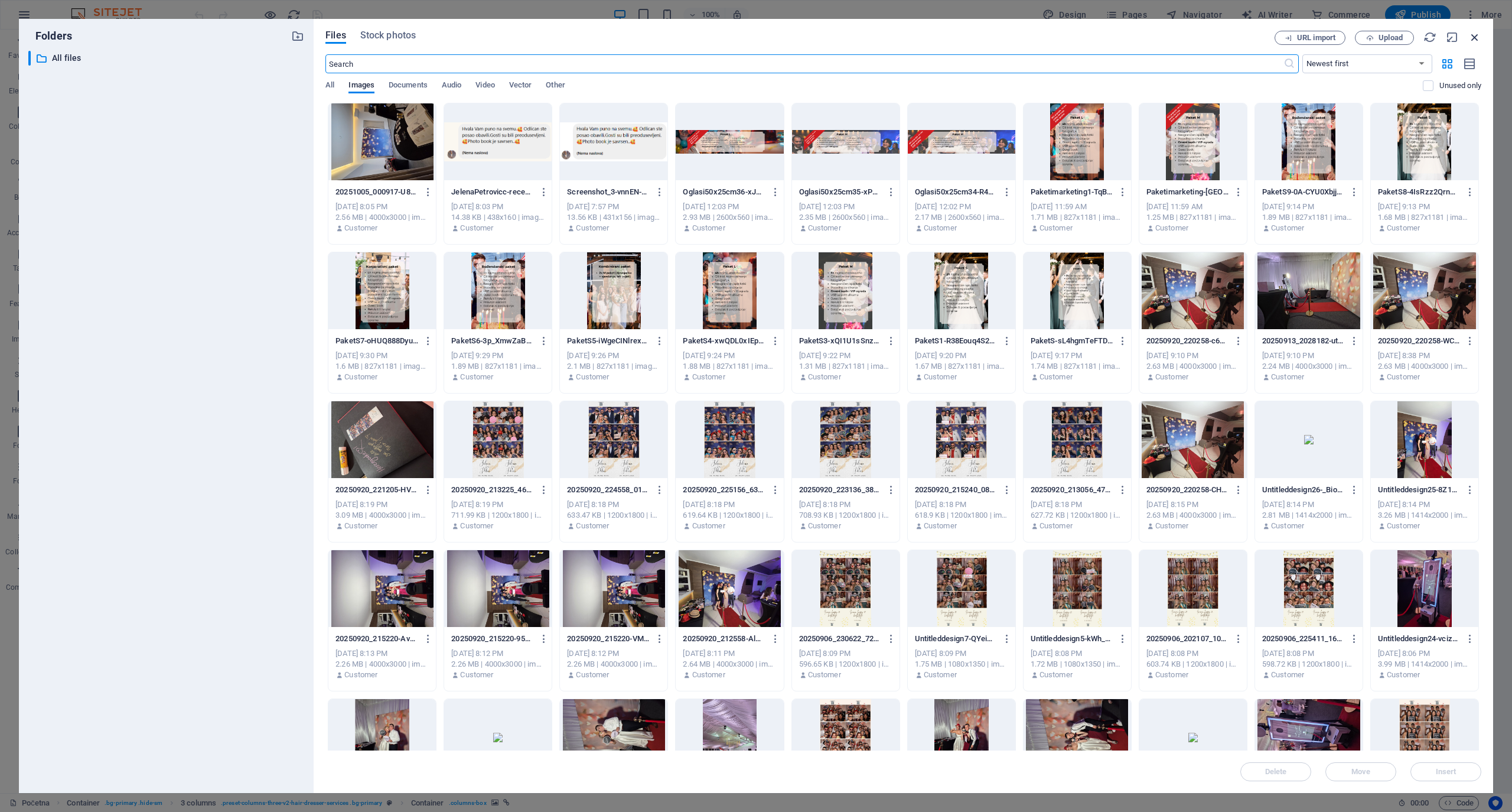
click at [1477, 35] on icon "button" at bounding box center [1474, 37] width 13 height 13
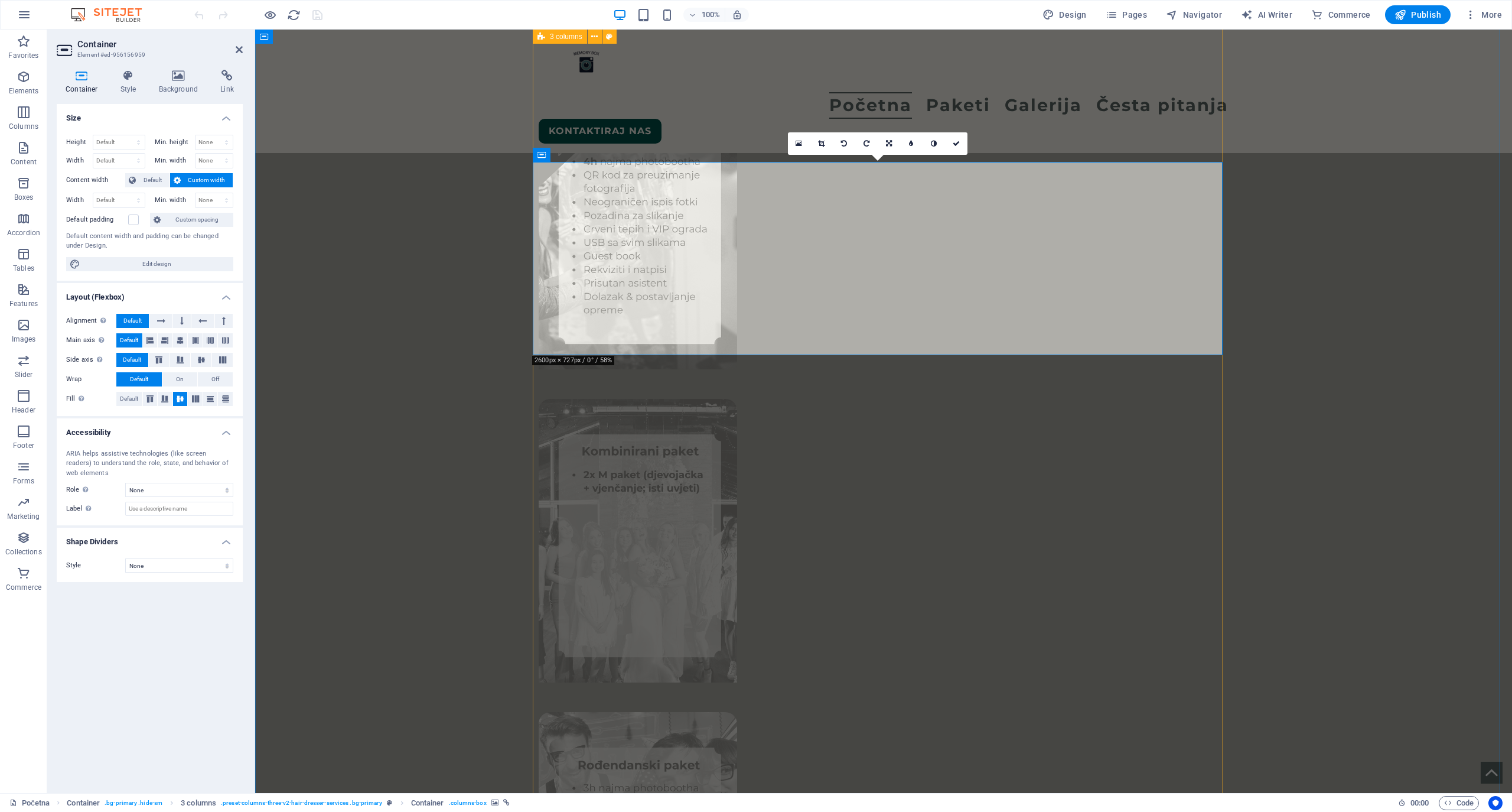
click at [172, 78] on icon at bounding box center [179, 75] width 58 height 12
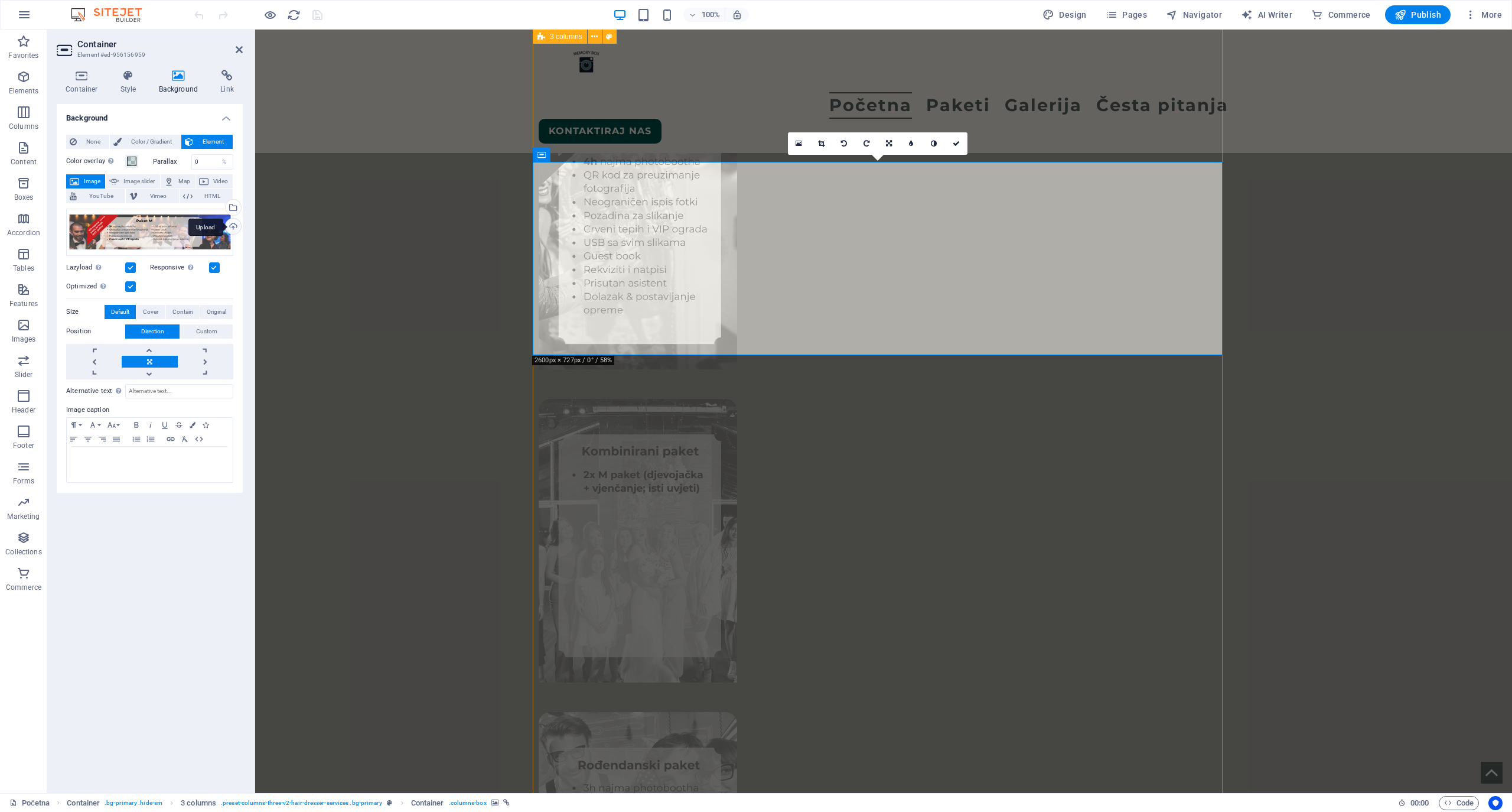
click at [237, 219] on div "Upload" at bounding box center [232, 227] width 18 height 18
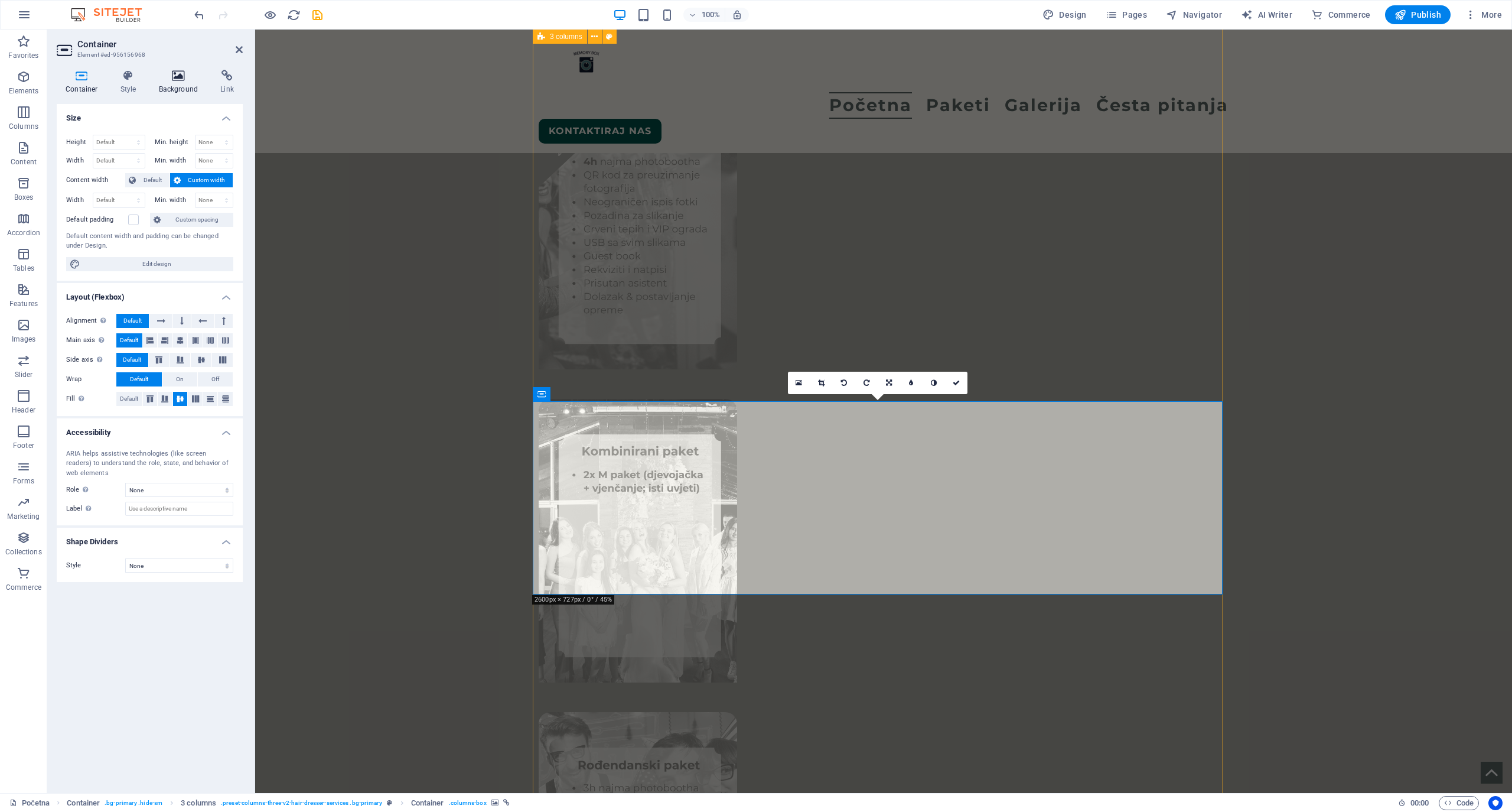
click at [178, 88] on h4 "Background" at bounding box center [181, 81] width 62 height 25
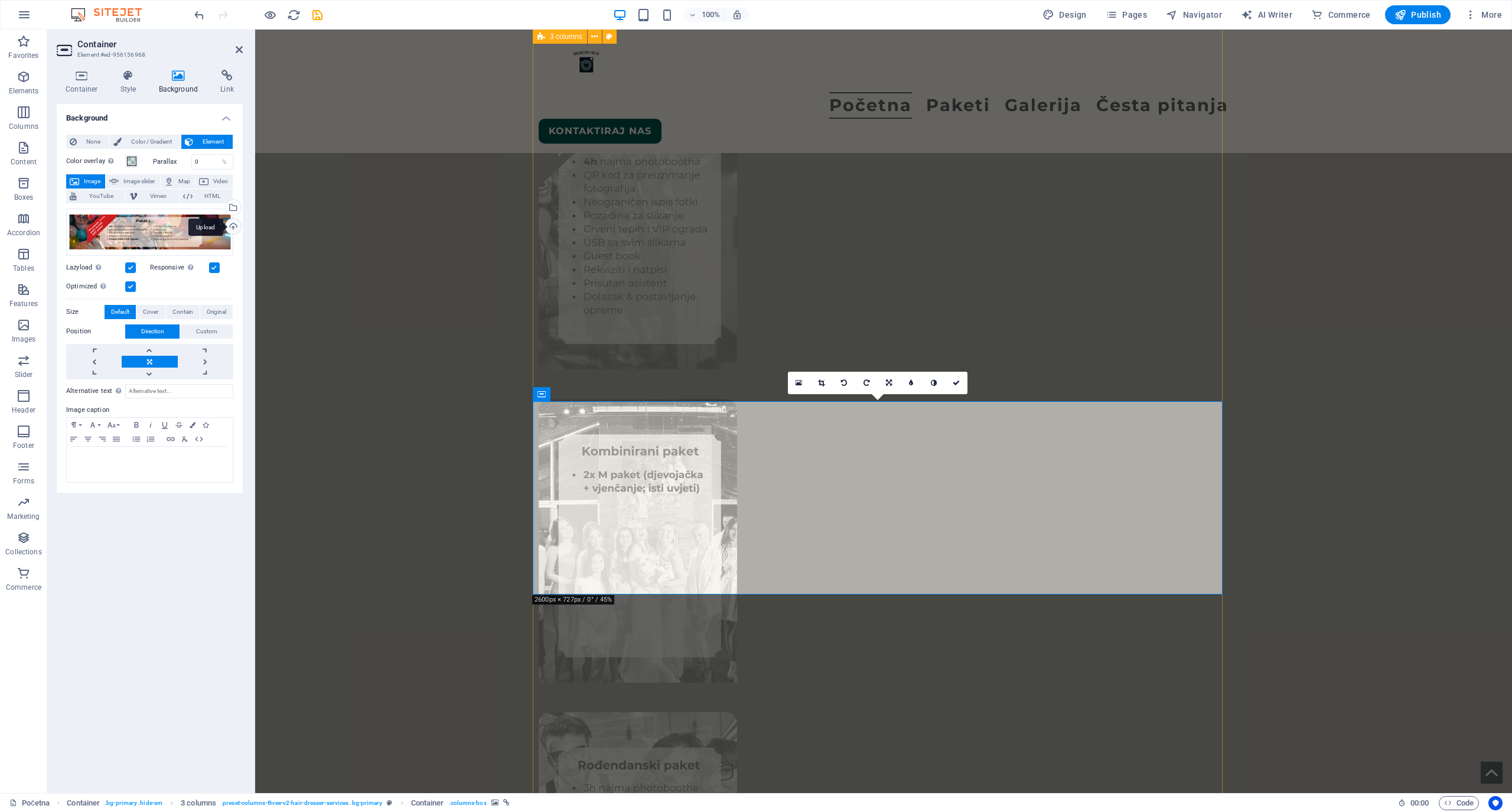
click at [234, 228] on div "Upload" at bounding box center [232, 227] width 18 height 18
click at [957, 383] on icon at bounding box center [955, 382] width 7 height 7
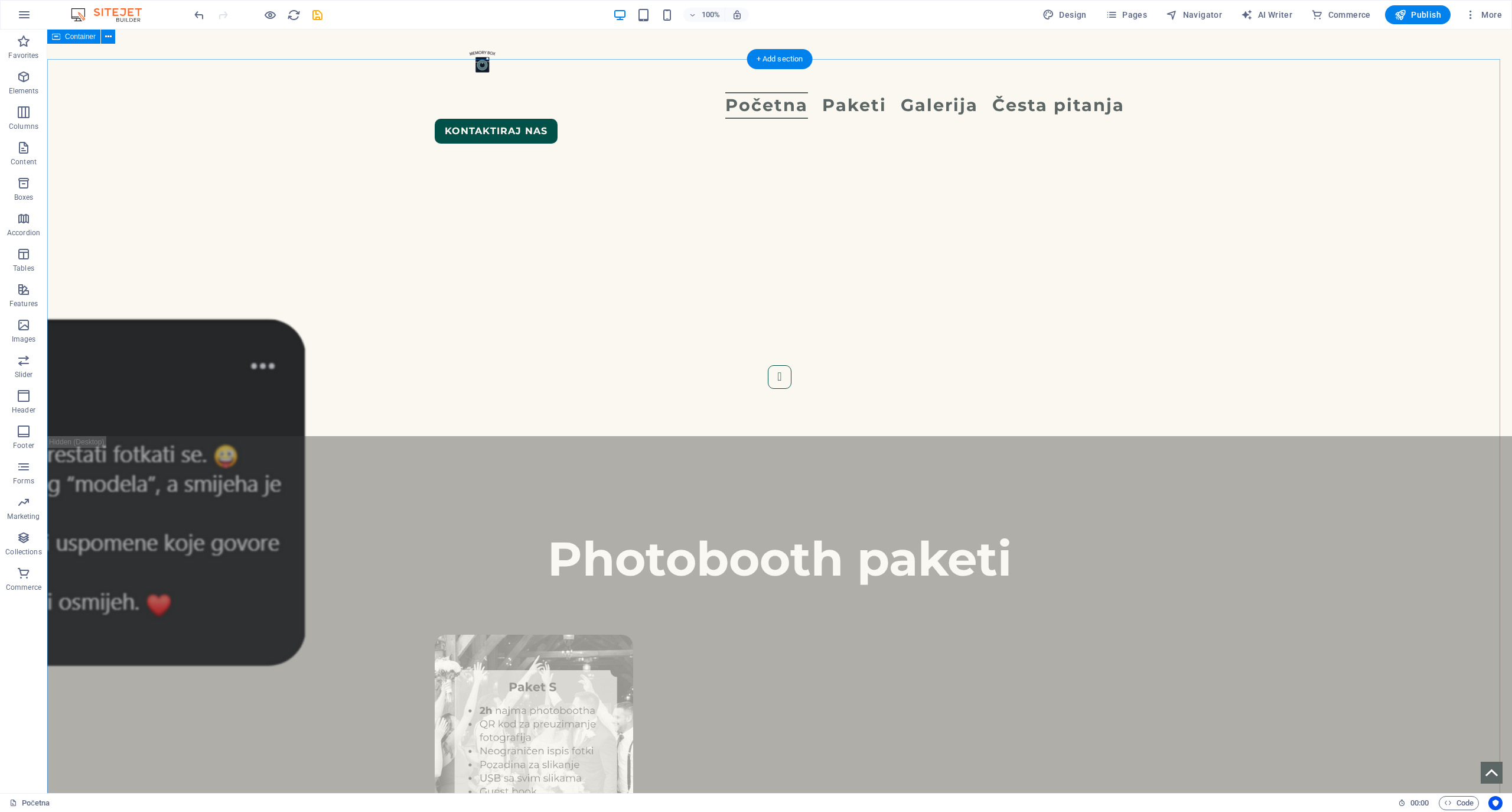
scroll to position [1023, 0]
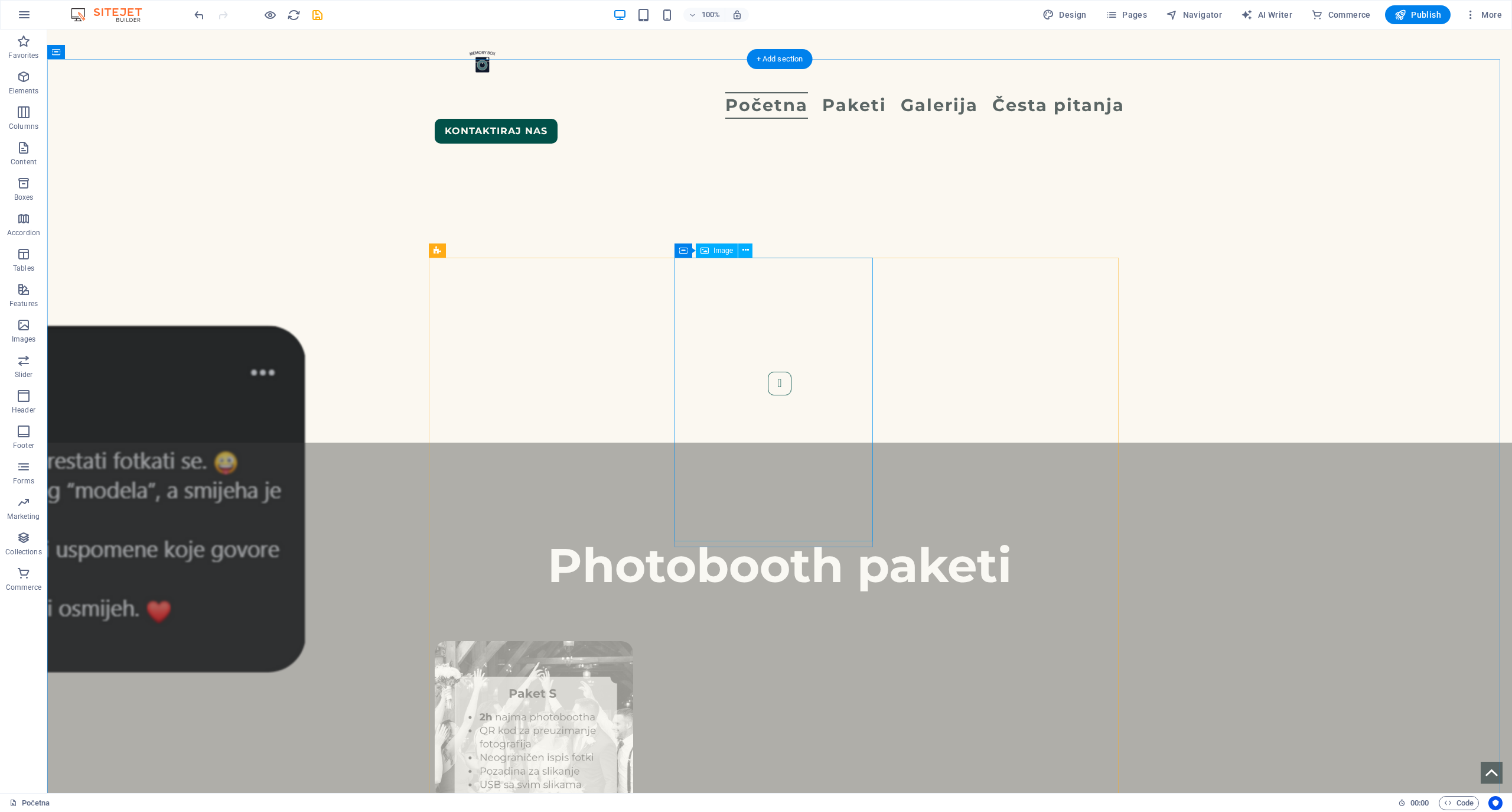
select select "%"
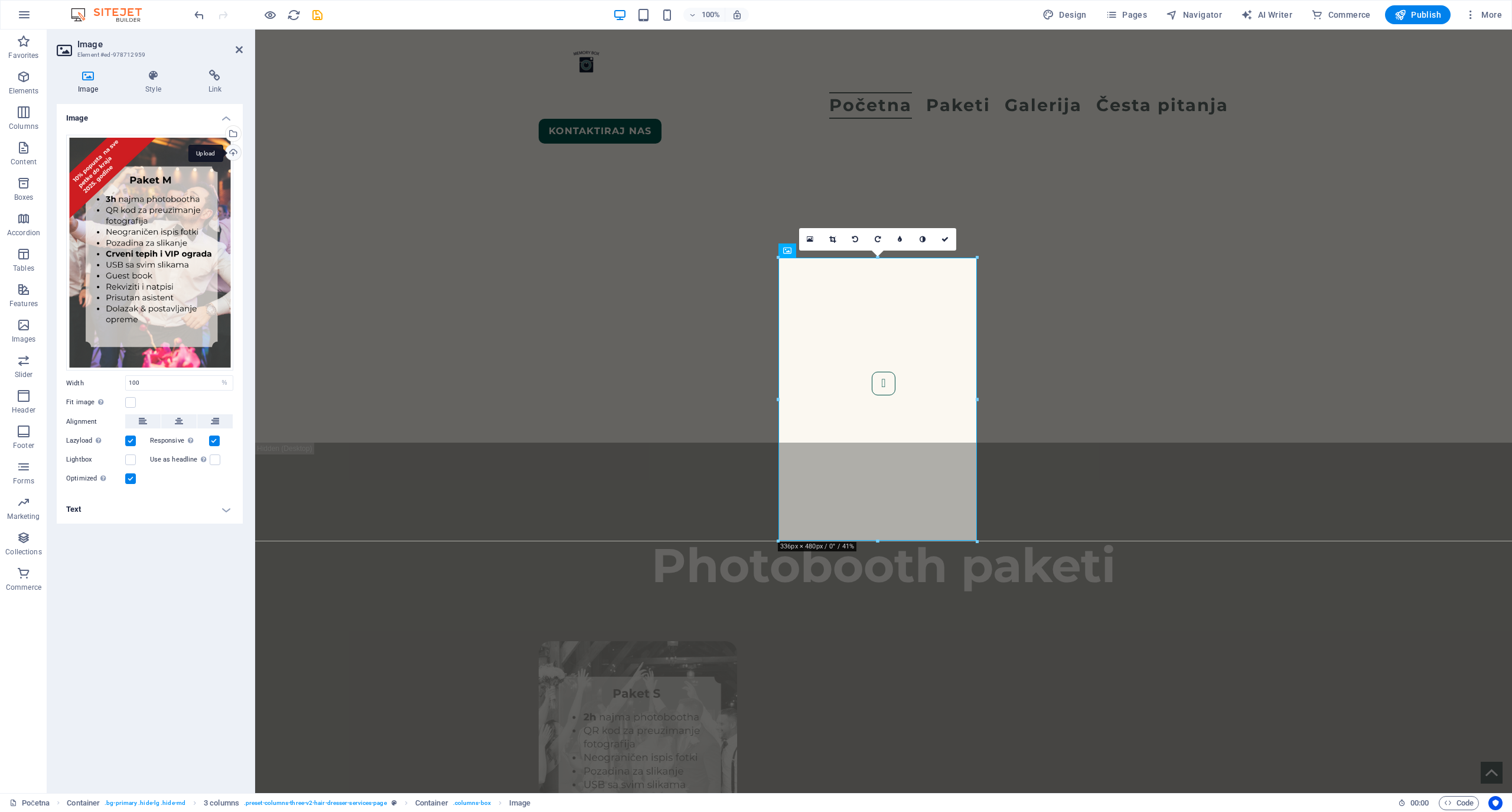
click at [234, 149] on div "Upload" at bounding box center [232, 154] width 18 height 18
click at [943, 240] on icon at bounding box center [945, 238] width 7 height 7
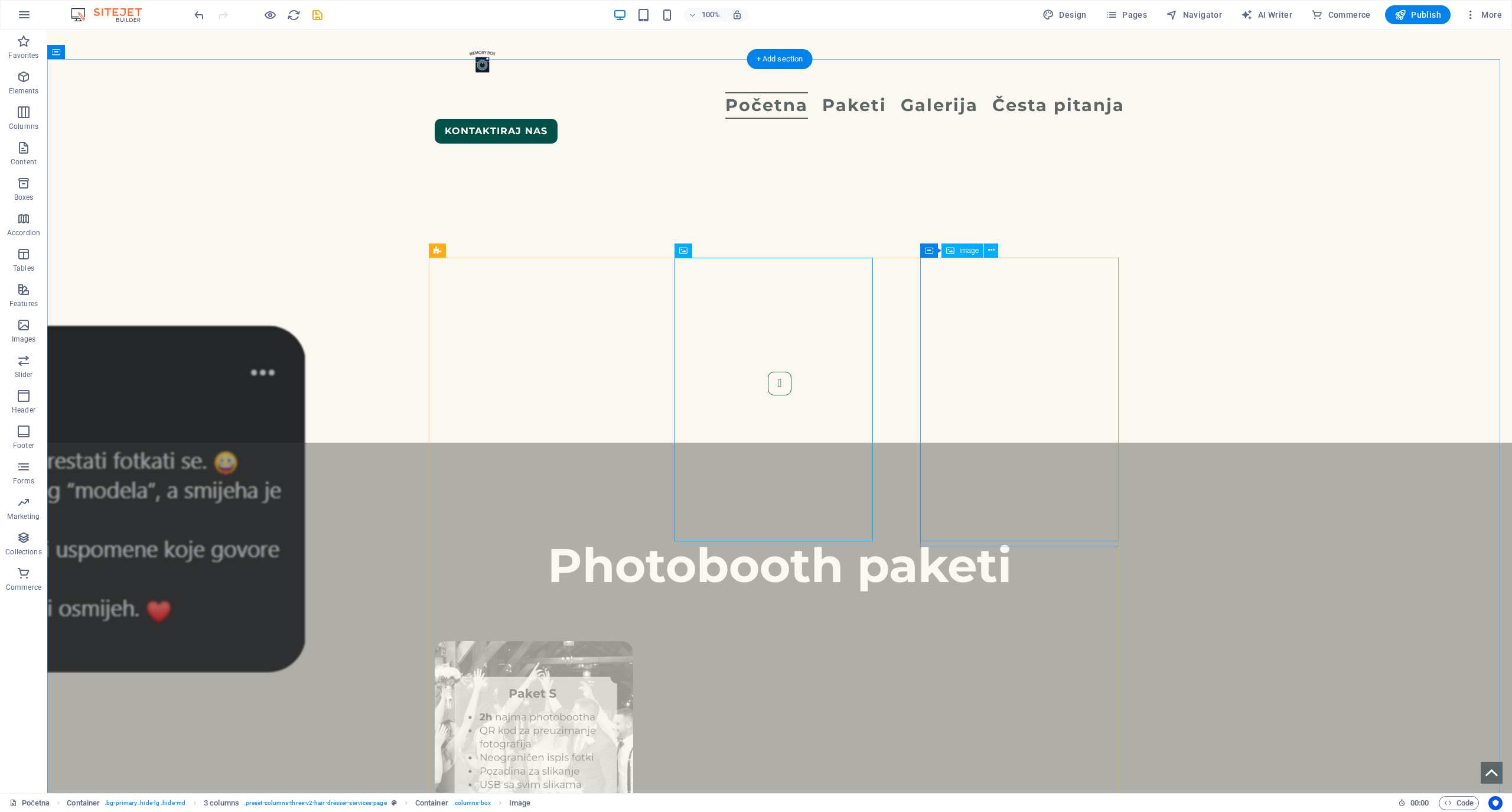
select select "%"
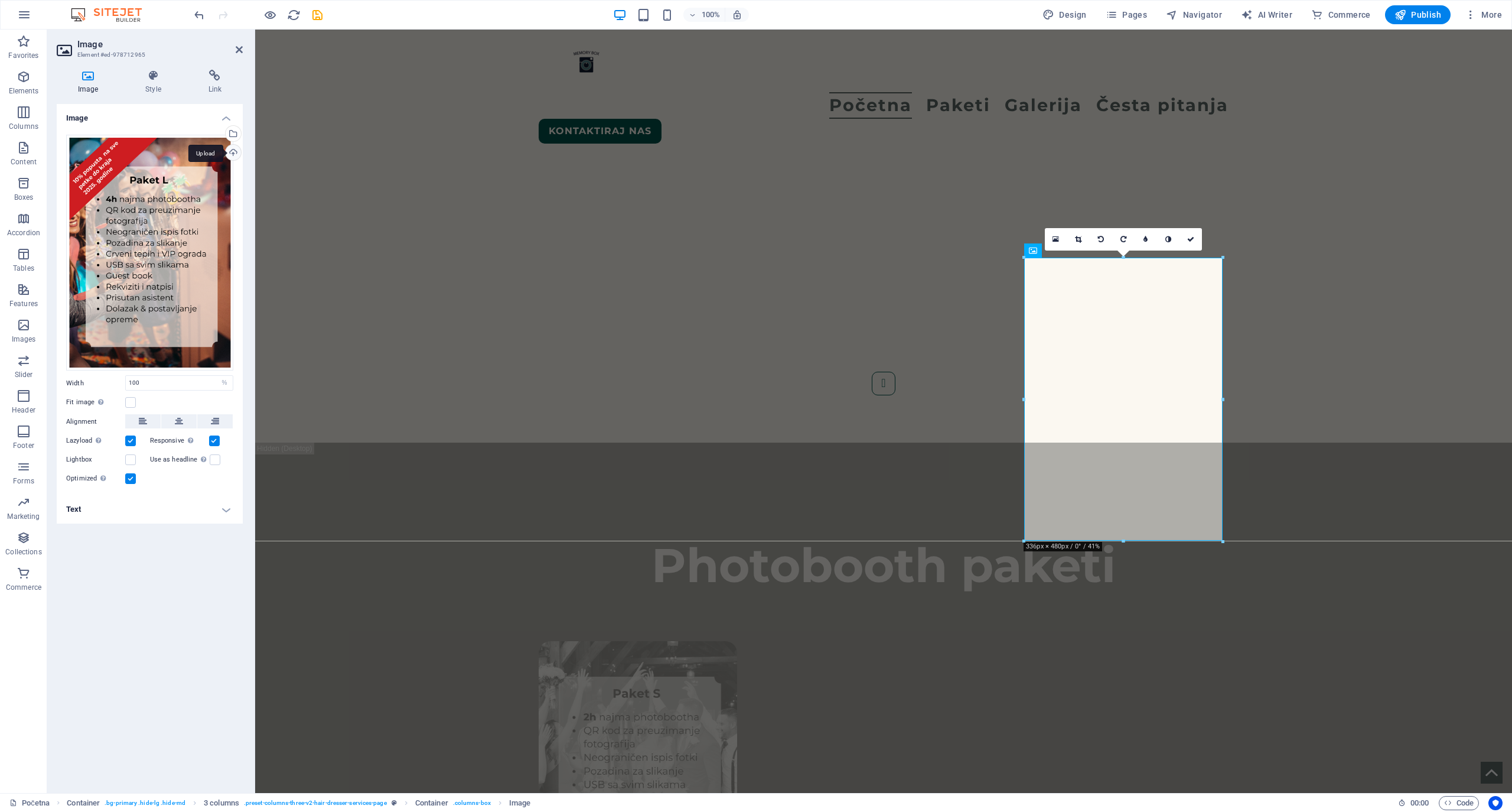
click at [227, 152] on div "Upload" at bounding box center [232, 154] width 18 height 18
click at [1194, 235] on icon at bounding box center [1190, 238] width 7 height 7
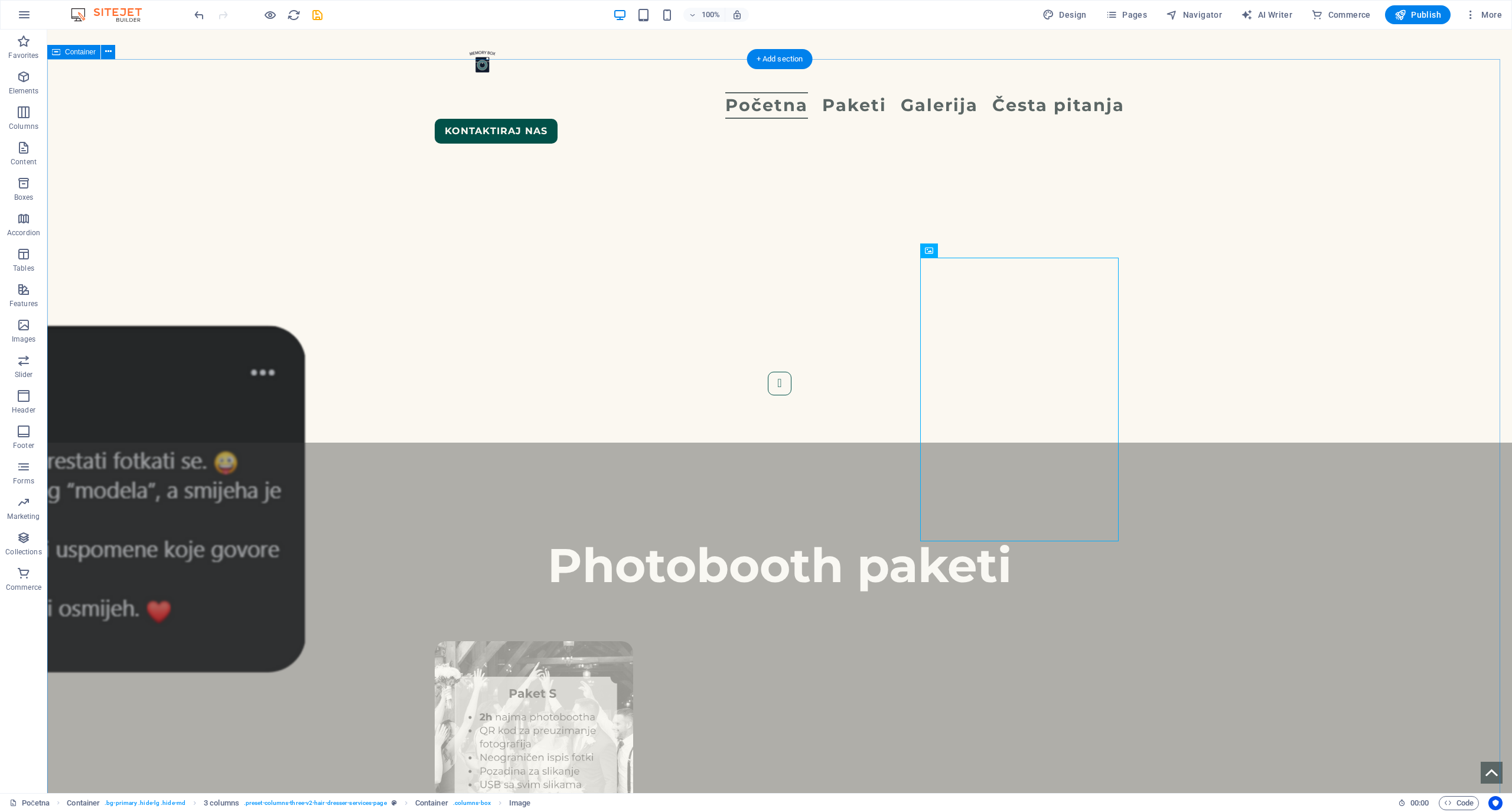
click at [1413, 12] on span "Publish" at bounding box center [1417, 15] width 47 height 12
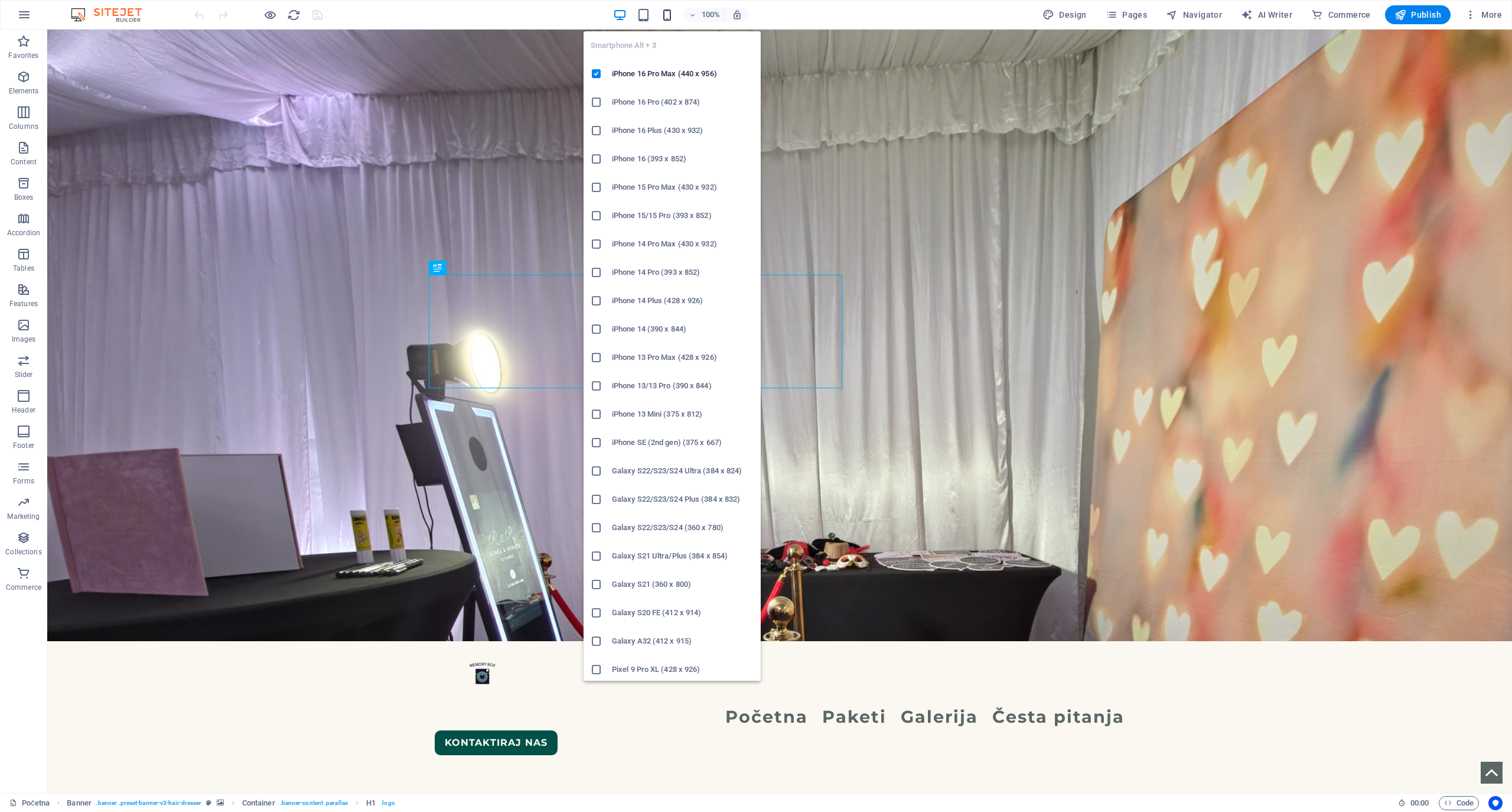
click at [670, 17] on icon "button" at bounding box center [667, 15] width 14 height 14
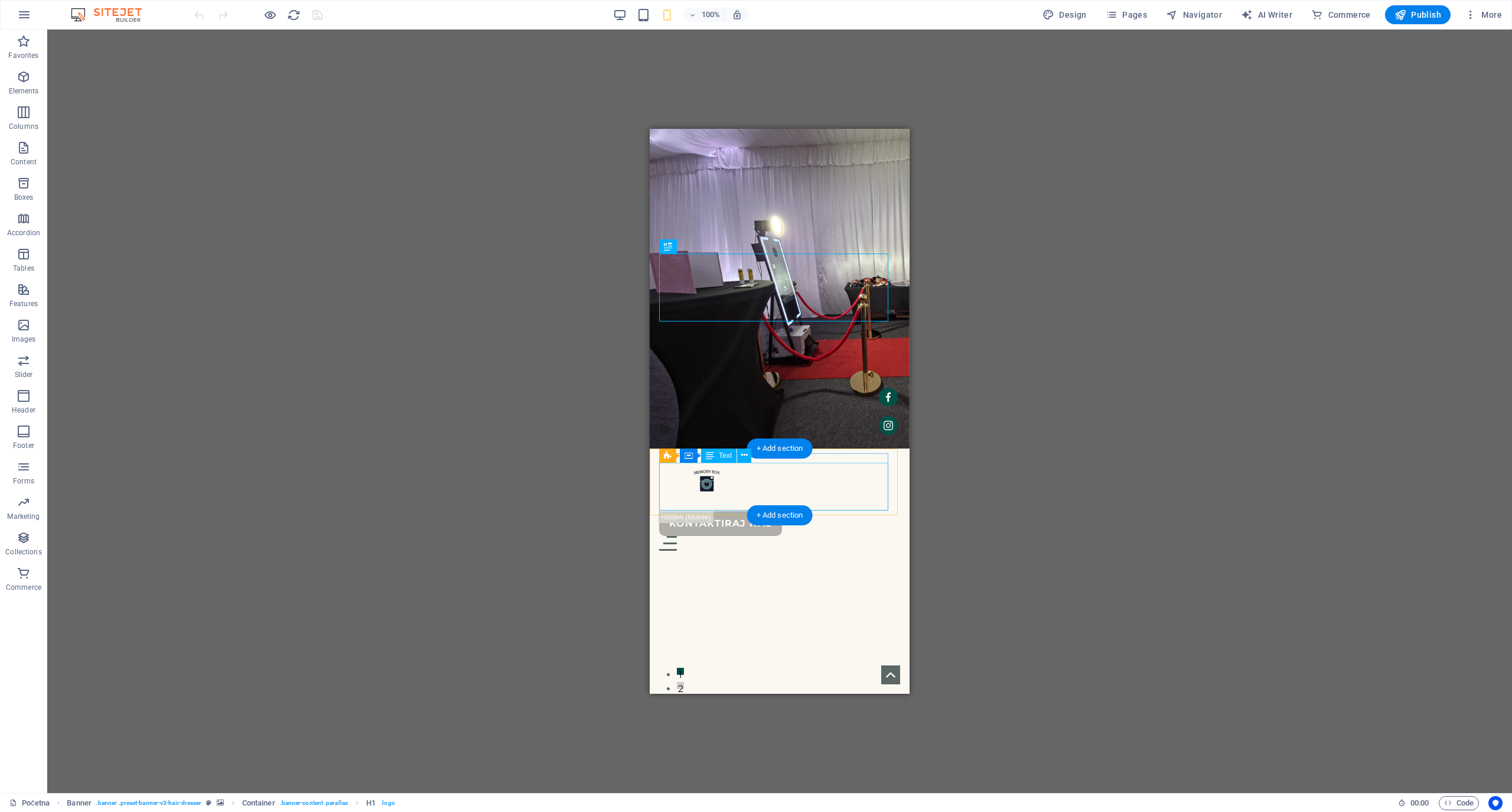
drag, startPoint x: 677, startPoint y: 474, endPoint x: 1325, endPoint y: 603, distance: 660.7
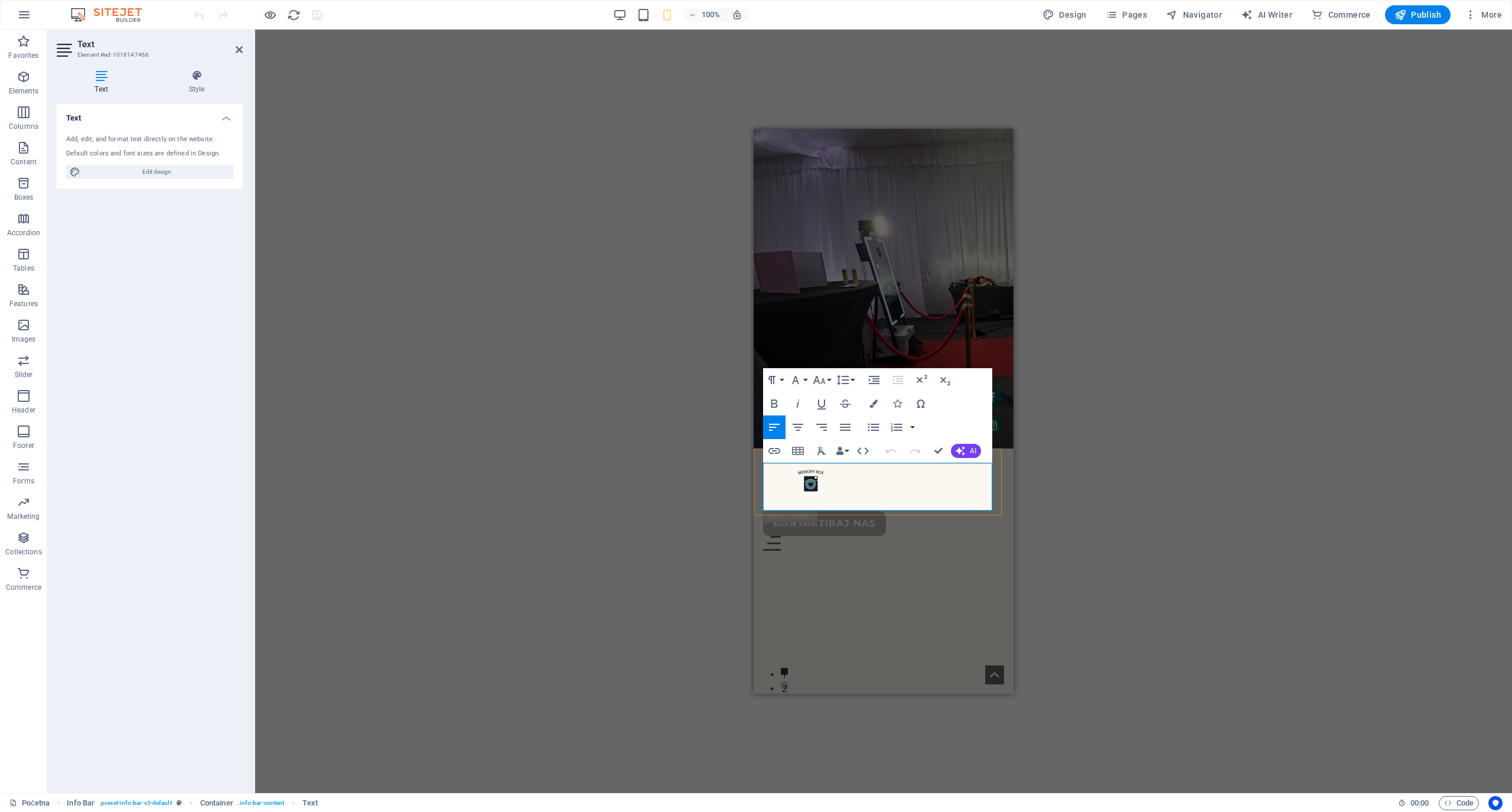
click at [155, 173] on span "Edit design" at bounding box center [157, 172] width 146 height 14
select select "px"
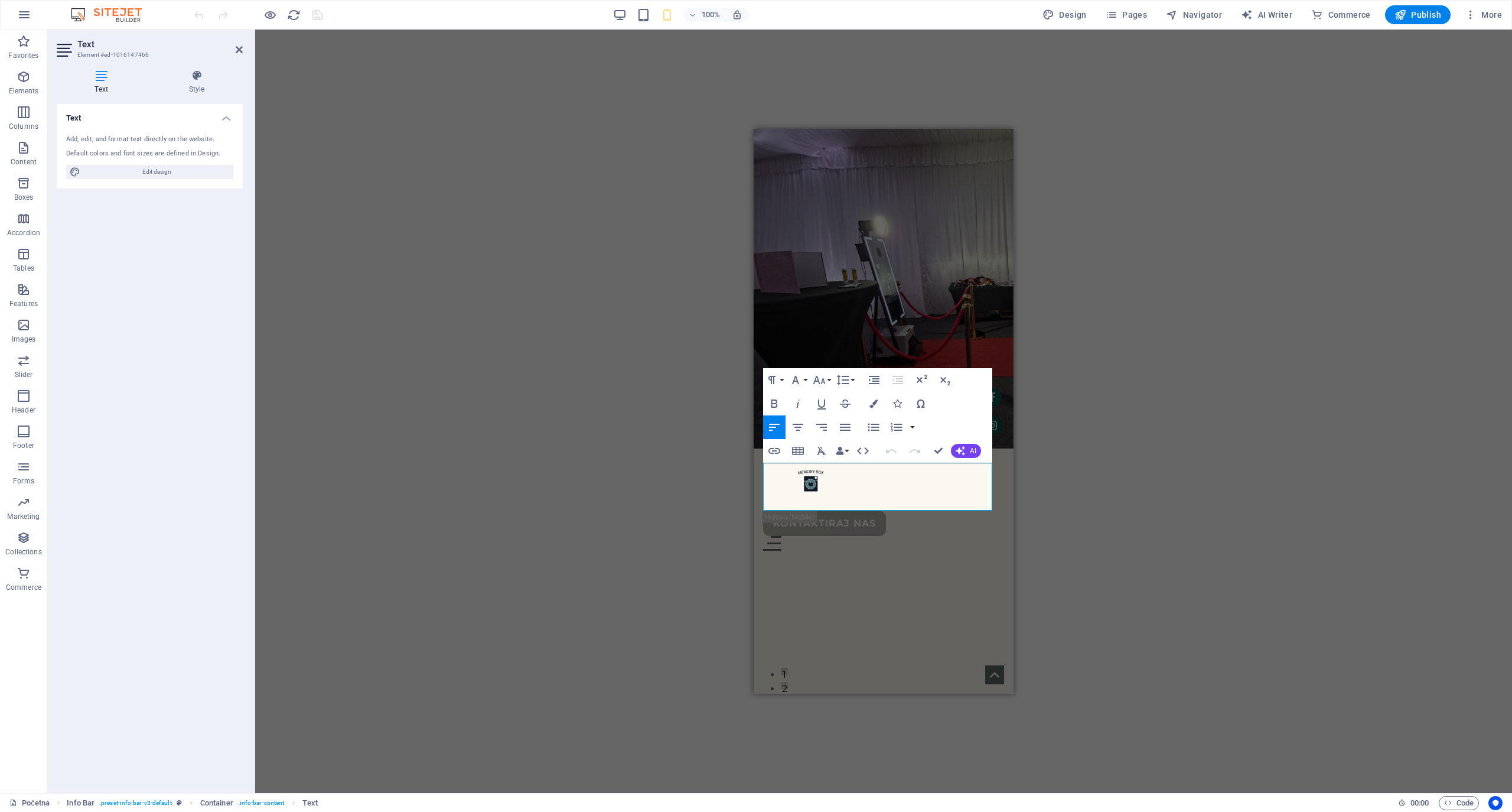
select select "400"
select select "px"
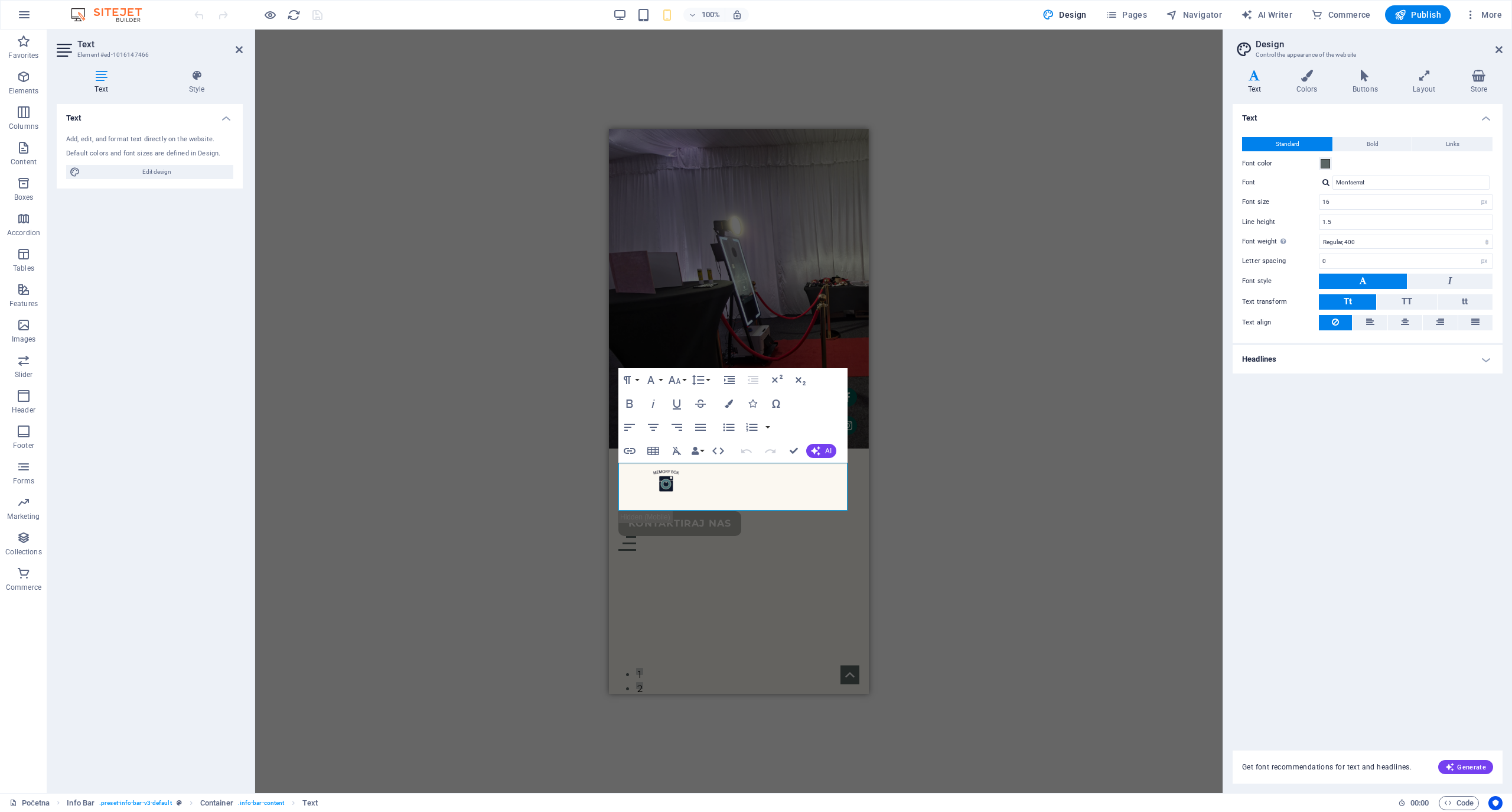
click at [951, 459] on div "H1 Banner Container Spacer Text Spacer Banner Menu Bar Menu Button Container In…" at bounding box center [738, 411] width 967 height 763
click at [942, 464] on div "H1 Banner Container Spacer Text Spacer Banner Menu Bar Menu Button Container In…" at bounding box center [738, 411] width 967 height 763
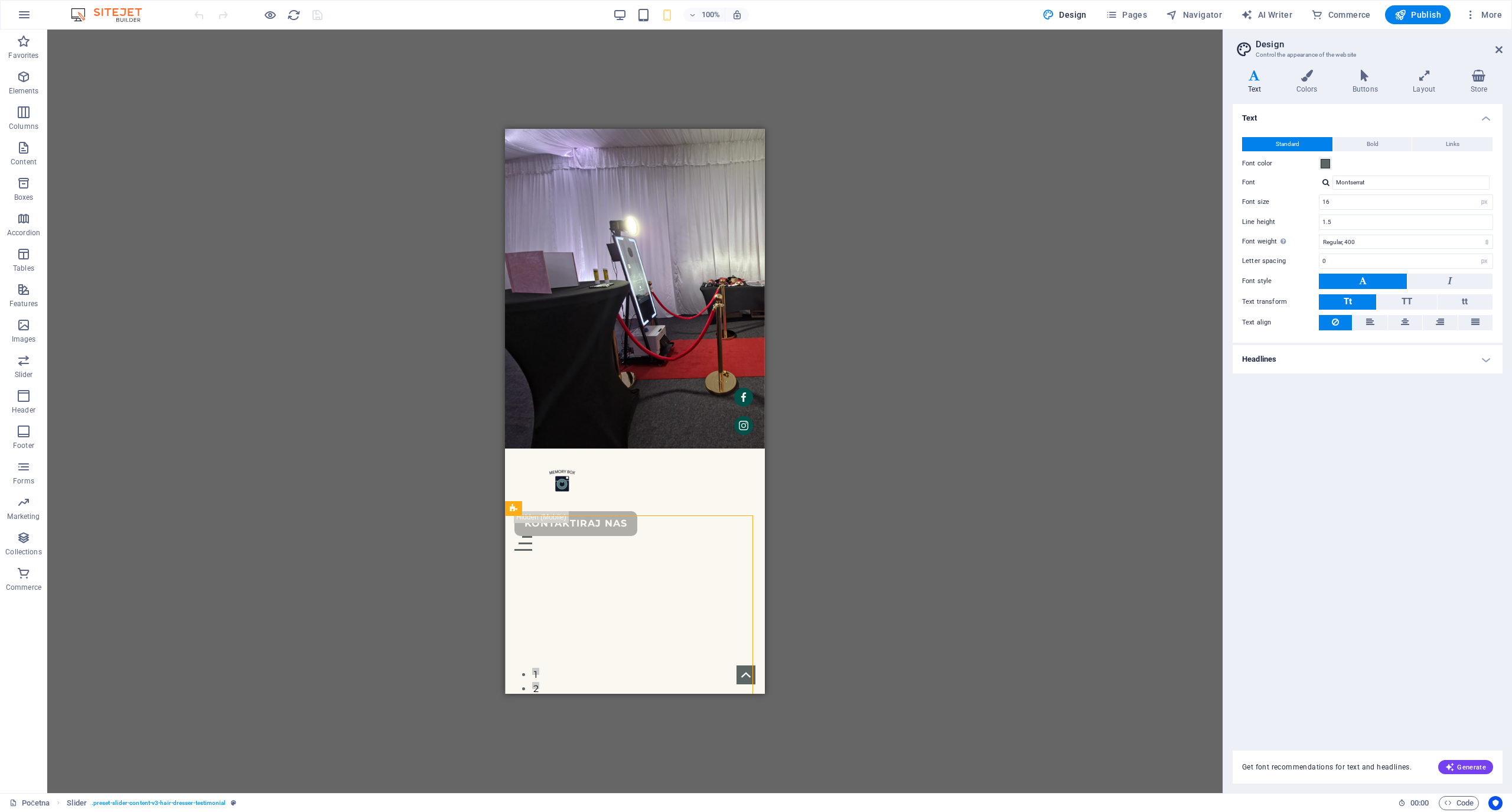
click at [826, 538] on div "H1 Banner Container Spacer Text Spacer Banner Menu Bar Menu Button Container In…" at bounding box center [635, 411] width 1175 height 763
drag, startPoint x: 520, startPoint y: 458, endPoint x: 552, endPoint y: 467, distance: 33.2
click at [616, 797] on div "Do kraja godine 10% popusta na M i L pakete. Javite se kako bi osigurali svoju …" at bounding box center [634, 821] width 241 height 48
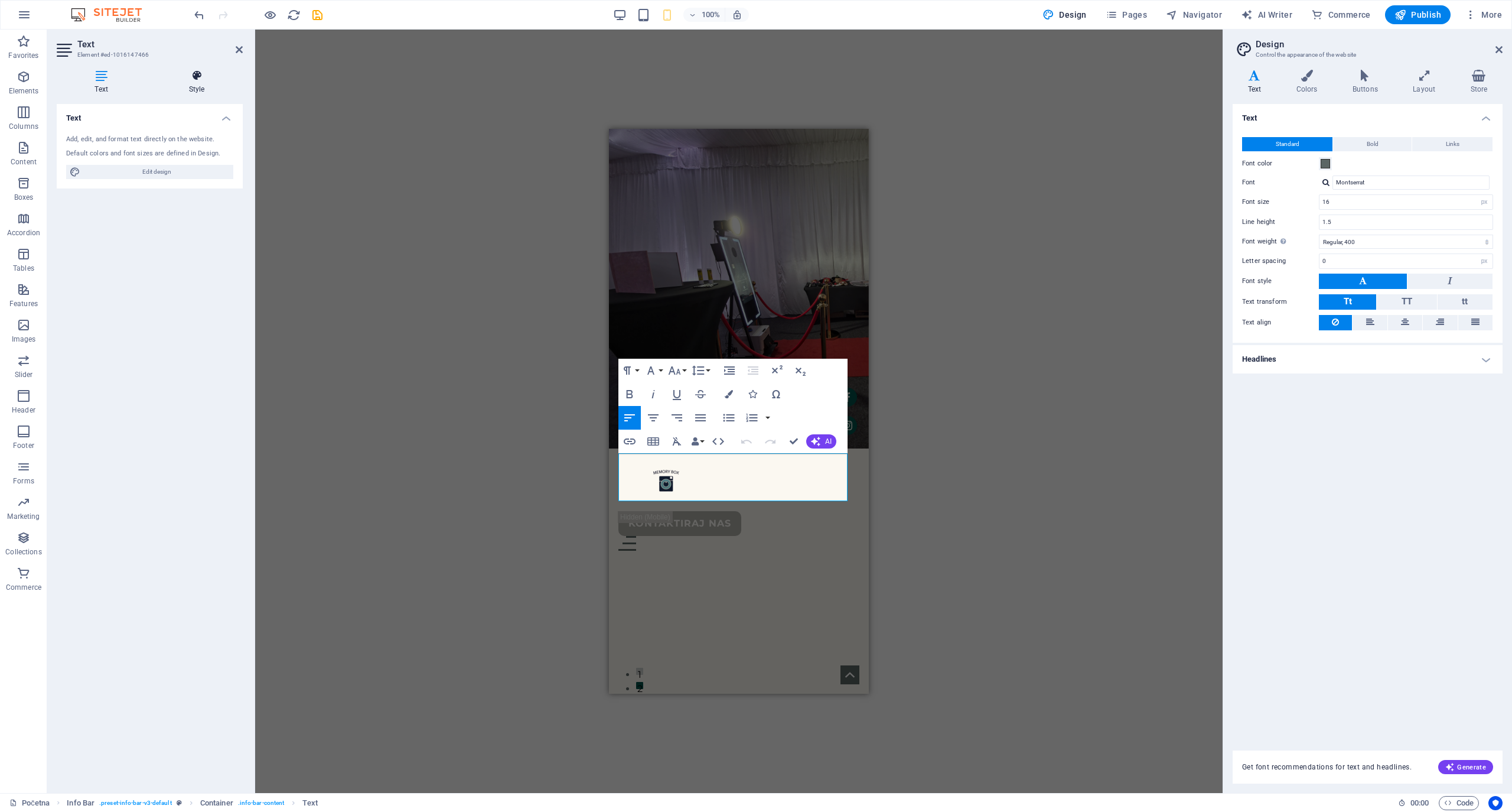
click at [191, 79] on icon at bounding box center [196, 75] width 92 height 12
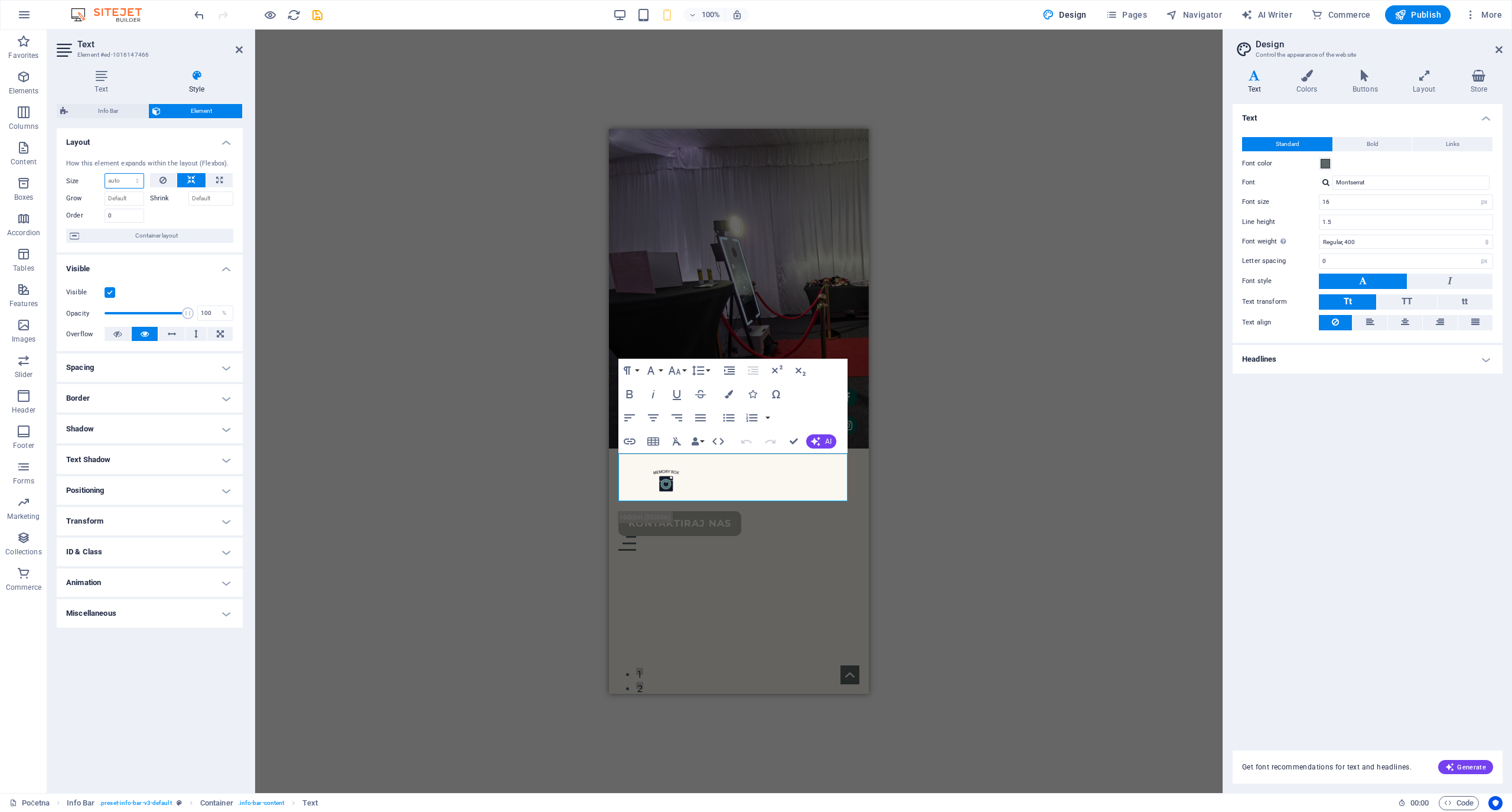
click at [135, 180] on select "Default auto px % 1/1 1/2 1/3 1/4 1/5 1/6 1/7 1/8 1/9 1/10" at bounding box center [124, 181] width 39 height 14
select select "1/2"
click at [126, 174] on select "Default auto px % 1/1 1/2 1/3 1/4 1/5 1/6 1/7 1/8 1/9 1/10" at bounding box center [124, 181] width 39 height 14
type input "50"
select select "%"
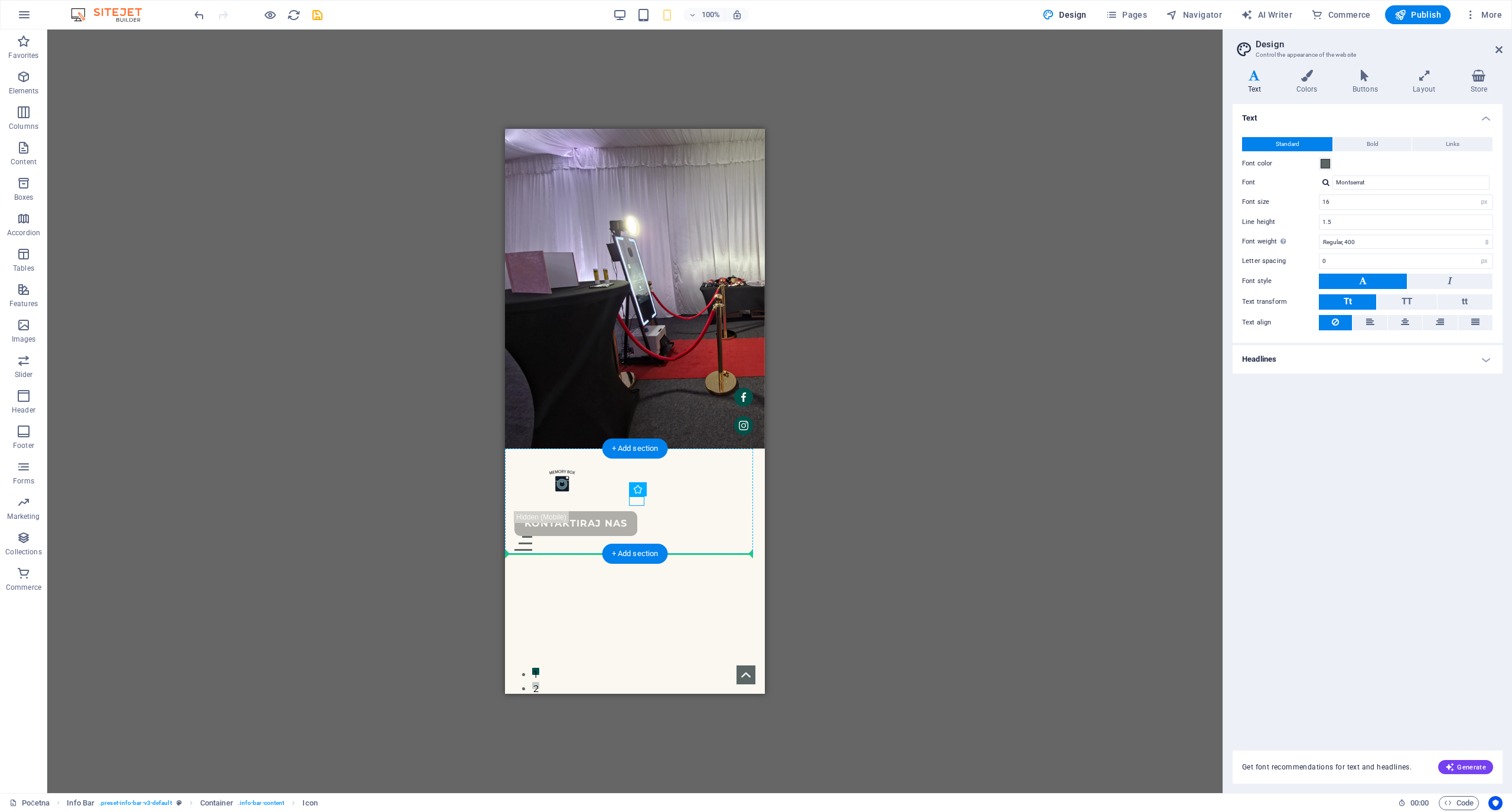
drag, startPoint x: 636, startPoint y: 505, endPoint x: 665, endPoint y: 503, distance: 29.1
click at [194, 17] on icon "undo" at bounding box center [199, 15] width 14 height 14
drag, startPoint x: 632, startPoint y: 502, endPoint x: 542, endPoint y: 482, distance: 92.2
click at [898, 454] on div "H1 Banner Container Spacer Text Spacer Banner Menu Bar Menu Button Info Bar Con…" at bounding box center [635, 411] width 1175 height 763
click at [690, 72] on div "H1 Banner Container Spacer Text Spacer Banner Menu Bar Menu Button Info Bar Con…" at bounding box center [635, 411] width 1175 height 763
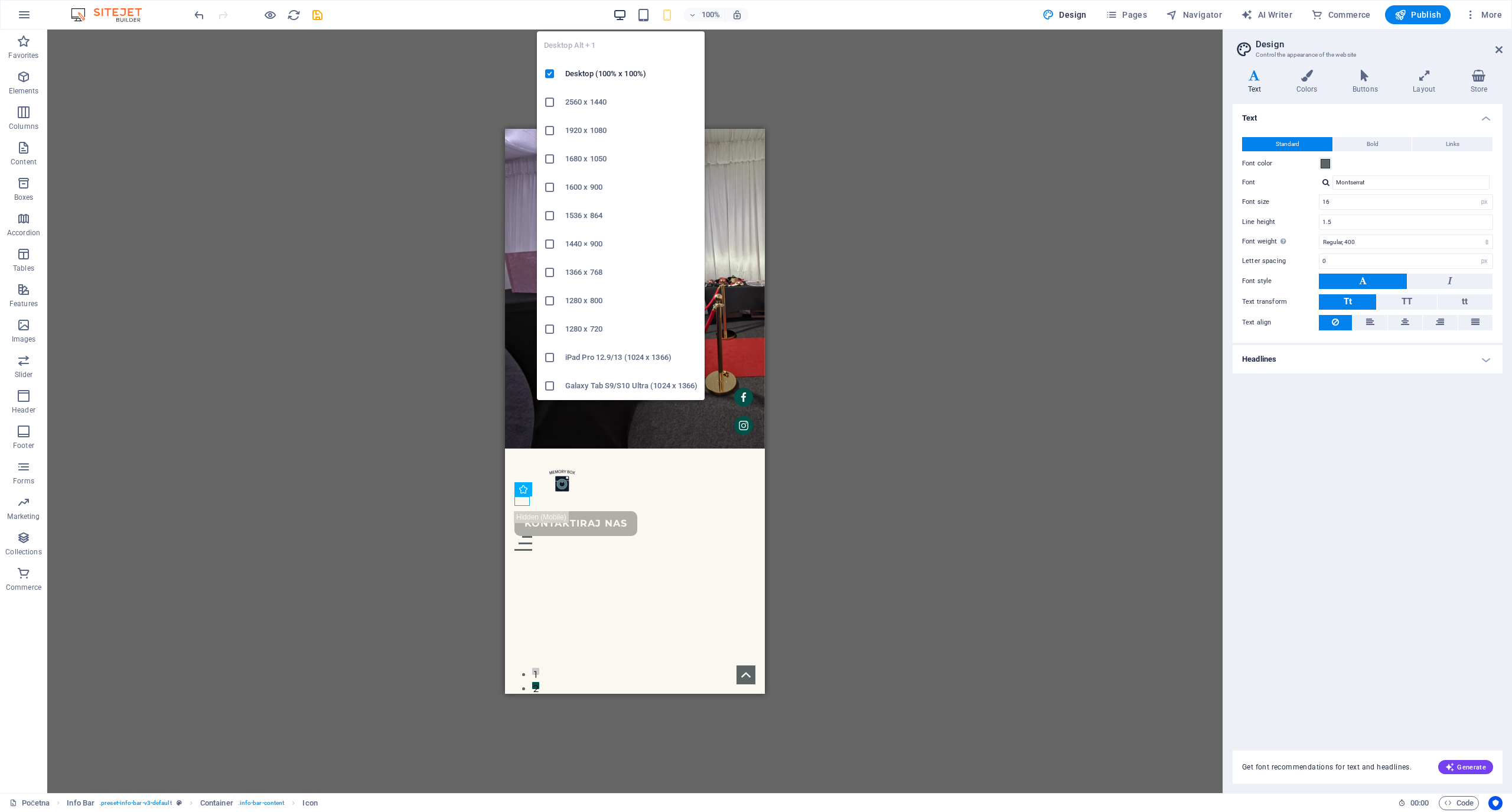
click at [619, 13] on icon "button" at bounding box center [620, 15] width 14 height 14
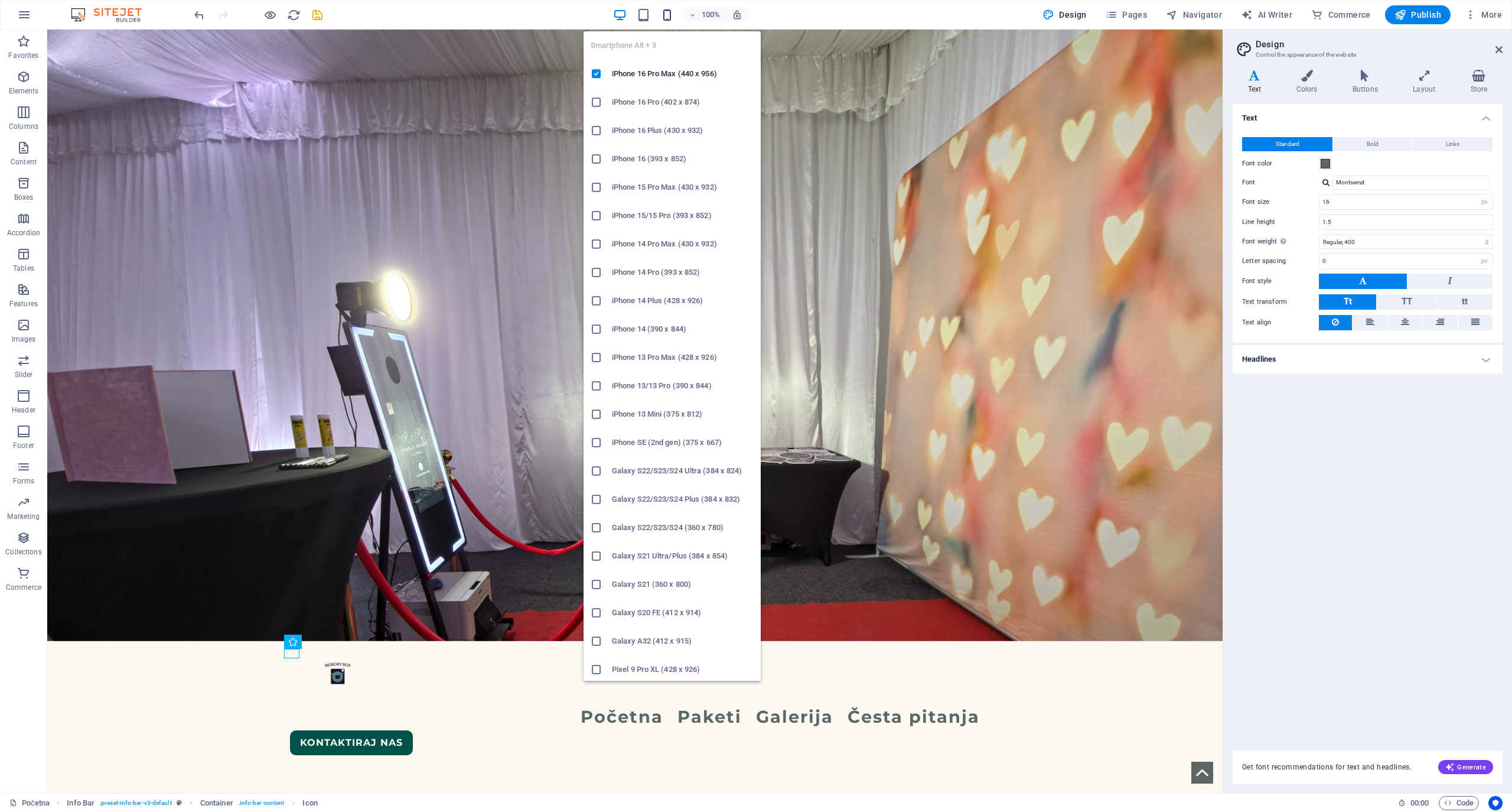
click at [666, 15] on icon "button" at bounding box center [667, 15] width 14 height 14
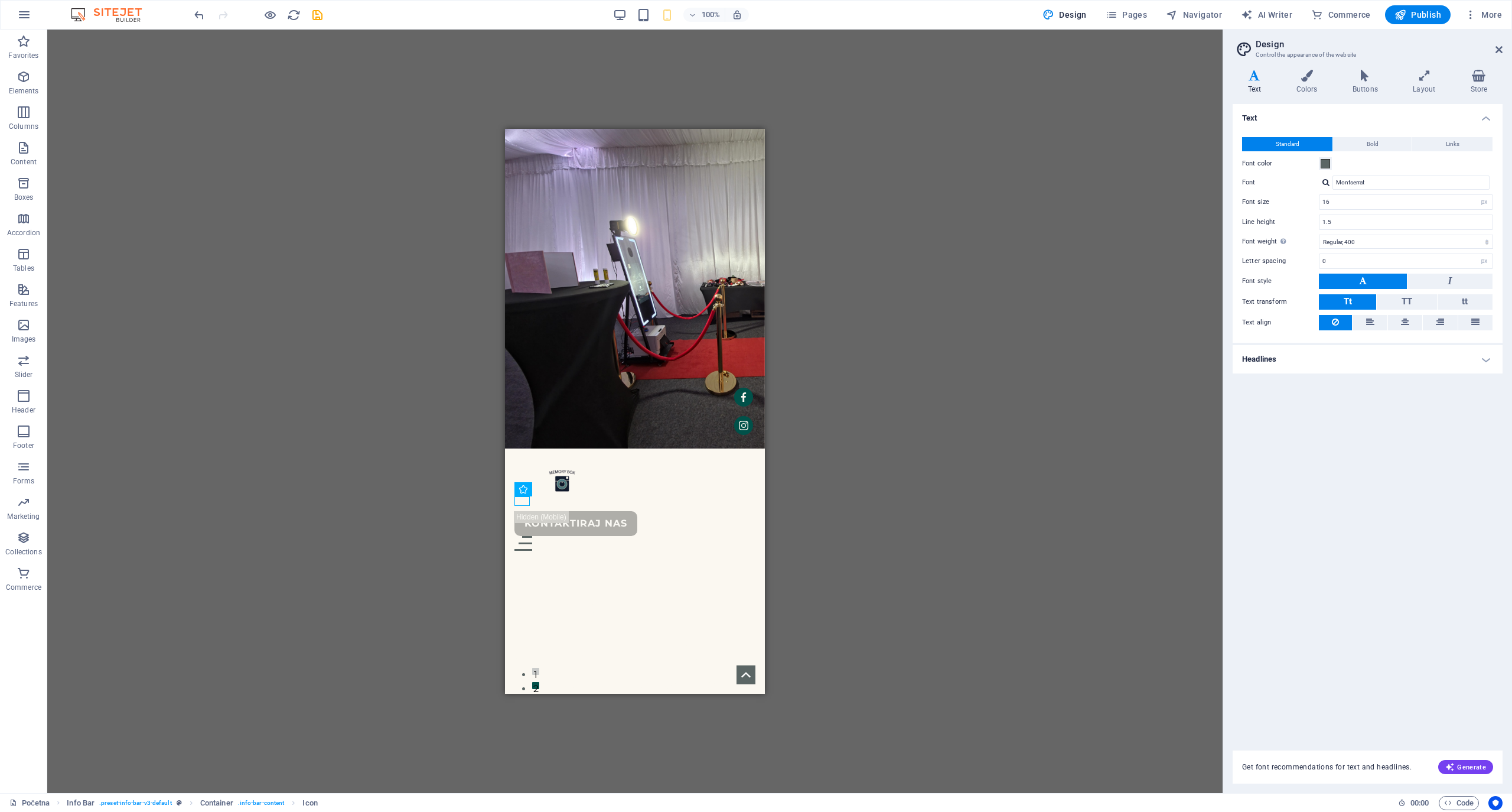
click at [913, 437] on div "H1 Banner Container Spacer Text Spacer Banner Menu Bar Menu Button Info Bar Con…" at bounding box center [635, 411] width 1175 height 763
click at [681, 797] on div "Do kraja godine 10% popusta na M i L pakete. Javite se kako bi osigurali svoju …" at bounding box center [634, 826] width 241 height 58
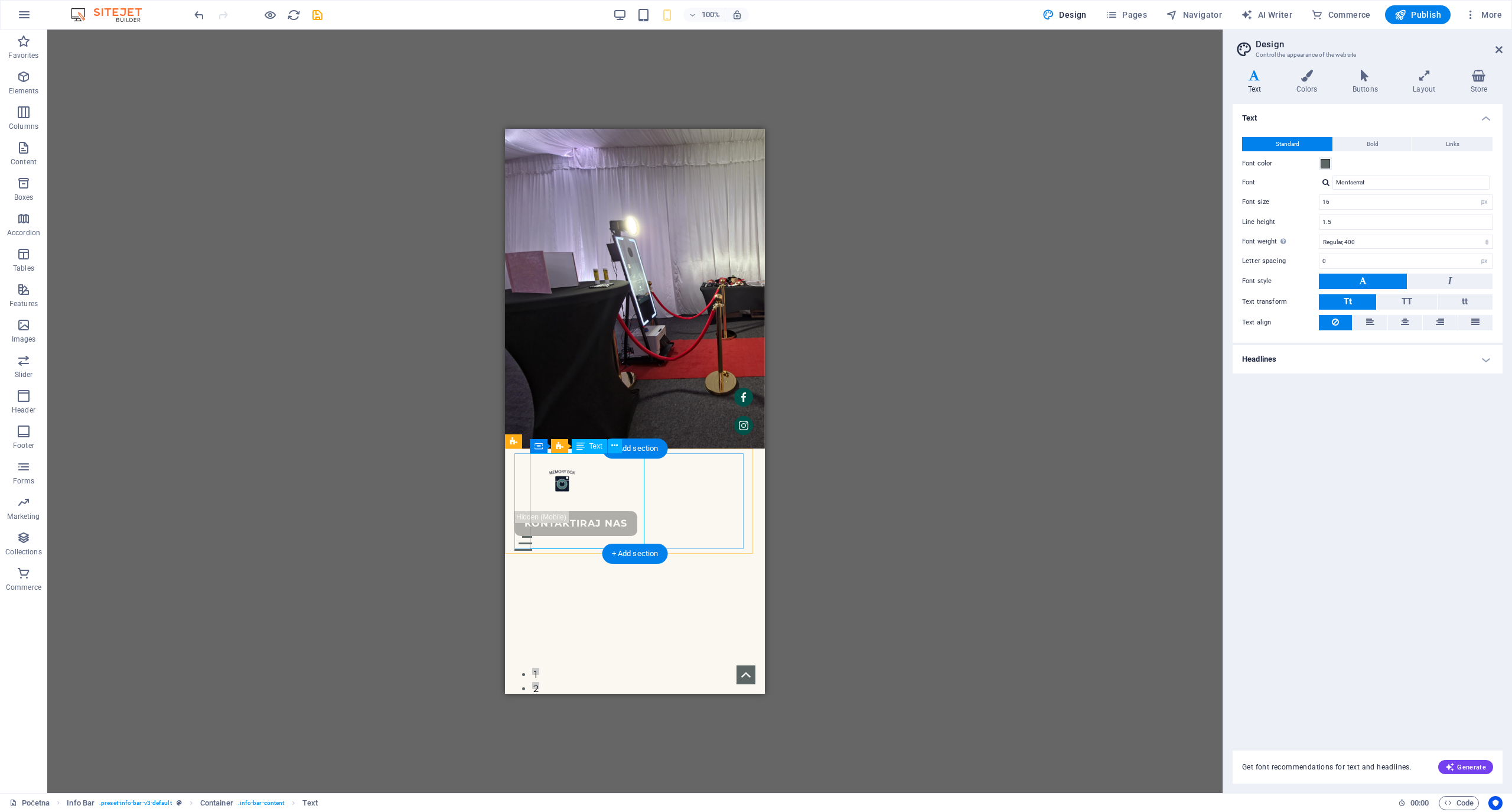
select select "%"
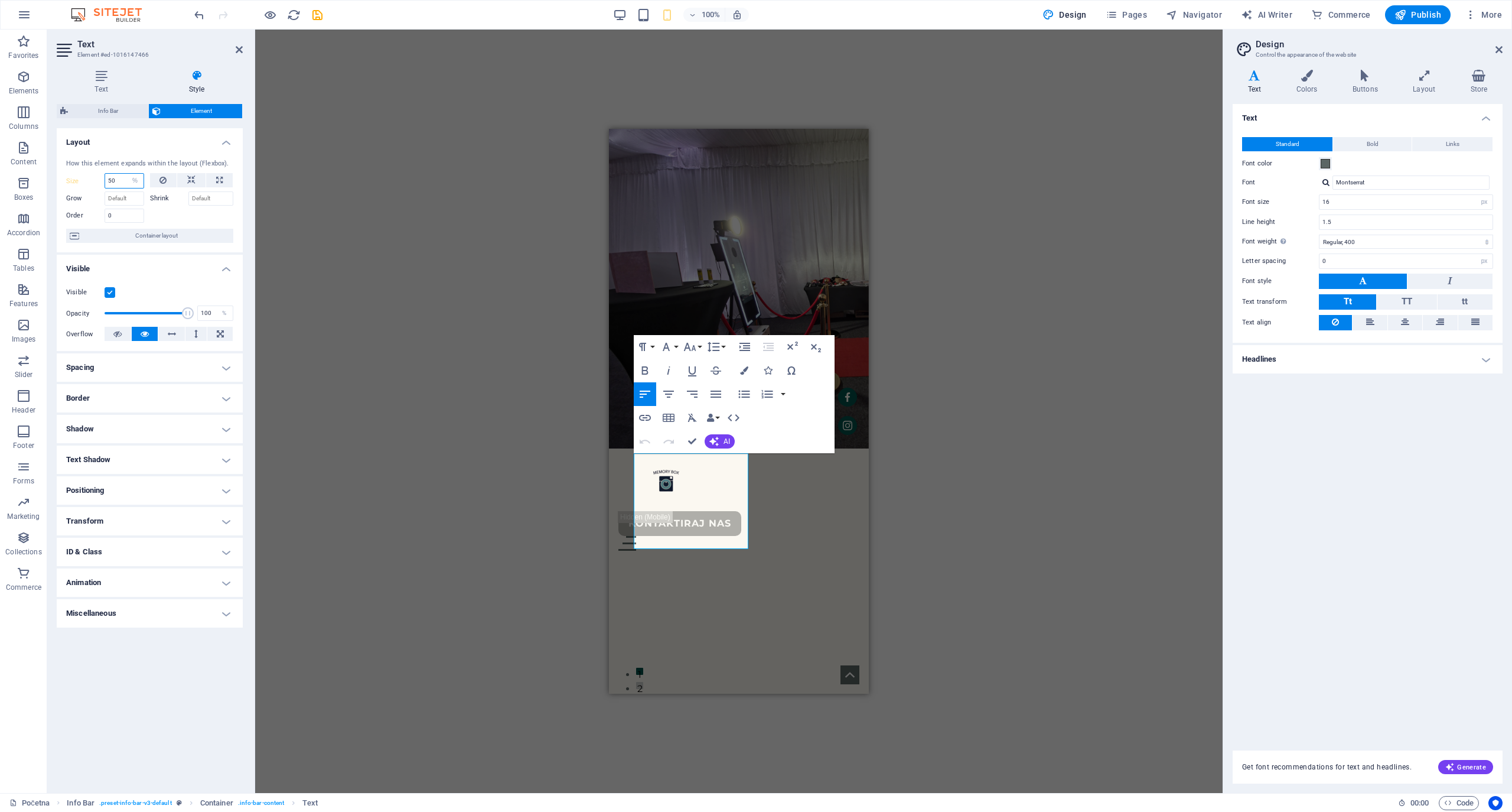
click at [117, 180] on input "50" at bounding box center [124, 181] width 39 height 14
drag, startPoint x: 120, startPoint y: 180, endPoint x: 106, endPoint y: 180, distance: 14.0
click at [106, 180] on input "50" at bounding box center [124, 181] width 39 height 14
type input "30"
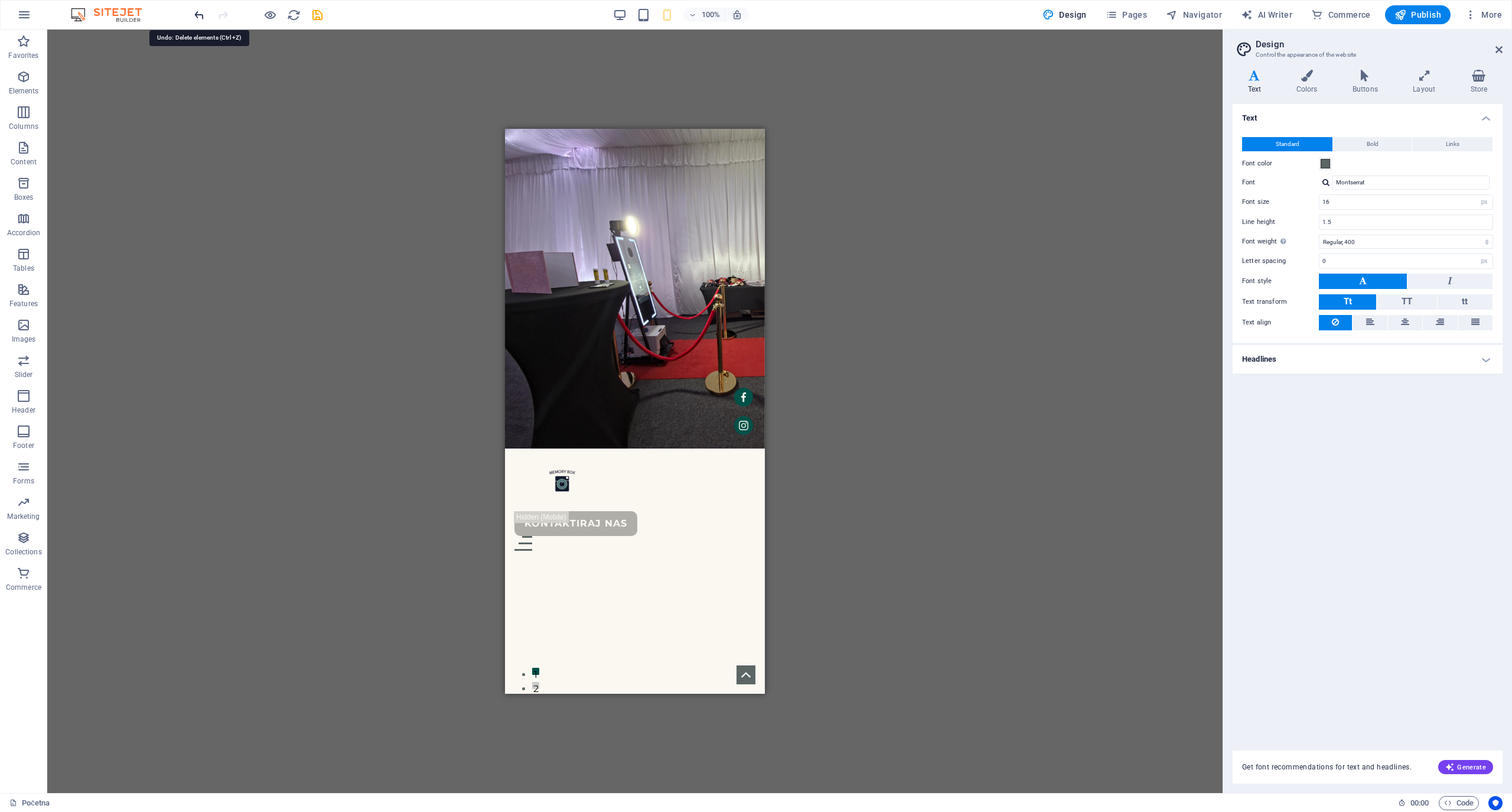
click at [199, 10] on icon "undo" at bounding box center [199, 15] width 14 height 14
select select "%"
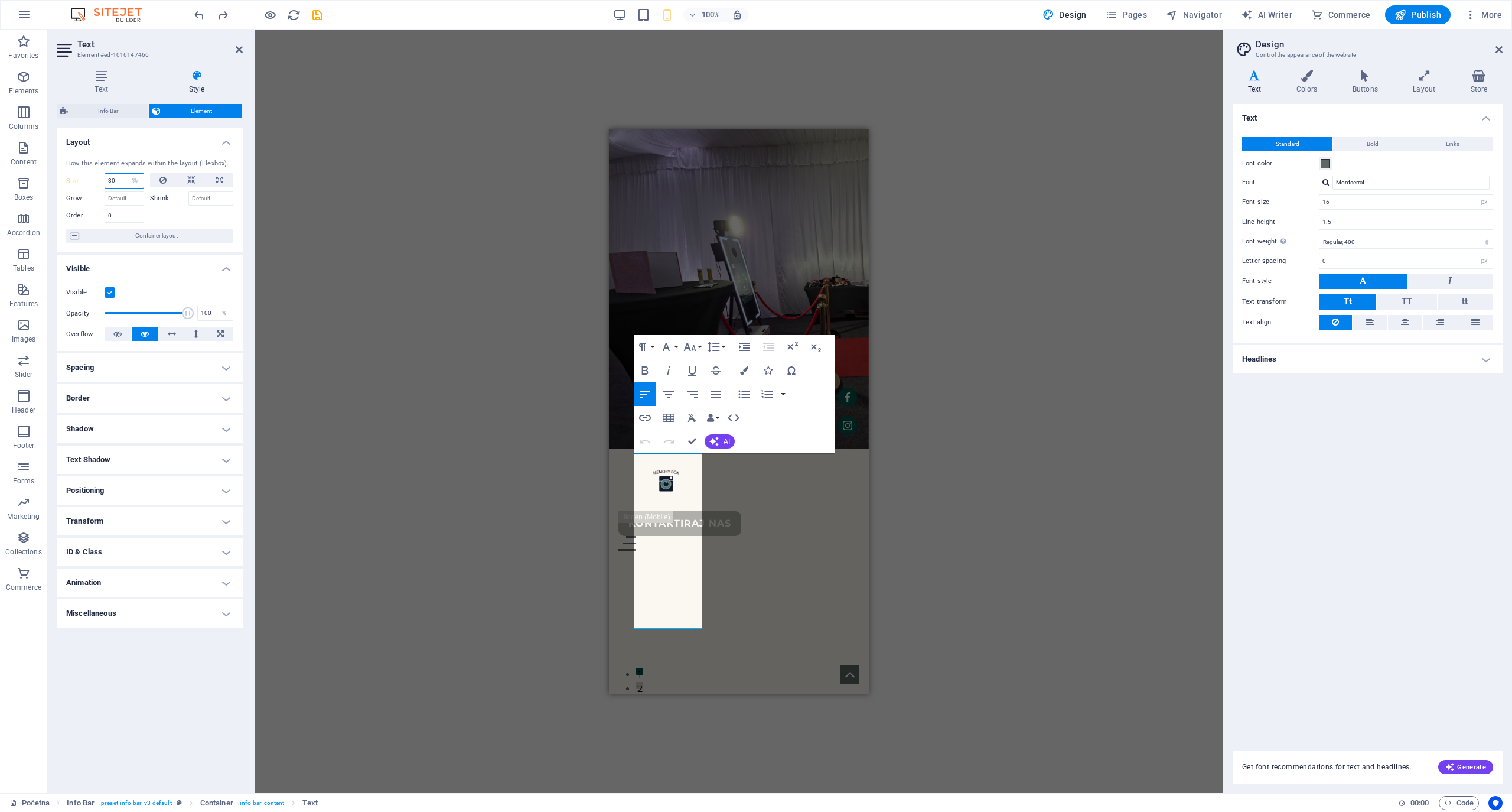
click at [113, 182] on input "30" at bounding box center [124, 181] width 39 height 14
click at [113, 182] on input "10" at bounding box center [124, 181] width 39 height 14
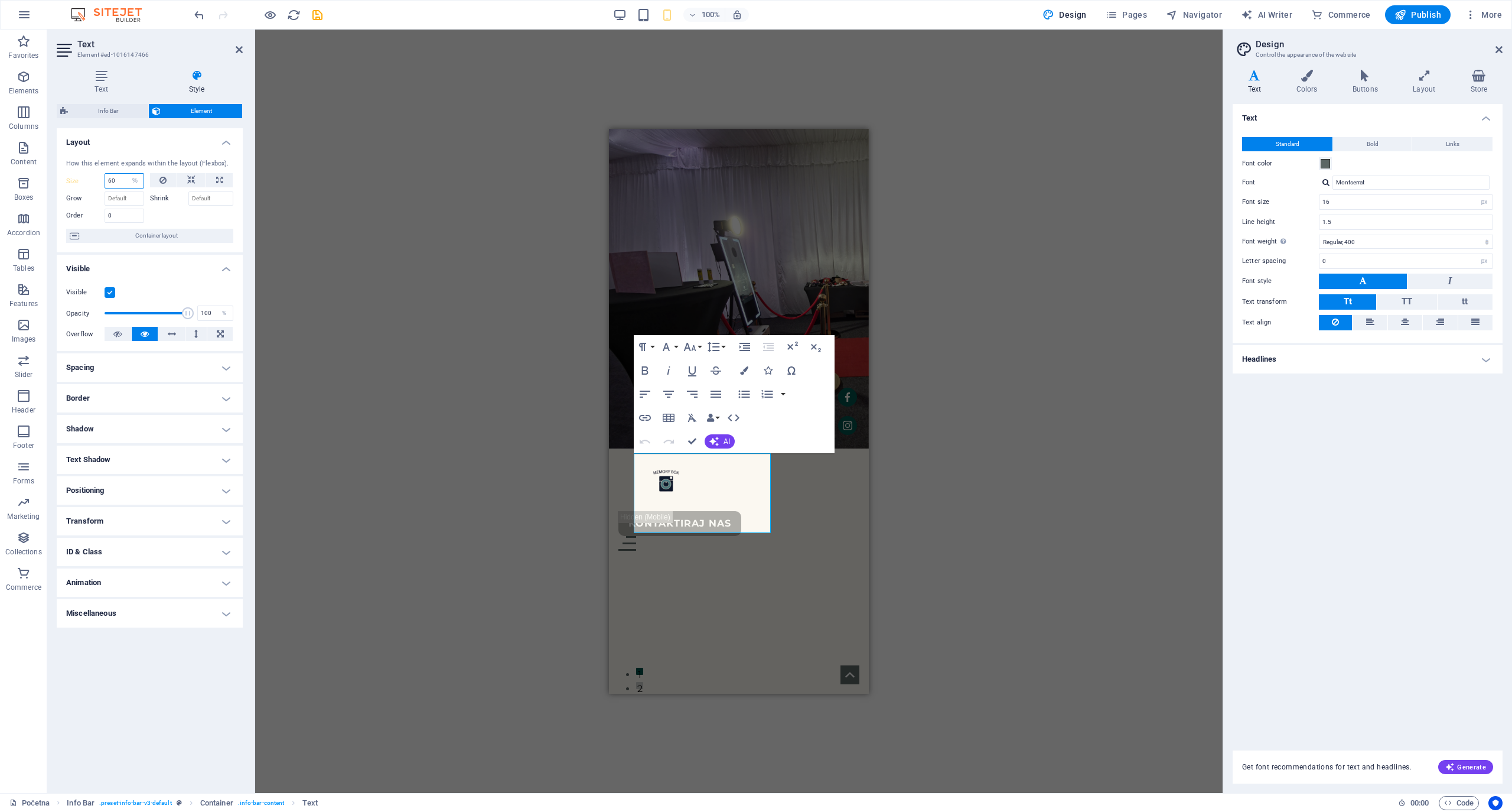
click at [116, 185] on input "60" at bounding box center [124, 181] width 39 height 14
click at [116, 185] on input "70" at bounding box center [124, 181] width 39 height 14
click at [116, 185] on input "80" at bounding box center [124, 181] width 39 height 14
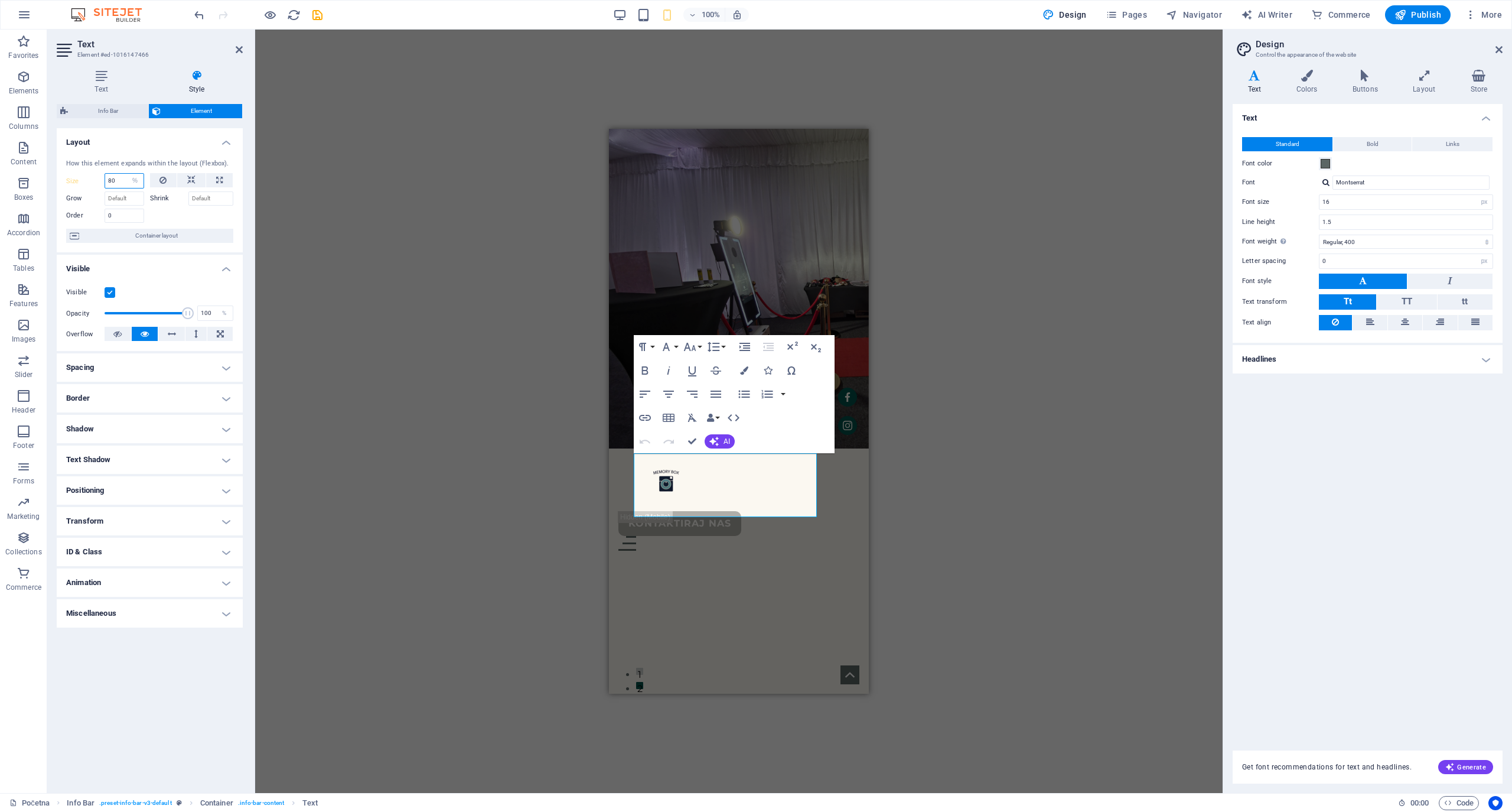
click at [116, 185] on input "80" at bounding box center [124, 181] width 39 height 14
type input "90"
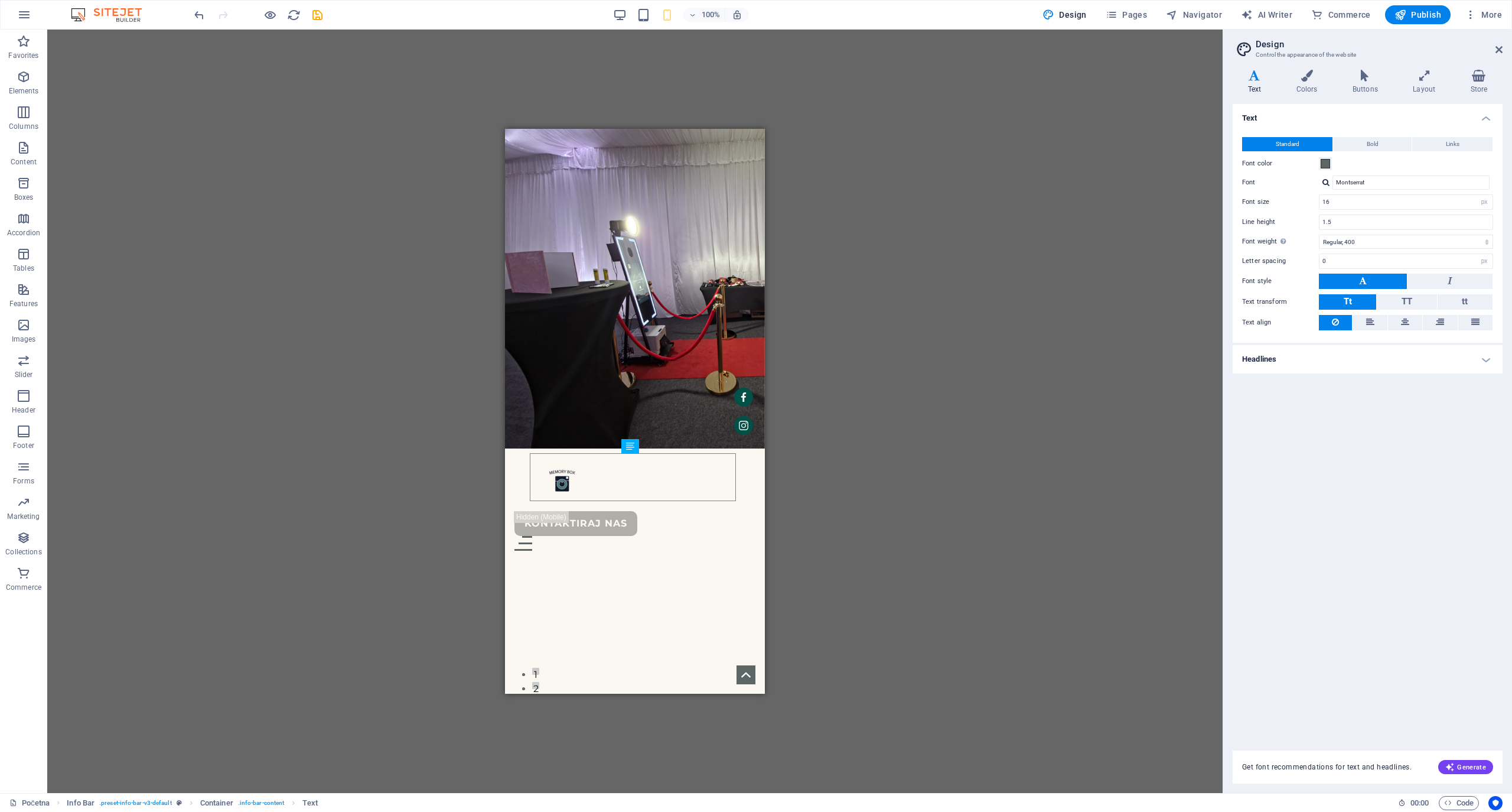
click at [944, 396] on div "H1 Banner Container Spacer Text Spacer Banner Menu Bar Menu Button Container In…" at bounding box center [635, 411] width 1175 height 763
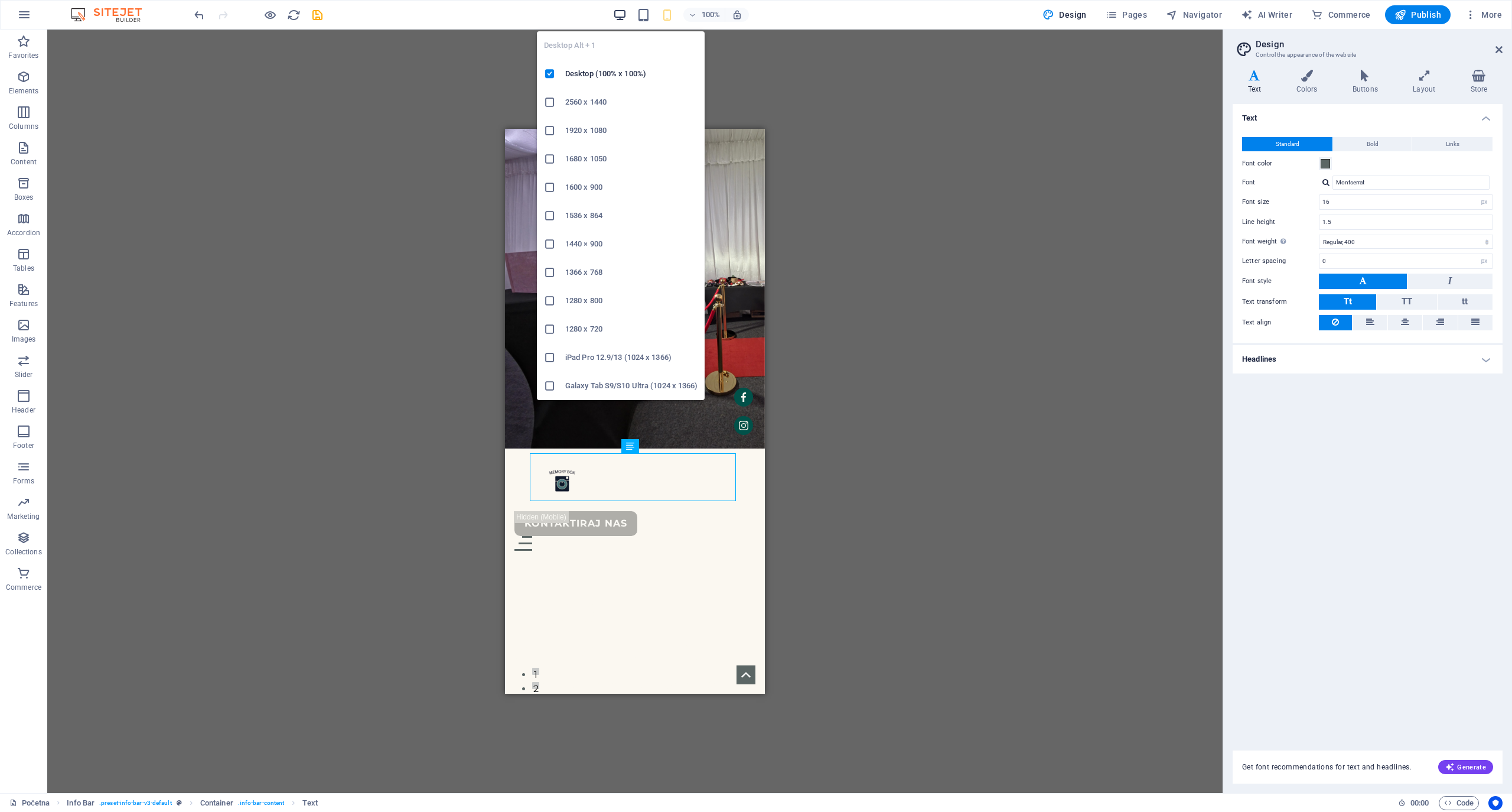
click at [625, 10] on icon "button" at bounding box center [620, 15] width 14 height 14
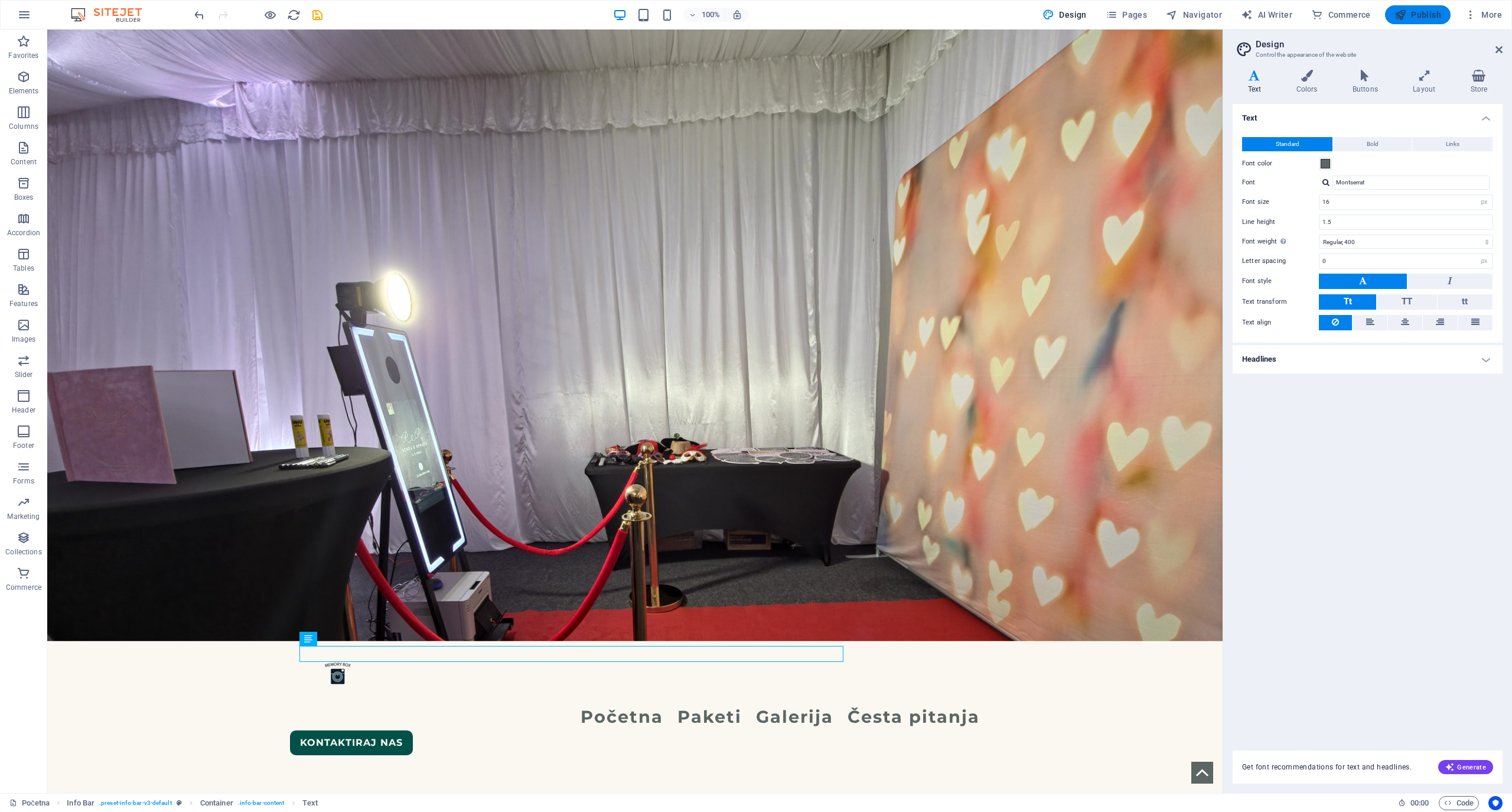
click at [1404, 11] on icon "button" at bounding box center [1400, 15] width 12 height 12
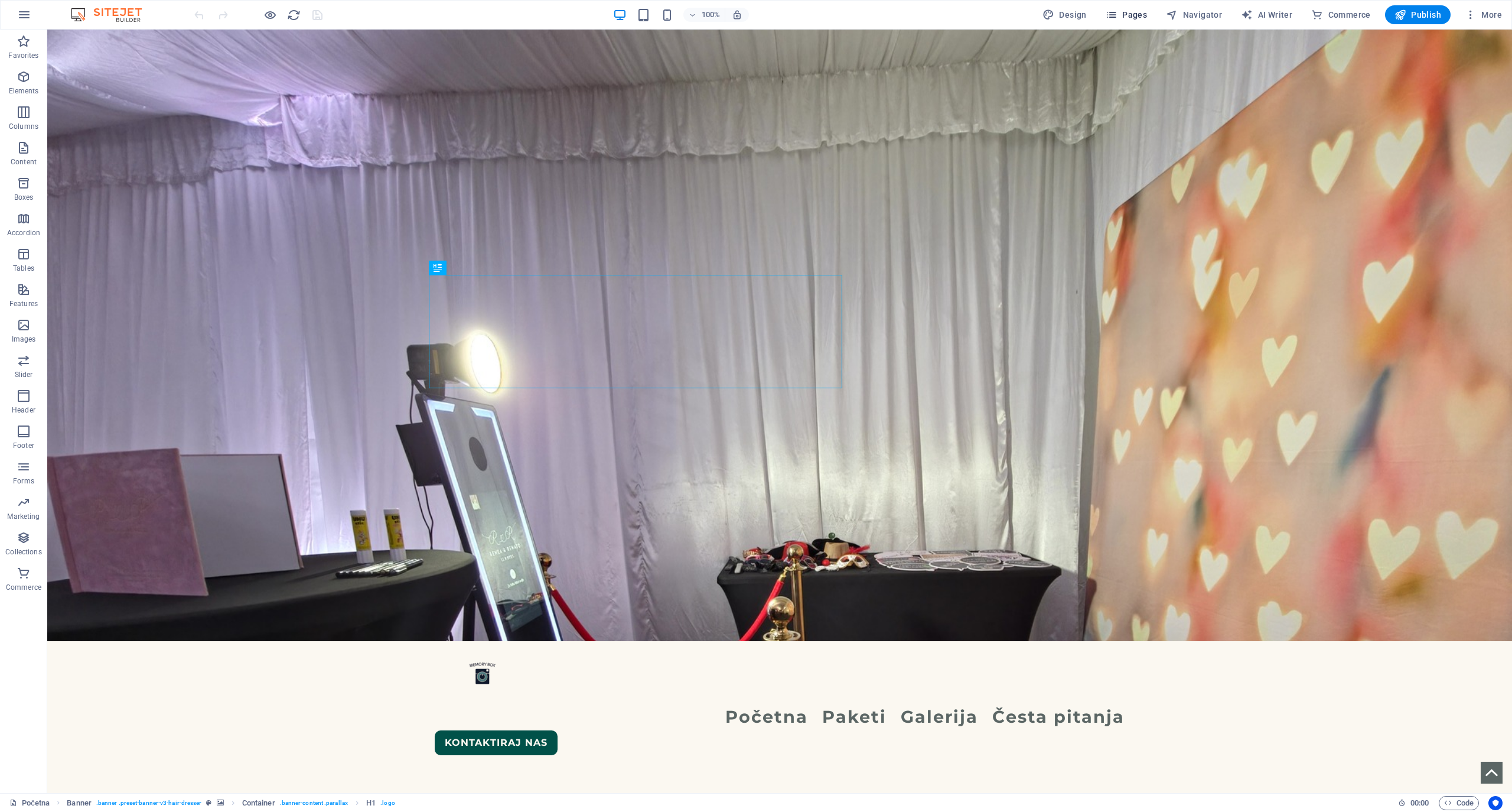
click at [1139, 15] on span "Pages" at bounding box center [1126, 15] width 42 height 12
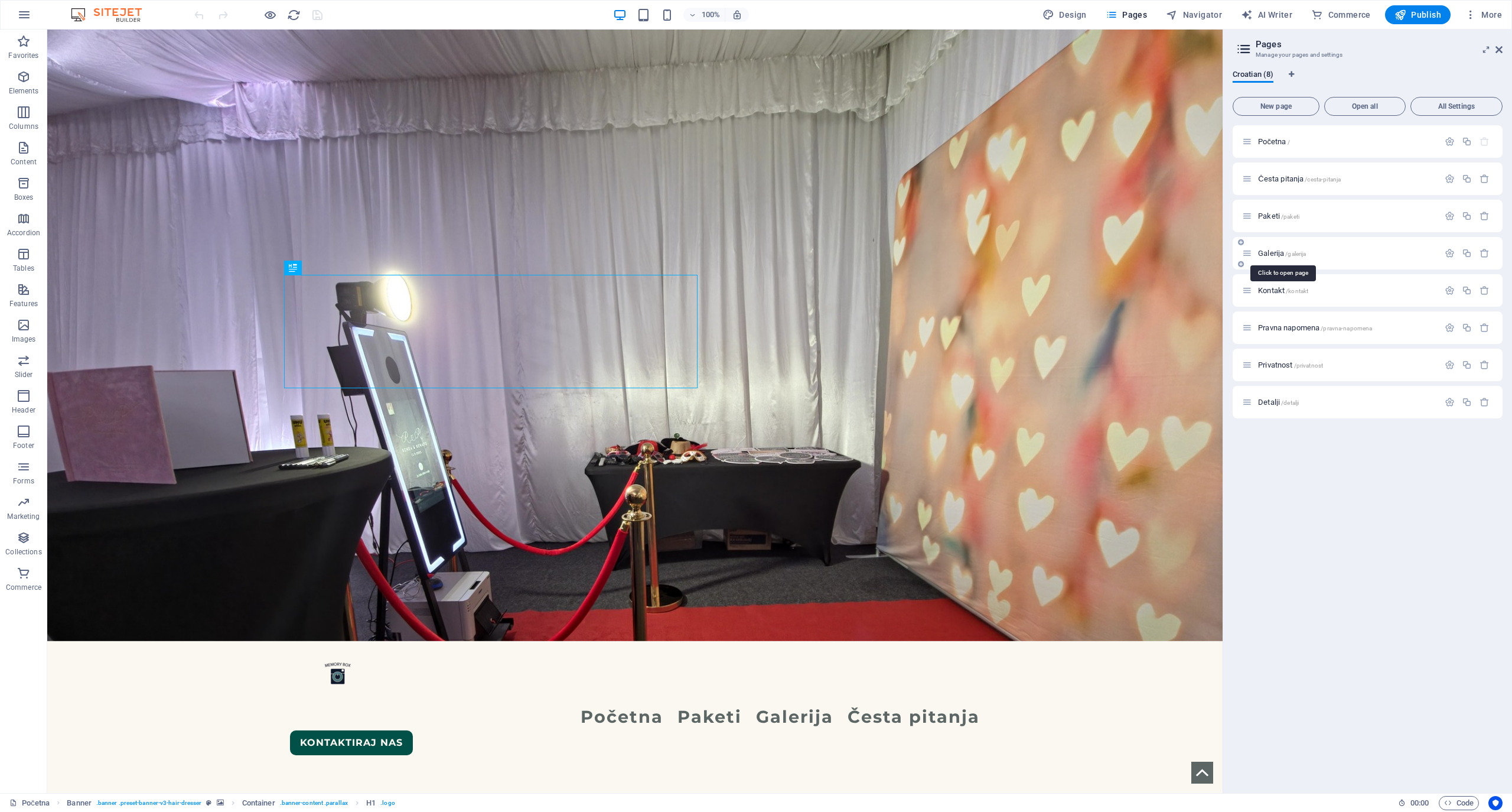
click at [1274, 250] on span "Galerija /galerija" at bounding box center [1282, 253] width 48 height 9
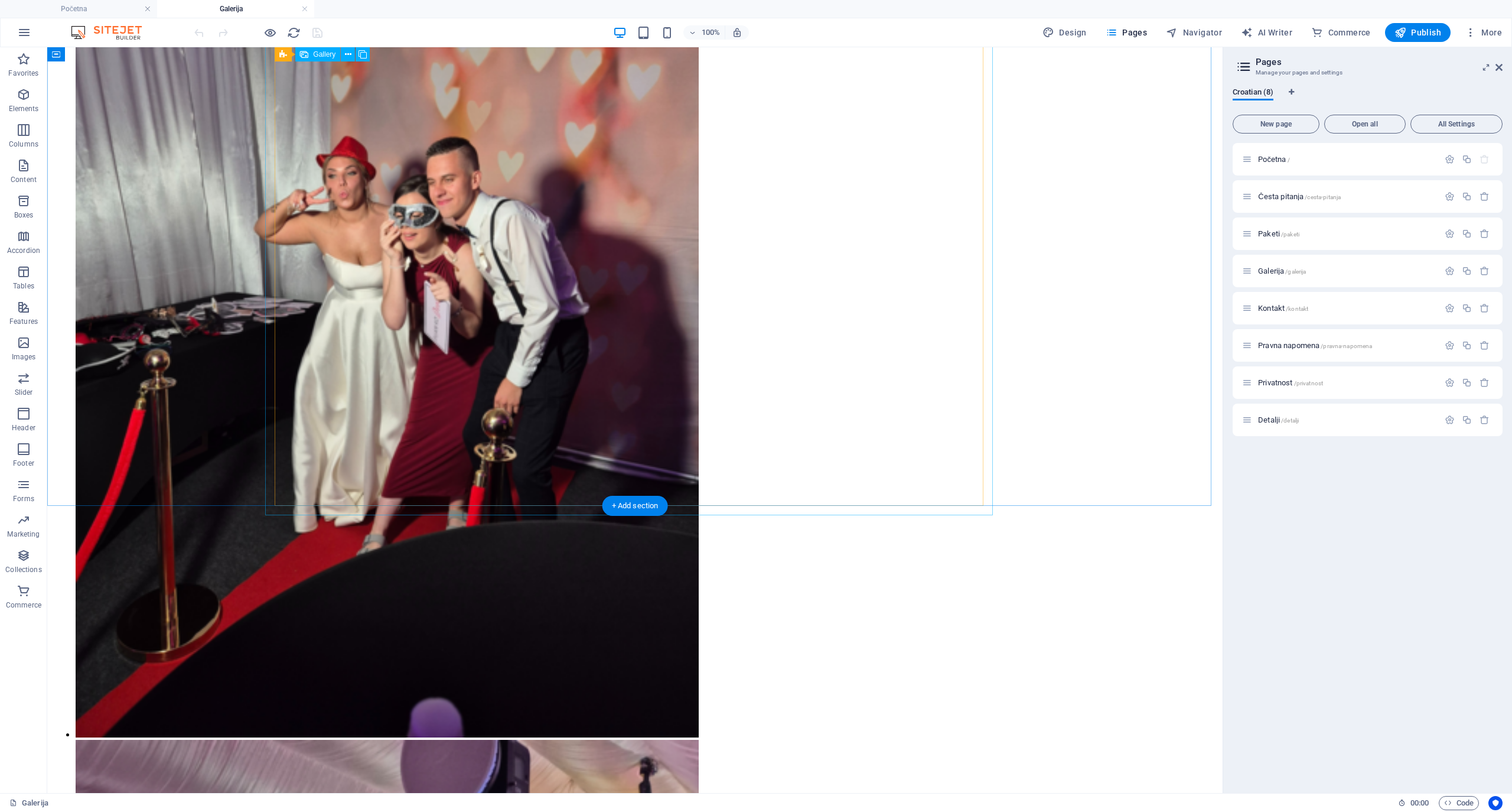
scroll to position [2442, 0]
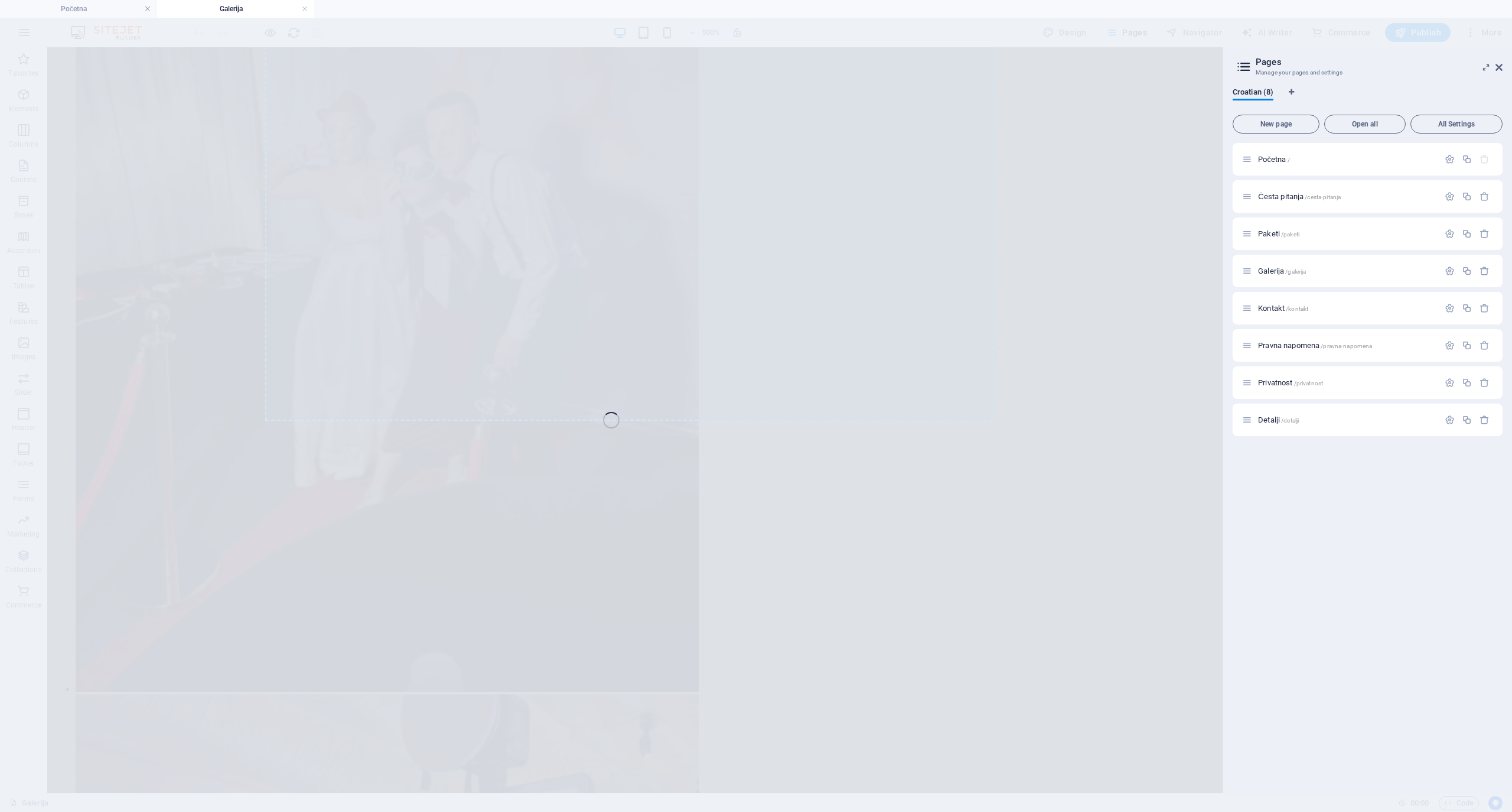
select select "3"
select select "px"
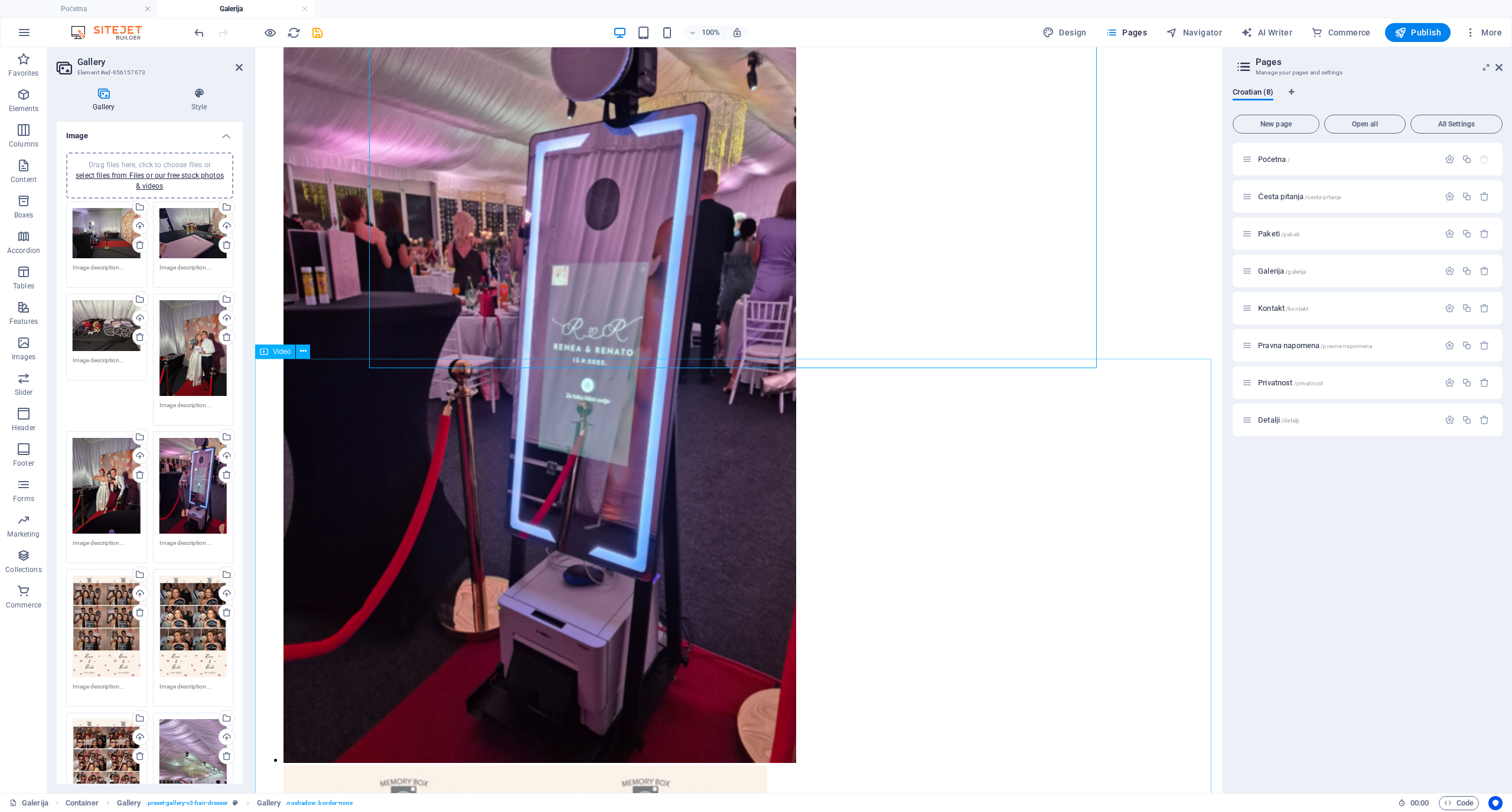
scroll to position [2556, 0]
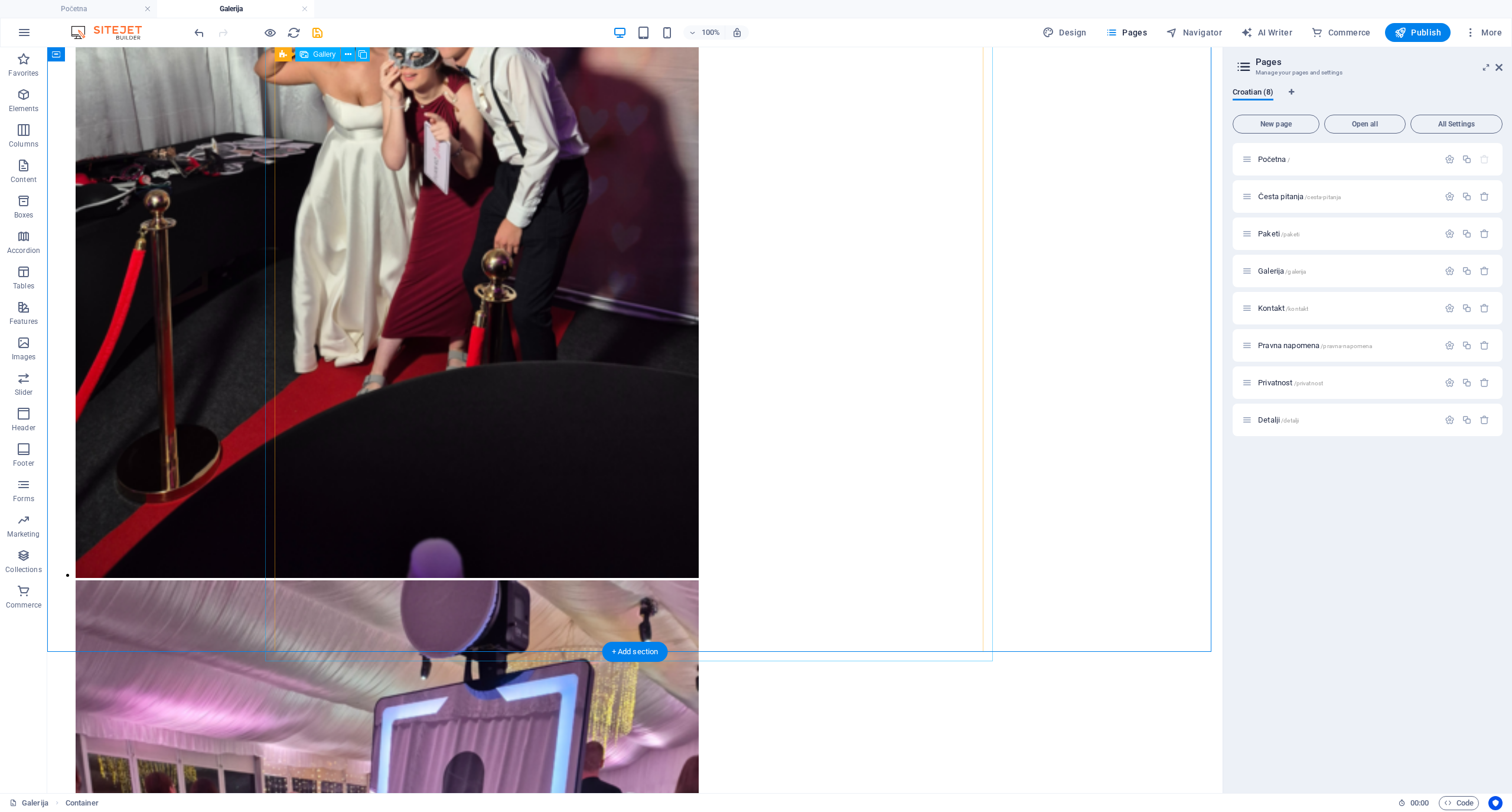
select select "3"
select select "px"
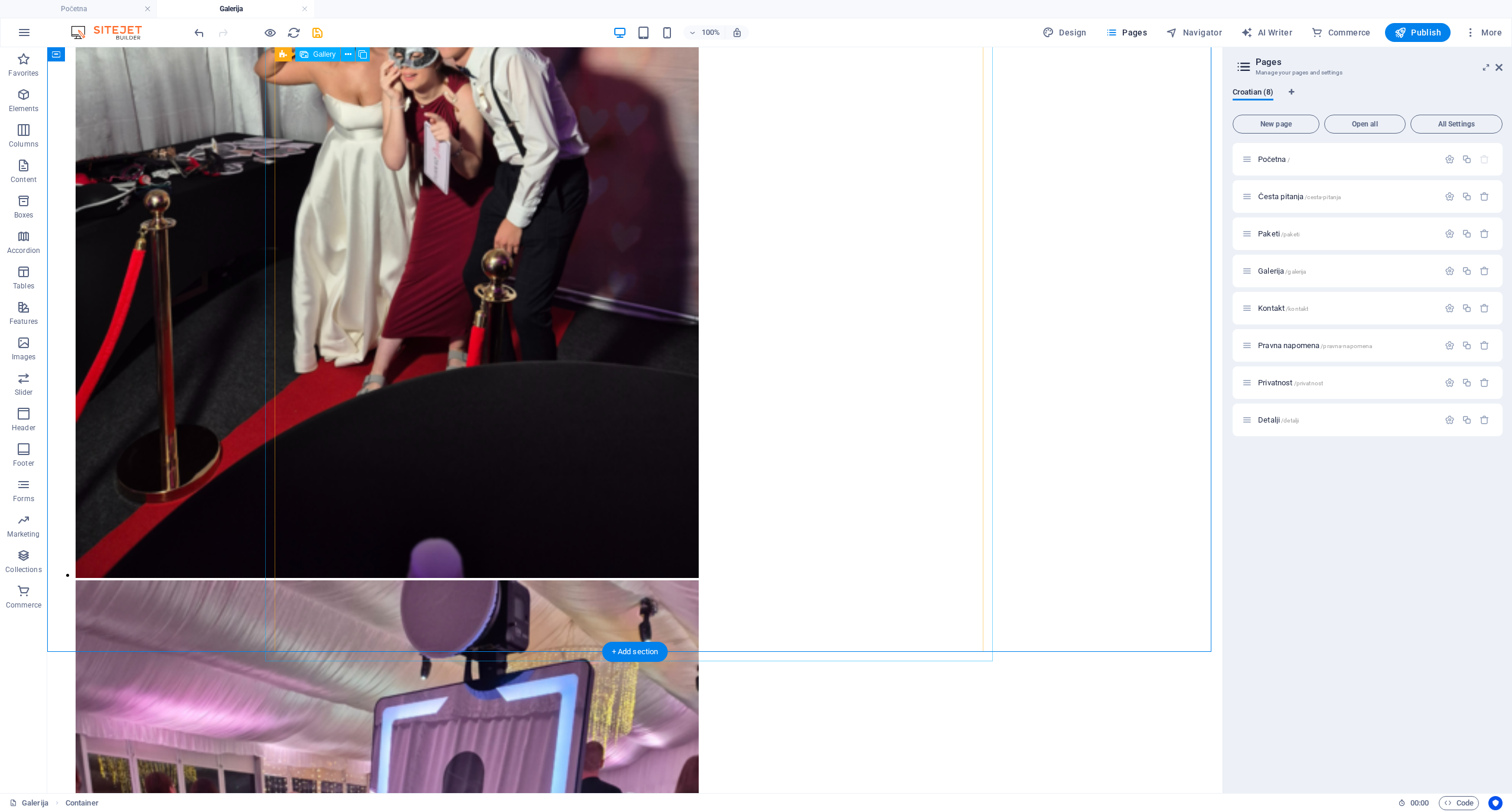
select select "3"
select select "px"
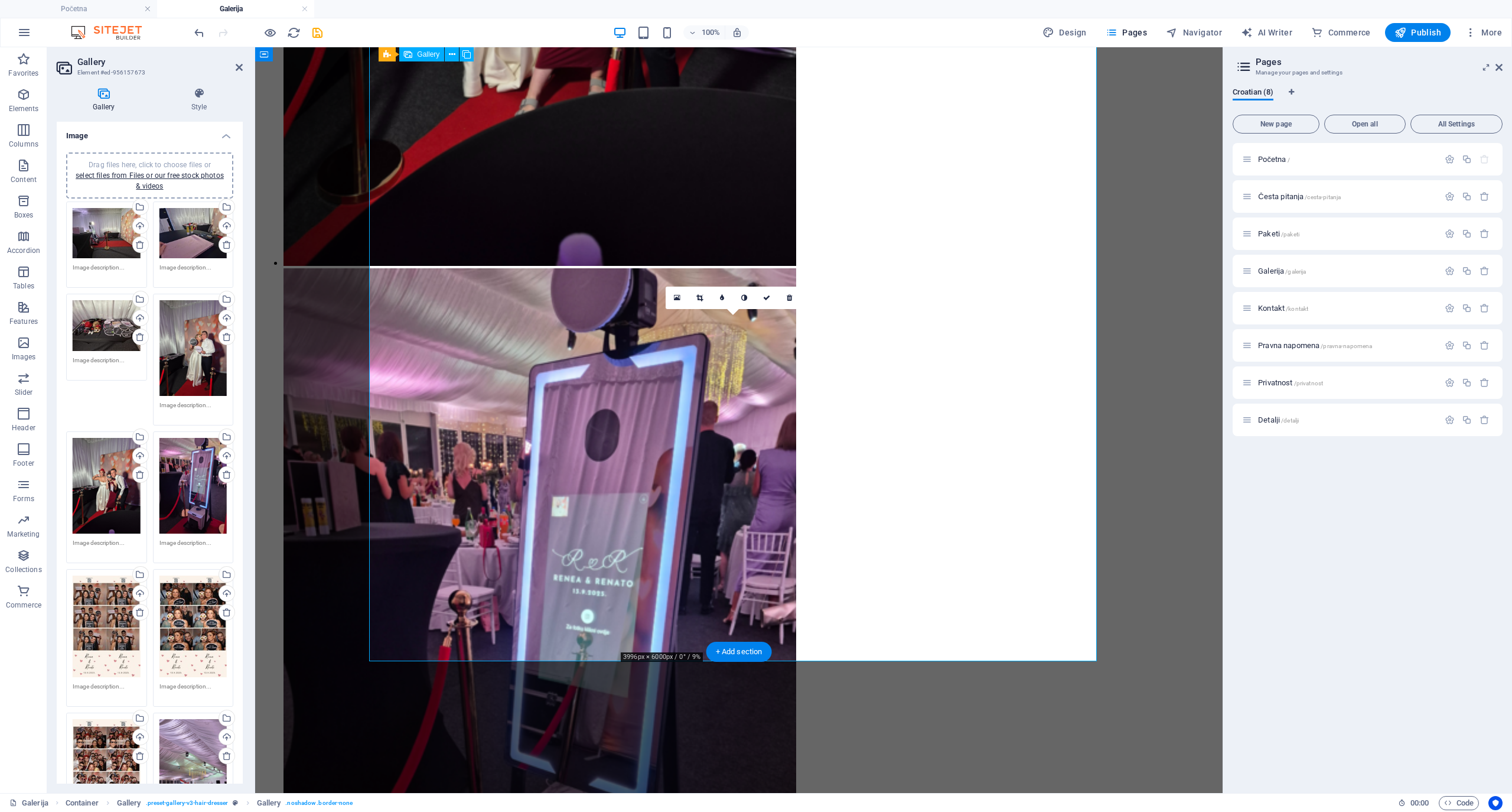
drag, startPoint x: 534, startPoint y: 256, endPoint x: 796, endPoint y: 296, distance: 265.0
click at [796, 296] on link at bounding box center [789, 298] width 23 height 23
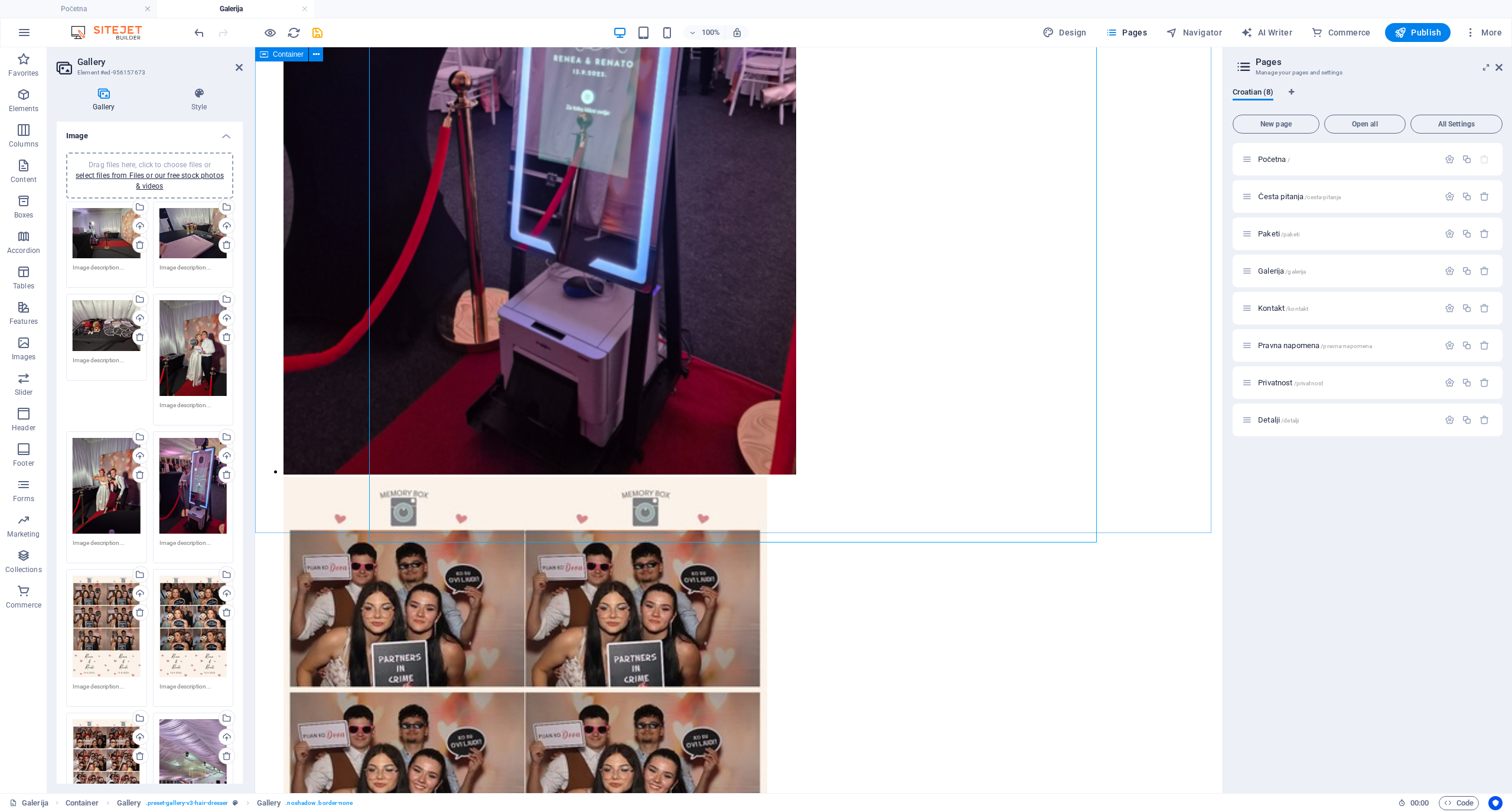
scroll to position [3066, 0]
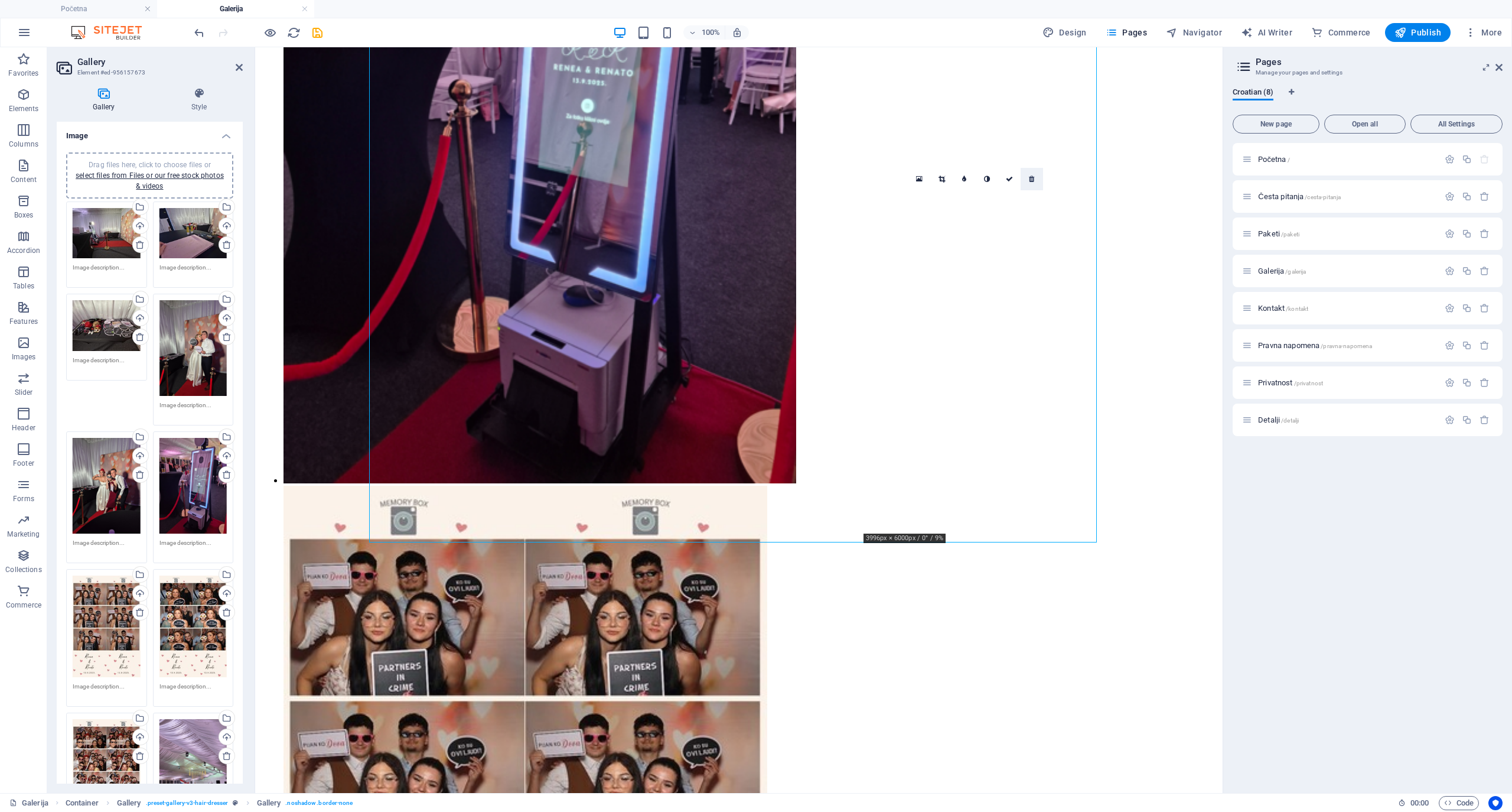
click at [1033, 181] on icon at bounding box center [1031, 179] width 5 height 7
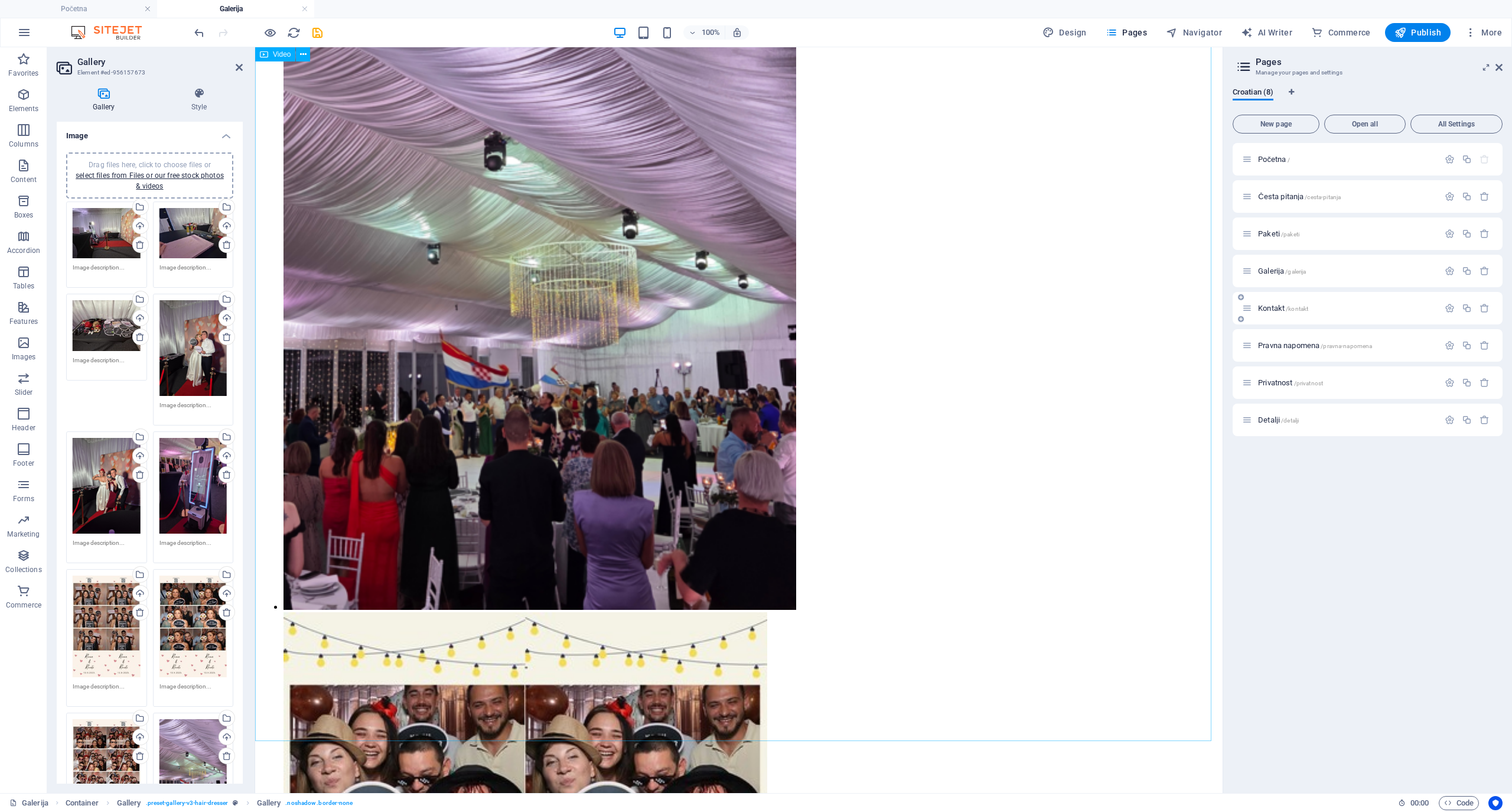
scroll to position [5863, 0]
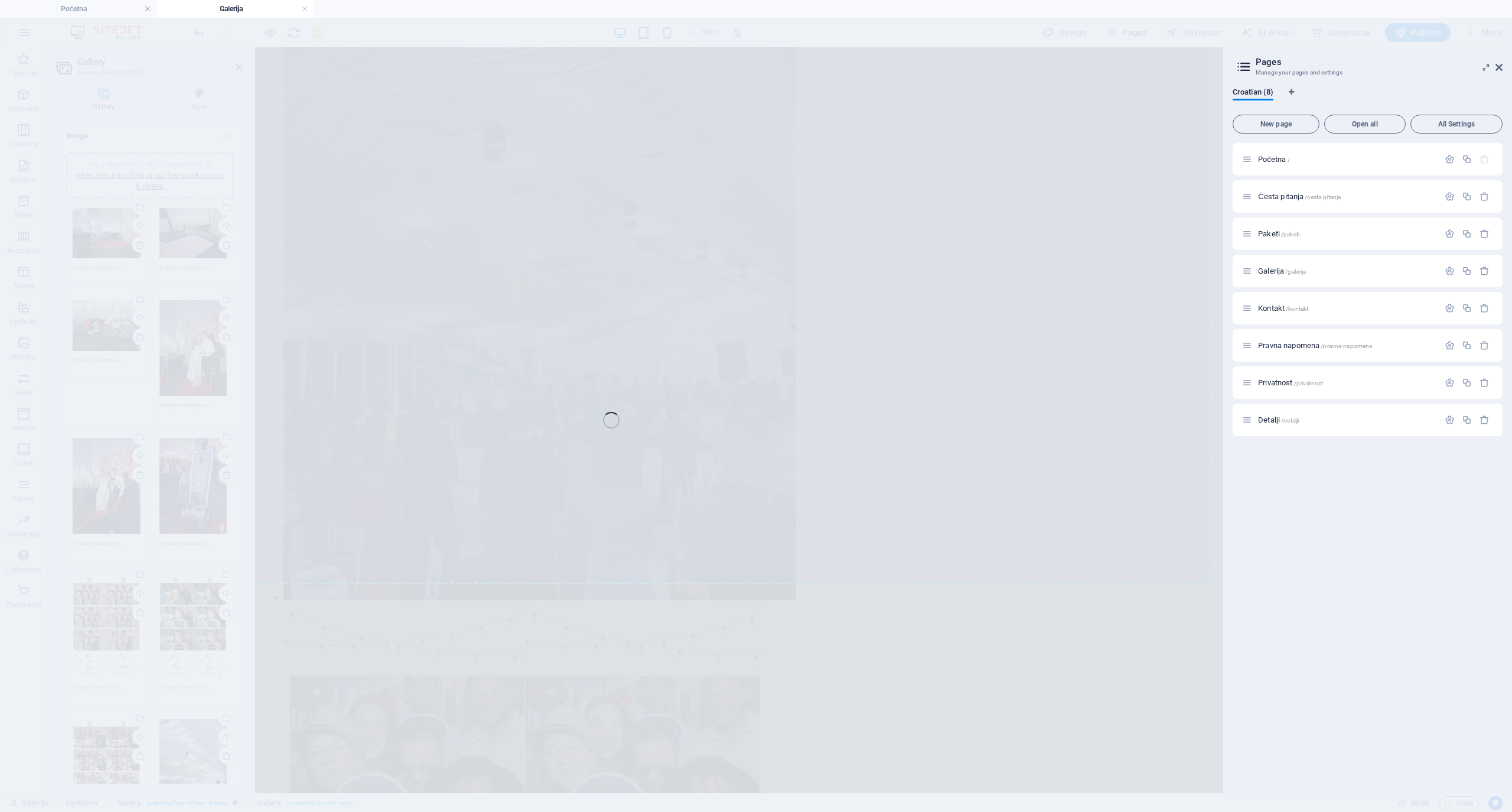
select select "%"
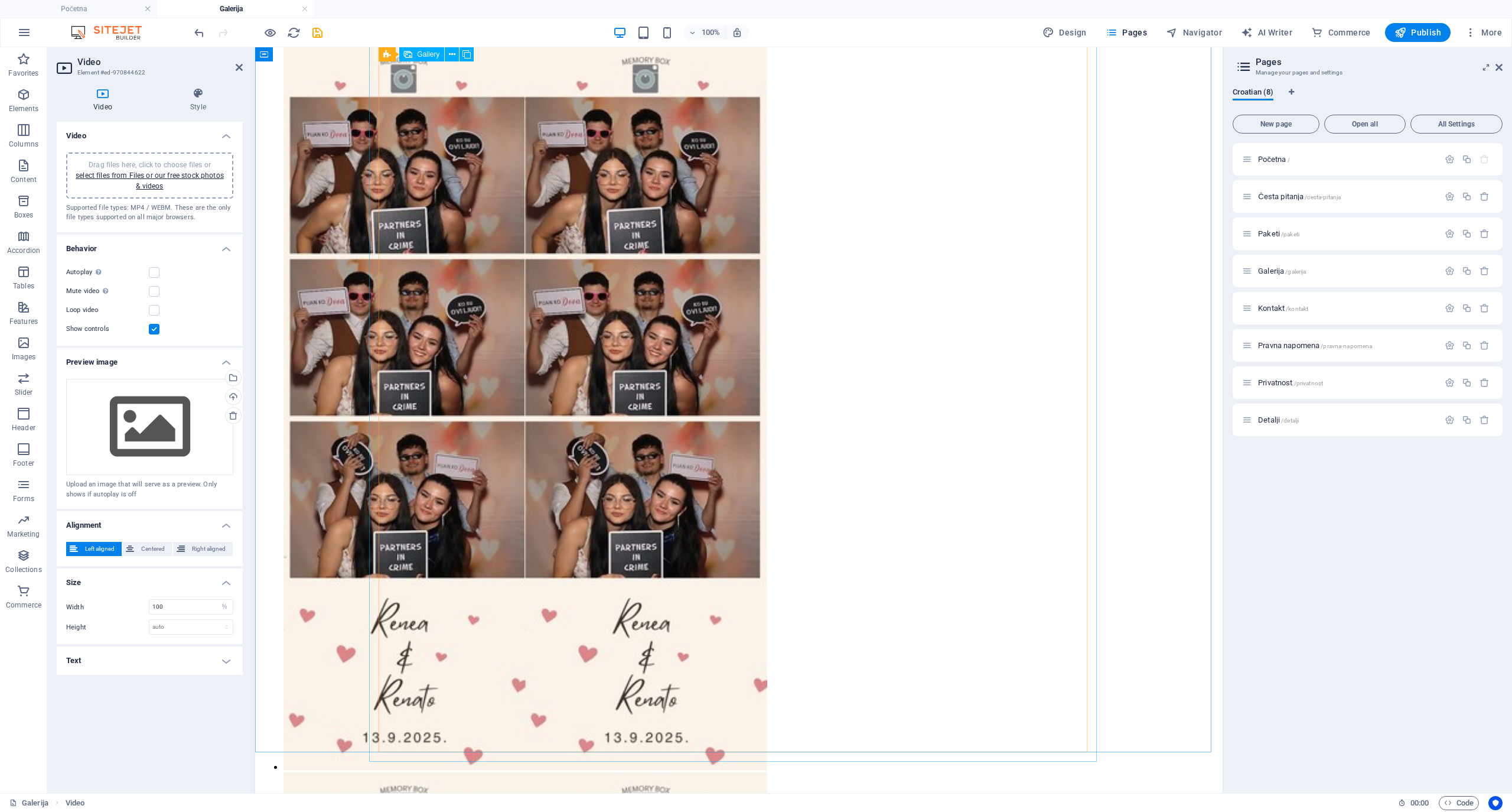
scroll to position [3819, 0]
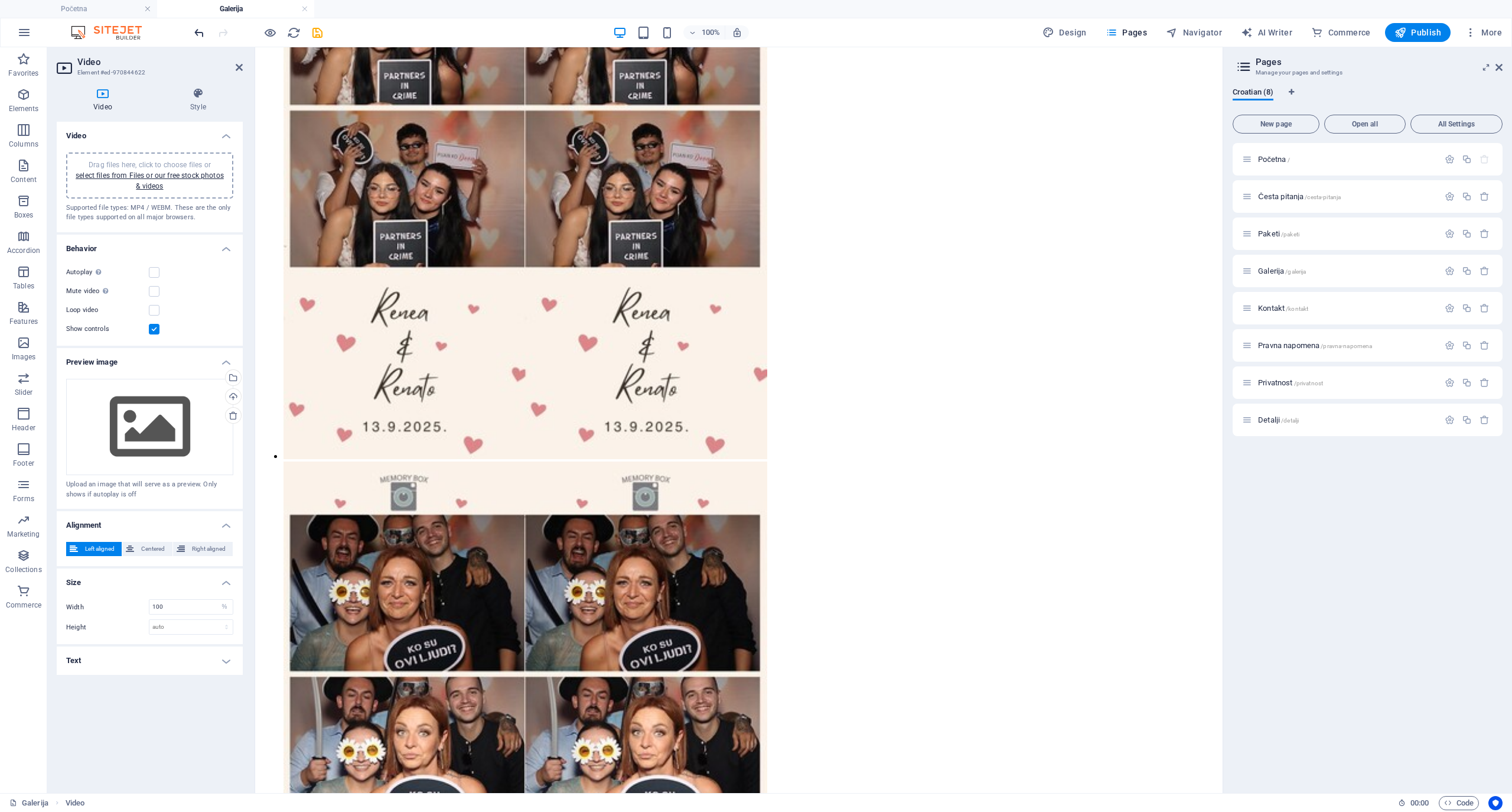
click at [203, 30] on icon "undo" at bounding box center [199, 33] width 14 height 14
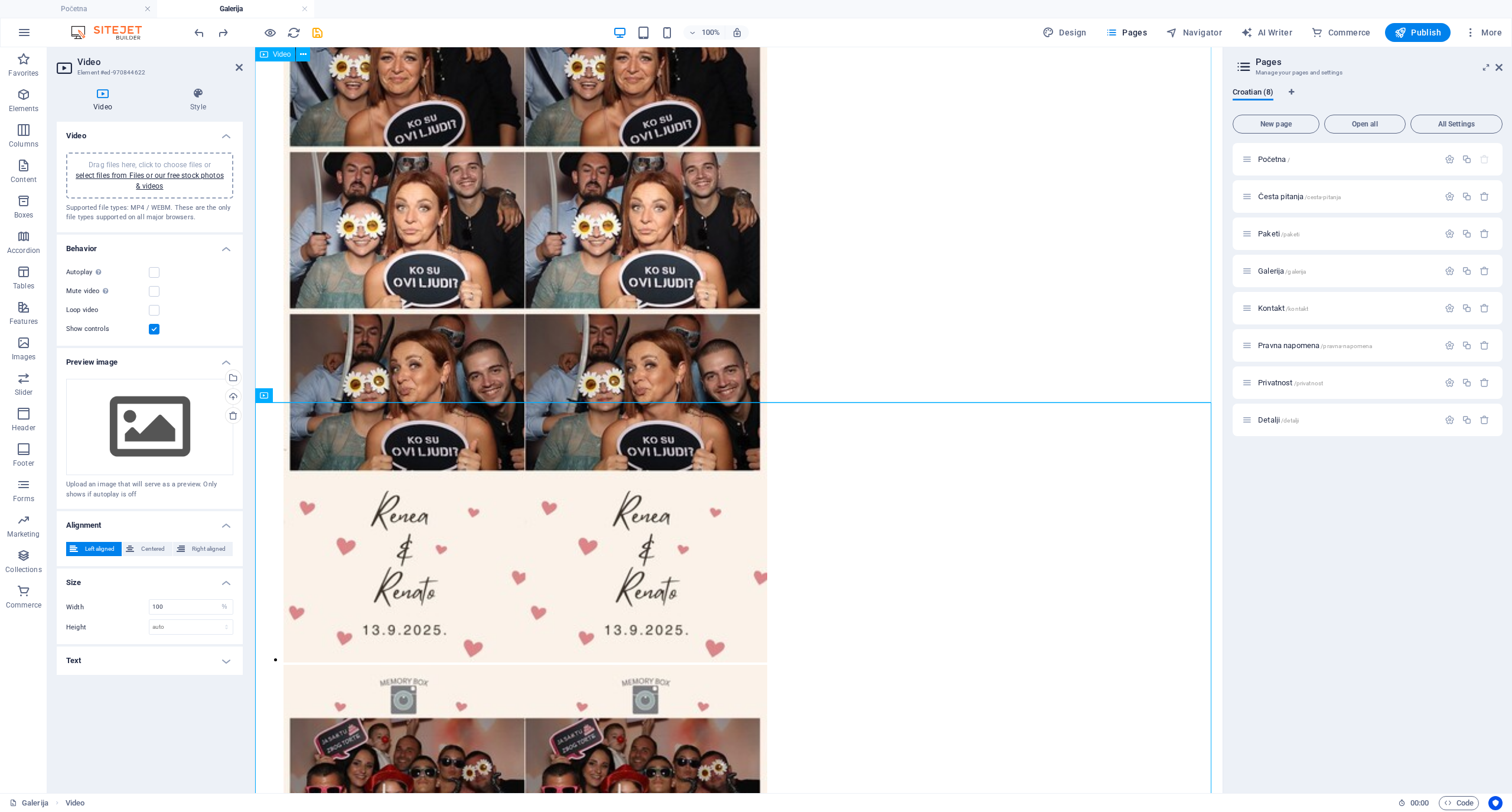
scroll to position [4309, 0]
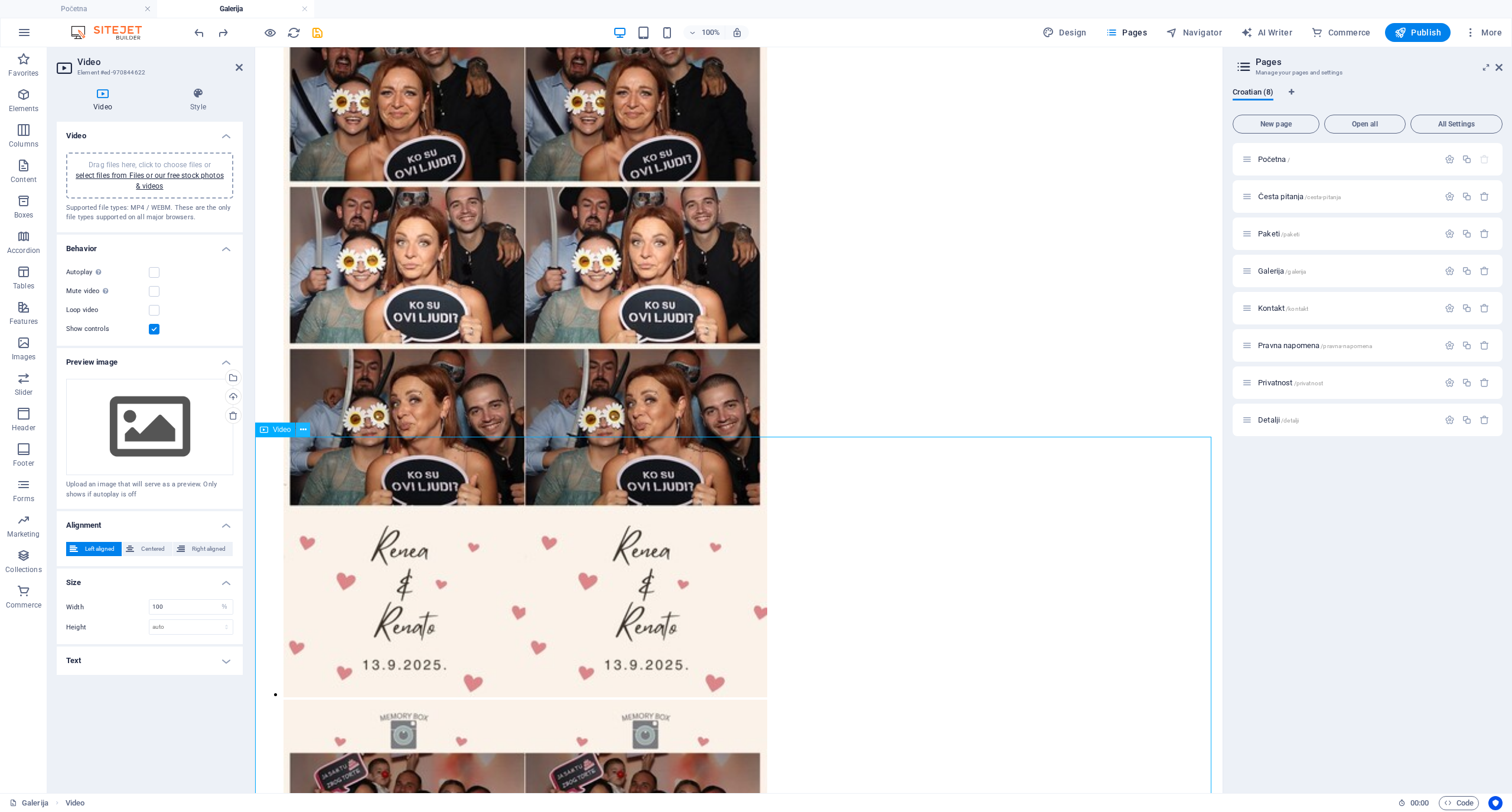
click at [301, 429] on icon at bounding box center [303, 430] width 7 height 12
click at [263, 427] on icon at bounding box center [264, 430] width 8 height 14
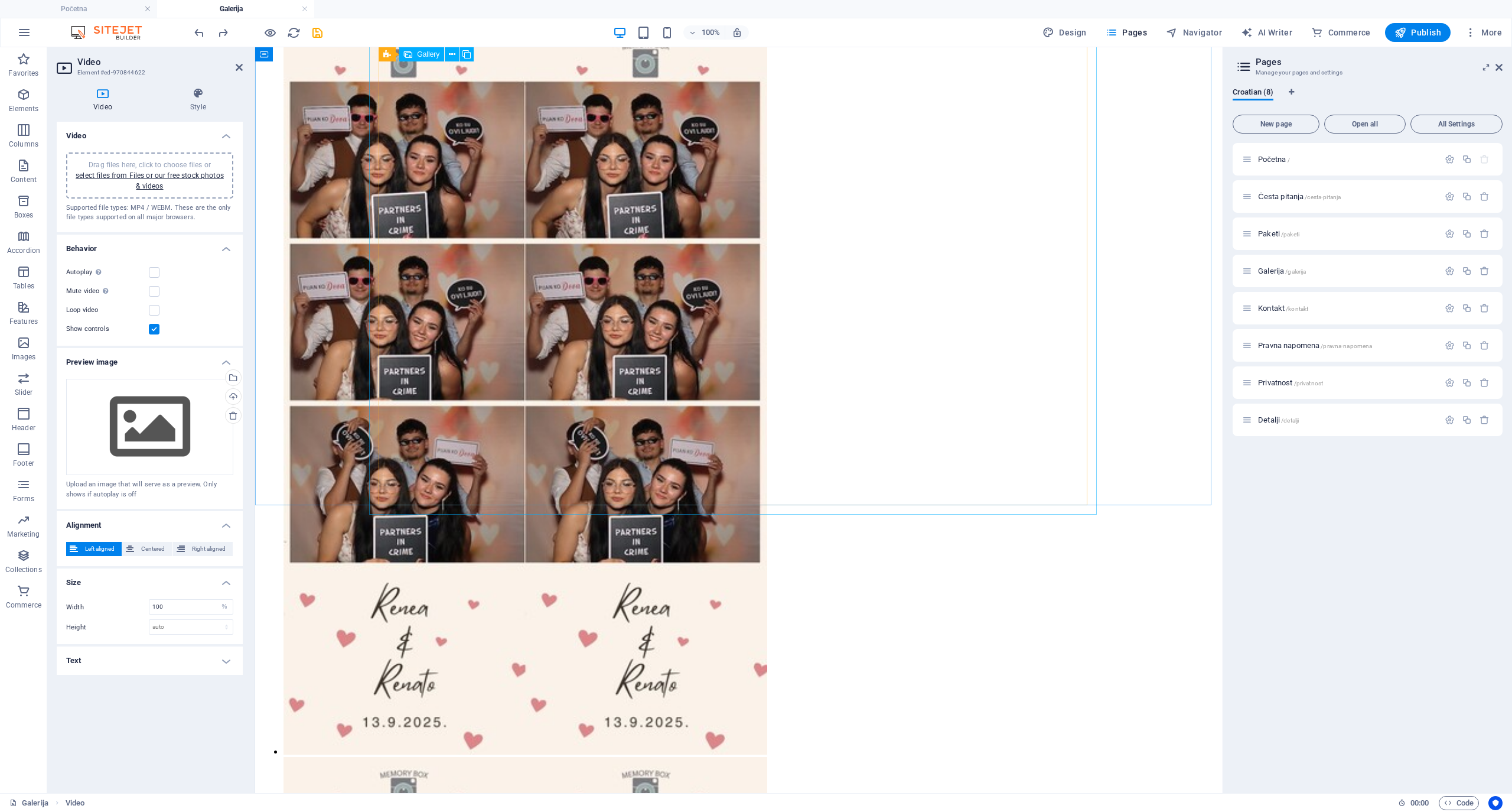
scroll to position [3521, 0]
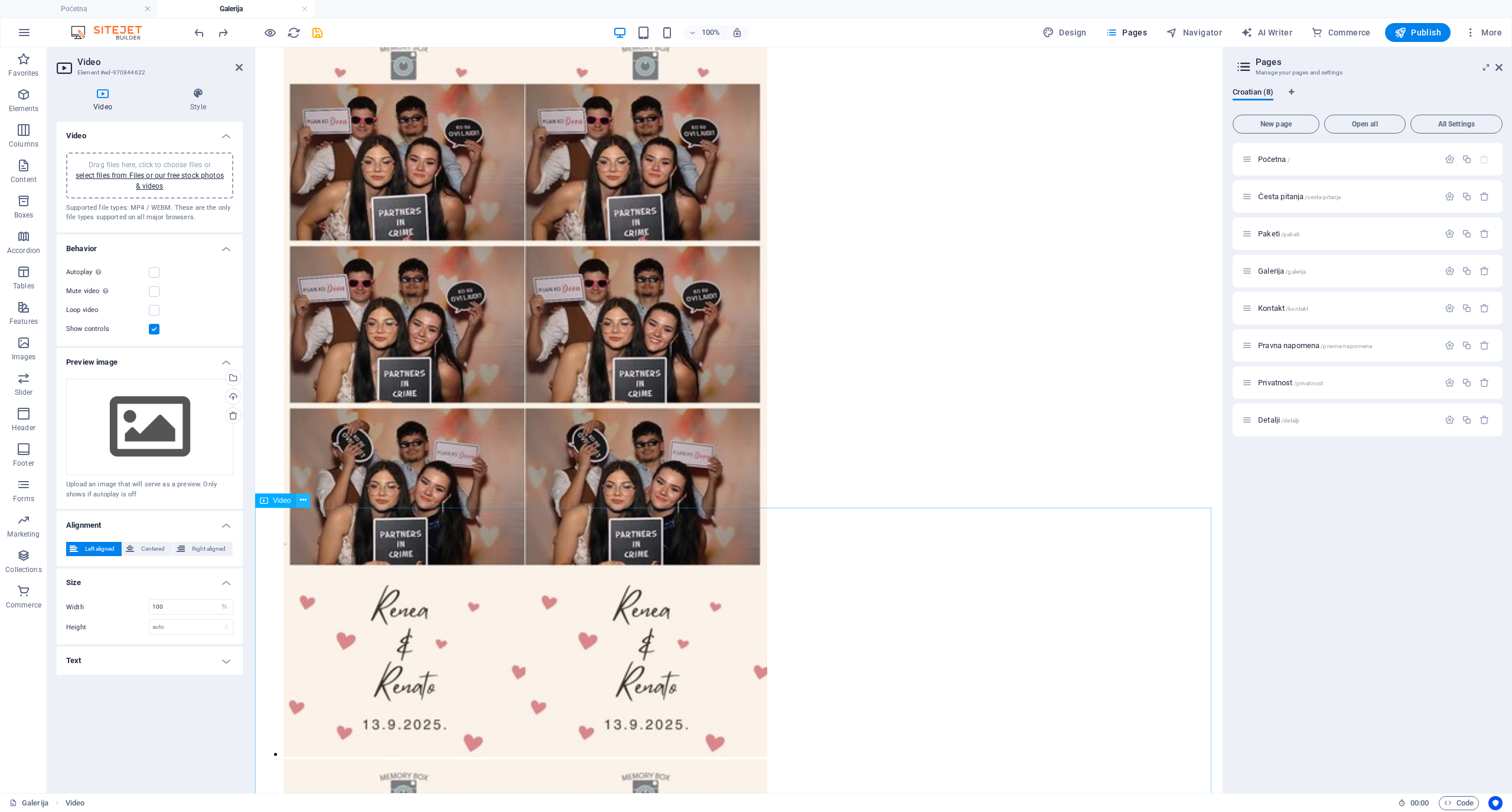
click at [302, 497] on icon at bounding box center [303, 500] width 7 height 12
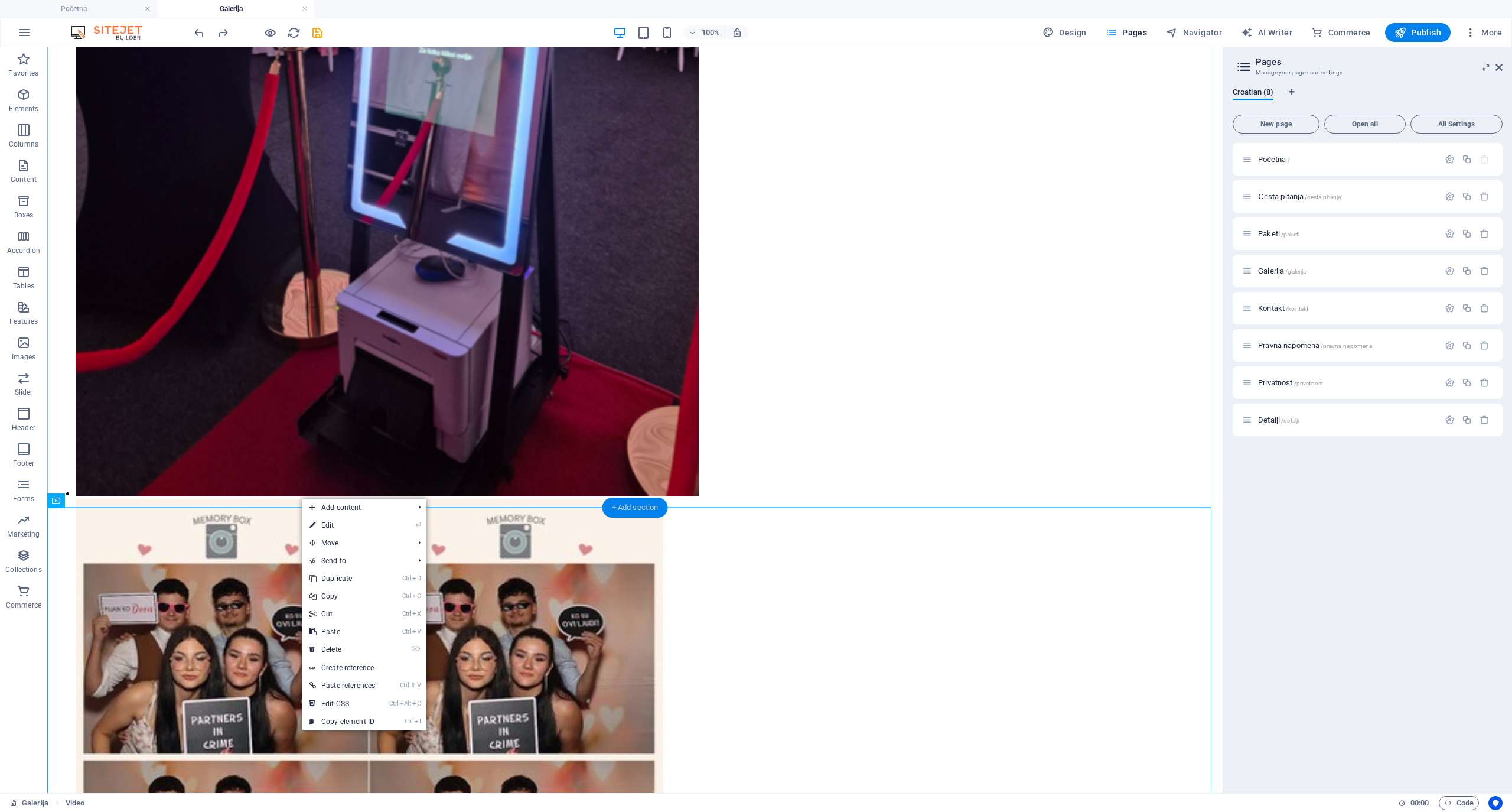
drag, startPoint x: 612, startPoint y: 505, endPoint x: 357, endPoint y: 458, distance: 259.3
click at [612, 505] on div "+ Add section" at bounding box center [635, 507] width 65 height 20
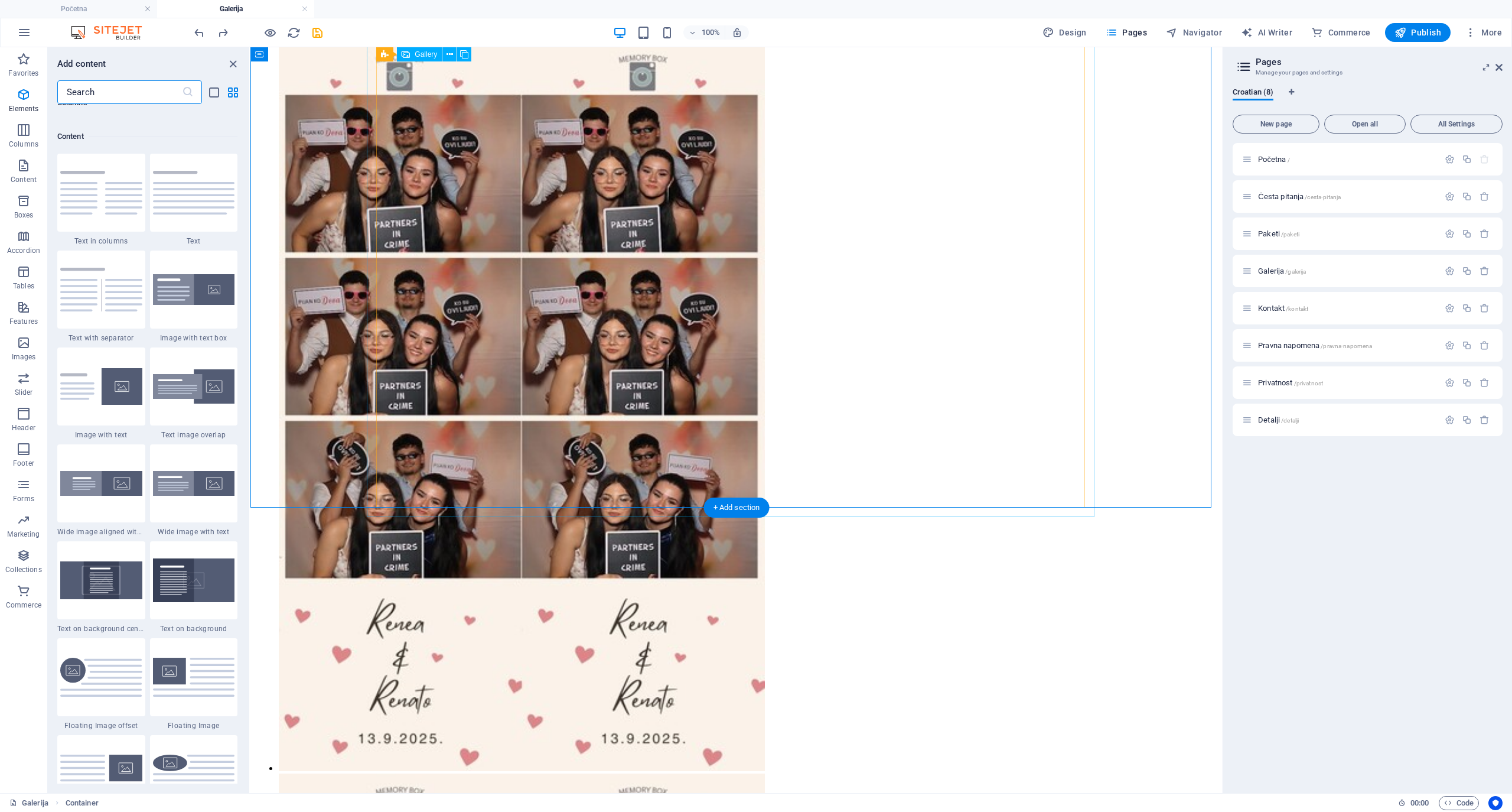
scroll to position [2067, 0]
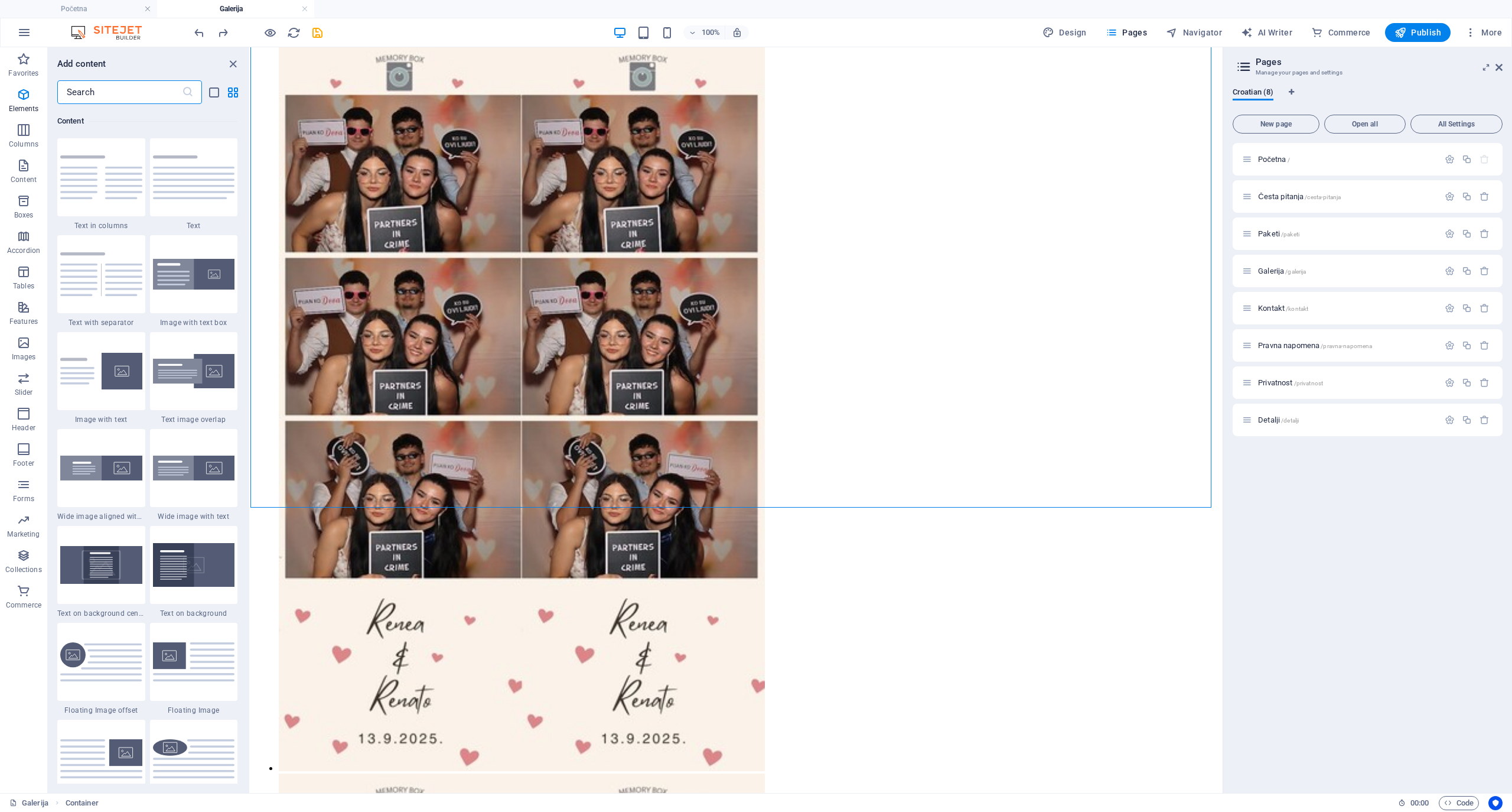
click at [114, 97] on input "text" at bounding box center [120, 92] width 125 height 24
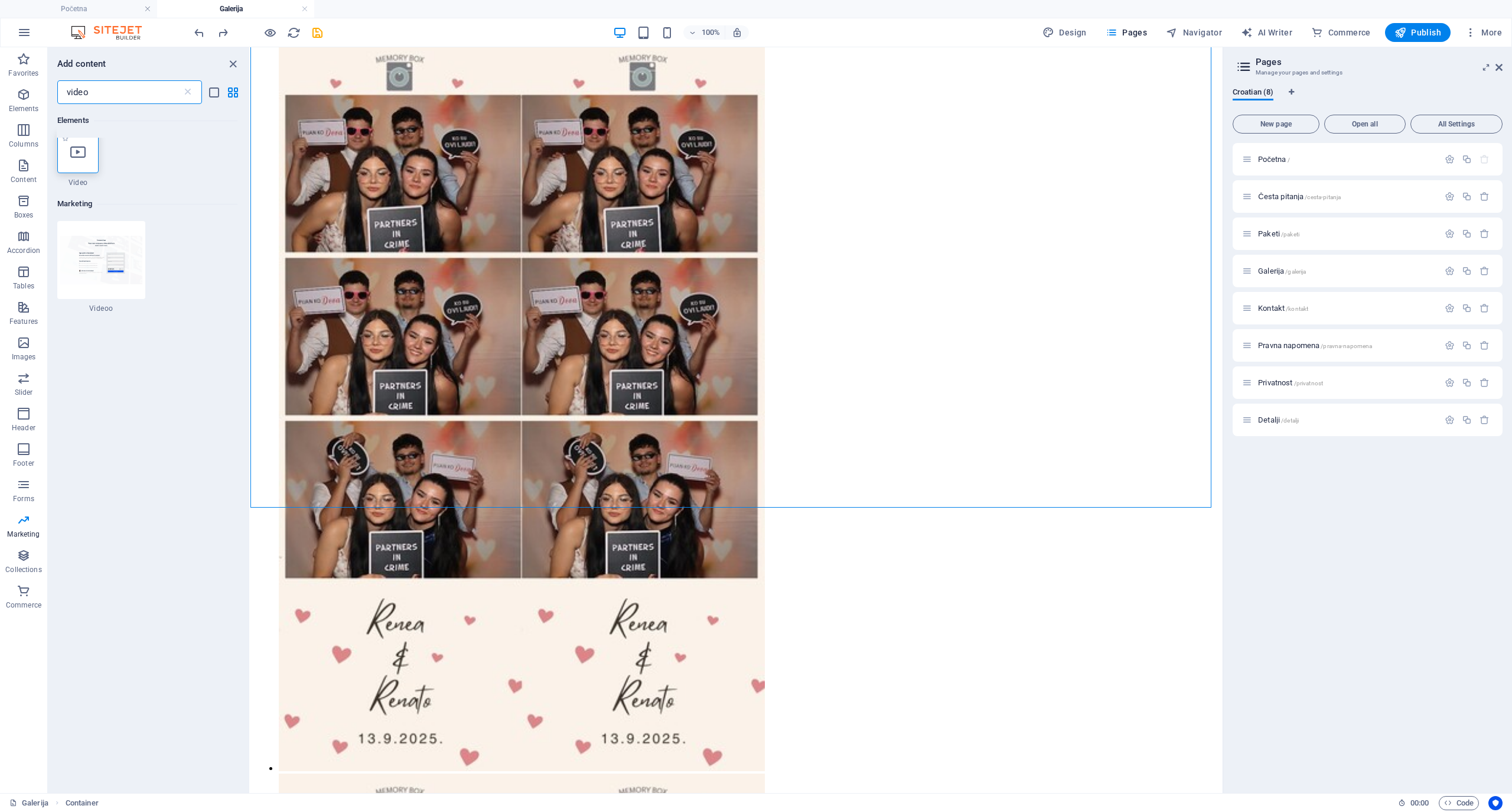
scroll to position [0, 0]
type input "video"
drag, startPoint x: 72, startPoint y: 170, endPoint x: 1, endPoint y: 201, distance: 77.5
click at [72, 170] on div at bounding box center [78, 159] width 42 height 43
select select "%"
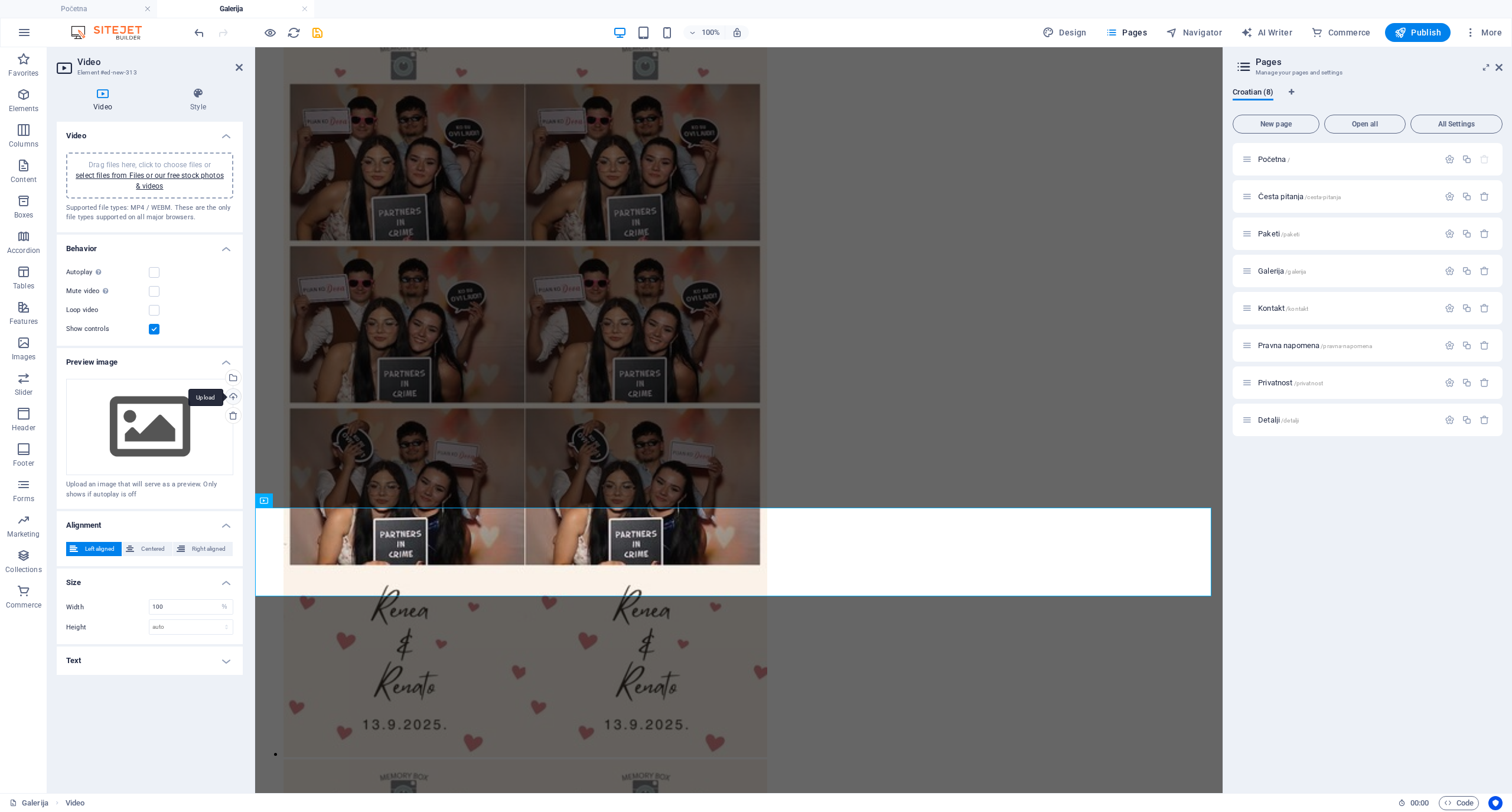
click at [232, 395] on div "Upload" at bounding box center [232, 398] width 18 height 18
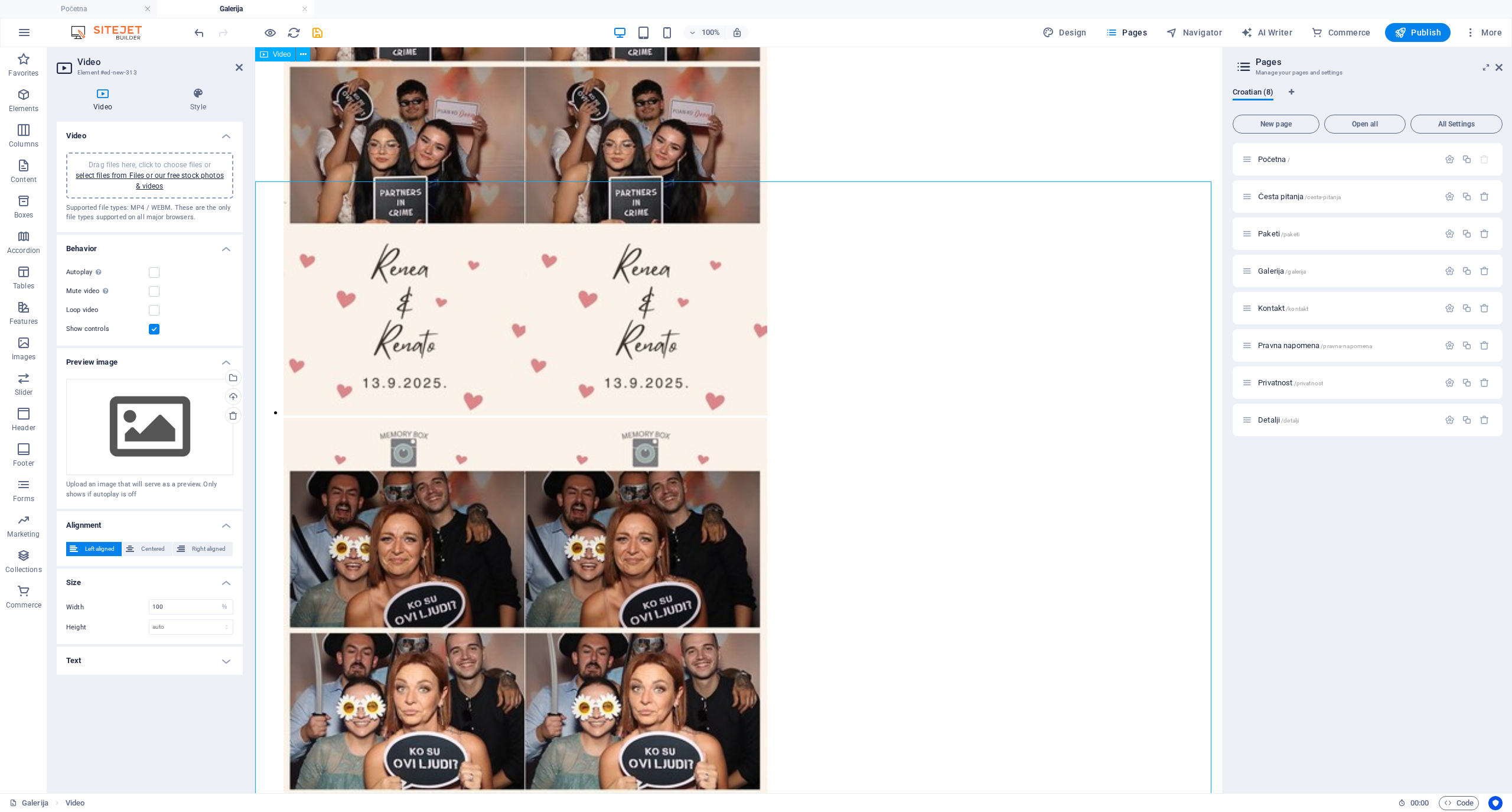
scroll to position [3837, 0]
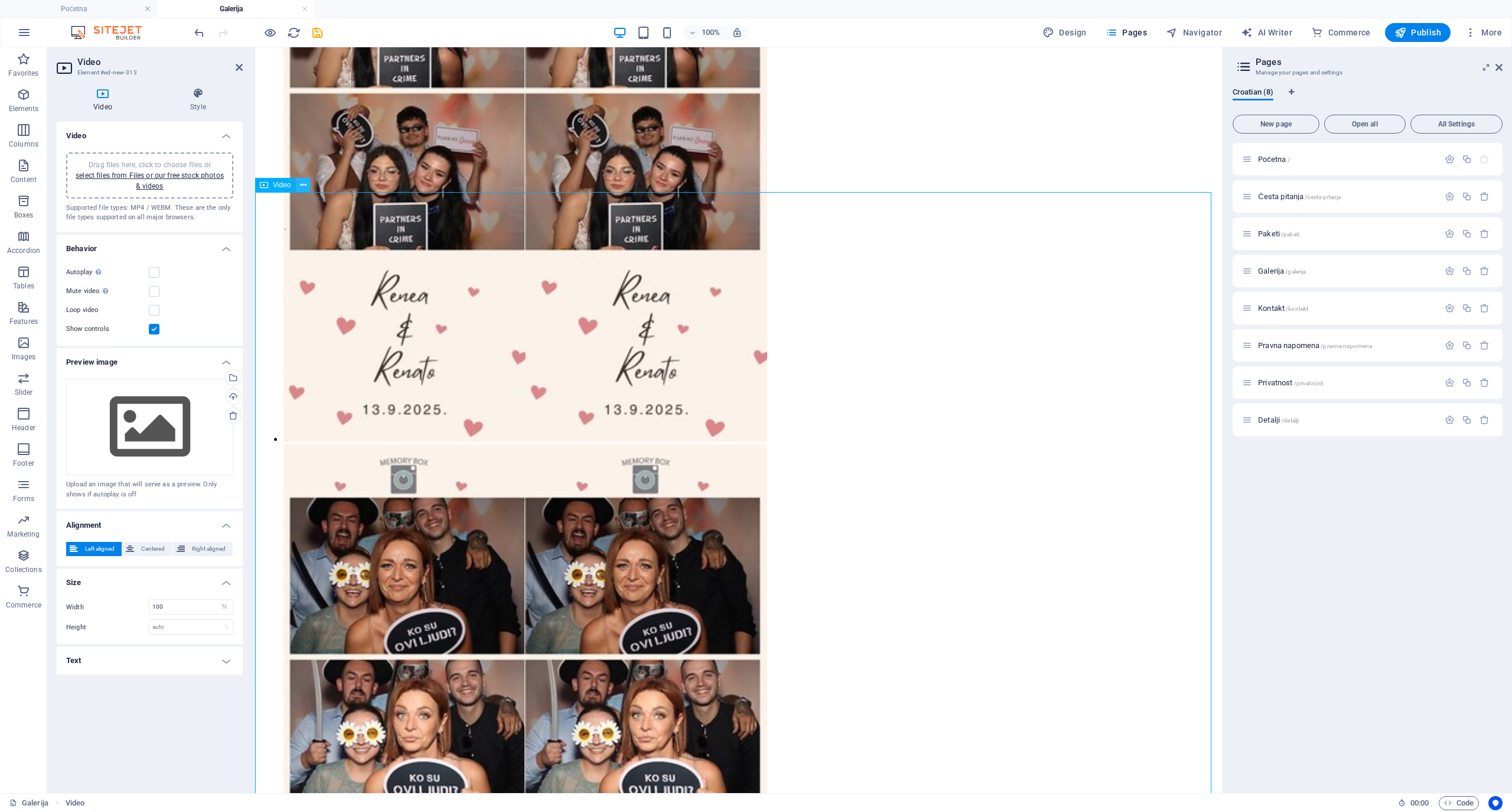
click at [302, 185] on icon at bounding box center [303, 185] width 7 height 12
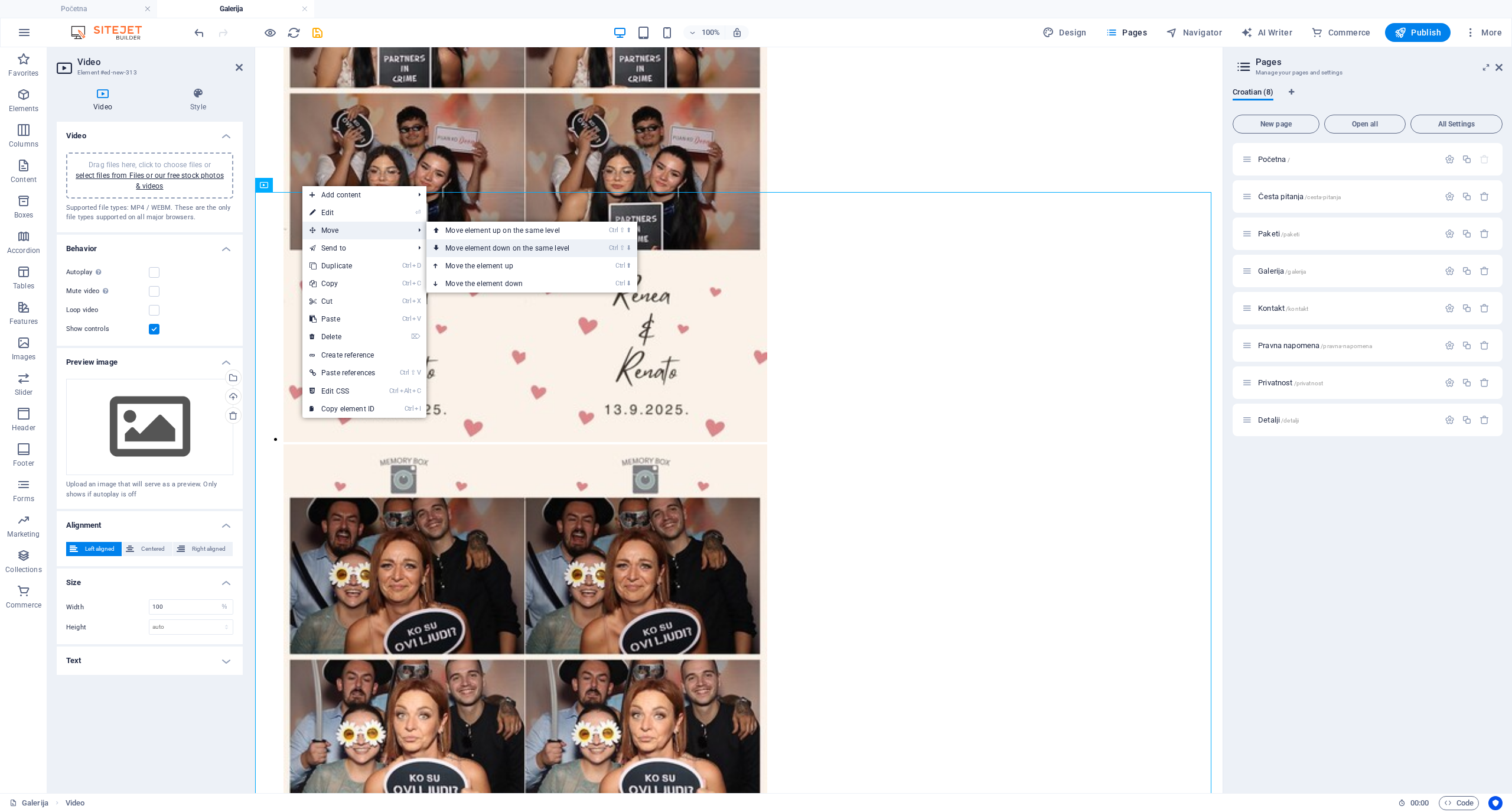
click at [485, 246] on link "Ctrl ⇧ ⬇ Move element down on the same level" at bounding box center [510, 248] width 167 height 18
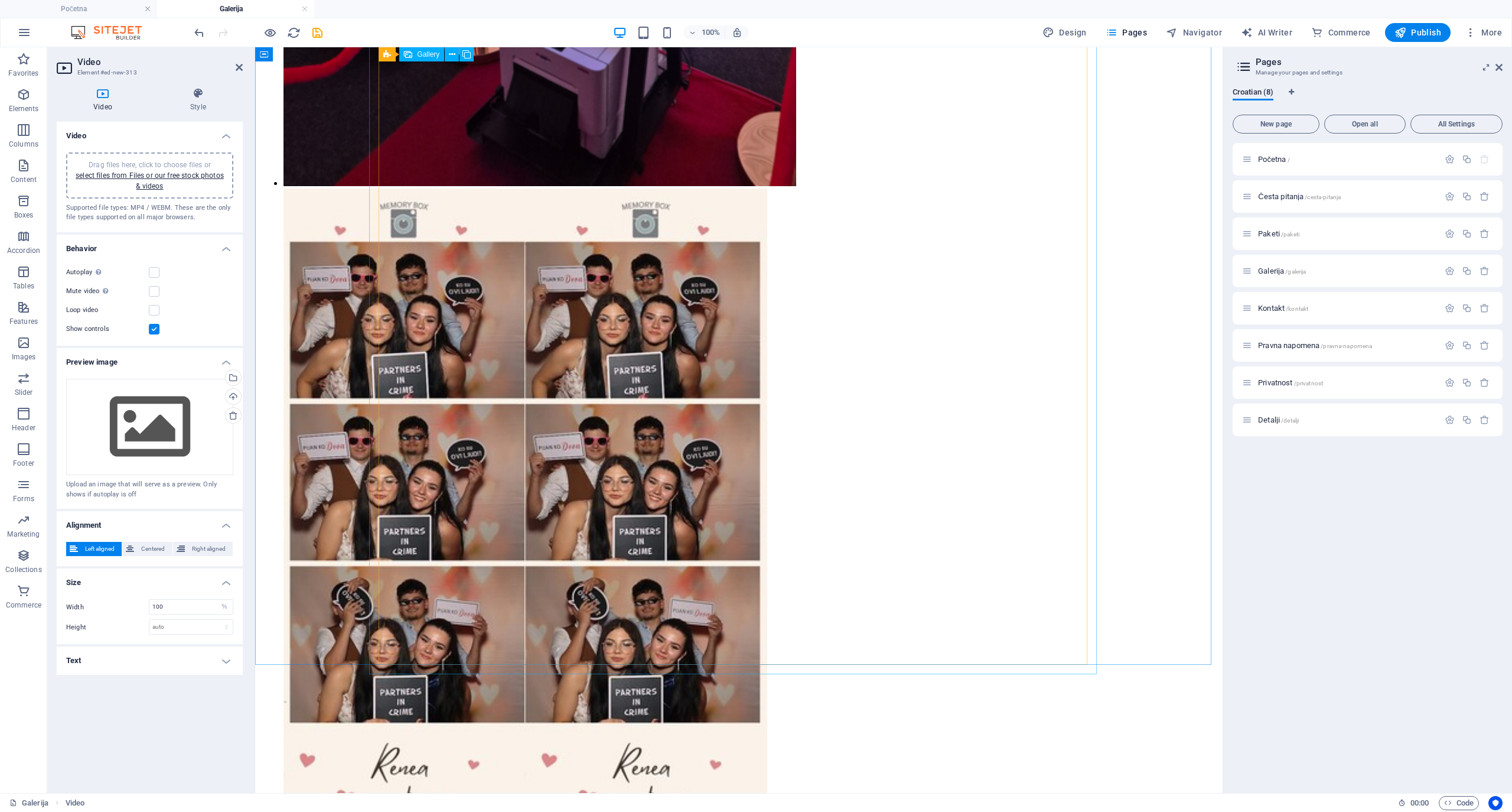
scroll to position [2969, 0]
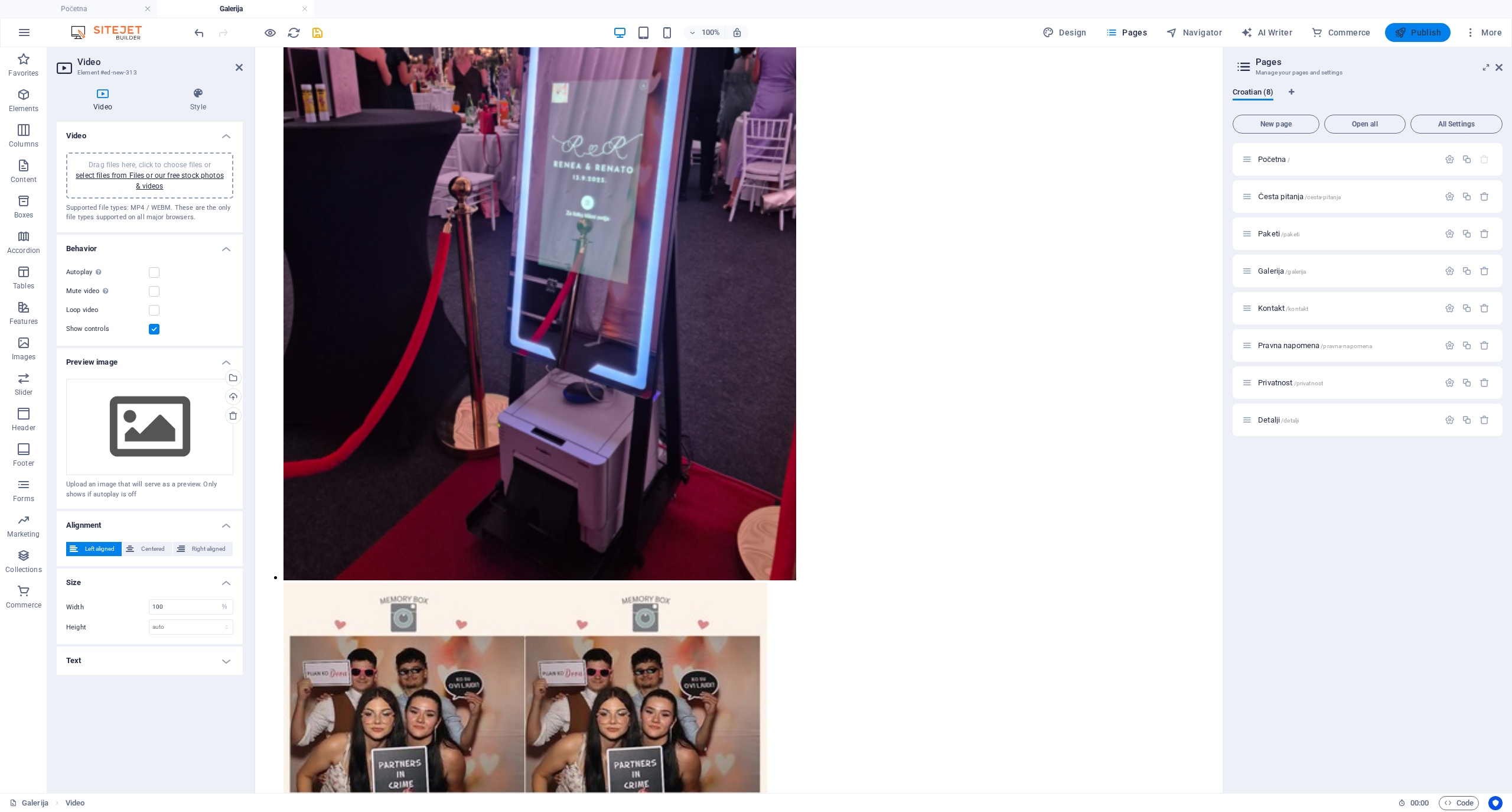
click at [1423, 36] on span "Publish" at bounding box center [1417, 33] width 47 height 12
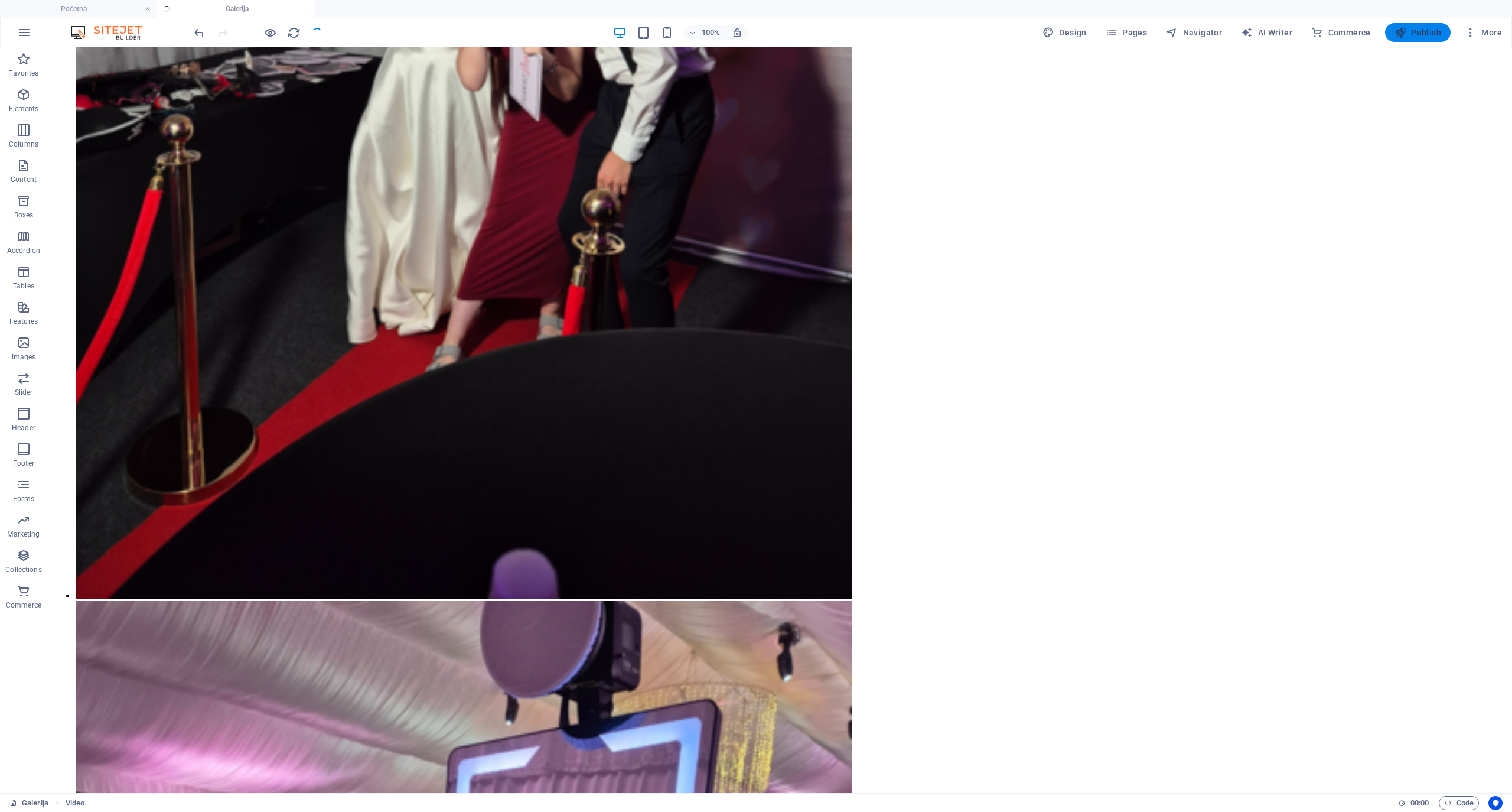
scroll to position [5805, 0]
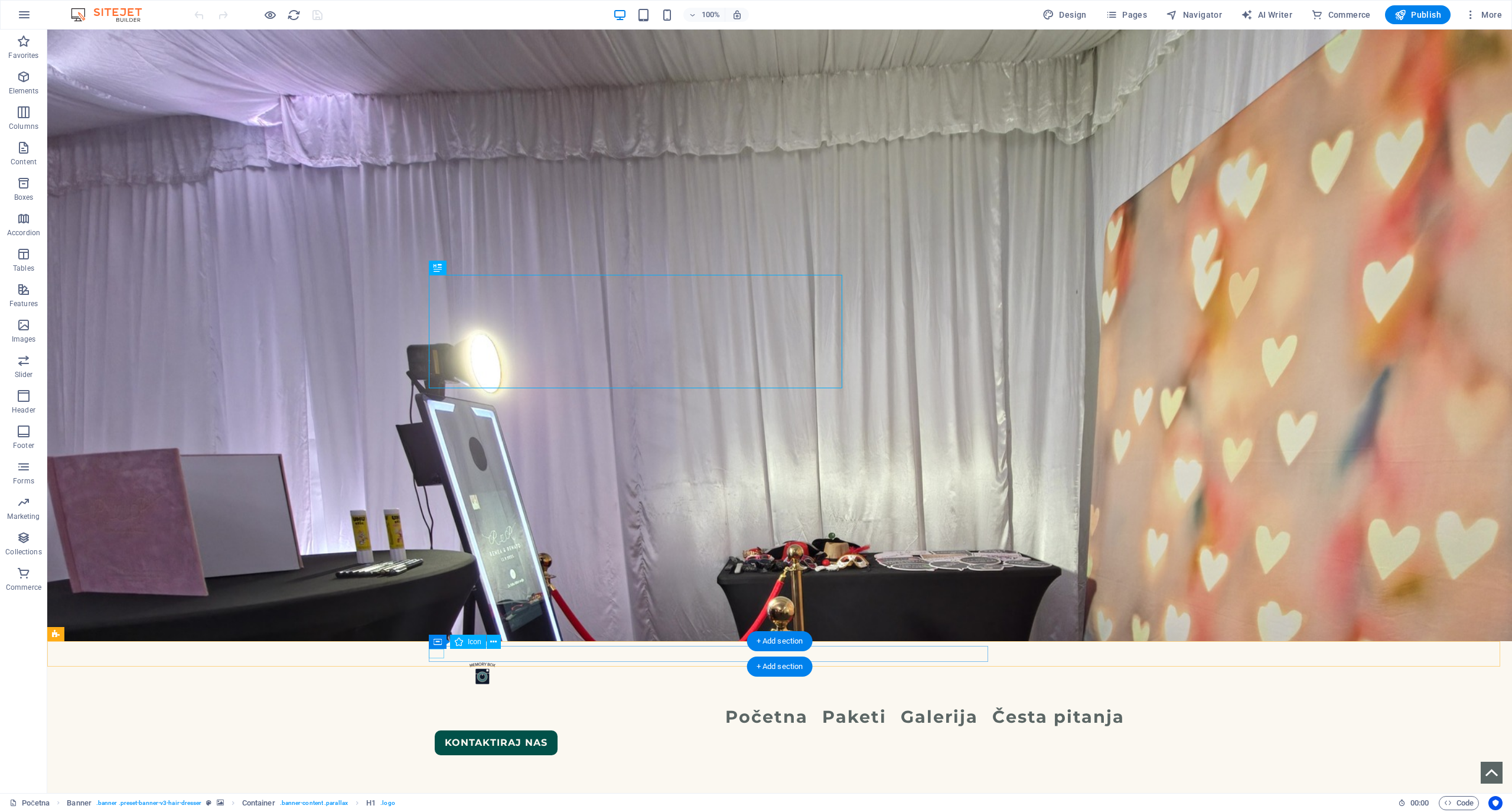
select select "xMinYMid"
select select "px"
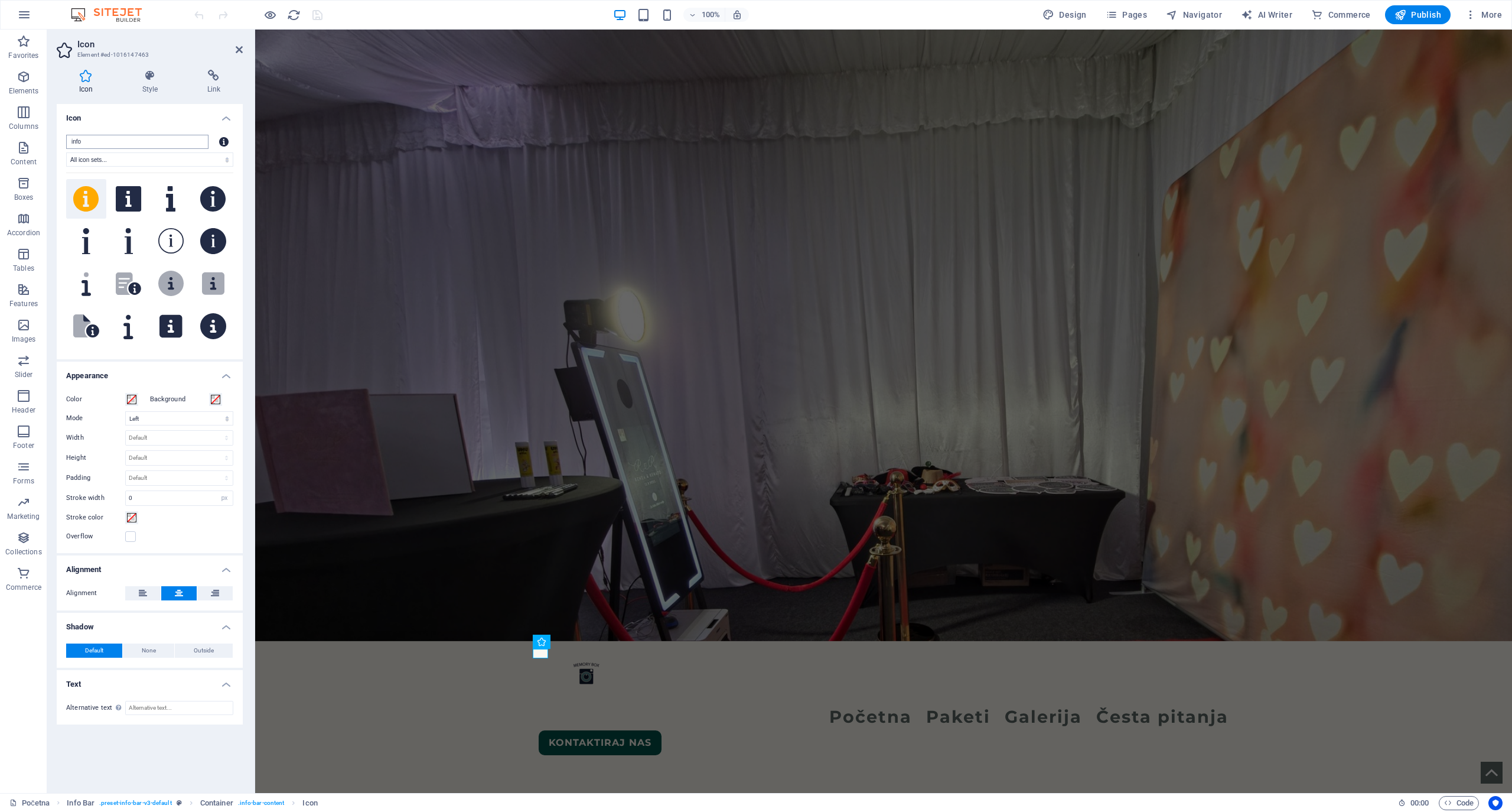
click at [137, 142] on input "info" at bounding box center [137, 142] width 142 height 14
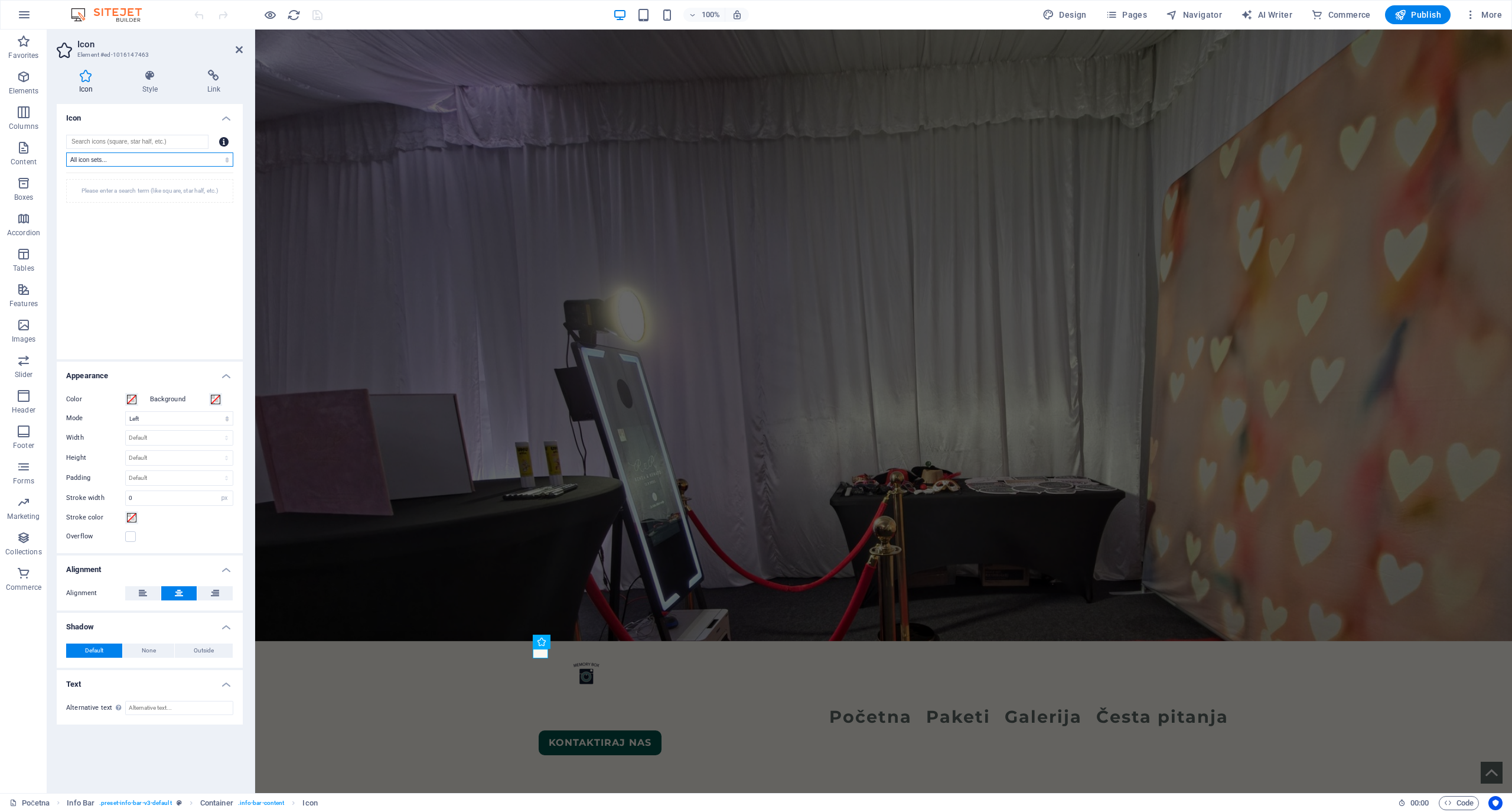
click at [189, 161] on select "All icon sets... IcoFont Ionicons FontAwesome Brands FontAwesome Duotone FontAw…" at bounding box center [150, 160] width 167 height 14
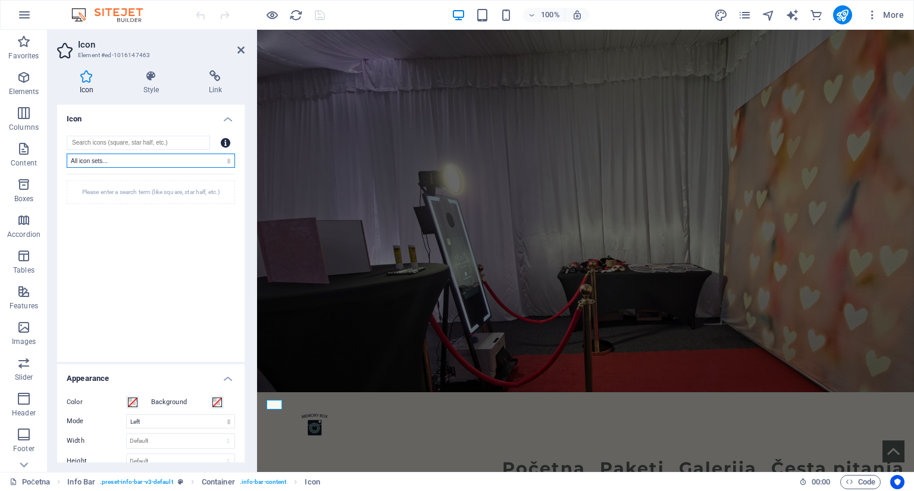
click at [143, 160] on select "All icon sets... IcoFont Ionicons FontAwesome Brands FontAwesome Duotone FontAw…" at bounding box center [151, 161] width 168 height 14
click at [194, 146] on input "search" at bounding box center [138, 143] width 143 height 14
click at [188, 118] on h4 "Icon" at bounding box center [150, 115] width 187 height 21
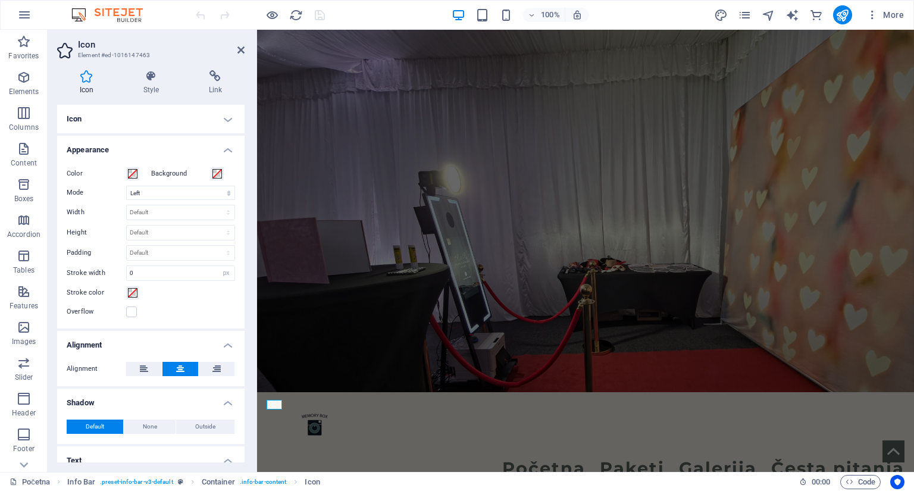
click at [130, 119] on h4 "Icon" at bounding box center [150, 119] width 187 height 29
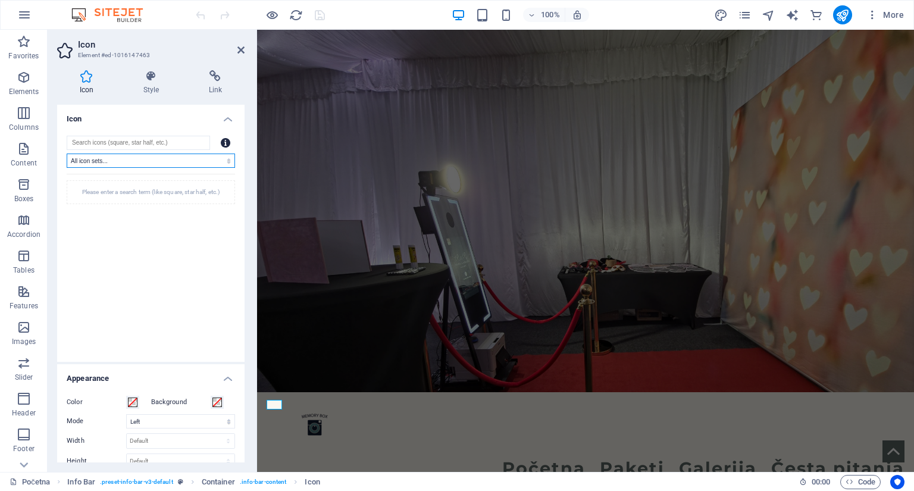
click at [119, 164] on select "All icon sets... IcoFont Ionicons FontAwesome Brands FontAwesome Duotone FontAw…" at bounding box center [151, 161] width 168 height 14
click at [158, 188] on div "Please enter a search term (like square, star half, etc.)" at bounding box center [151, 192] width 168 height 24
click at [136, 203] on div "Please enter a search term (like square, star half, etc.)" at bounding box center [151, 192] width 168 height 24
click at [124, 142] on input "search" at bounding box center [138, 143] width 143 height 14
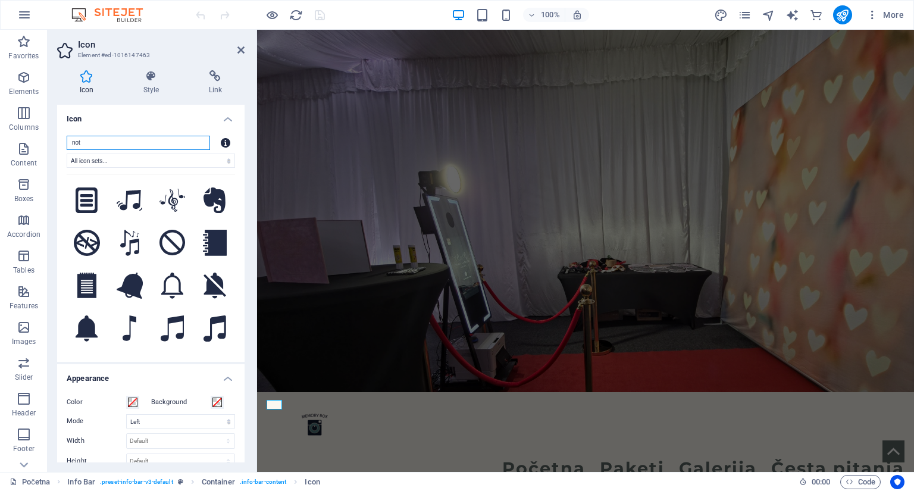
type input "note"
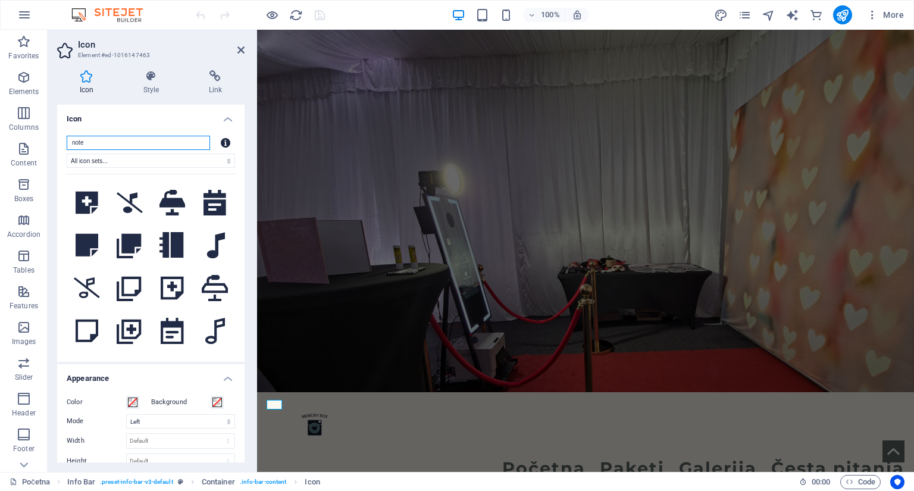
scroll to position [674, 0]
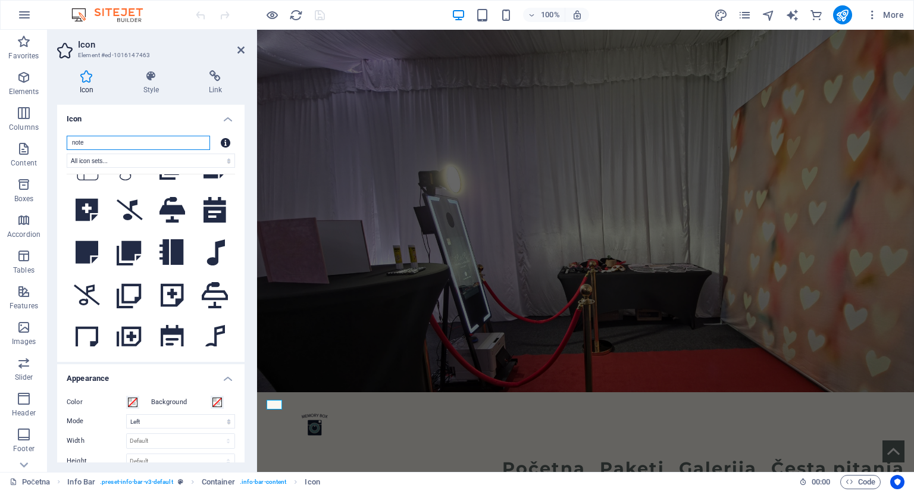
click at [100, 142] on input "note" at bounding box center [138, 143] width 143 height 14
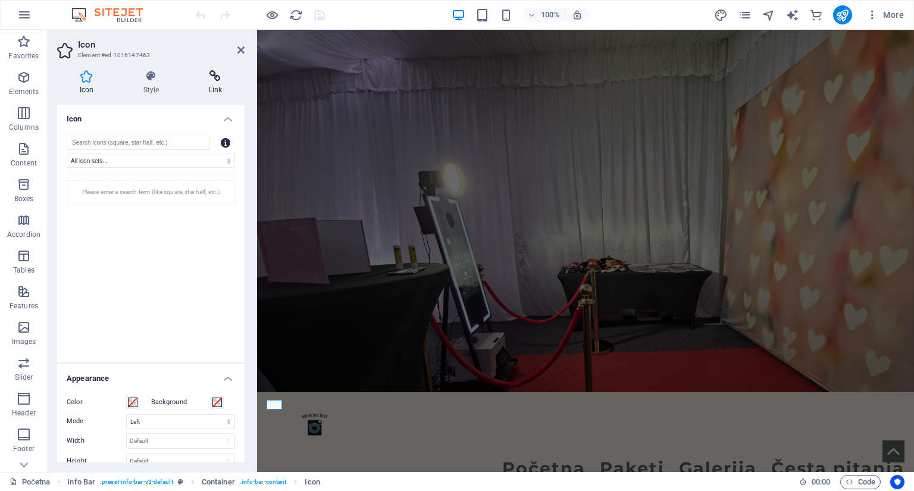
click at [236, 92] on h4 "Link" at bounding box center [215, 82] width 58 height 25
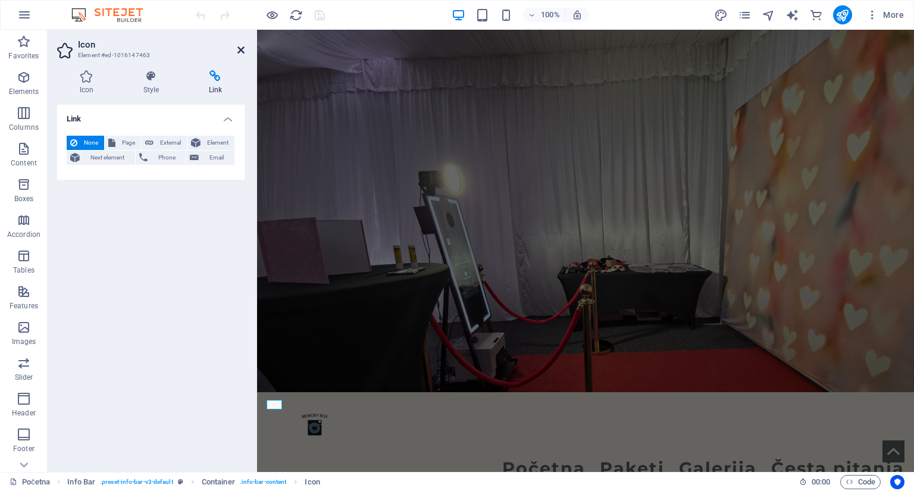
click at [240, 50] on icon at bounding box center [240, 50] width 7 height 10
